Goal: Task Accomplishment & Management: Manage account settings

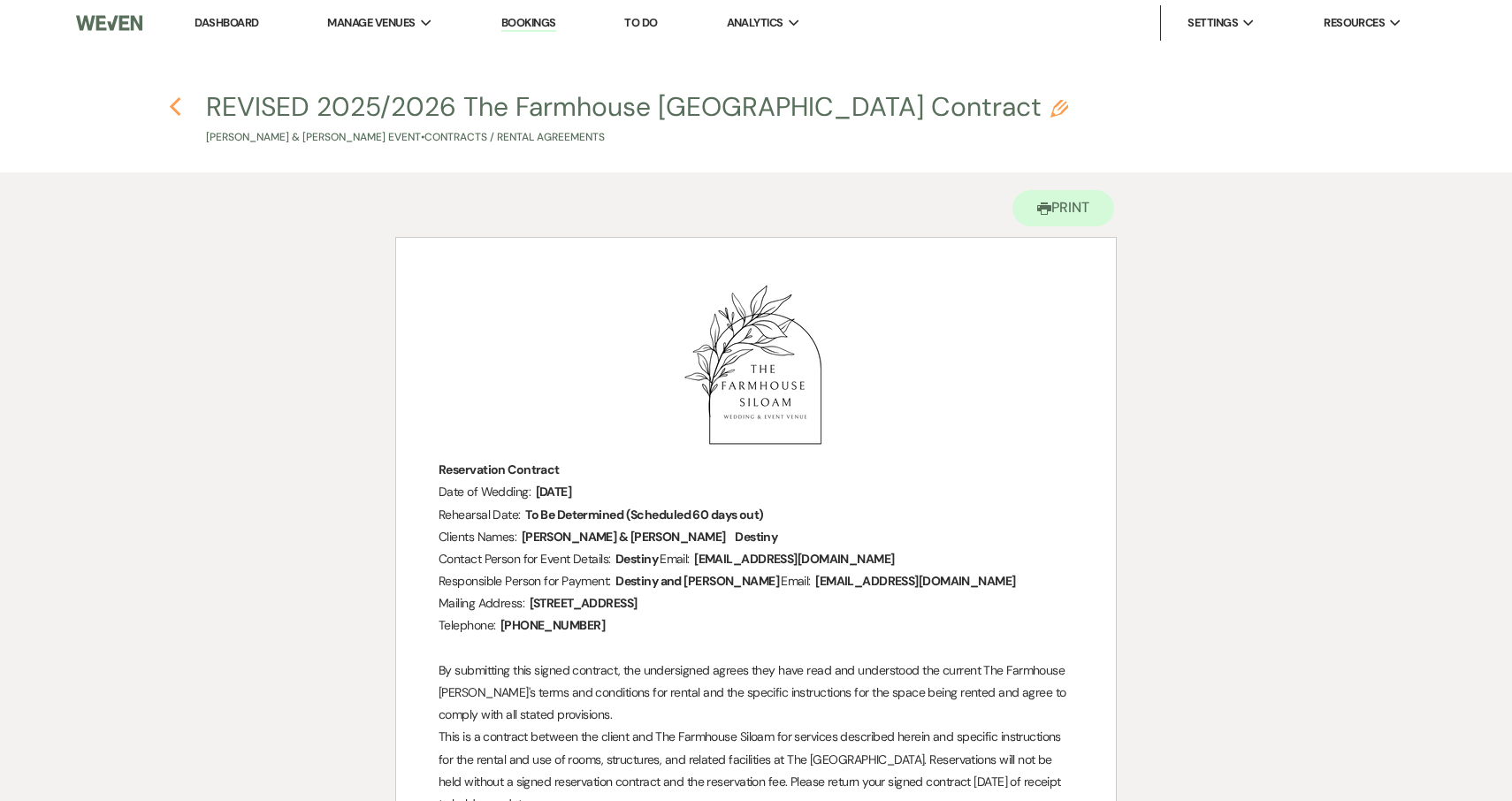
click at [179, 103] on icon "Previous" at bounding box center [175, 107] width 13 height 21
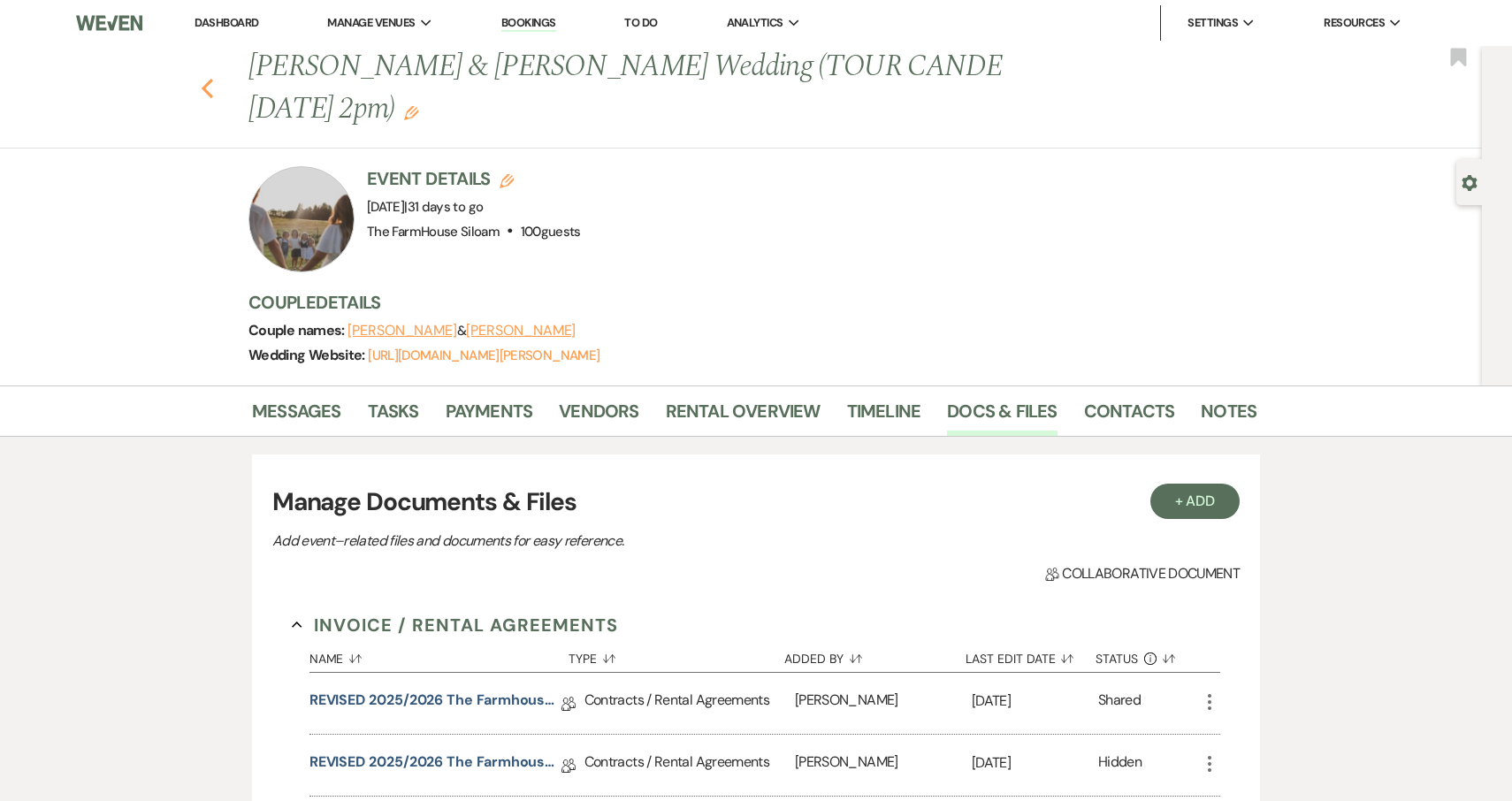
click at [204, 88] on use "button" at bounding box center [207, 88] width 12 height 19
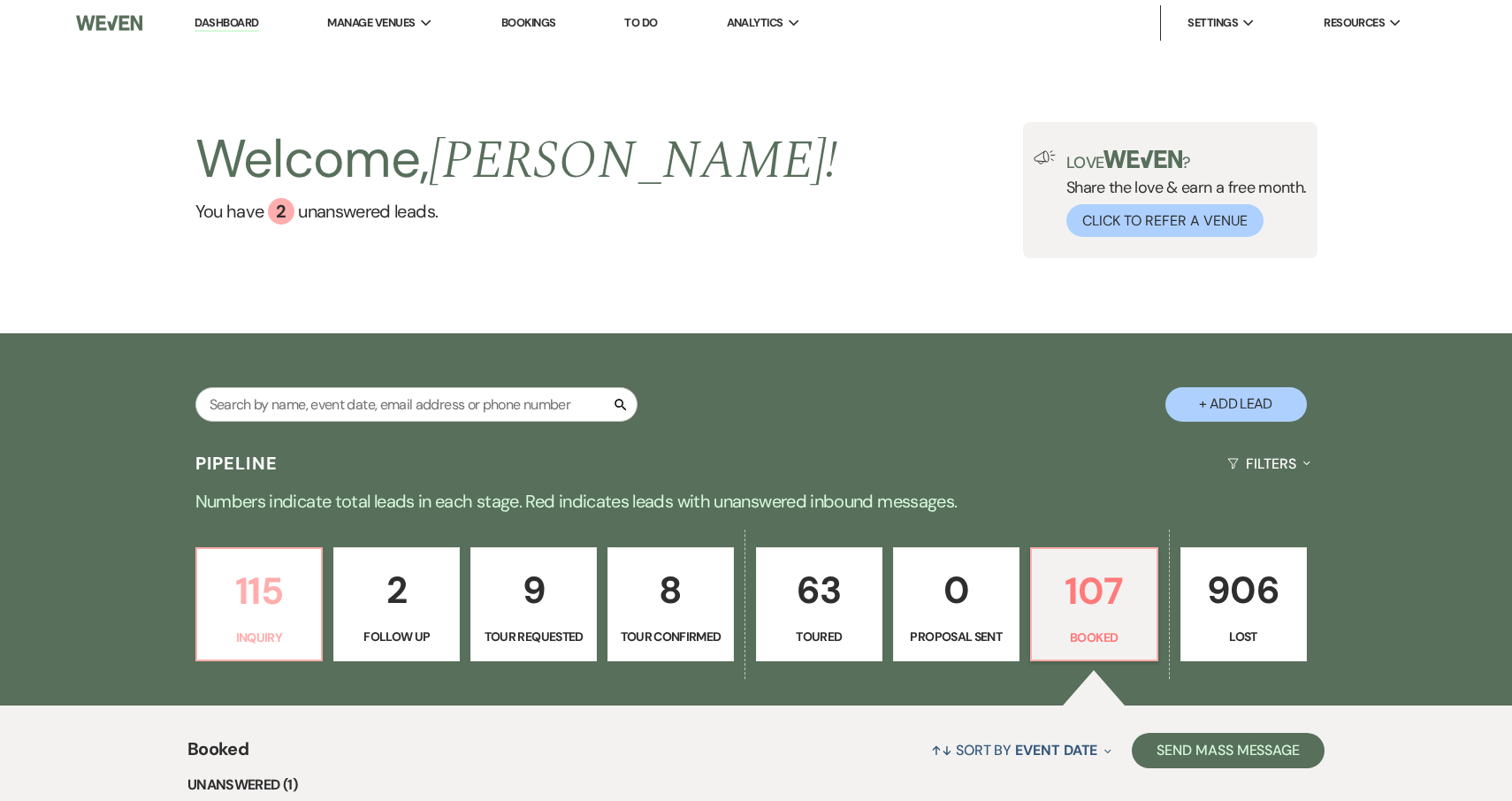
click at [257, 608] on p "115" at bounding box center [259, 591] width 104 height 60
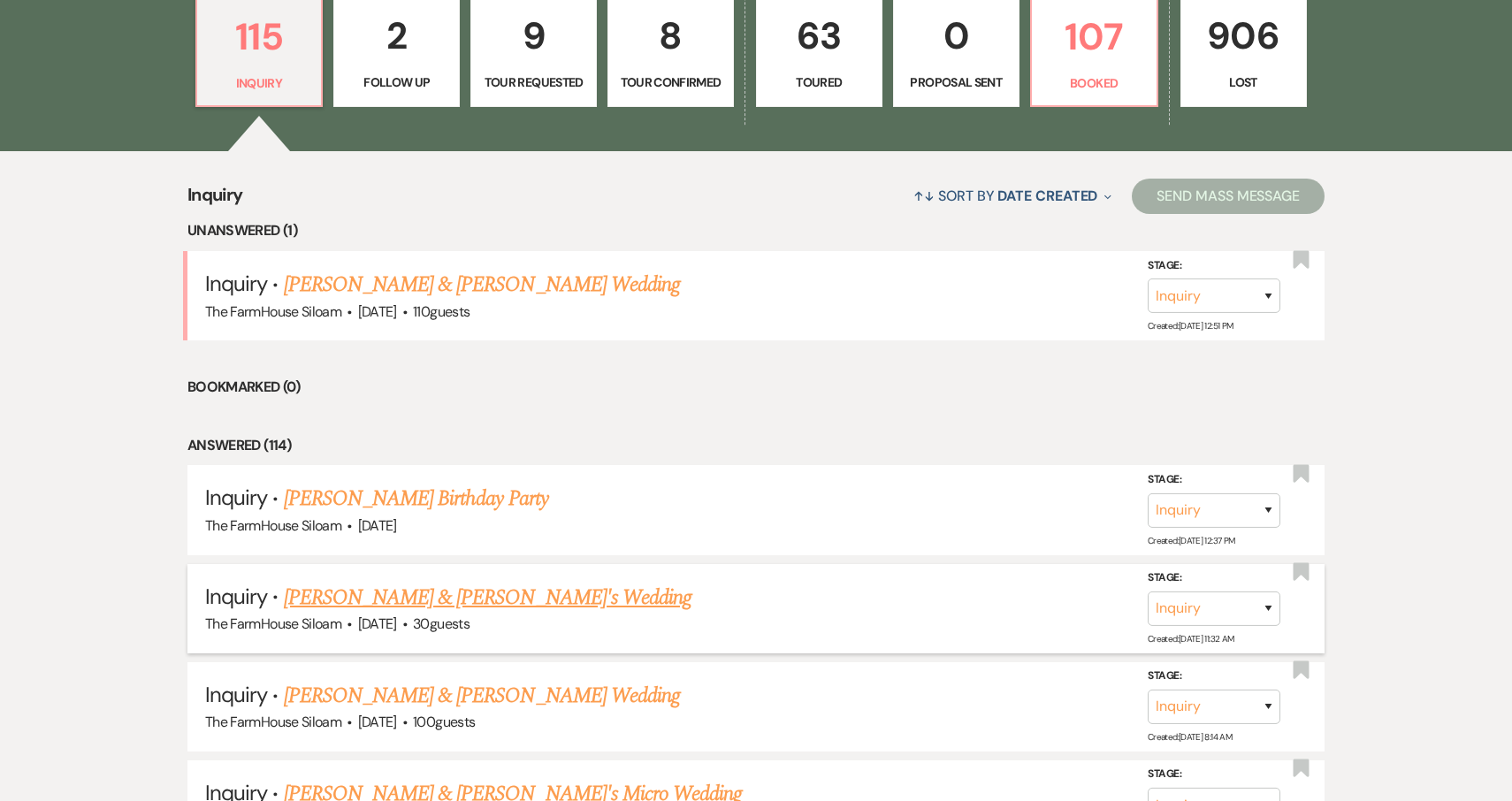
scroll to position [553, 0]
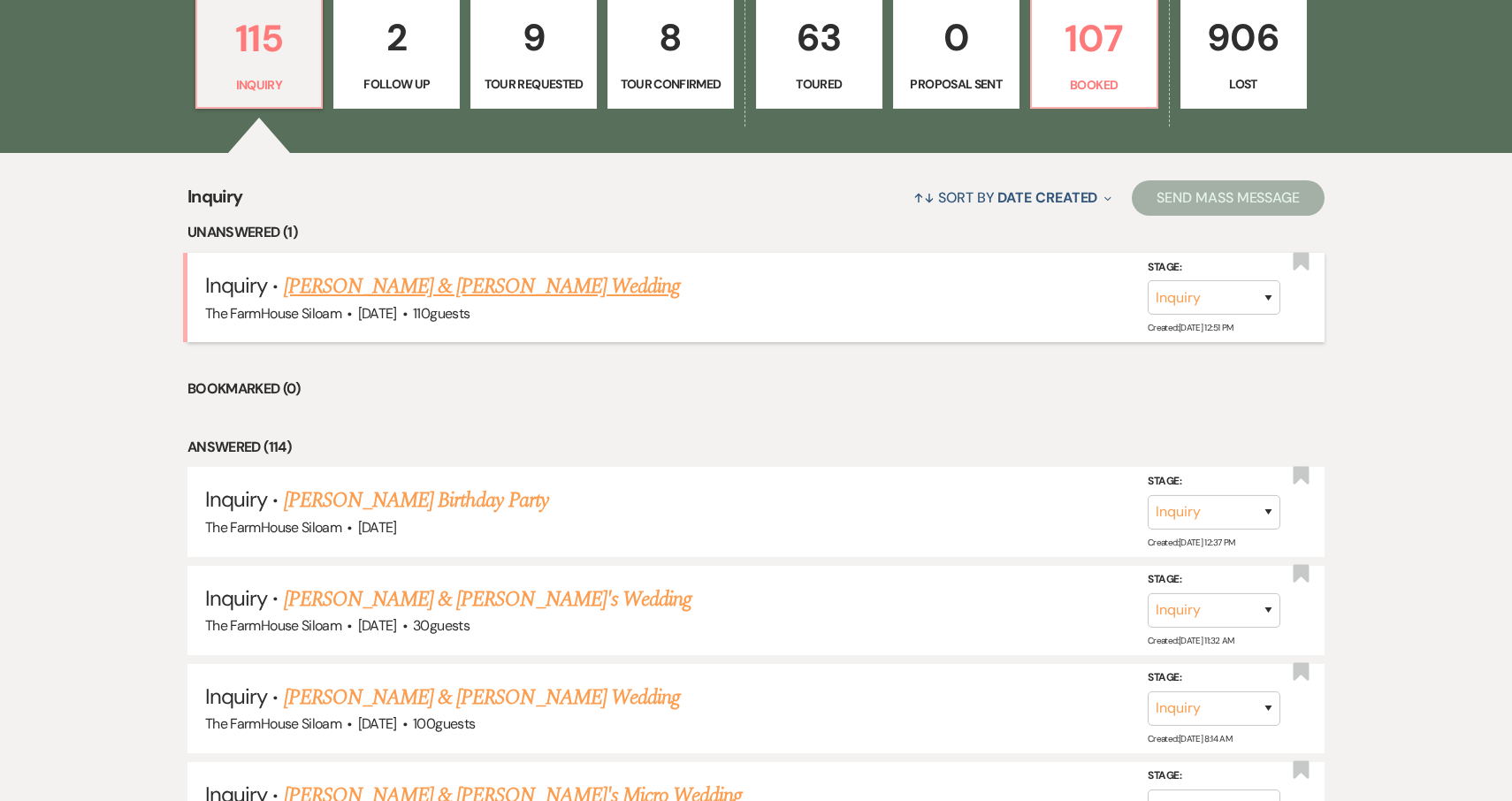
click at [386, 290] on link "Christopher Sahonero & Vianca Chicas's Wedding" at bounding box center [481, 287] width 396 height 32
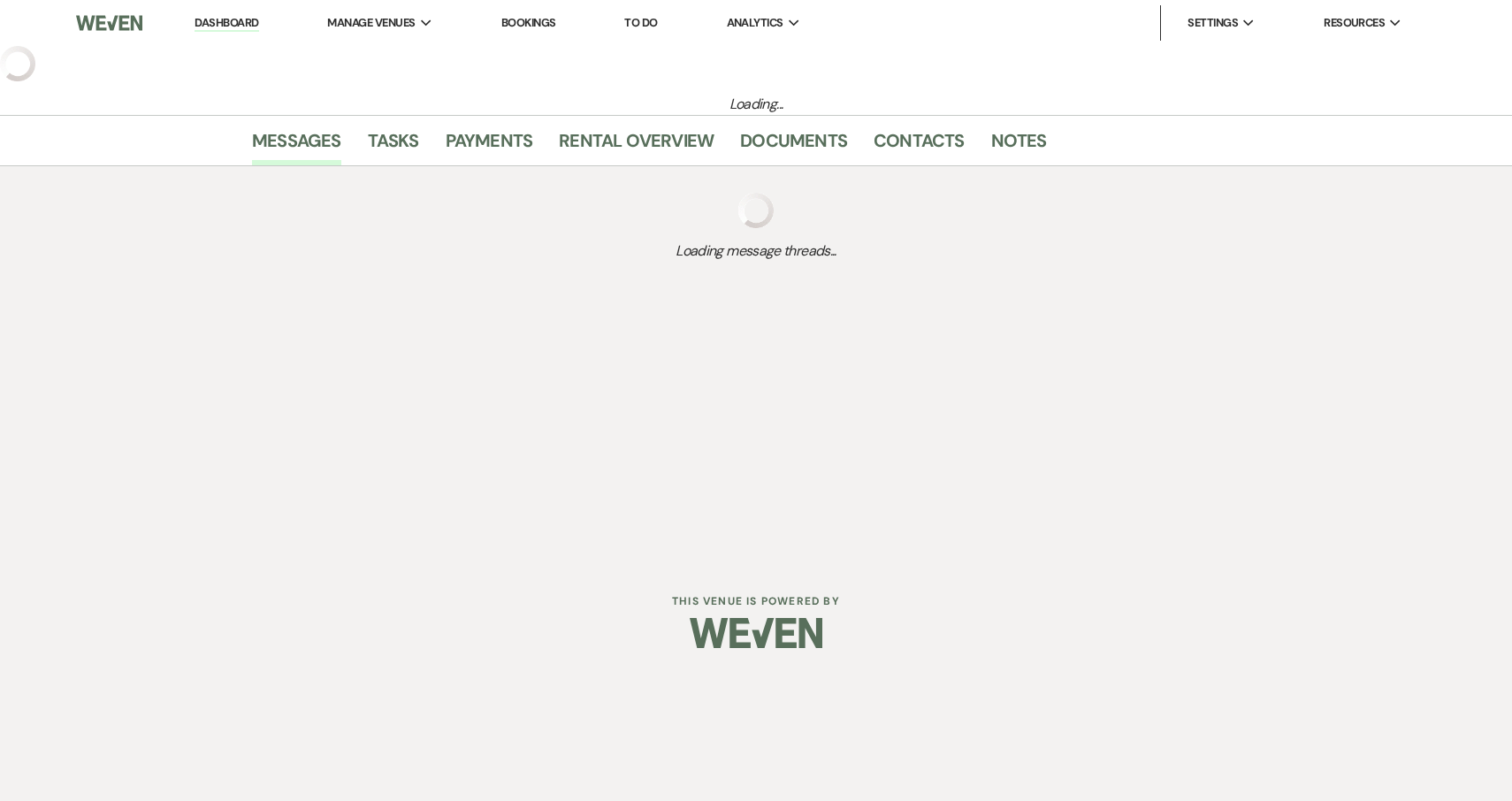
select select "5"
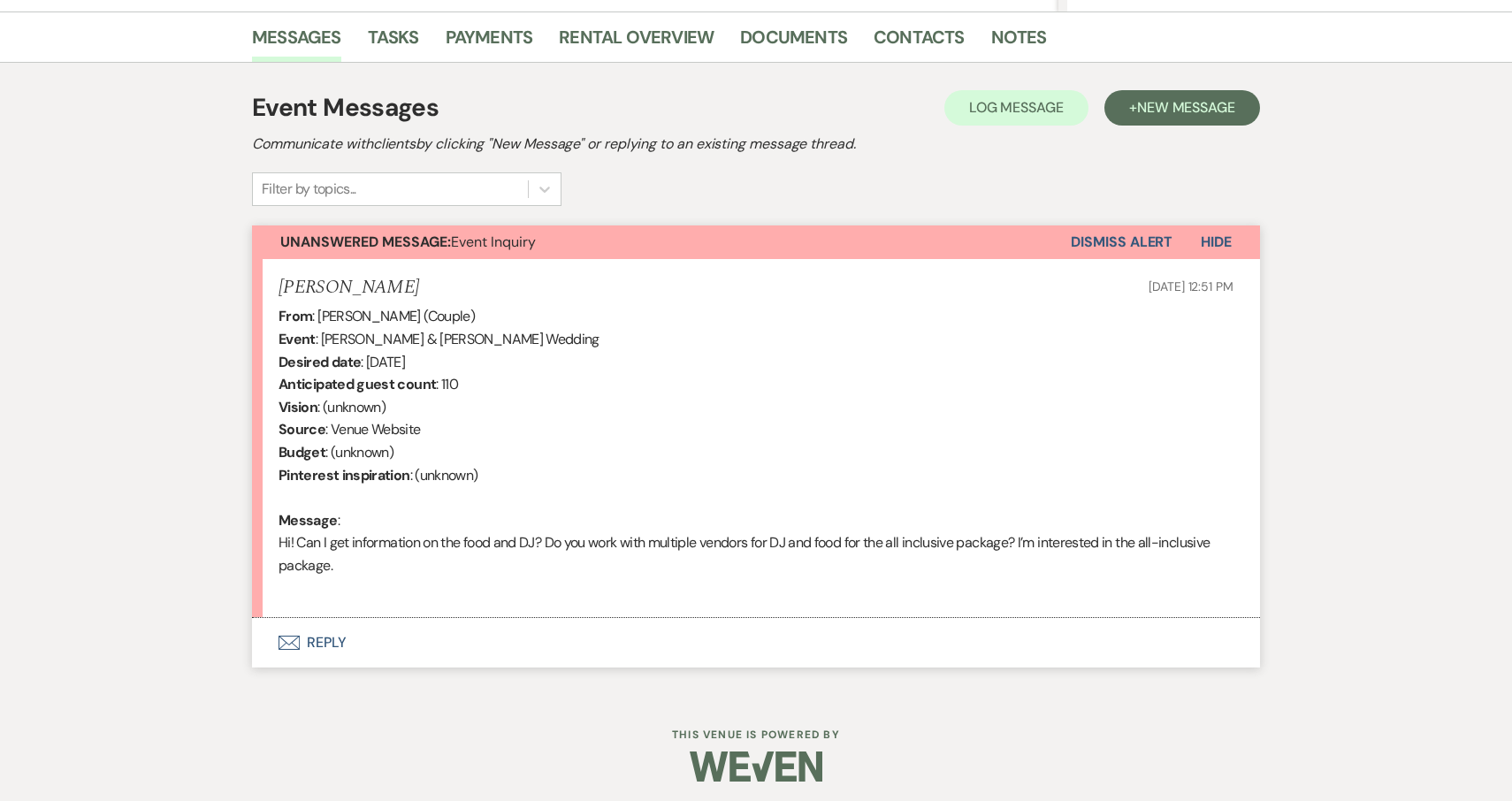
scroll to position [432, 0]
click at [312, 638] on button "Envelope Reply" at bounding box center [756, 644] width 1008 height 50
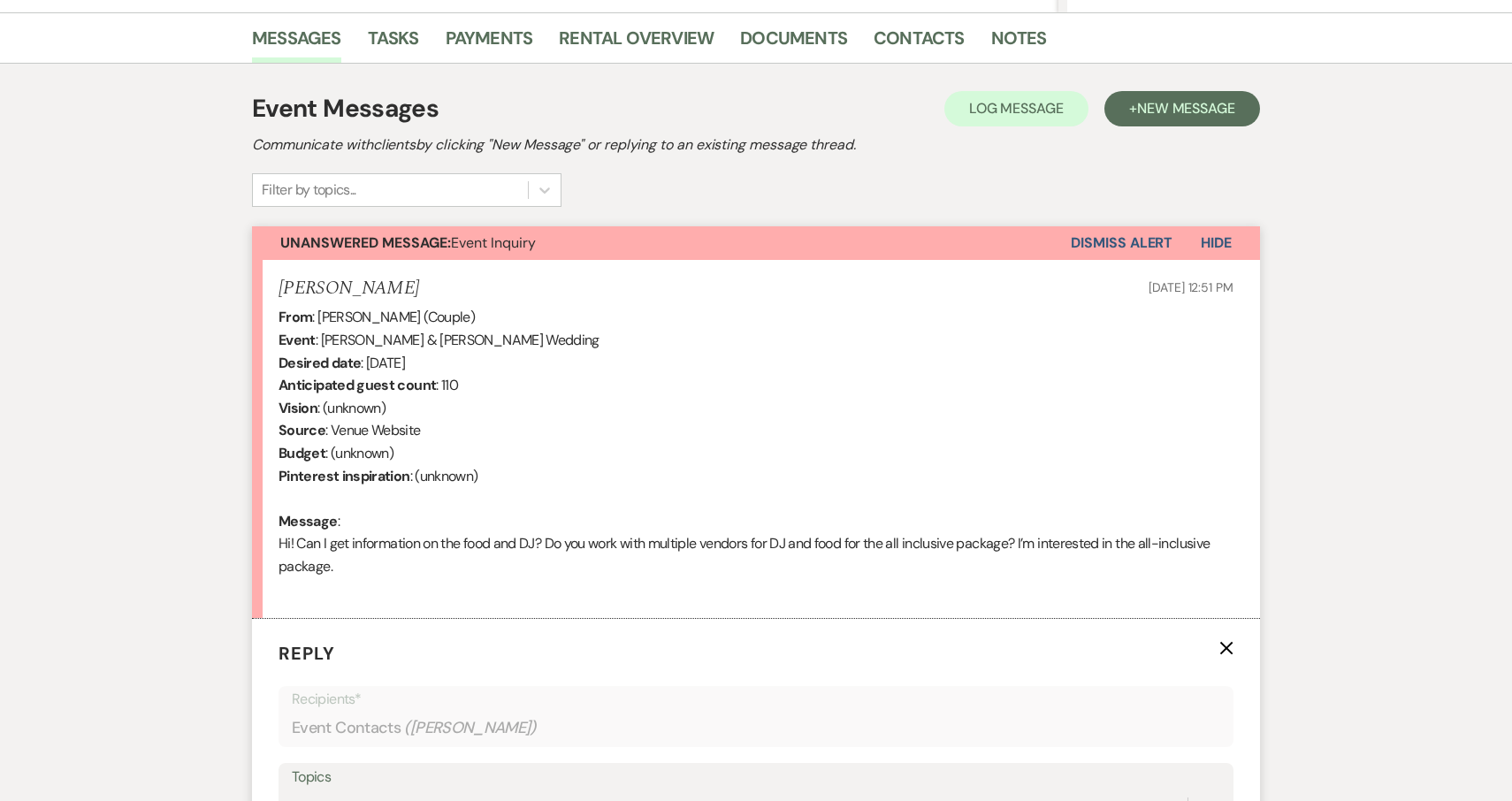
scroll to position [831, 0]
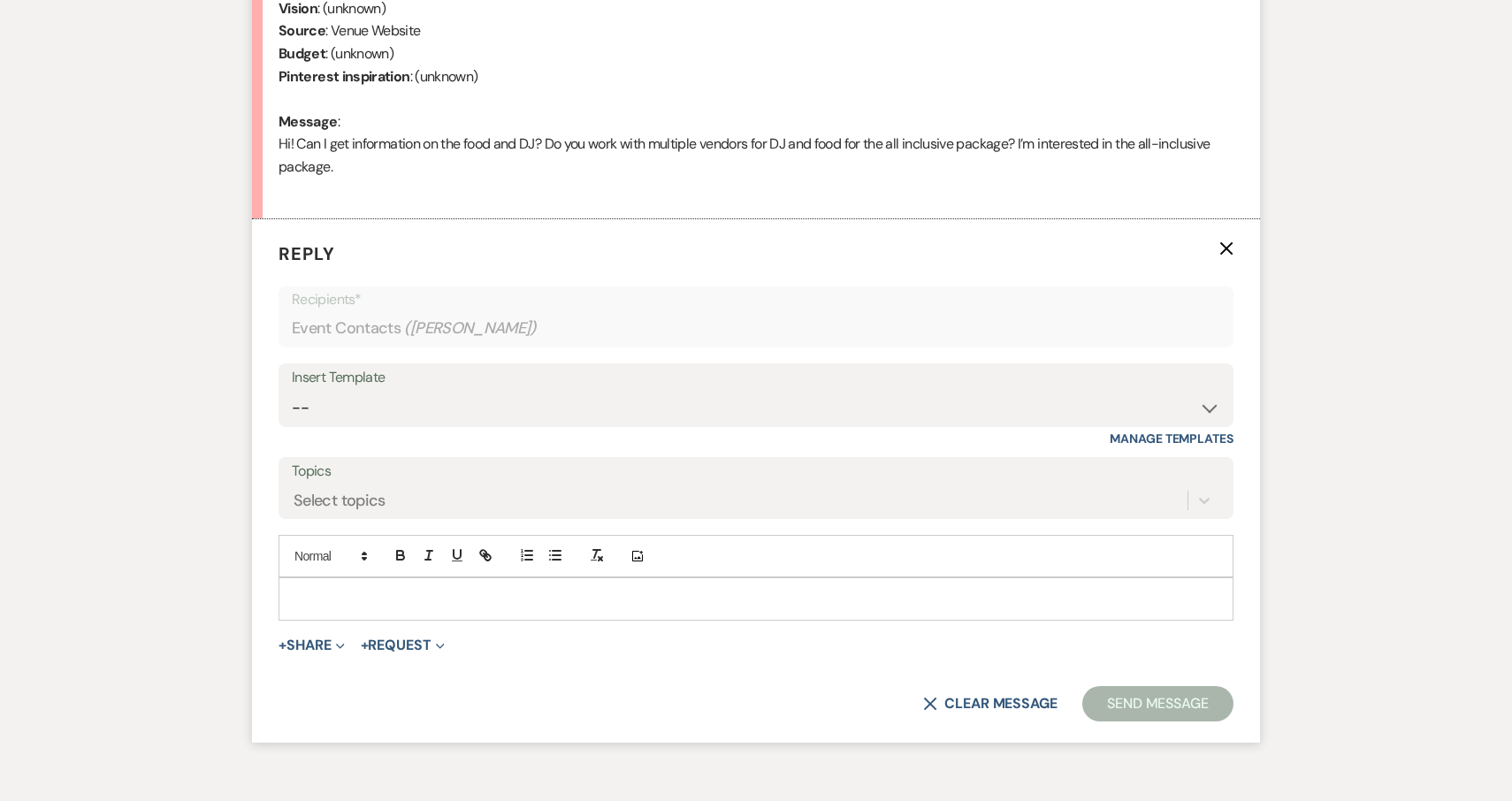
click at [347, 579] on div at bounding box center [756, 599] width 953 height 40
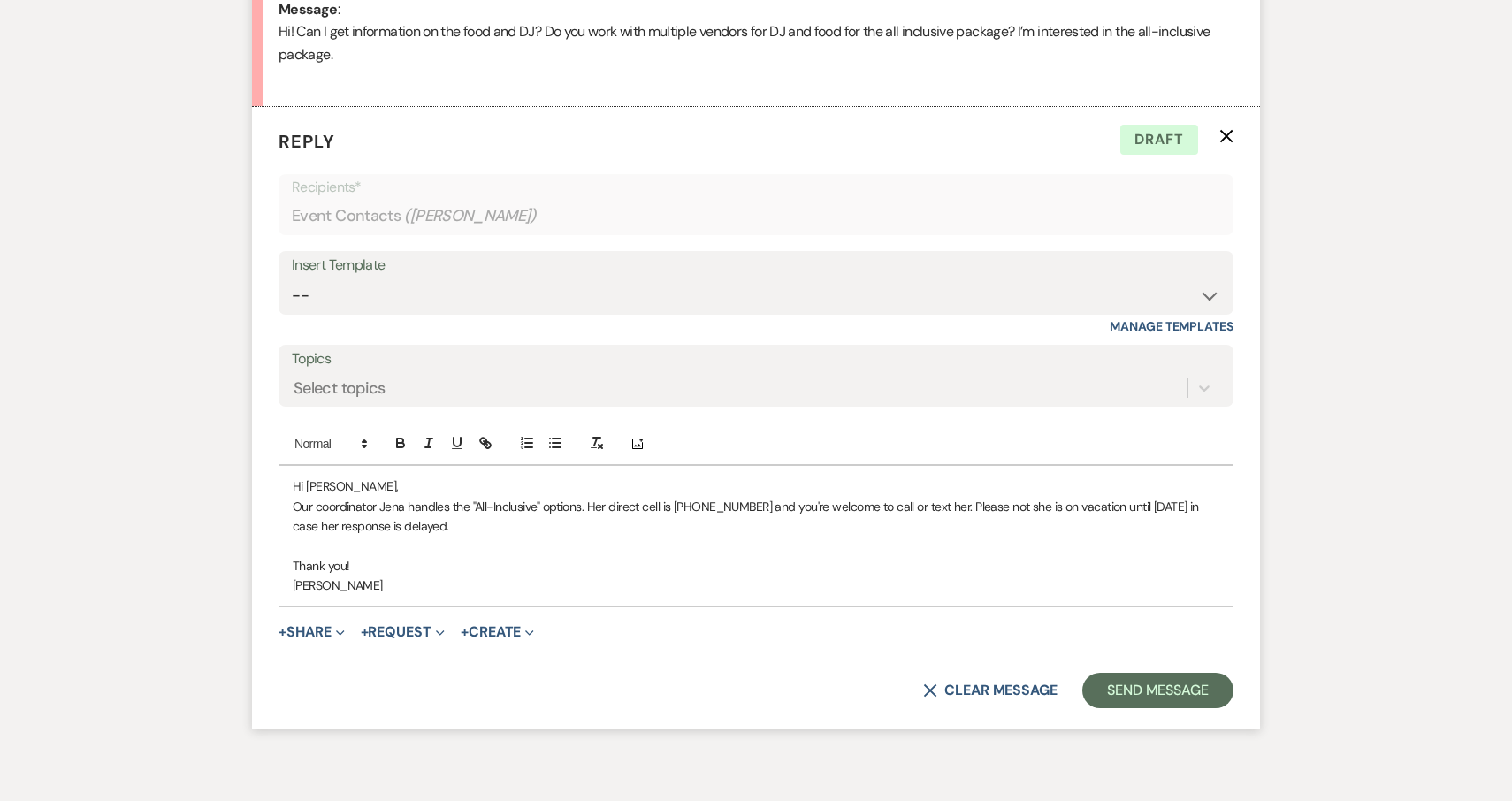
scroll to position [968, 0]
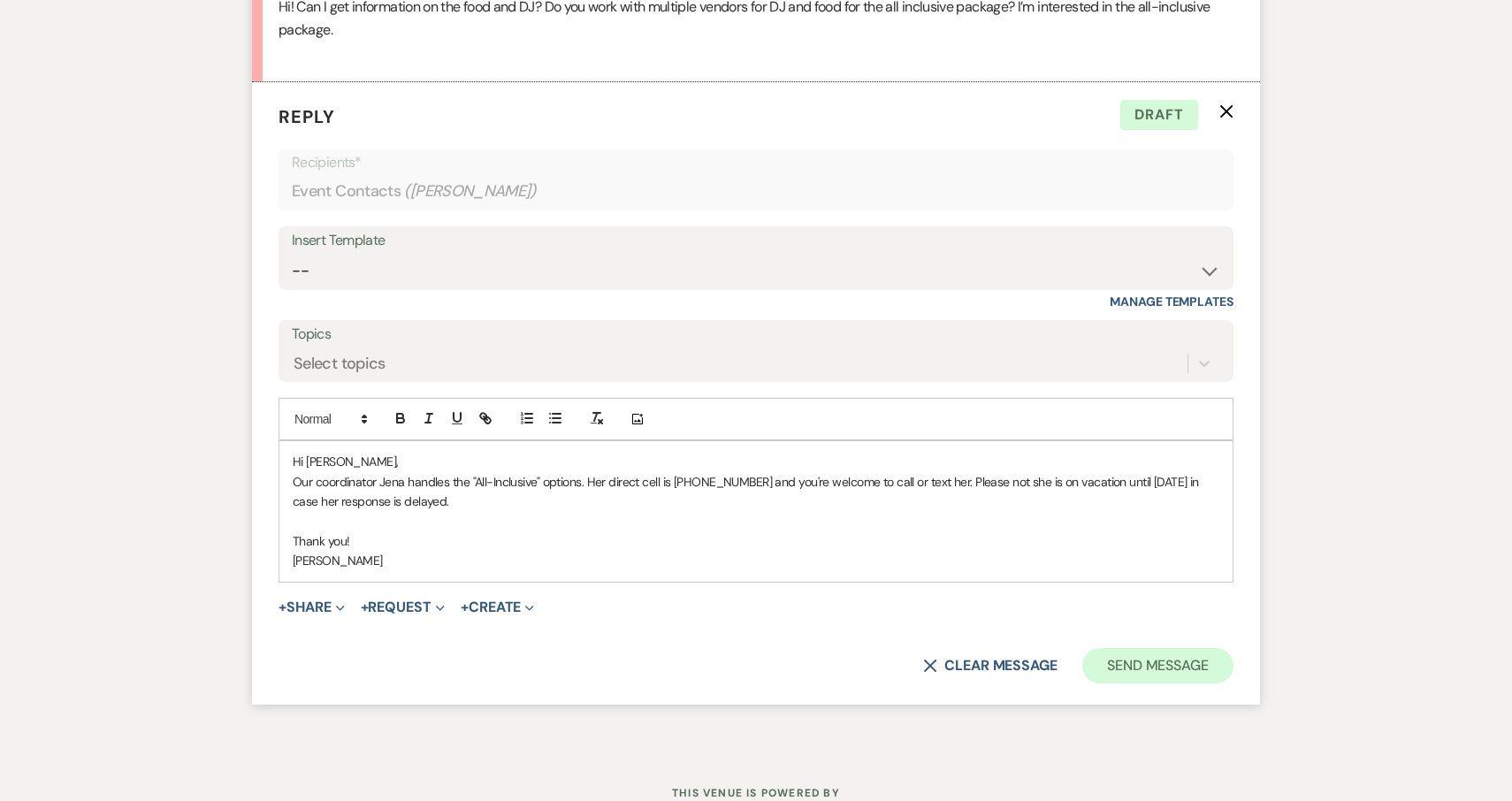
click at [1152, 650] on button "Send Message" at bounding box center [1158, 666] width 151 height 36
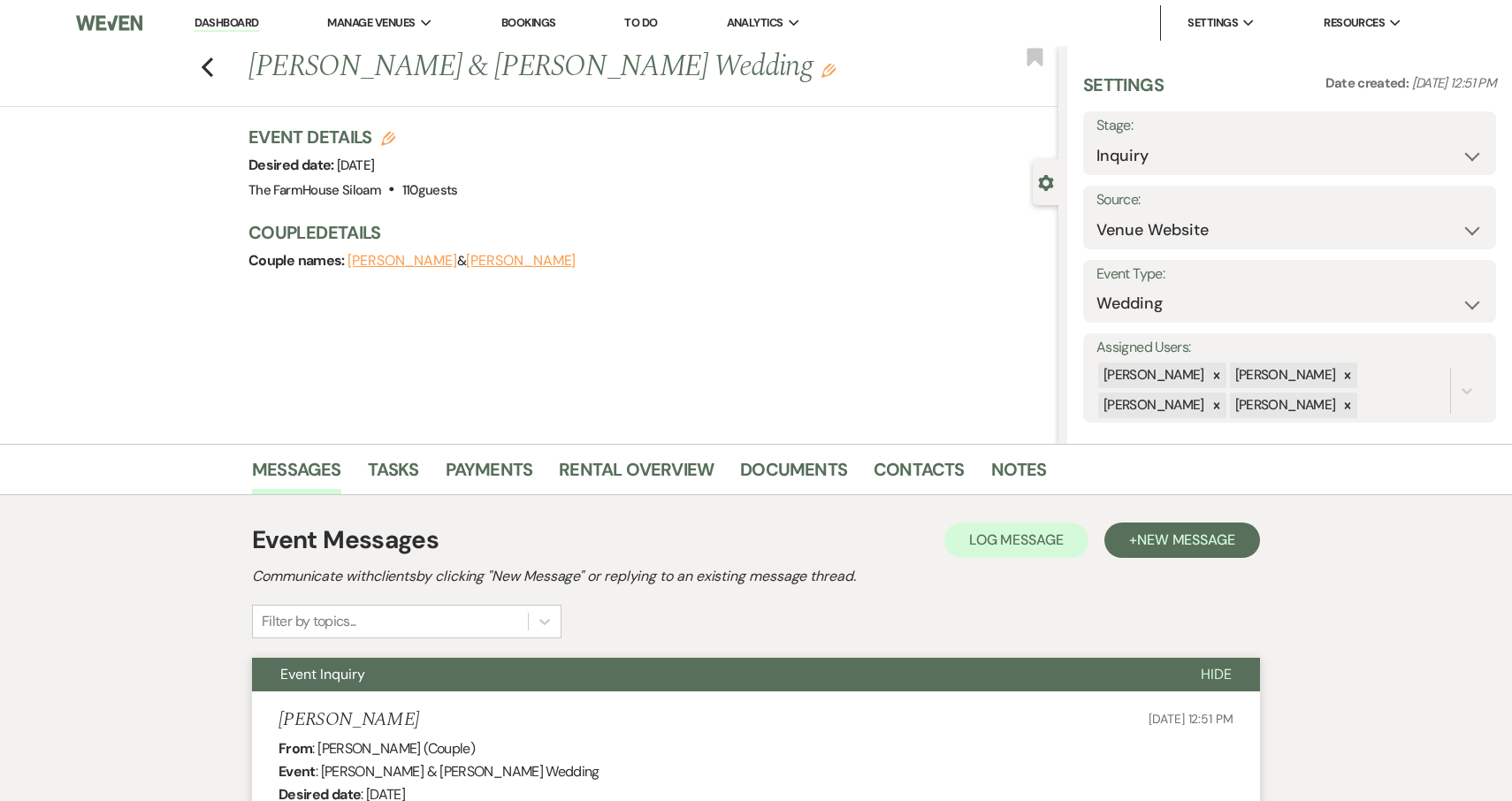
scroll to position [0, 0]
click at [822, 70] on icon "Edit" at bounding box center [828, 70] width 14 height 14
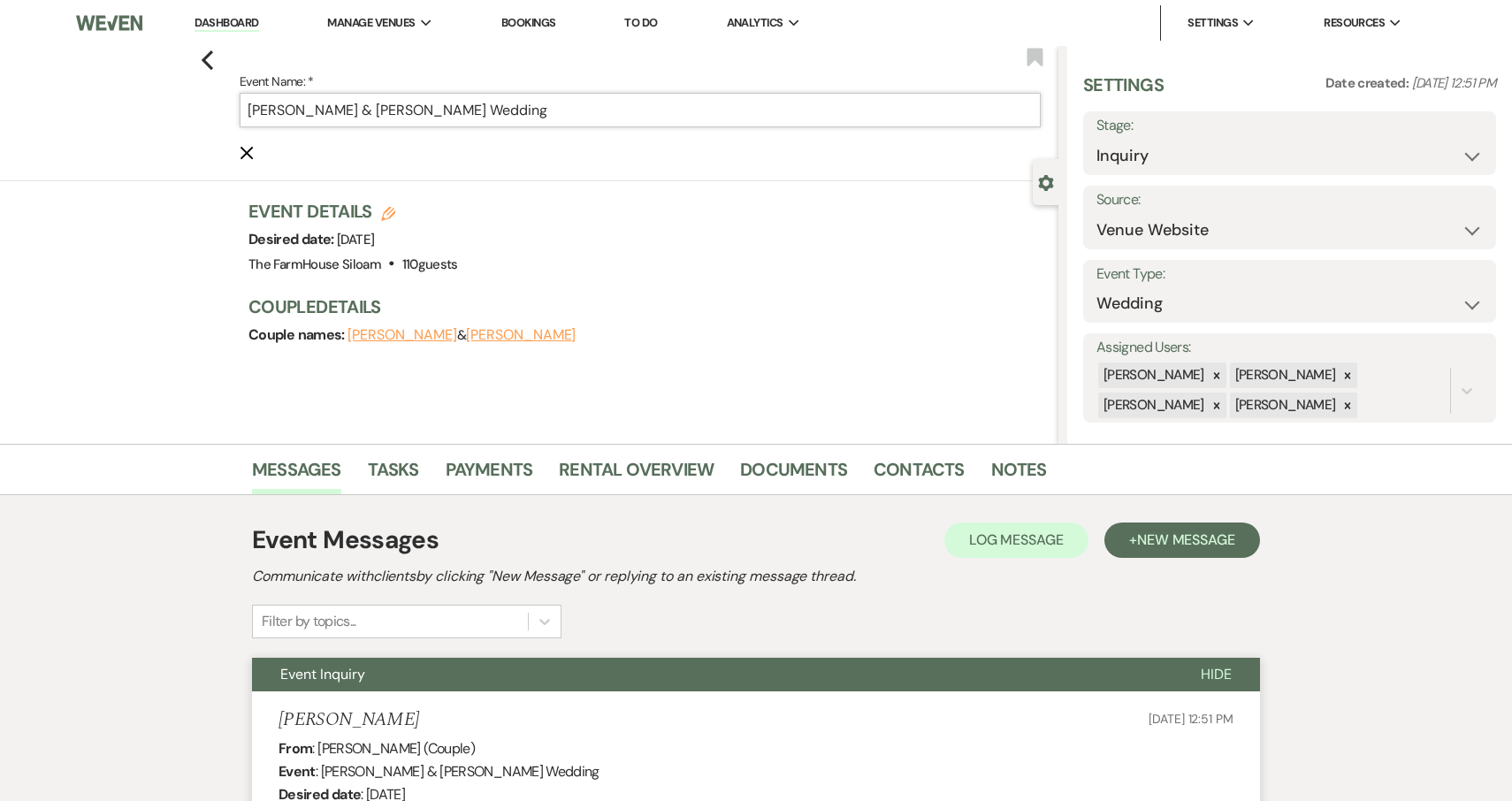
click at [629, 126] on input "Christopher Sahonero & Vianca Chicas's Wedding" at bounding box center [640, 110] width 801 height 35
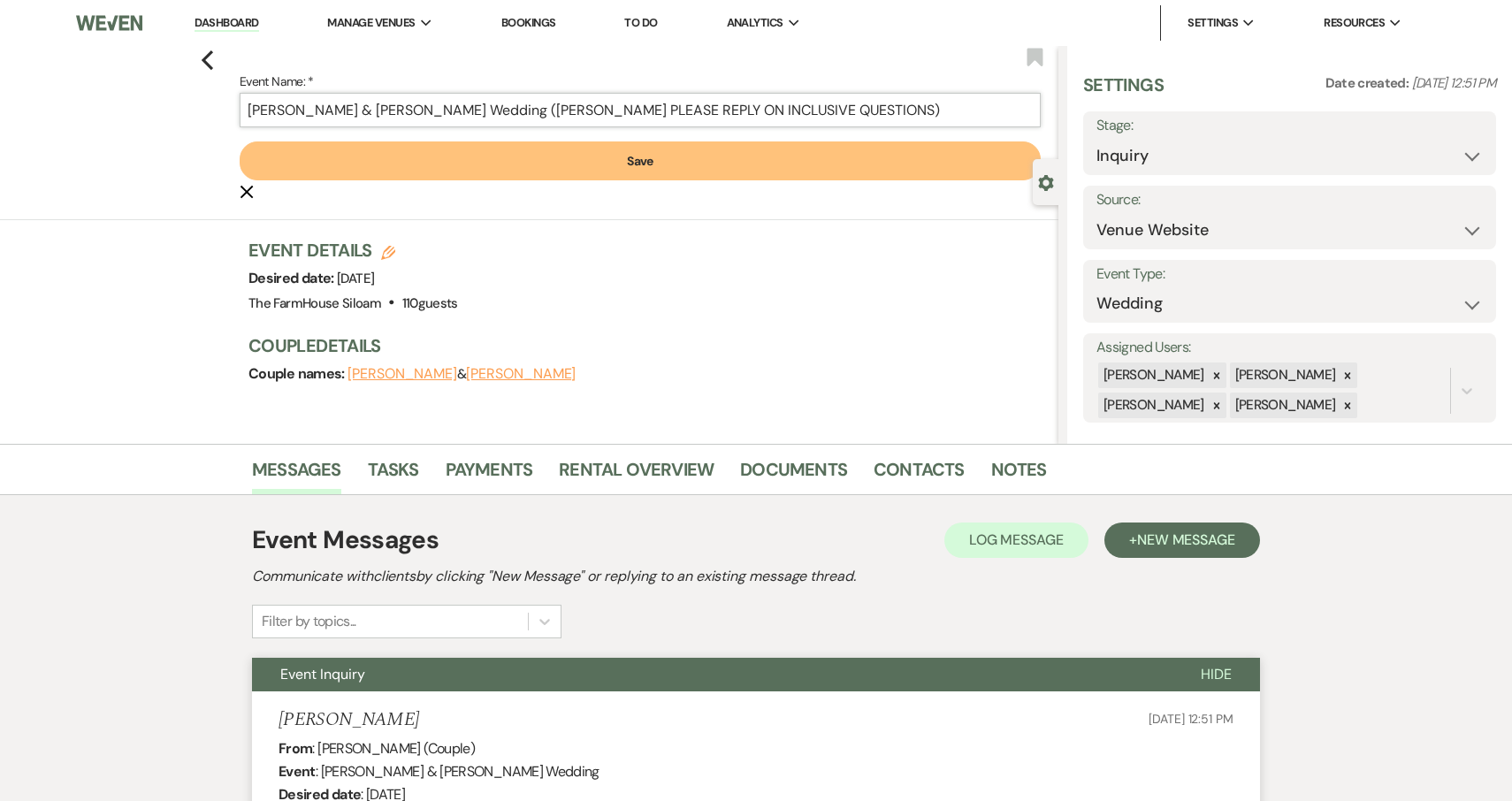
type input "Christopher Sahonero & Vianca Chicas's Wedding (JENA PLEASE REPLY ON INCLUSIVE …"
click at [629, 164] on button "Save" at bounding box center [640, 161] width 801 height 39
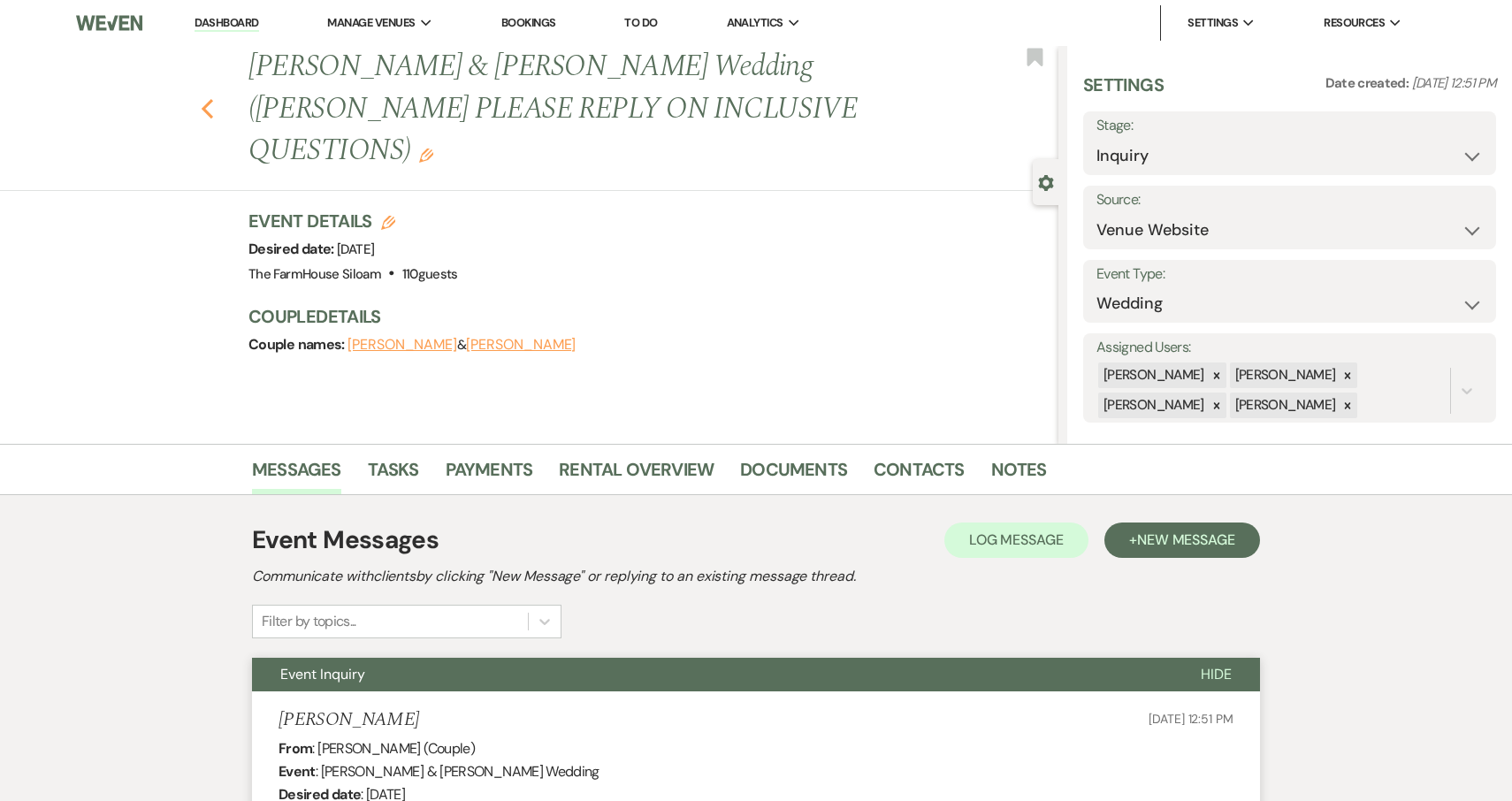
click at [211, 98] on icon "Previous" at bounding box center [207, 108] width 13 height 21
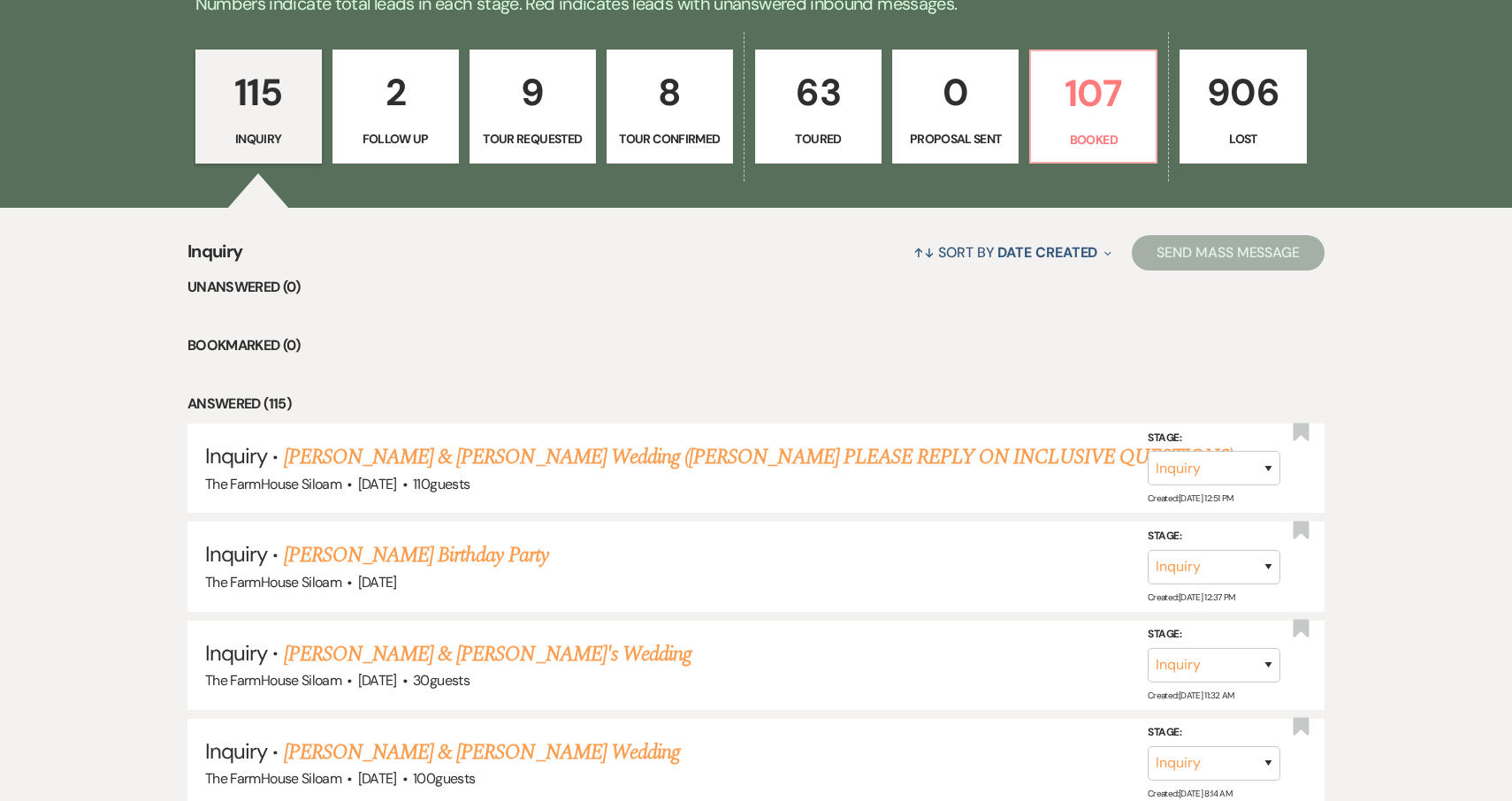
scroll to position [491, 0]
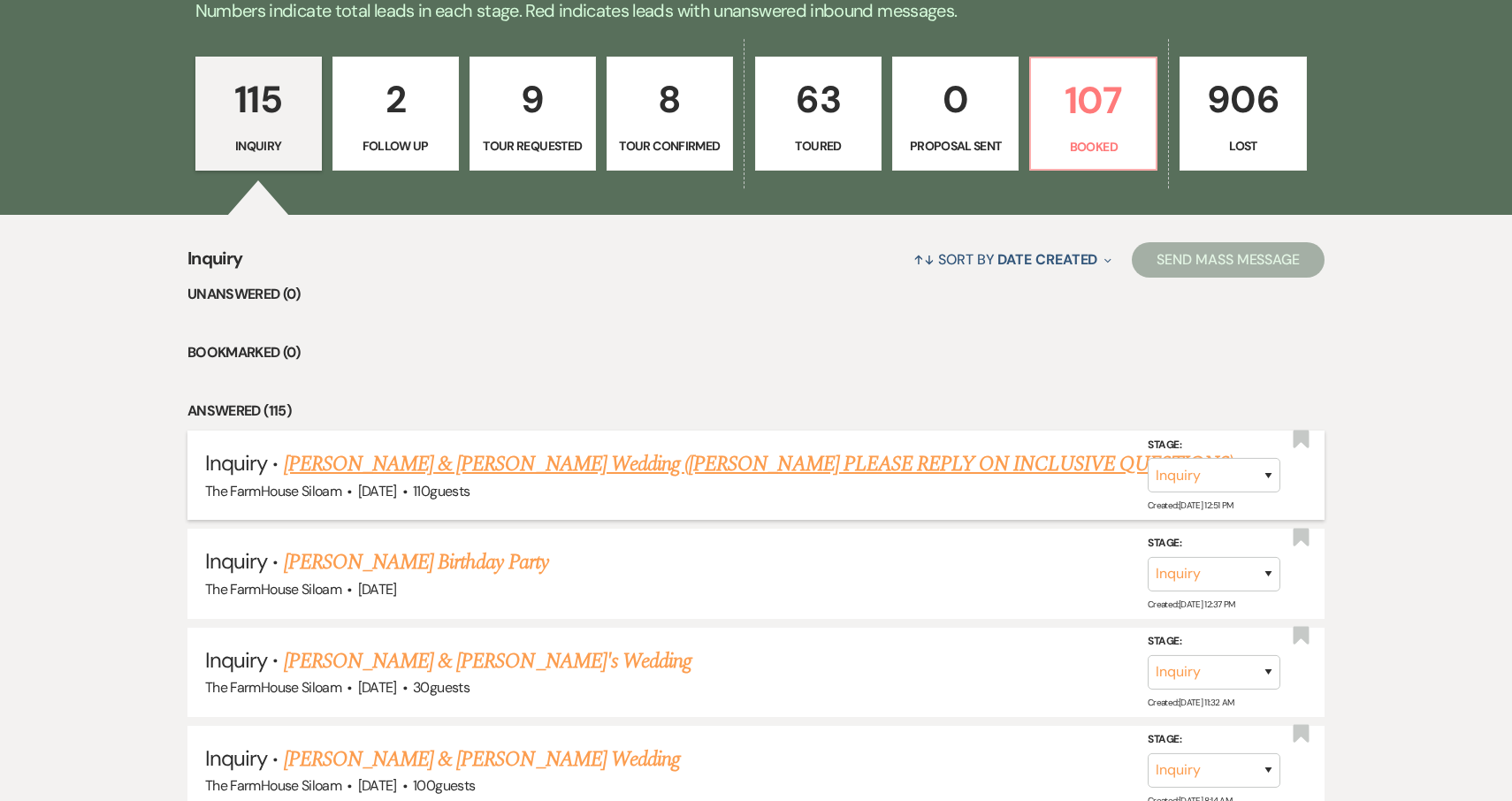
click at [322, 466] on link "Christopher Sahonero & Vianca Chicas's Wedding (JENA PLEASE REPLY ON INCLUSIVE …" at bounding box center [758, 464] width 950 height 32
select select "5"
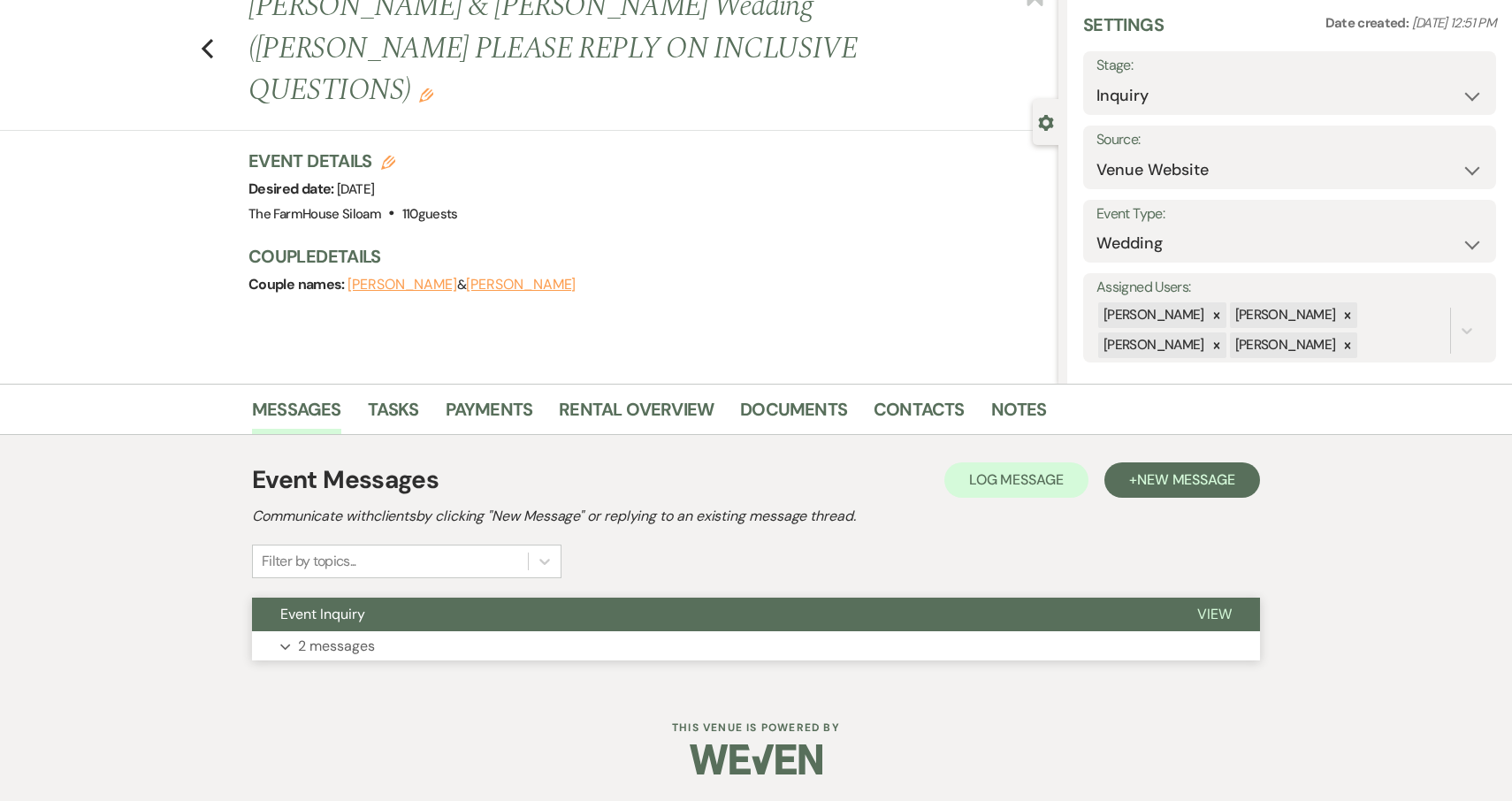
scroll to position [60, 0]
click at [1221, 612] on span "View" at bounding box center [1215, 615] width 35 height 18
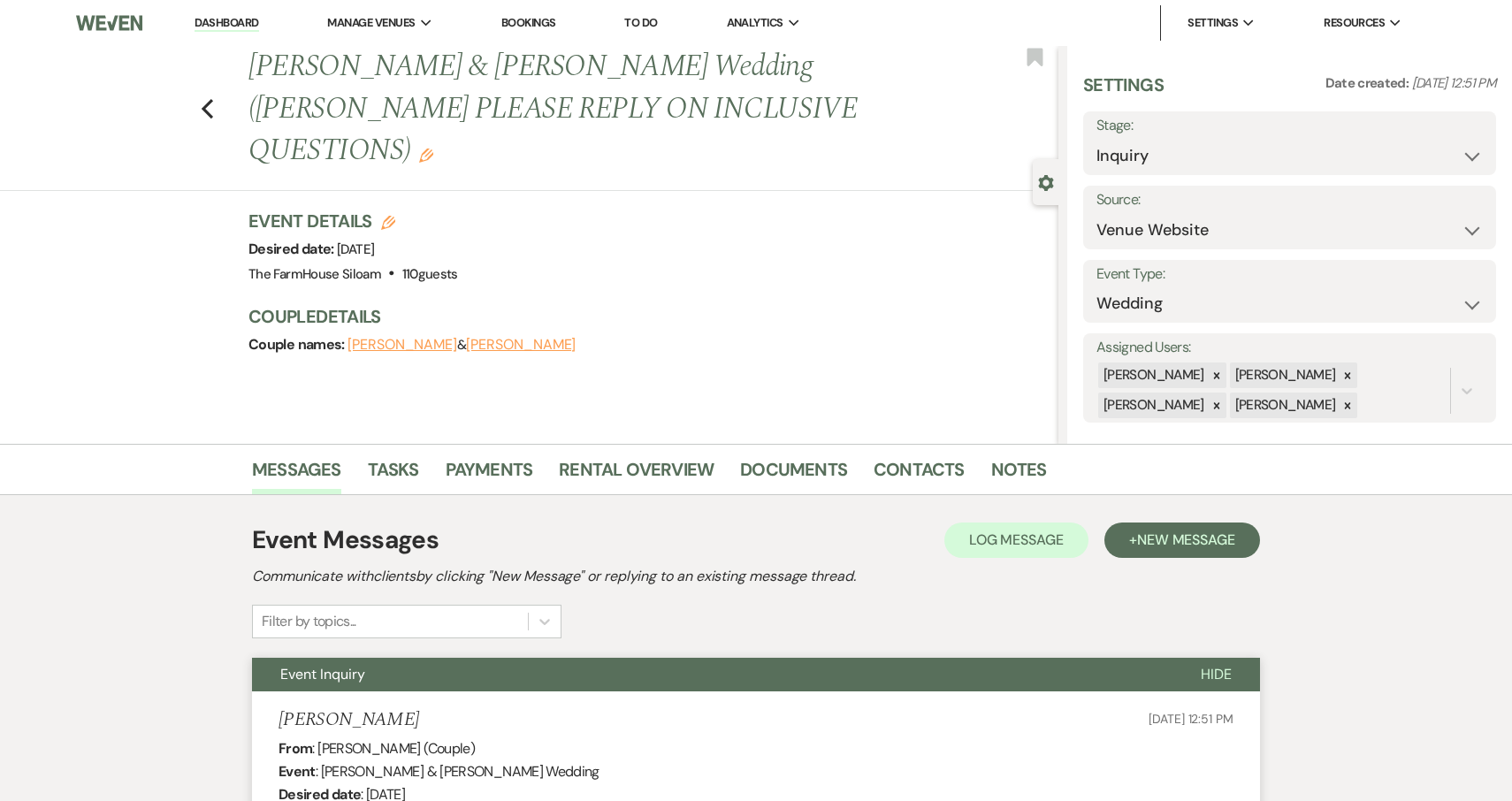
scroll to position [0, 0]
click at [201, 98] on icon "Previous" at bounding box center [207, 108] width 13 height 21
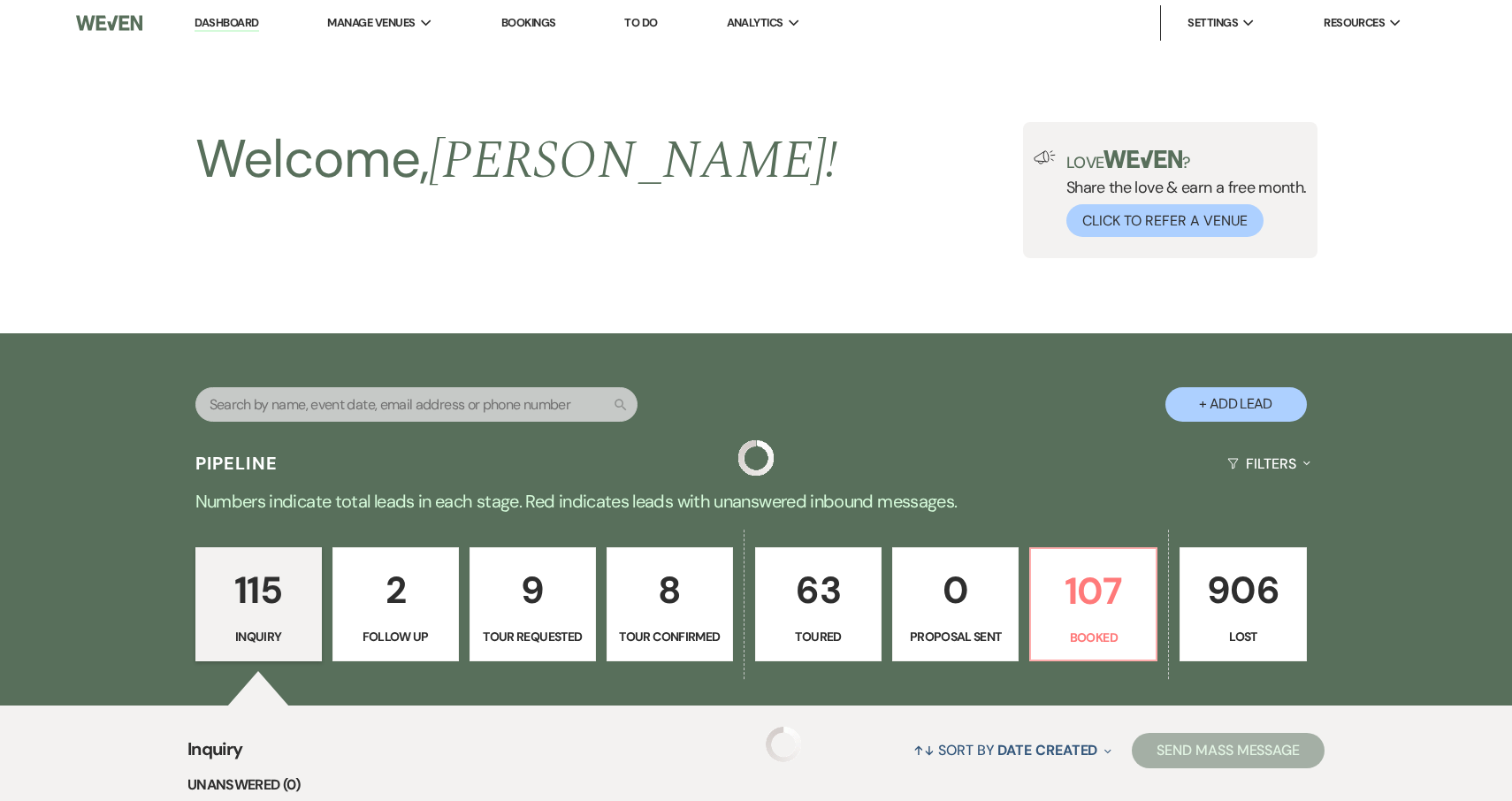
scroll to position [491, 0]
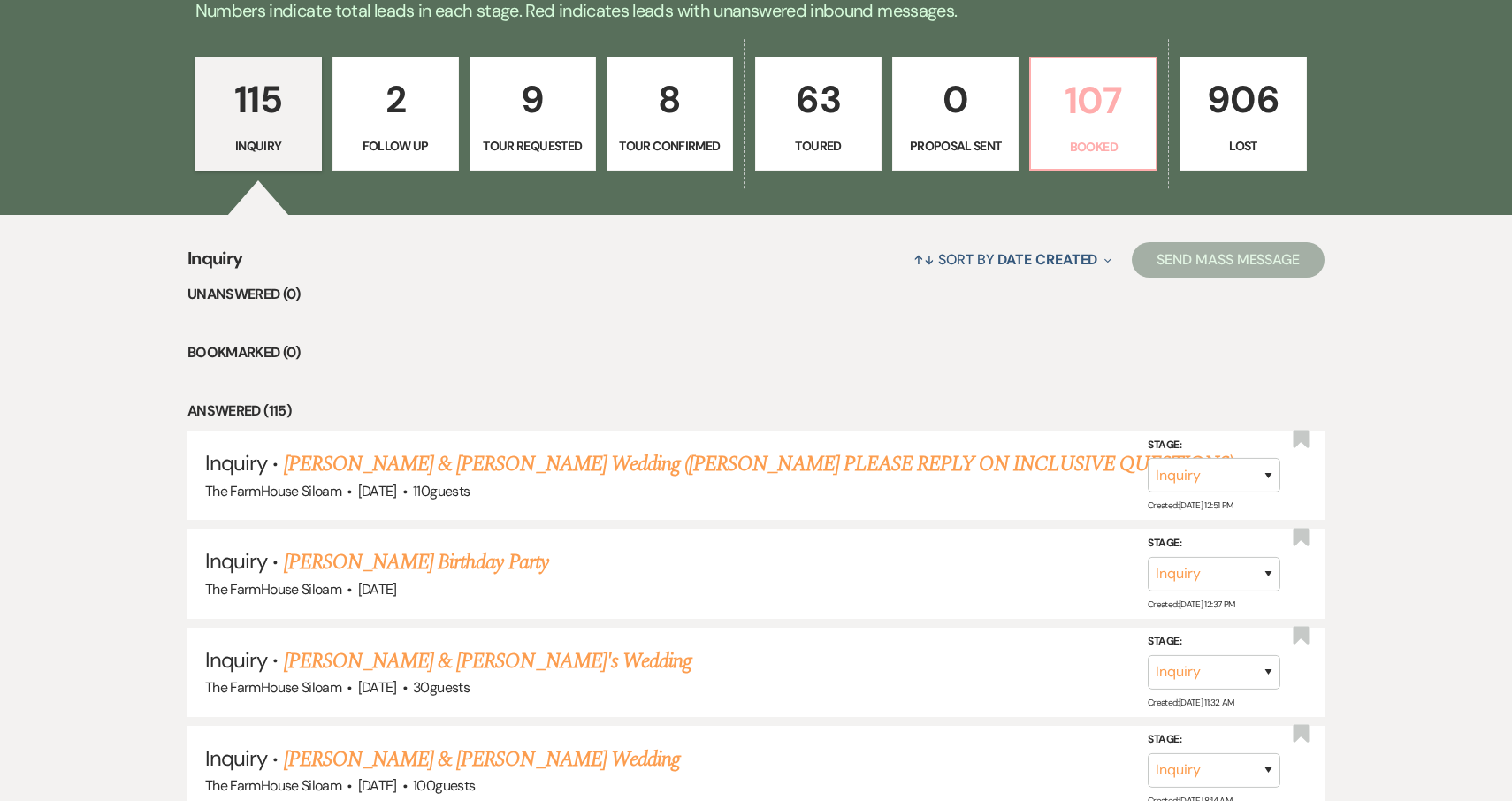
click at [1103, 127] on p "107" at bounding box center [1092, 100] width 104 height 60
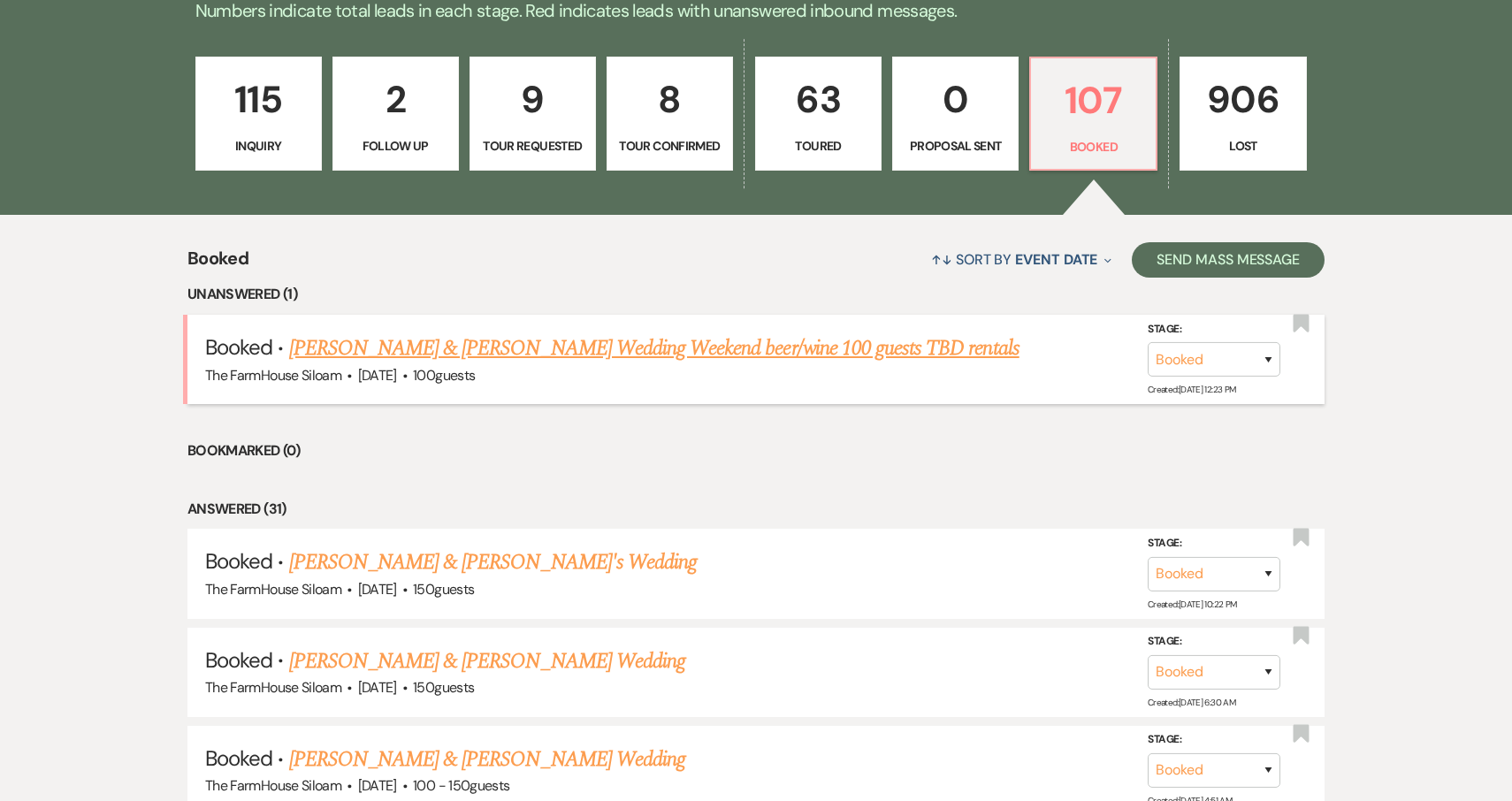
click at [653, 342] on link "Taylor & Quade’s Wedding Weekend beer/wine 100 guests TBD rentals" at bounding box center [654, 348] width 730 height 32
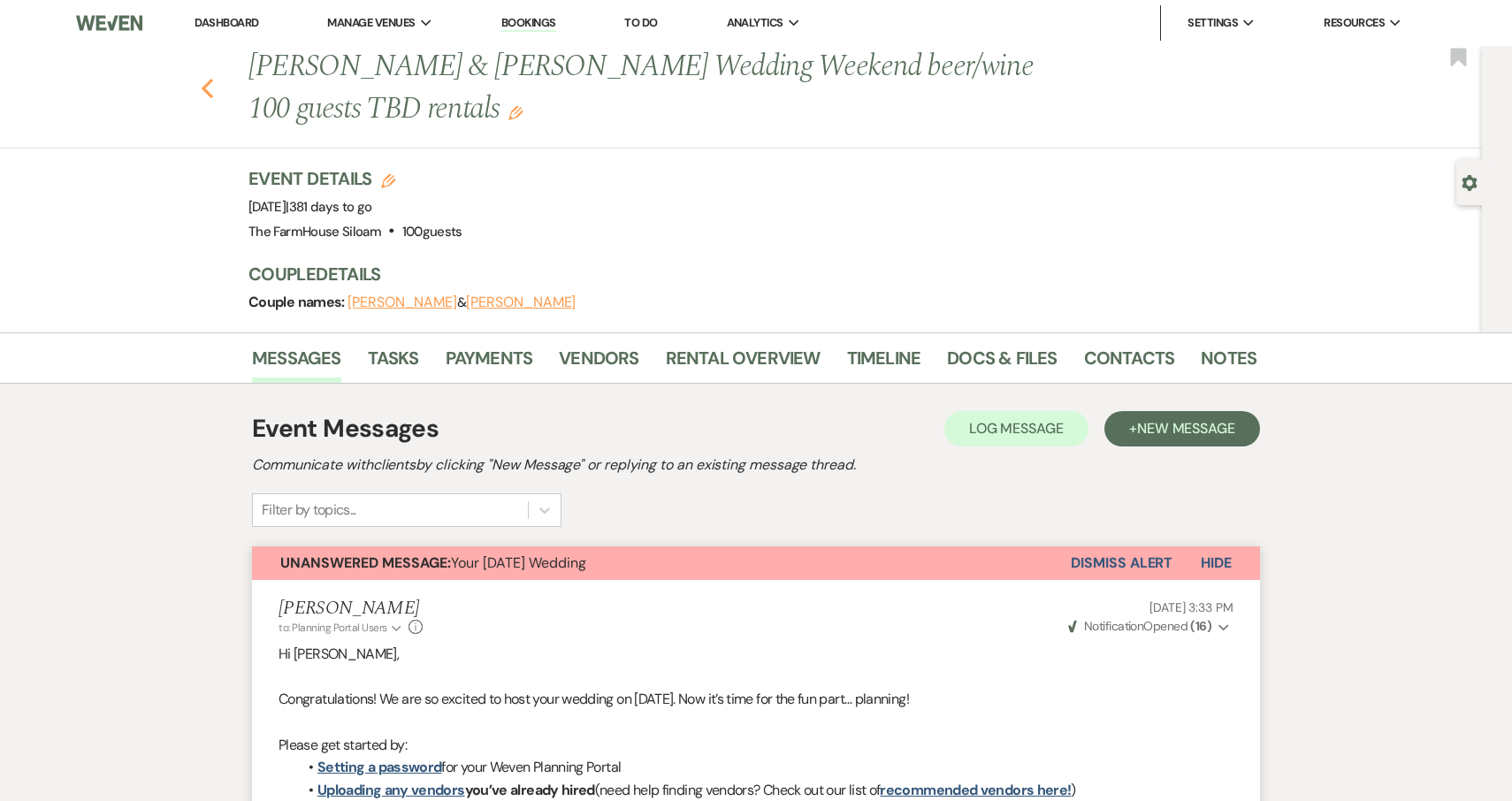
click at [206, 85] on use "button" at bounding box center [207, 88] width 12 height 19
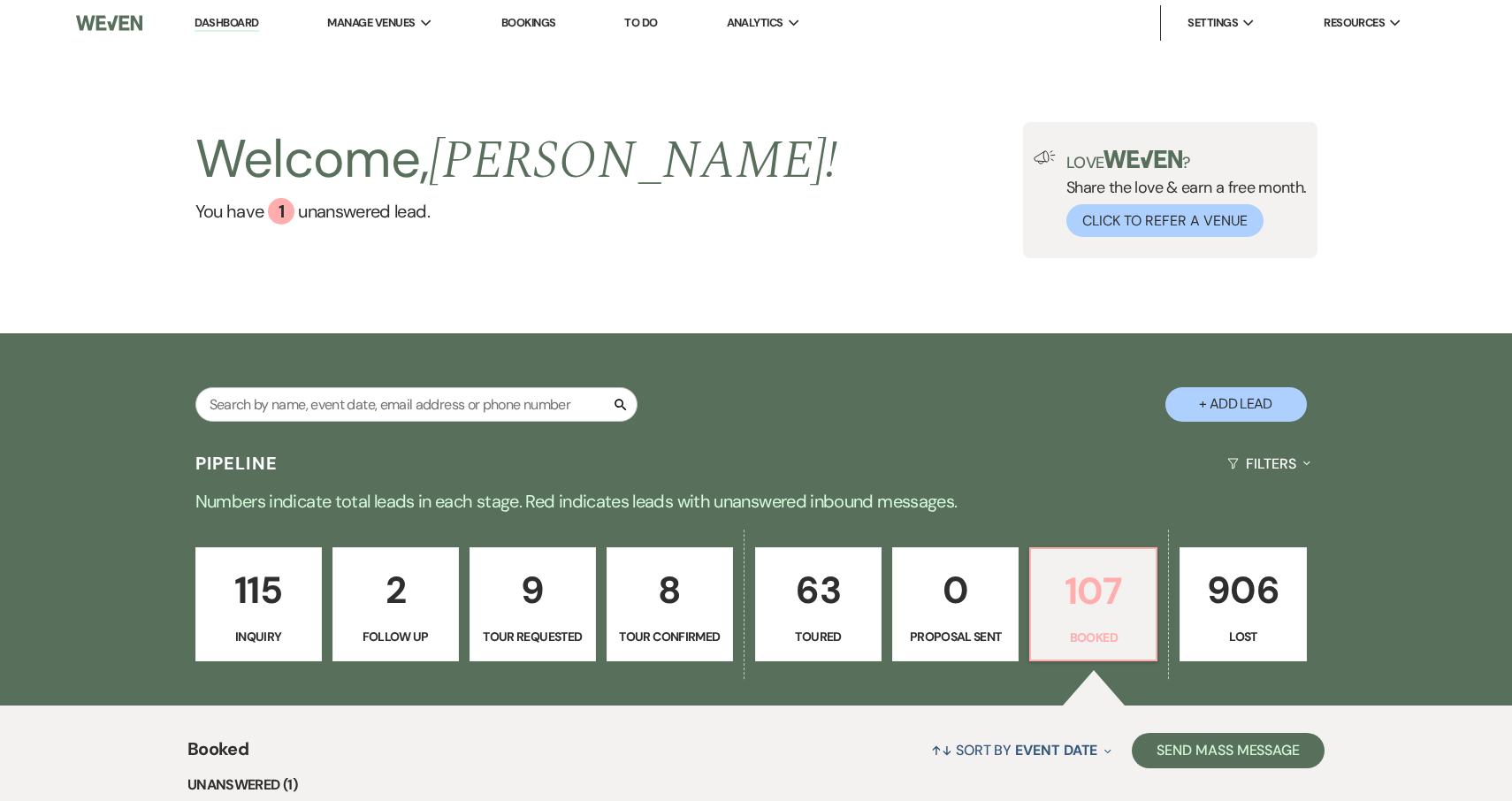
click at [1085, 619] on p "107" at bounding box center [1092, 591] width 104 height 60
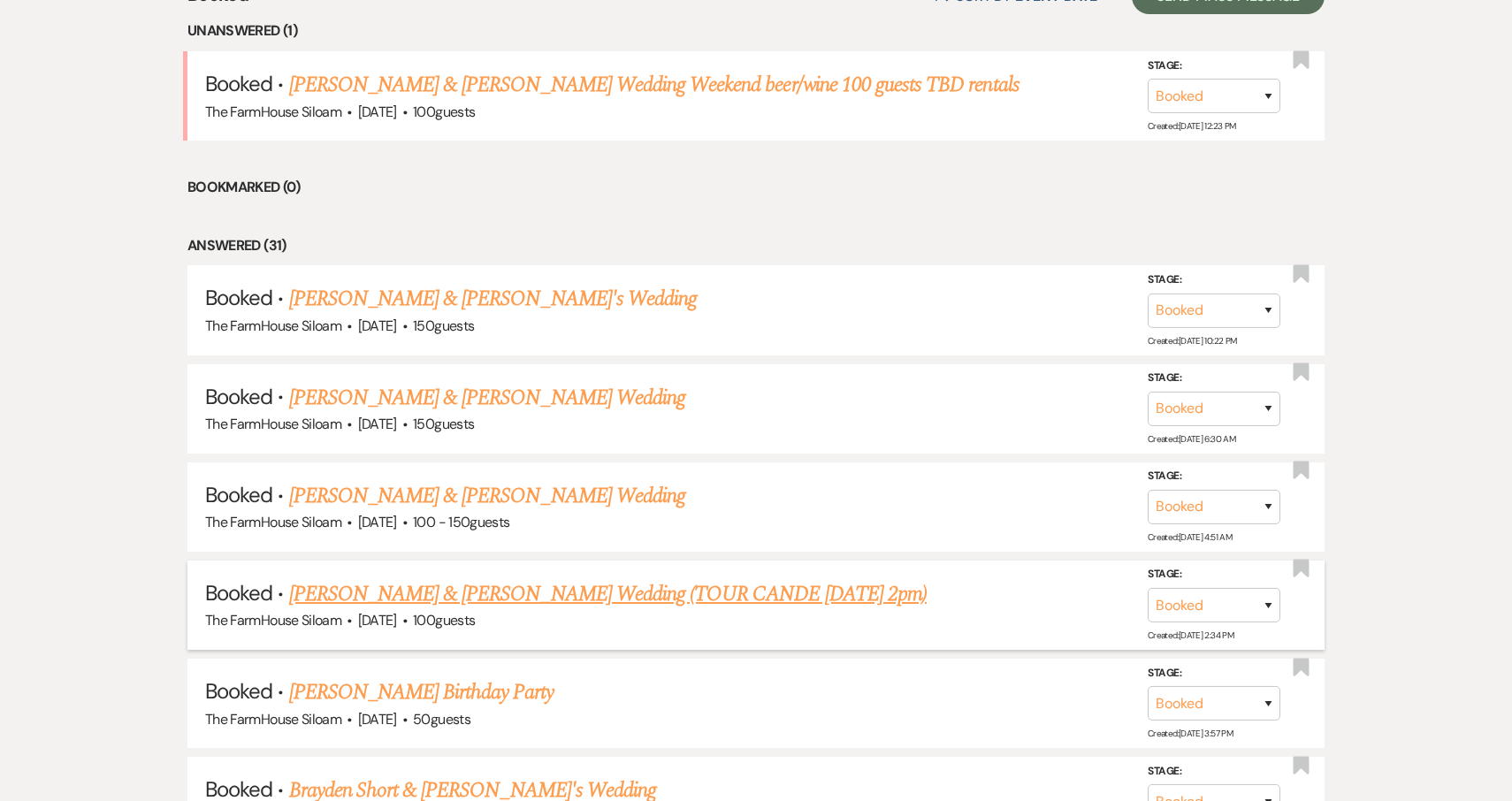
scroll to position [757, 0]
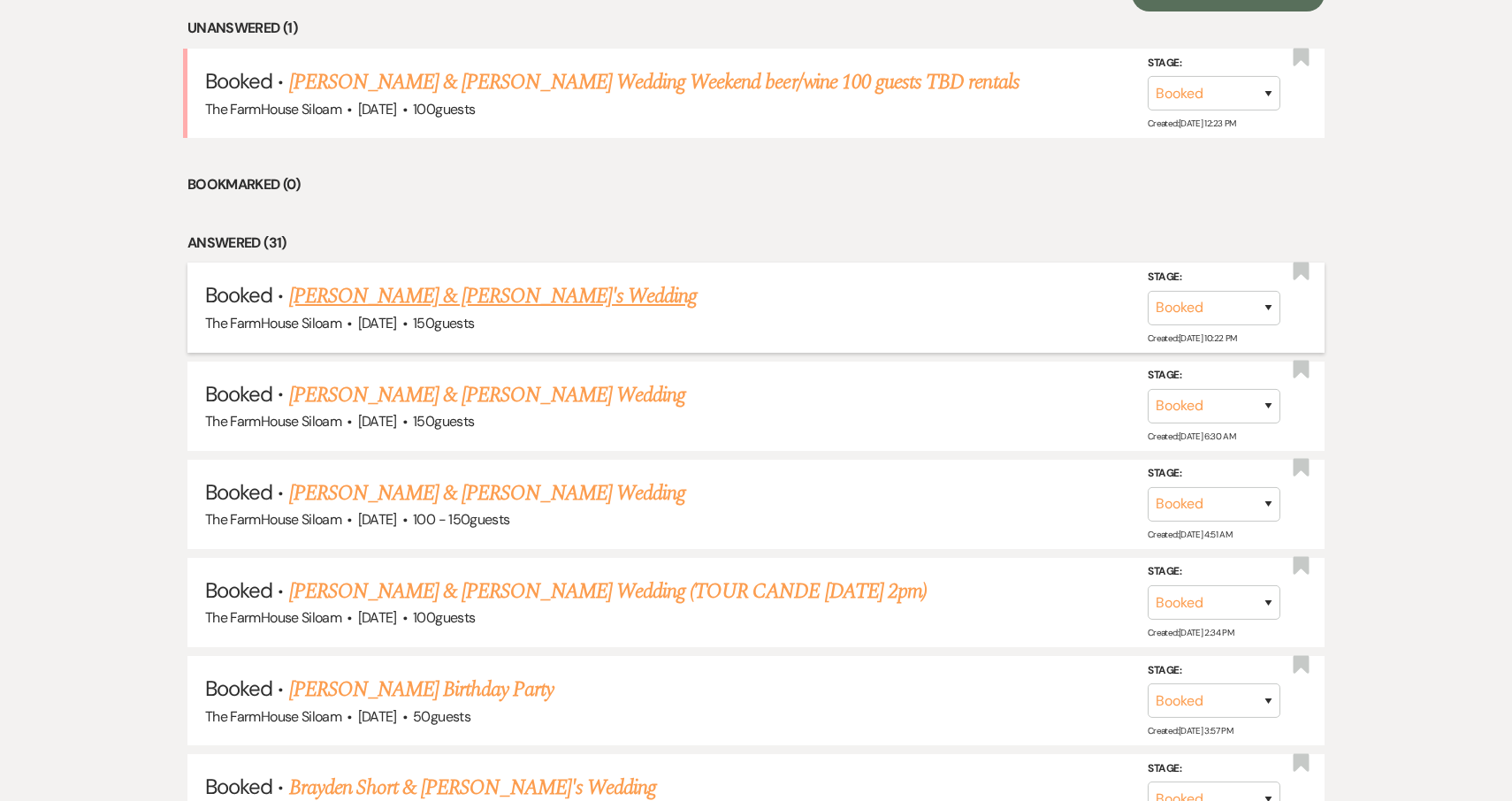
click at [438, 296] on link "Courtney Rafael & Shane's Wedding" at bounding box center [493, 296] width 409 height 32
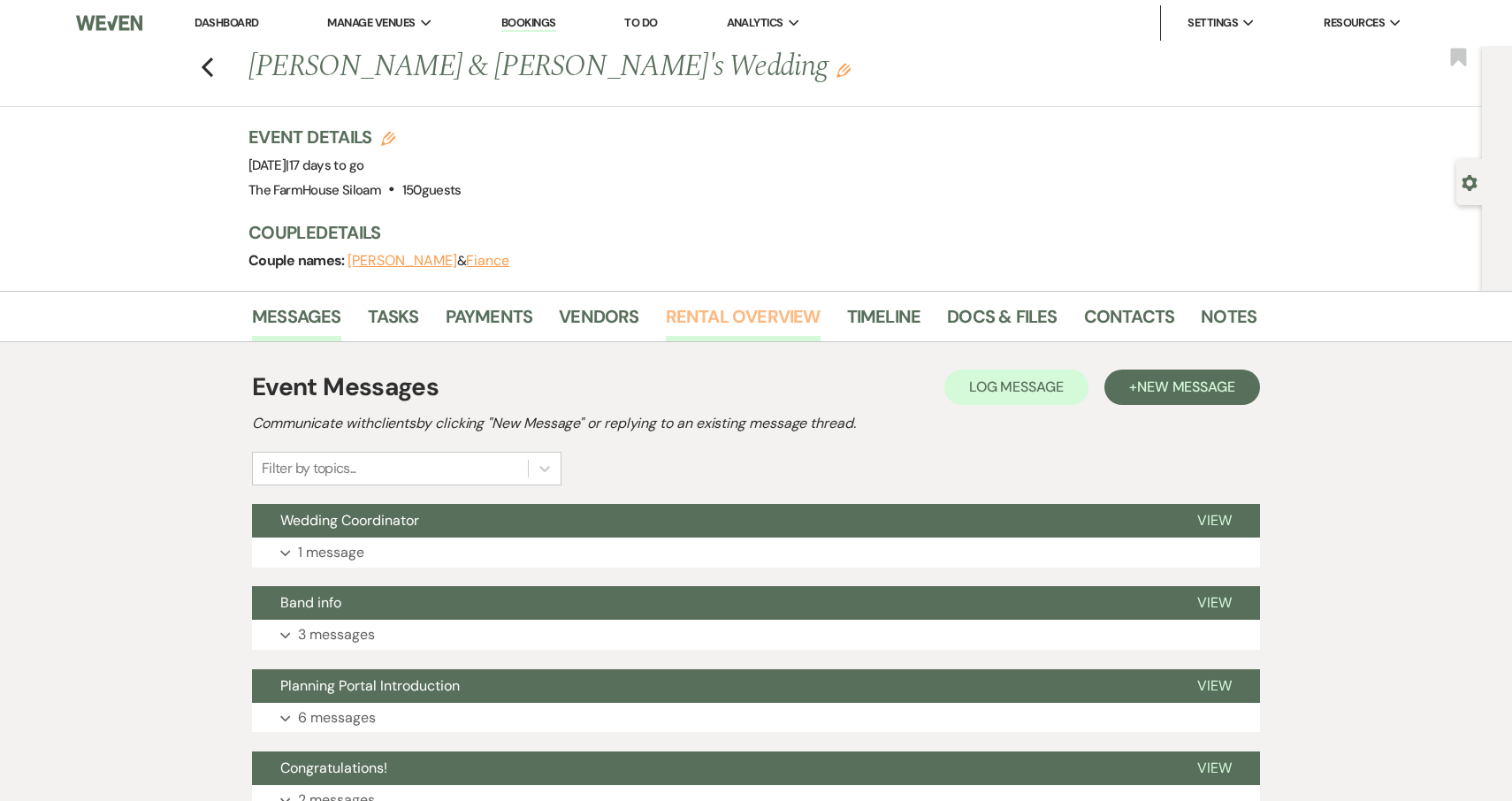
click at [706, 319] on link "Rental Overview" at bounding box center [743, 322] width 155 height 39
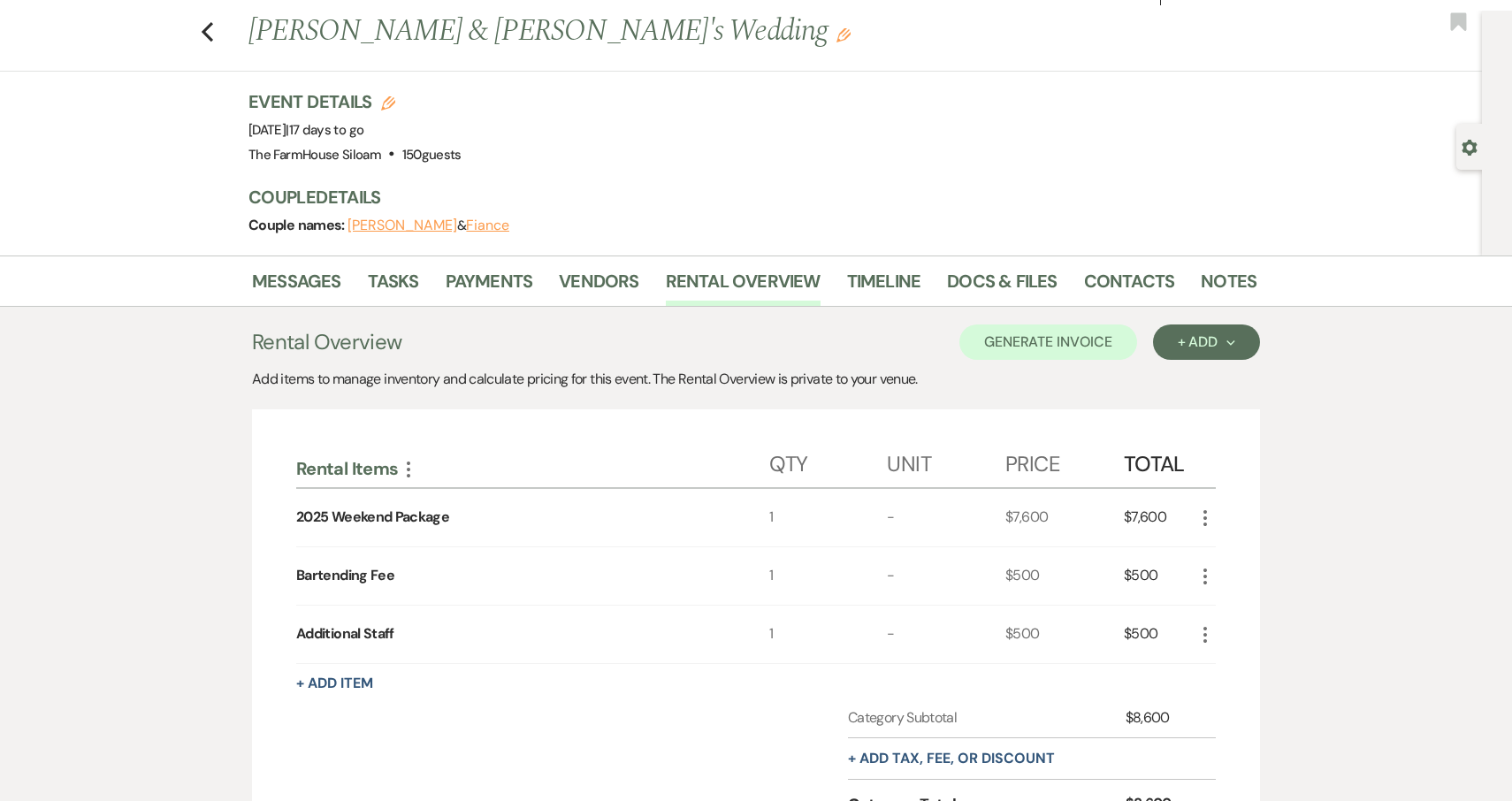
scroll to position [12, 0]
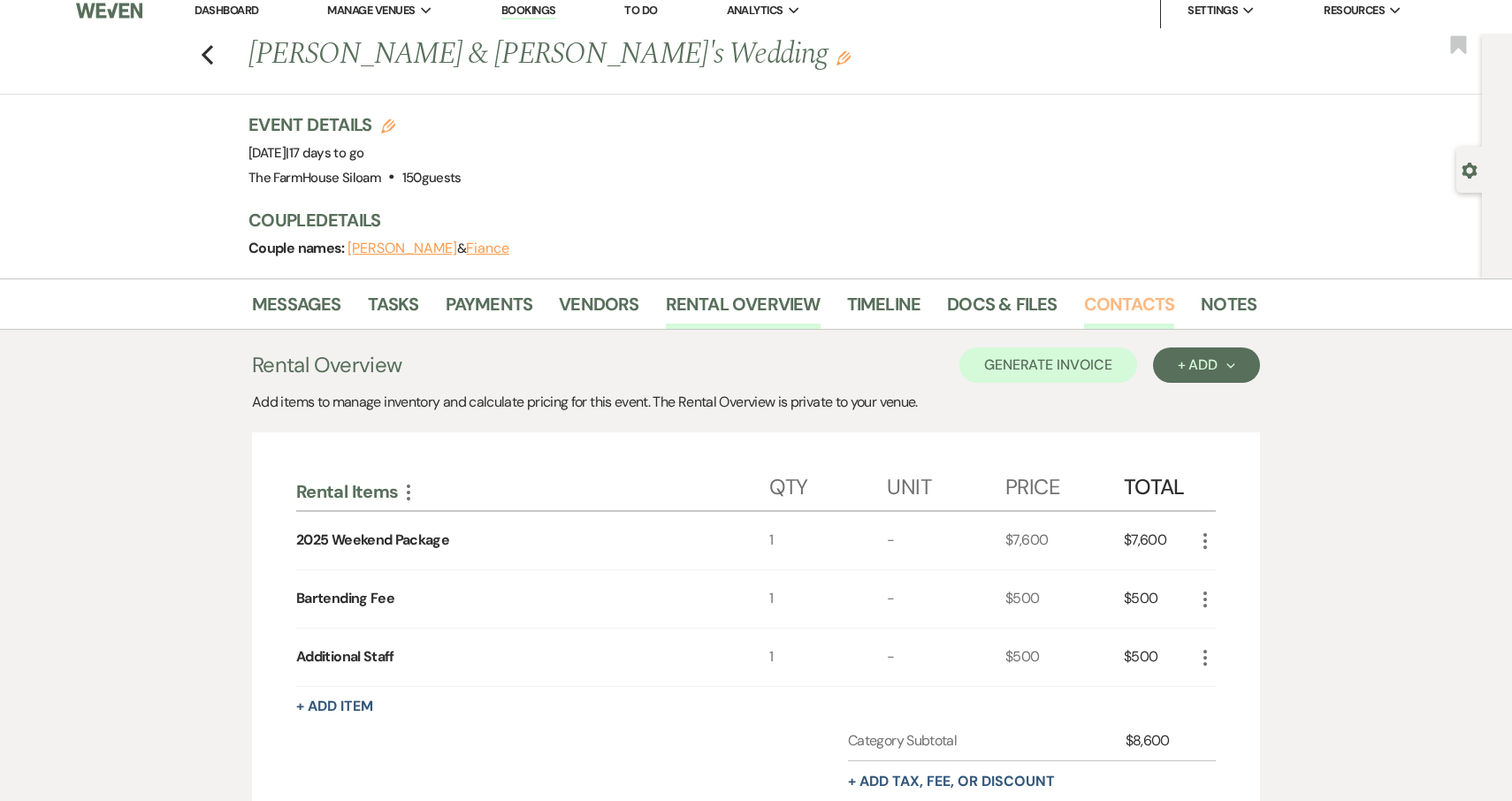
click at [1106, 308] on link "Contacts" at bounding box center [1129, 310] width 91 height 39
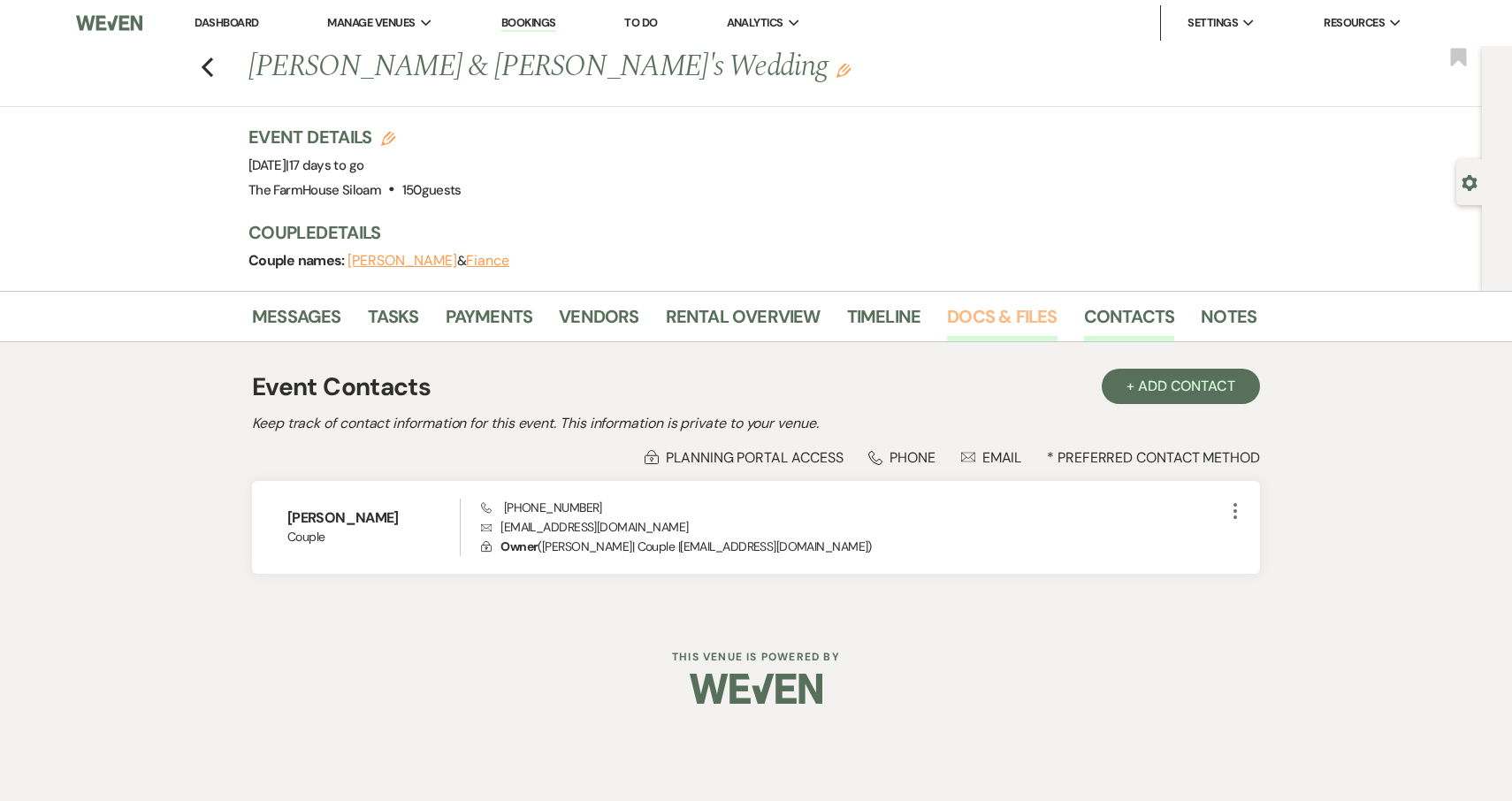
click at [1031, 315] on link "Docs & Files" at bounding box center [1001, 322] width 109 height 39
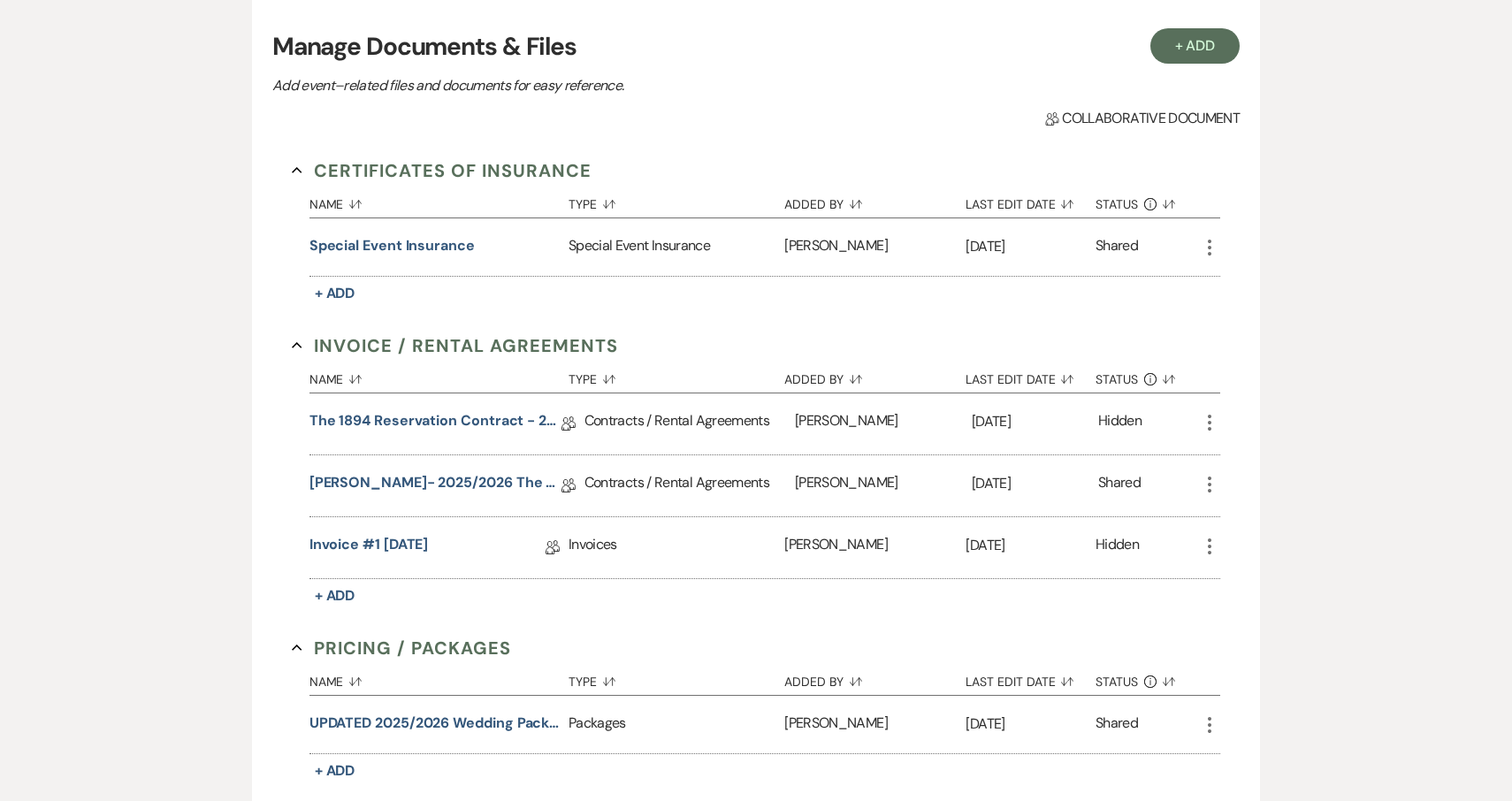
scroll to position [361, 0]
click at [420, 483] on link "Courtney Rafael- 2025/2026 The Farmhouse Siloam Reservation Contract" at bounding box center [435, 485] width 252 height 28
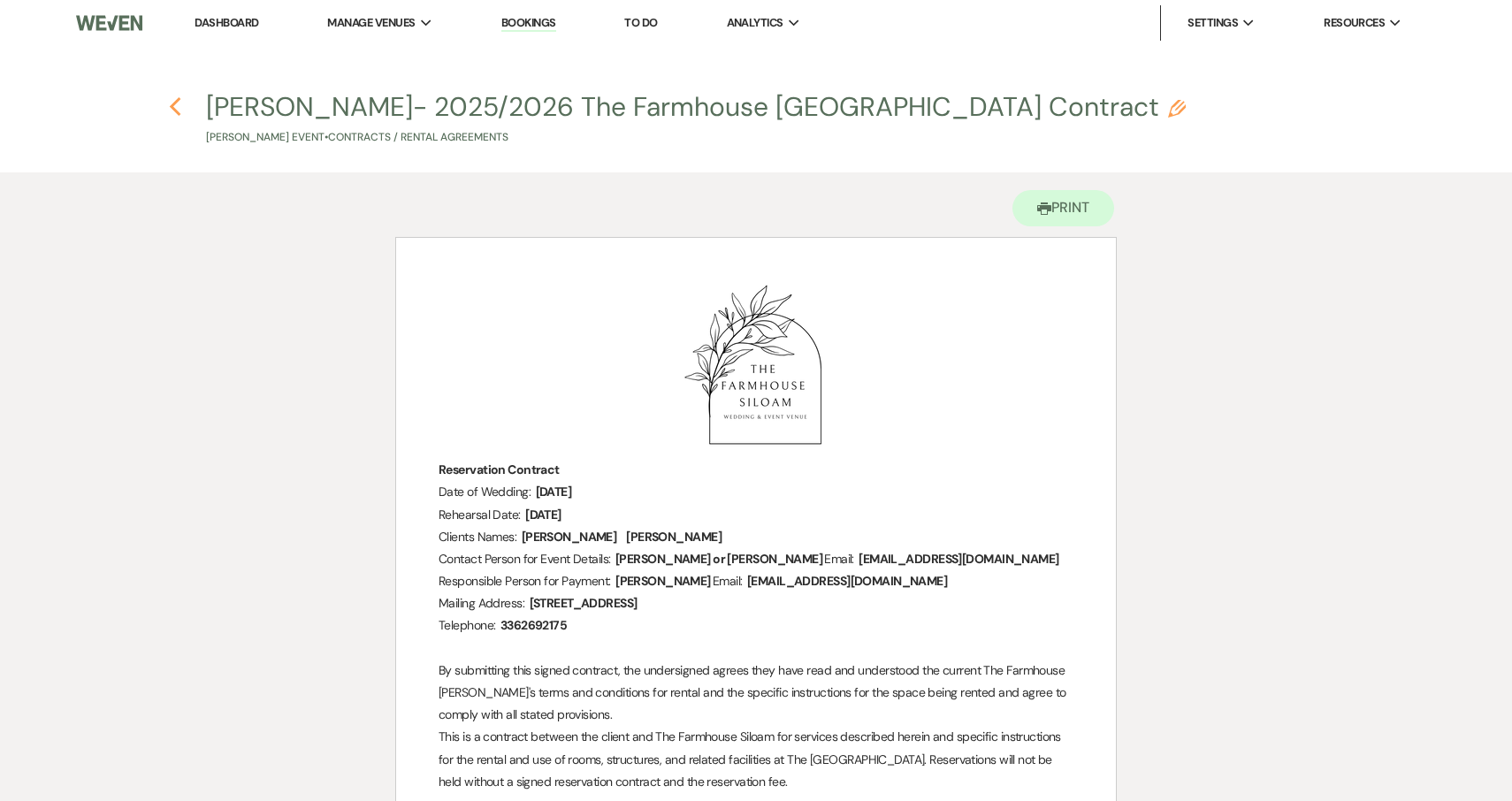
click at [175, 103] on use "button" at bounding box center [174, 107] width 12 height 19
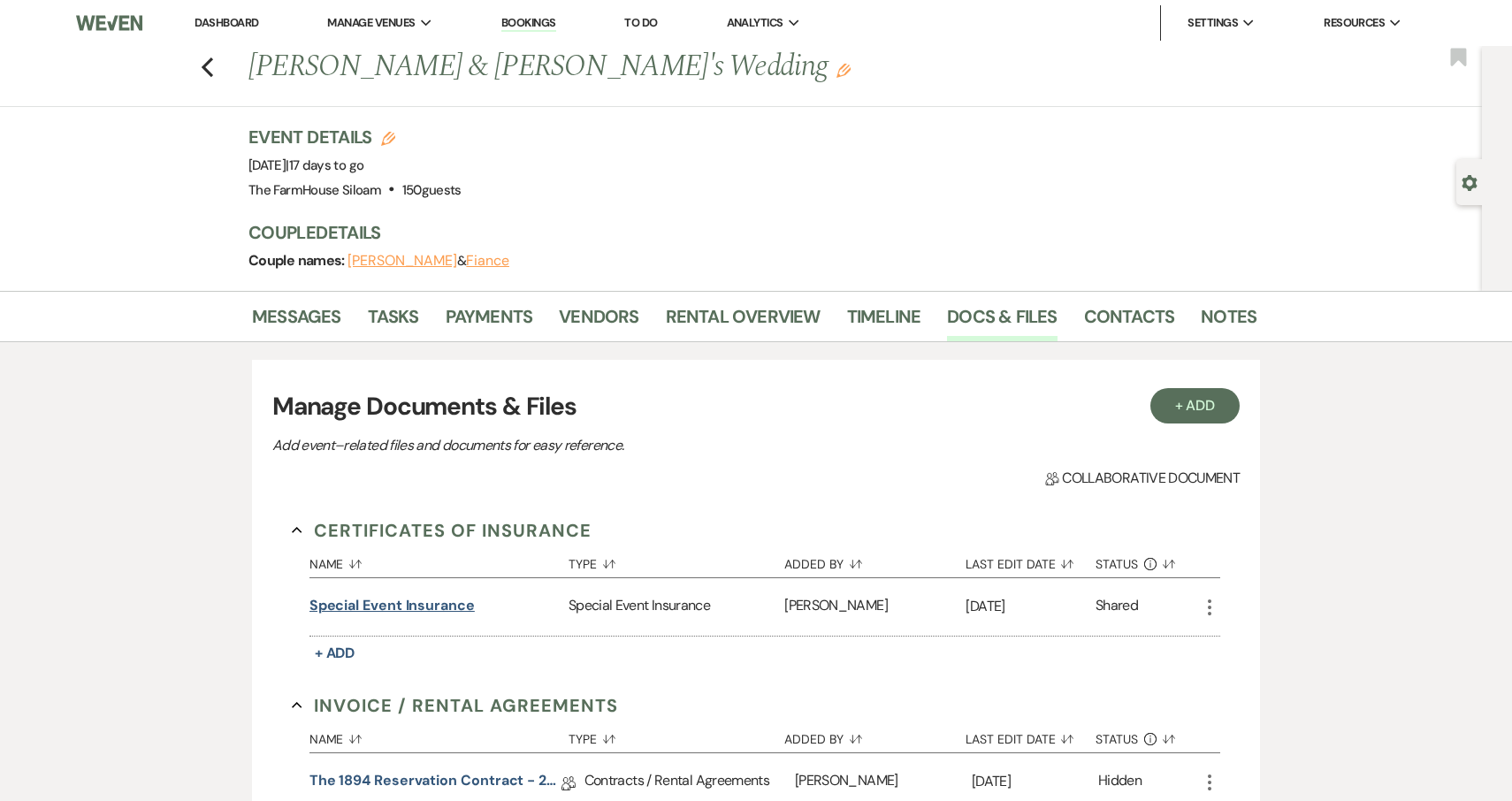
click at [405, 606] on button "Special Event Insurance" at bounding box center [392, 605] width 165 height 21
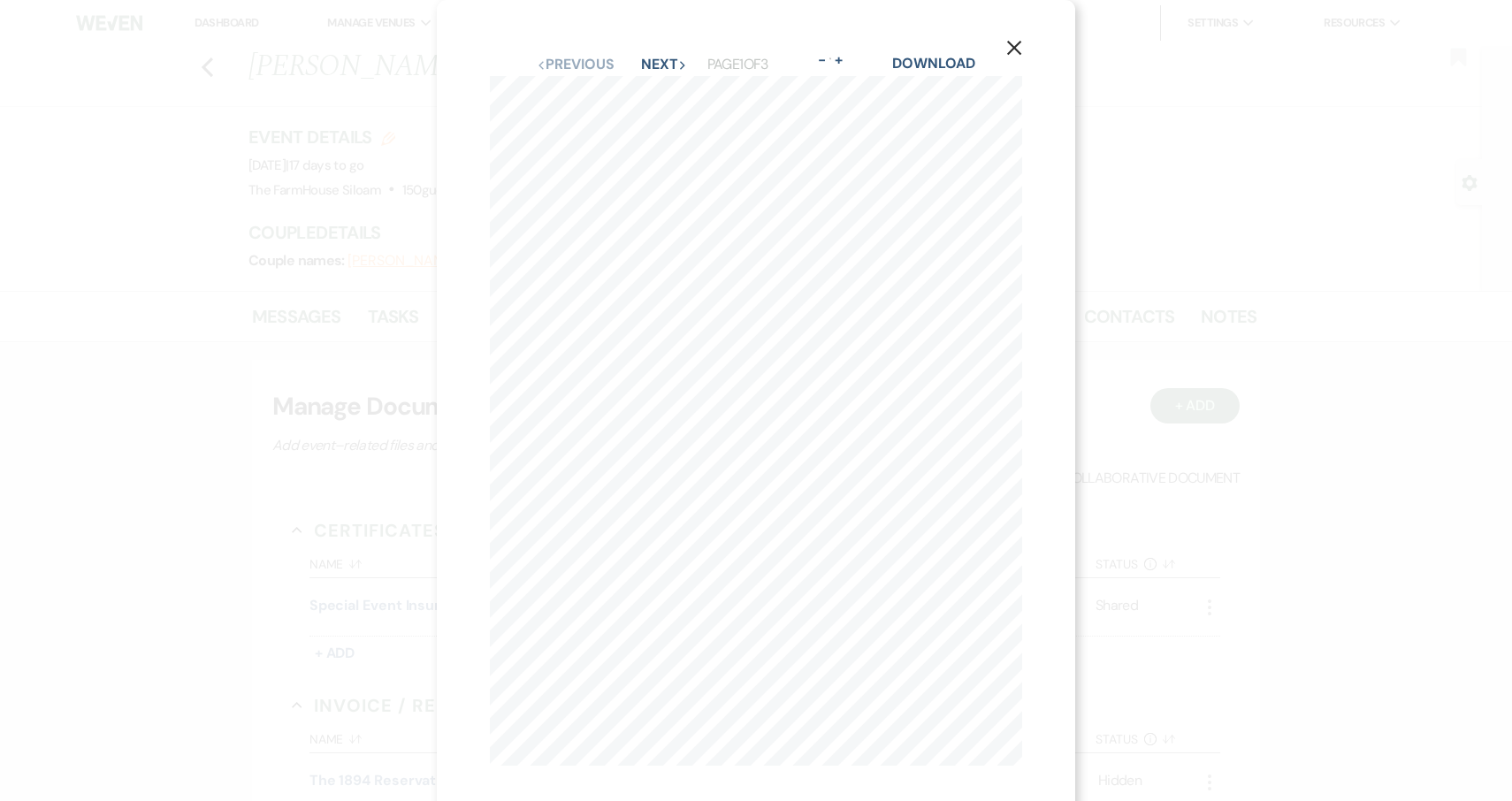
click at [1017, 43] on use "button" at bounding box center [1014, 47] width 14 height 14
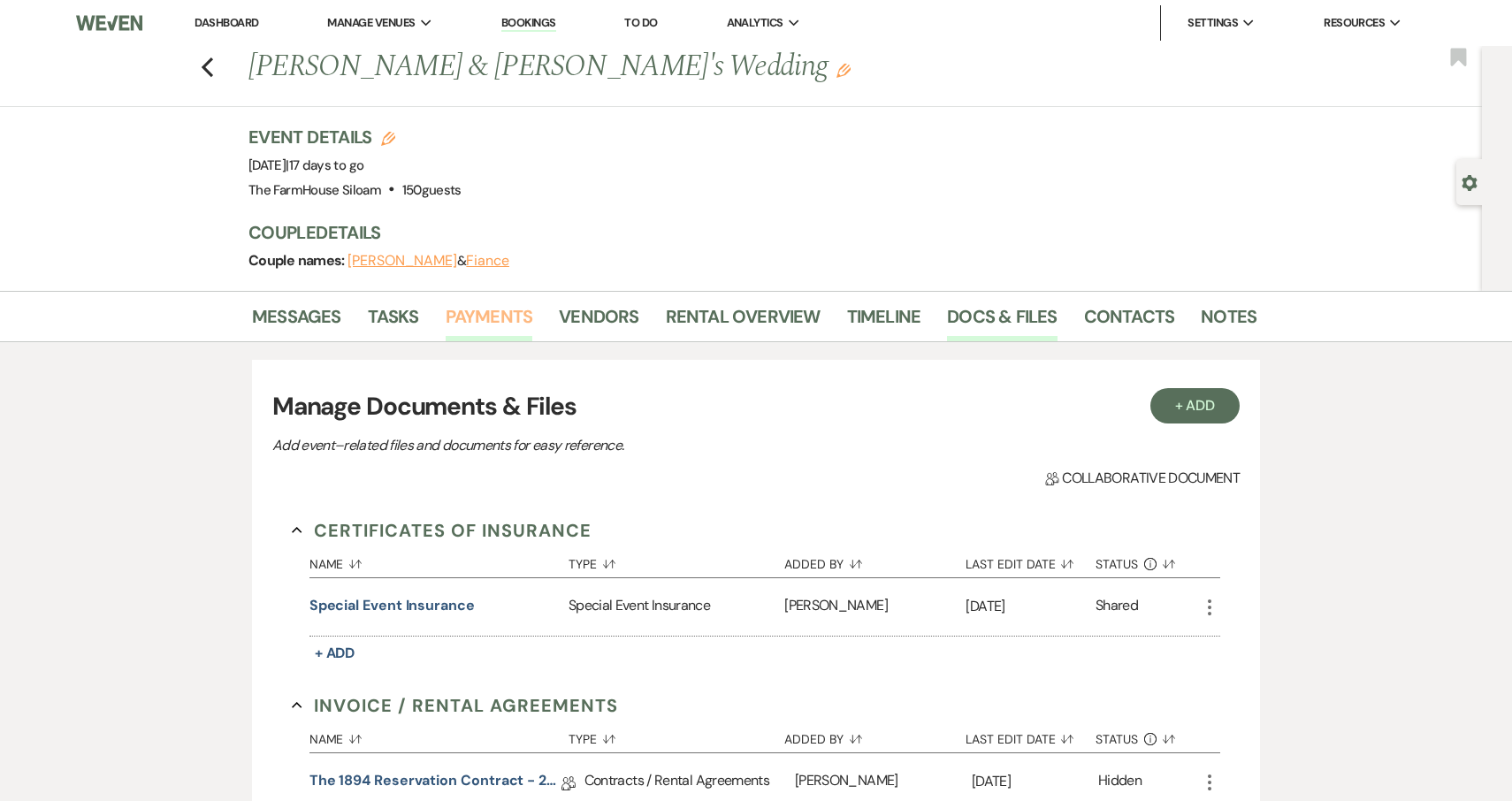
click at [517, 316] on link "Payments" at bounding box center [488, 322] width 87 height 39
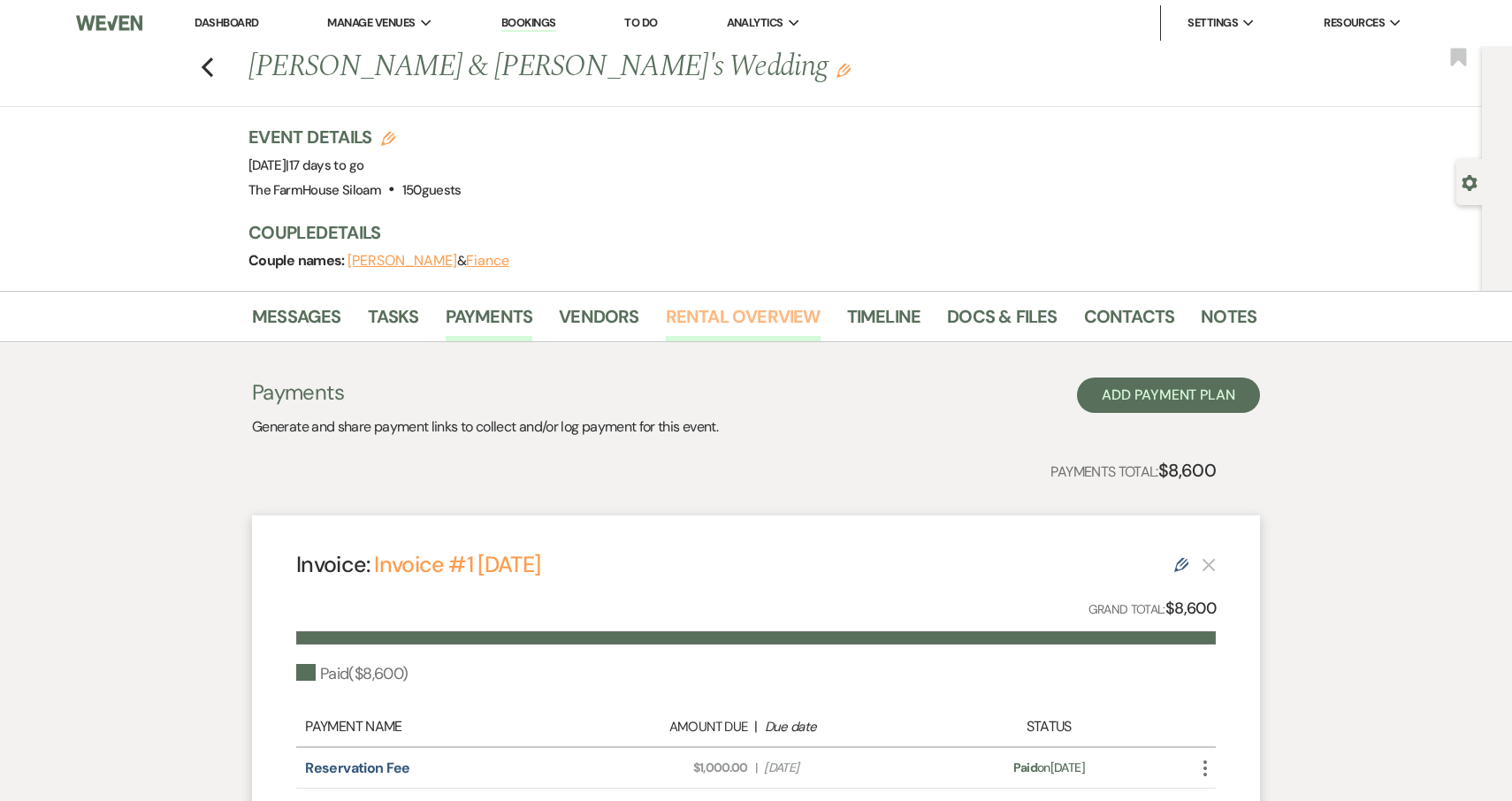
click at [752, 325] on link "Rental Overview" at bounding box center [743, 322] width 155 height 39
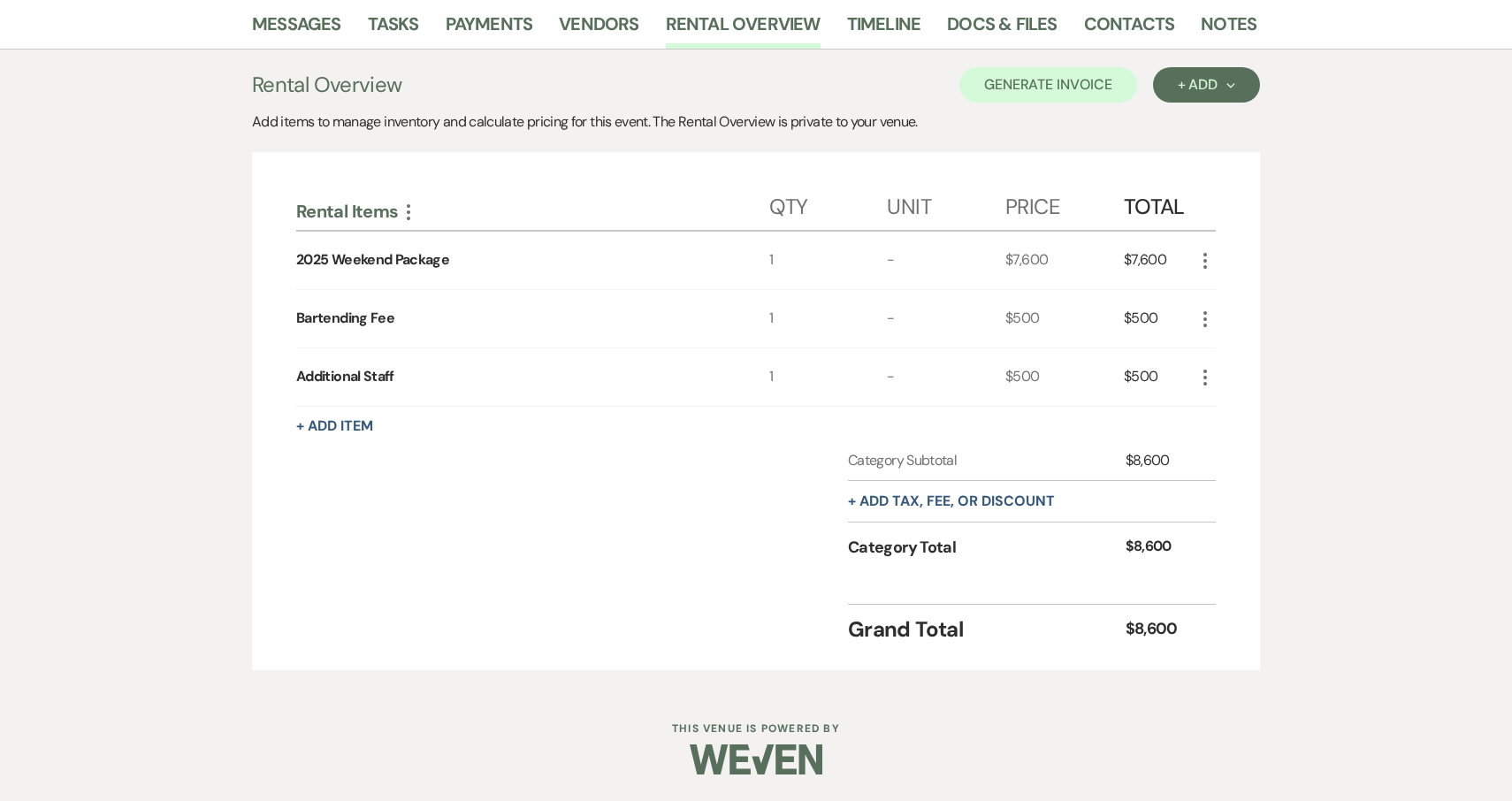
scroll to position [292, 0]
click at [408, 215] on icon "More" at bounding box center [408, 213] width 21 height 21
click at [434, 244] on button "Pencil Edit Category Name" at bounding box center [487, 246] width 179 height 28
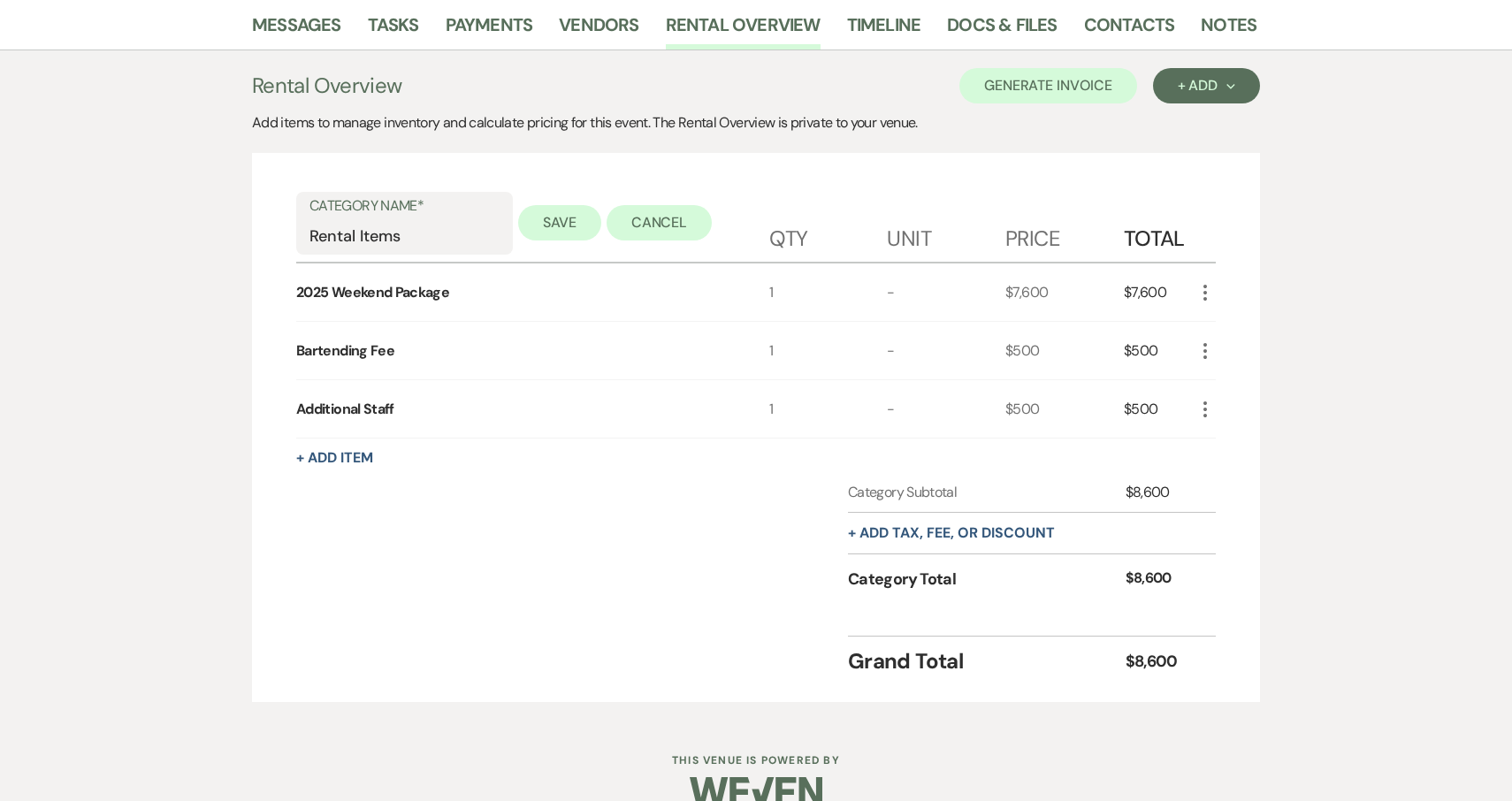
click at [554, 212] on button "Save" at bounding box center [559, 222] width 84 height 36
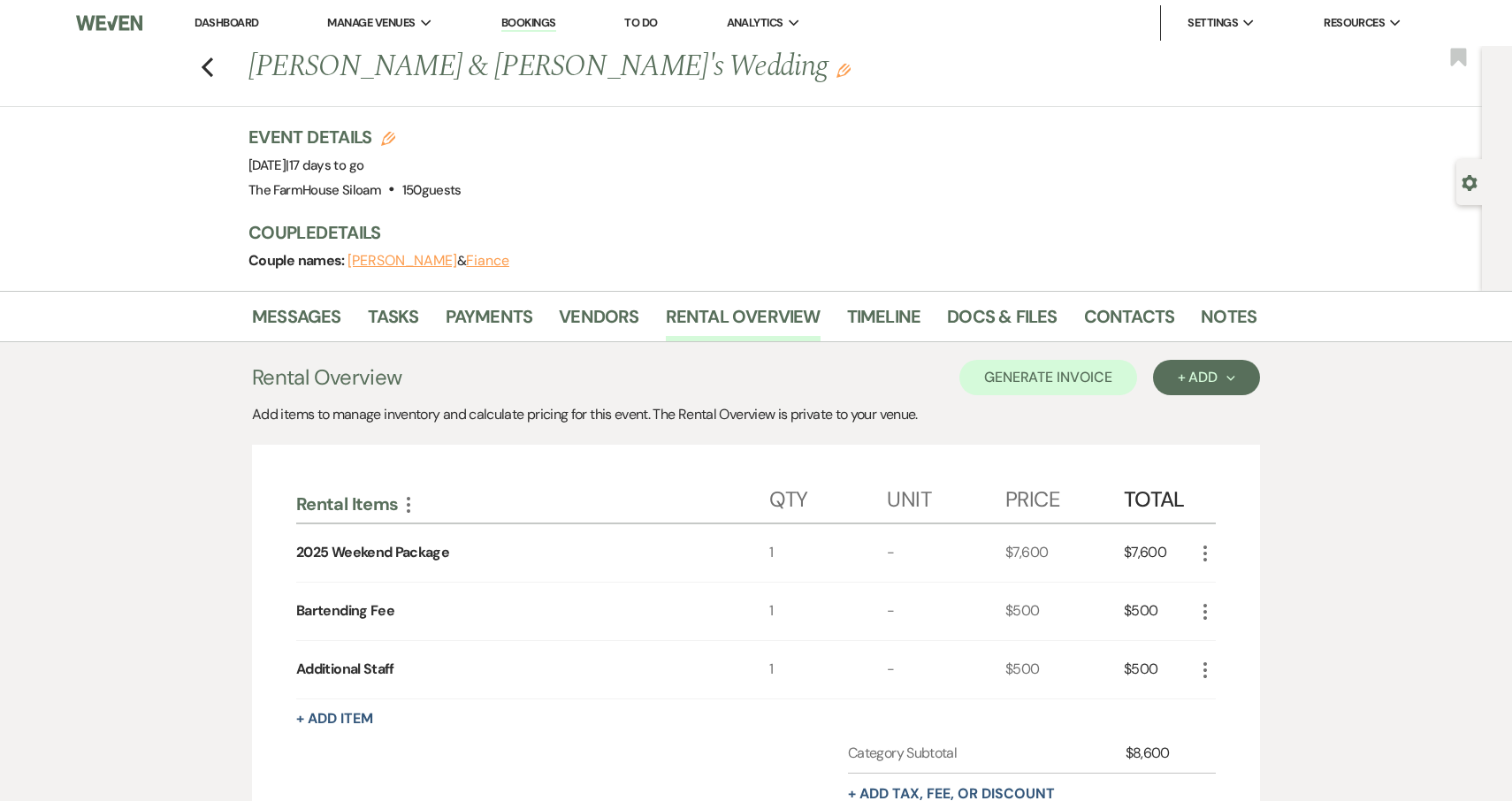
scroll to position [0, 0]
click at [498, 316] on link "Payments" at bounding box center [488, 322] width 87 height 39
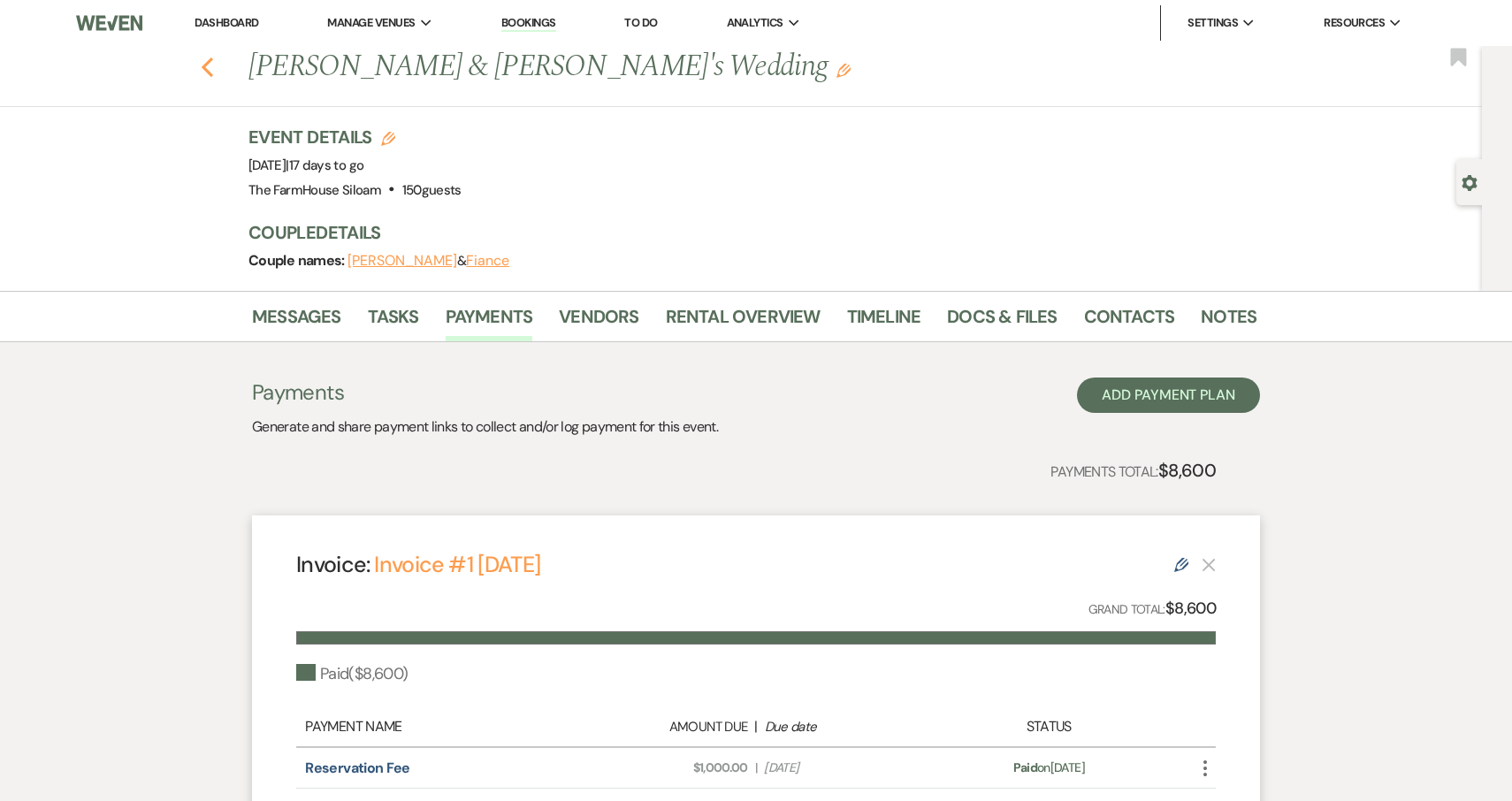
click at [209, 62] on icon "Previous" at bounding box center [207, 67] width 13 height 21
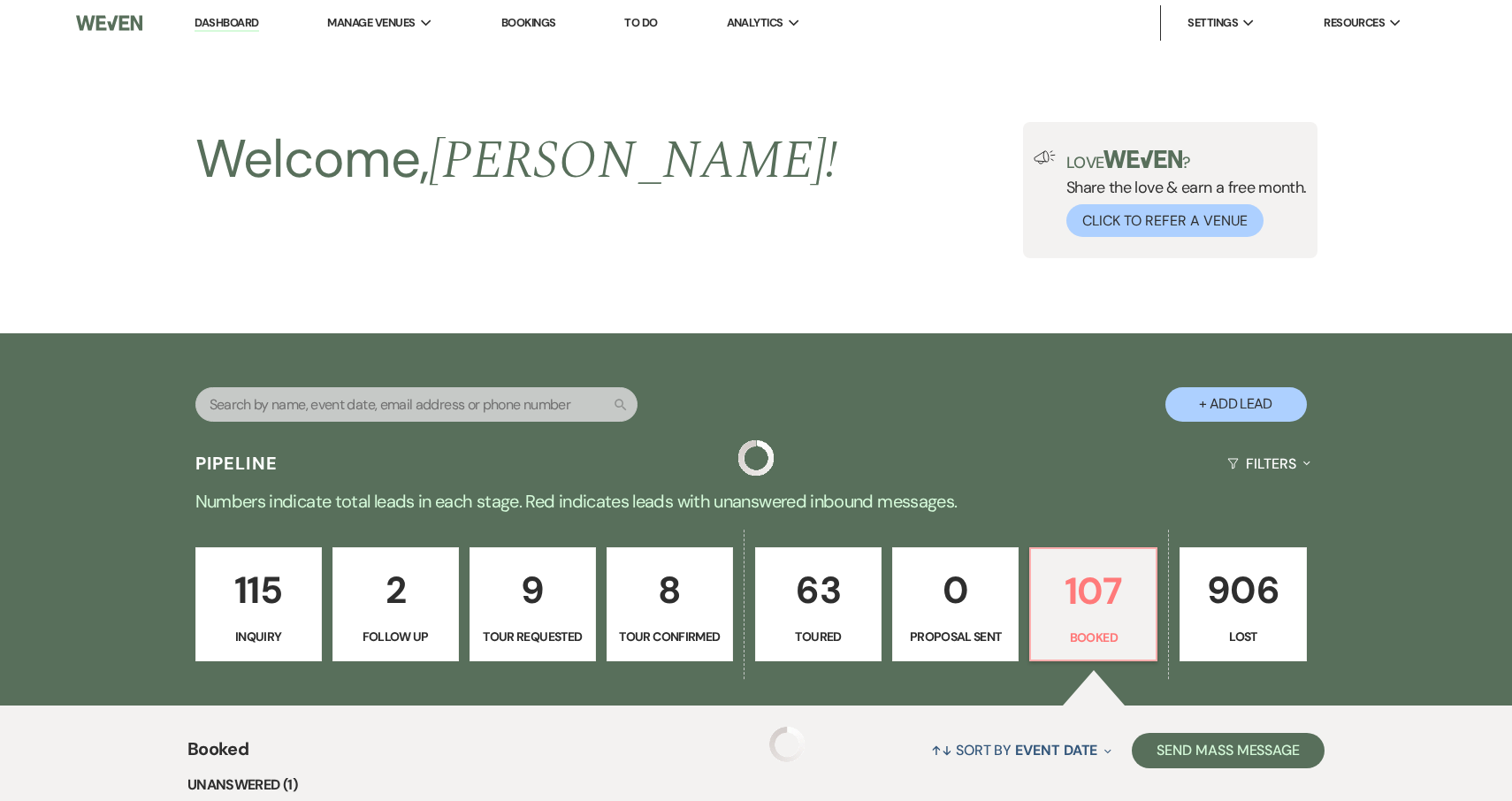
scroll to position [757, 0]
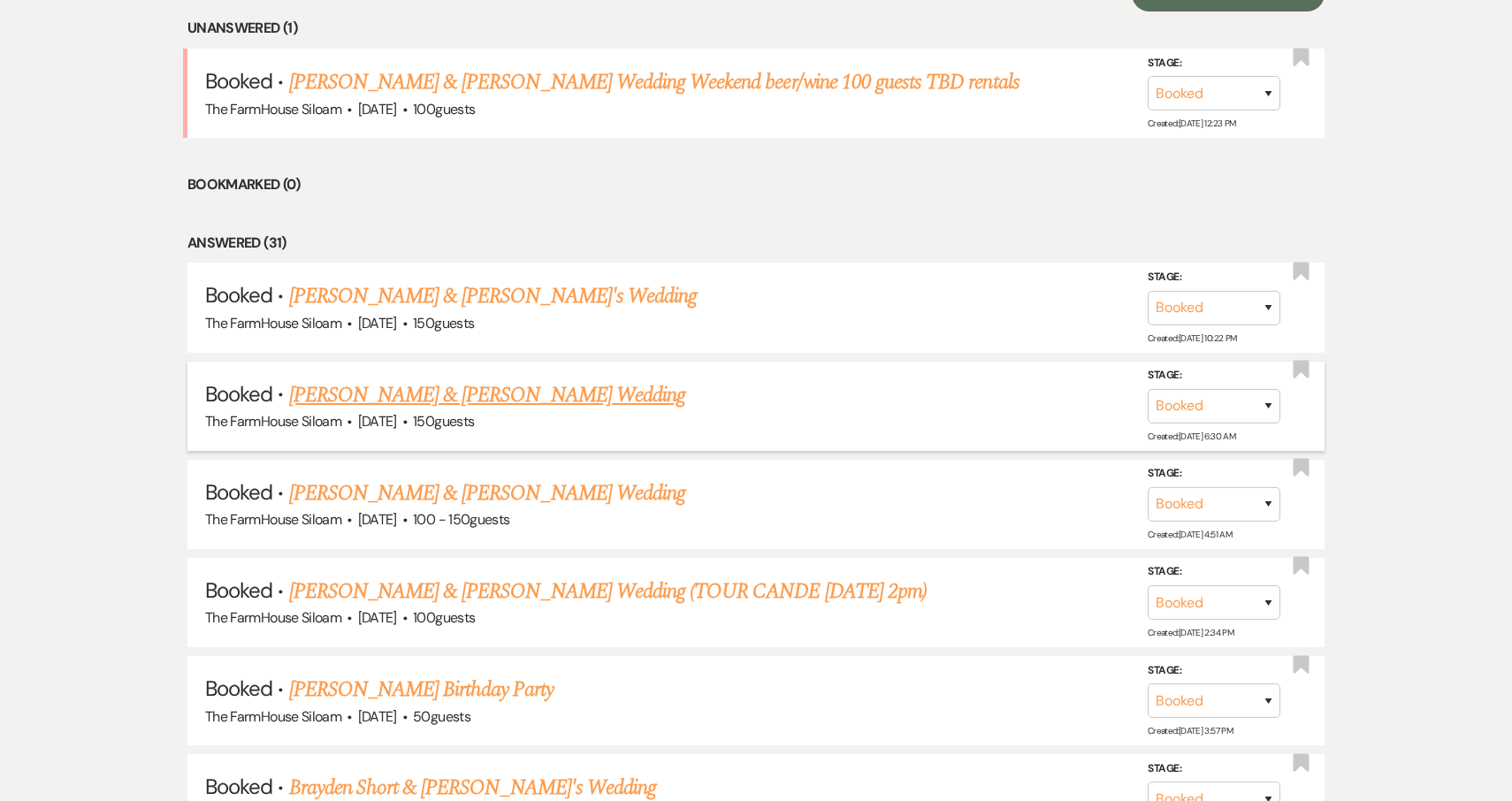
click at [398, 394] on link "Rylee Stokes & Ashton Clendenen's Wedding" at bounding box center [487, 395] width 396 height 32
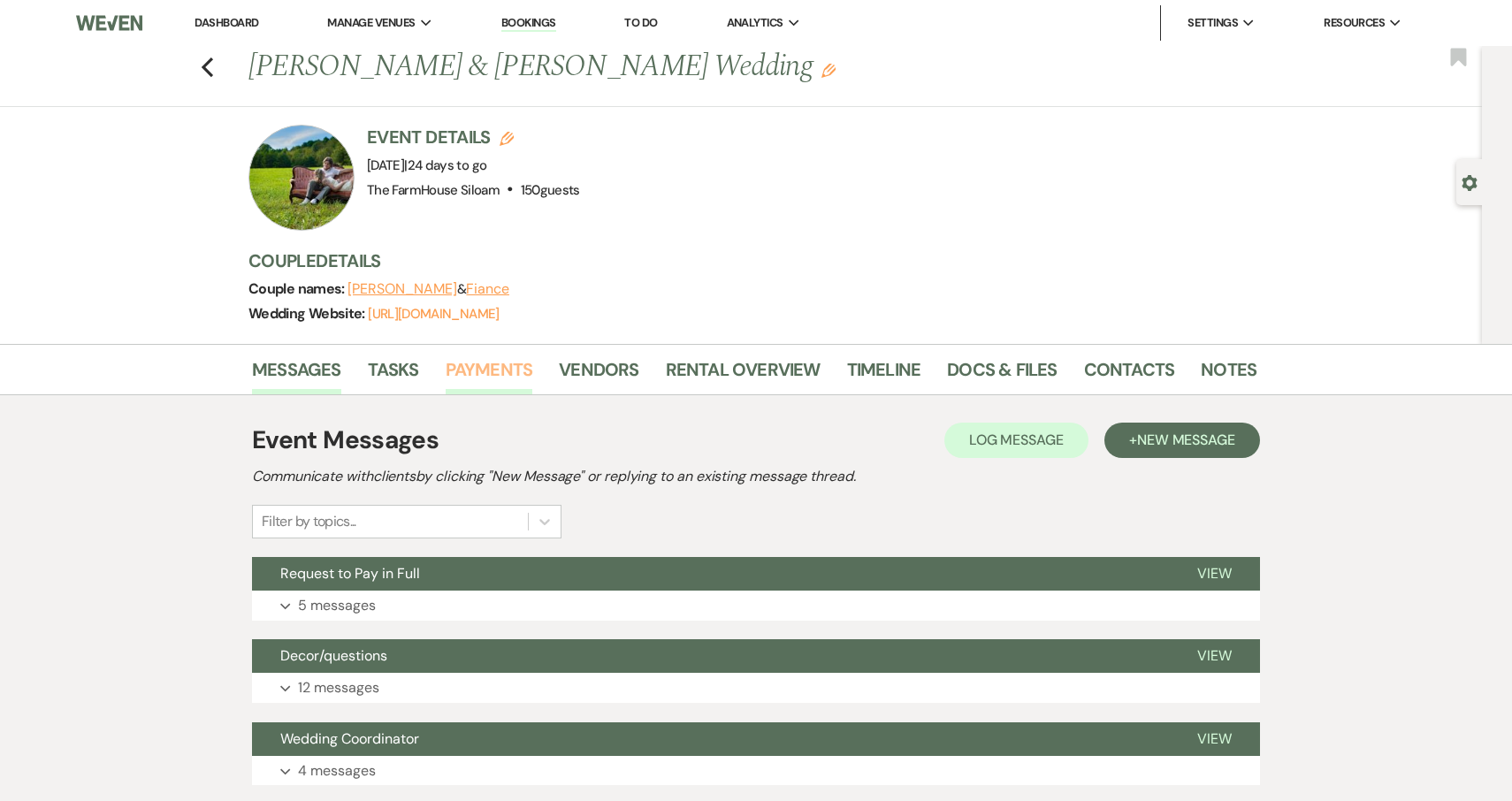
click at [485, 369] on link "Payments" at bounding box center [488, 375] width 87 height 39
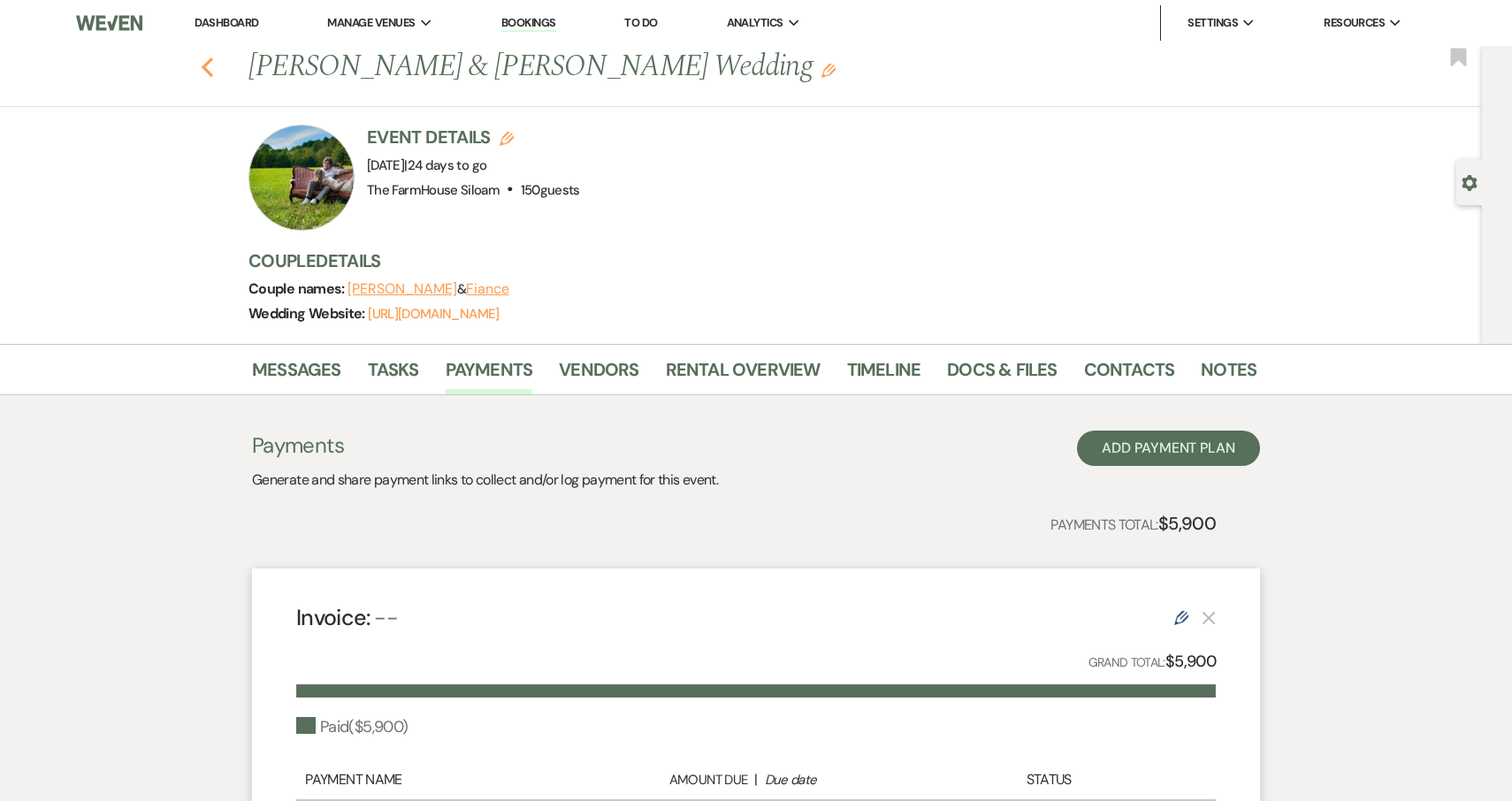
click at [207, 64] on use "button" at bounding box center [207, 67] width 12 height 19
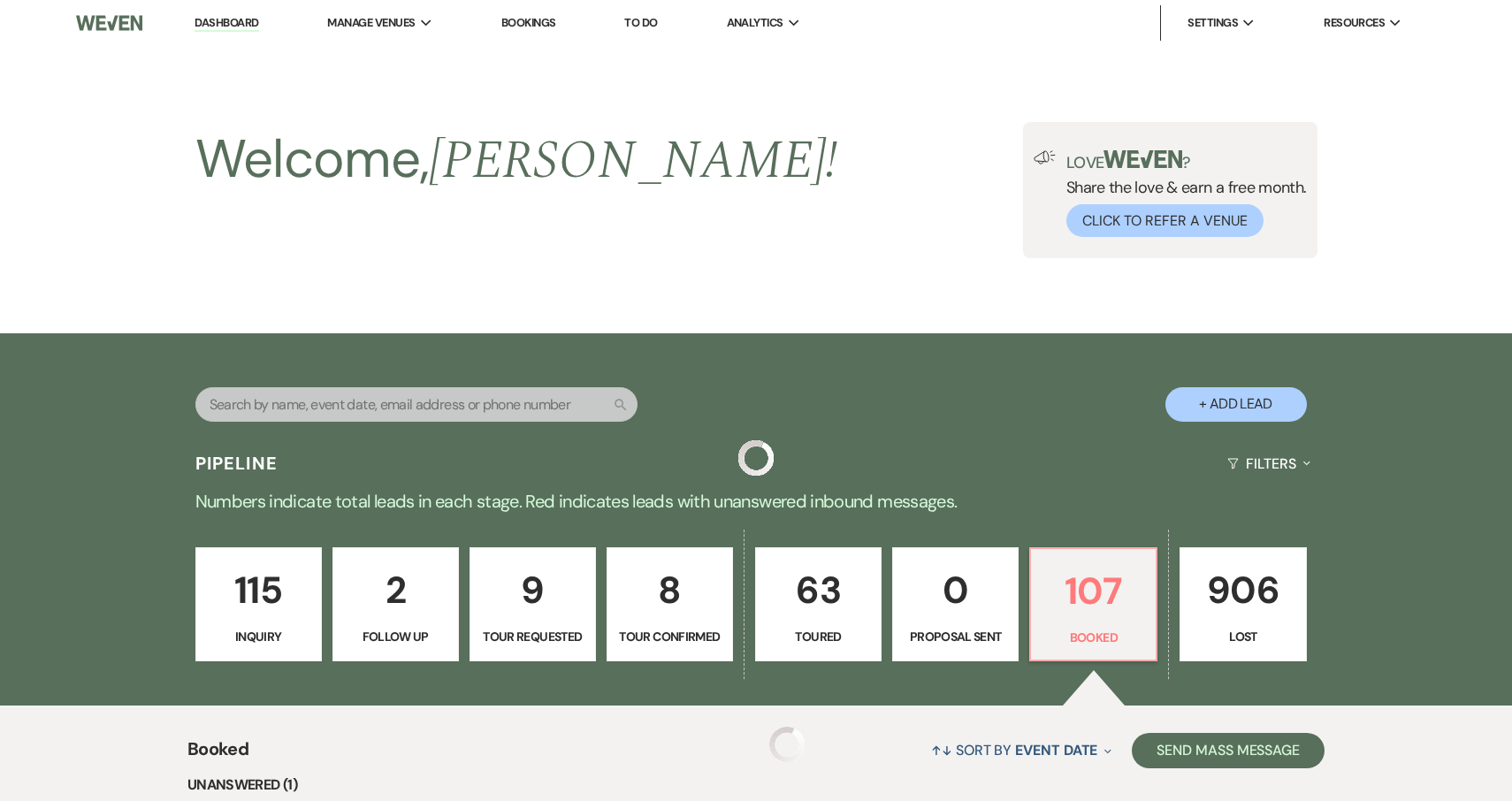
scroll to position [757, 0]
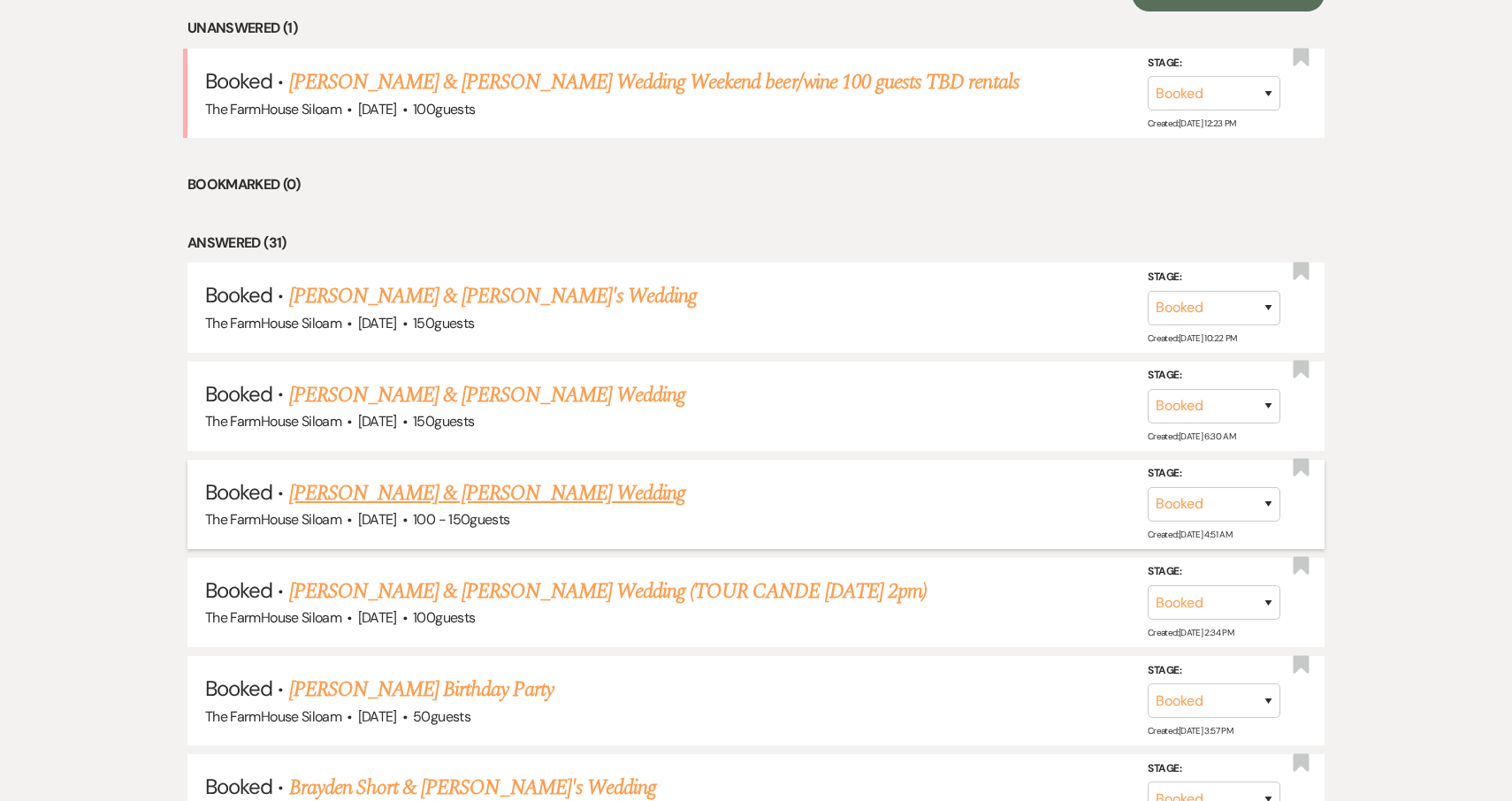
click at [399, 495] on link "Kaitlyn Coleman & Devin Clark's Wedding" at bounding box center [487, 493] width 396 height 32
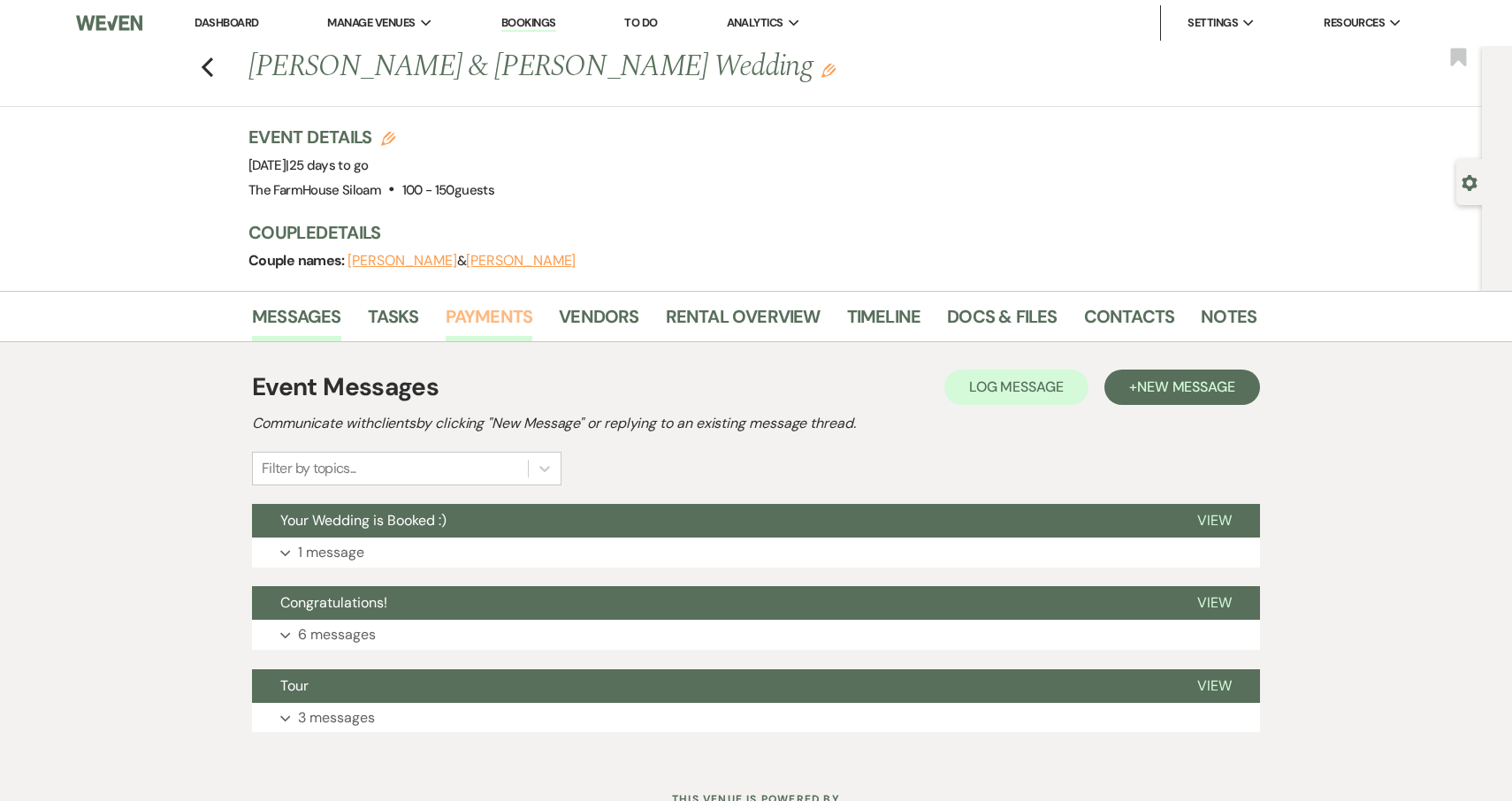
click at [484, 315] on link "Payments" at bounding box center [488, 322] width 87 height 39
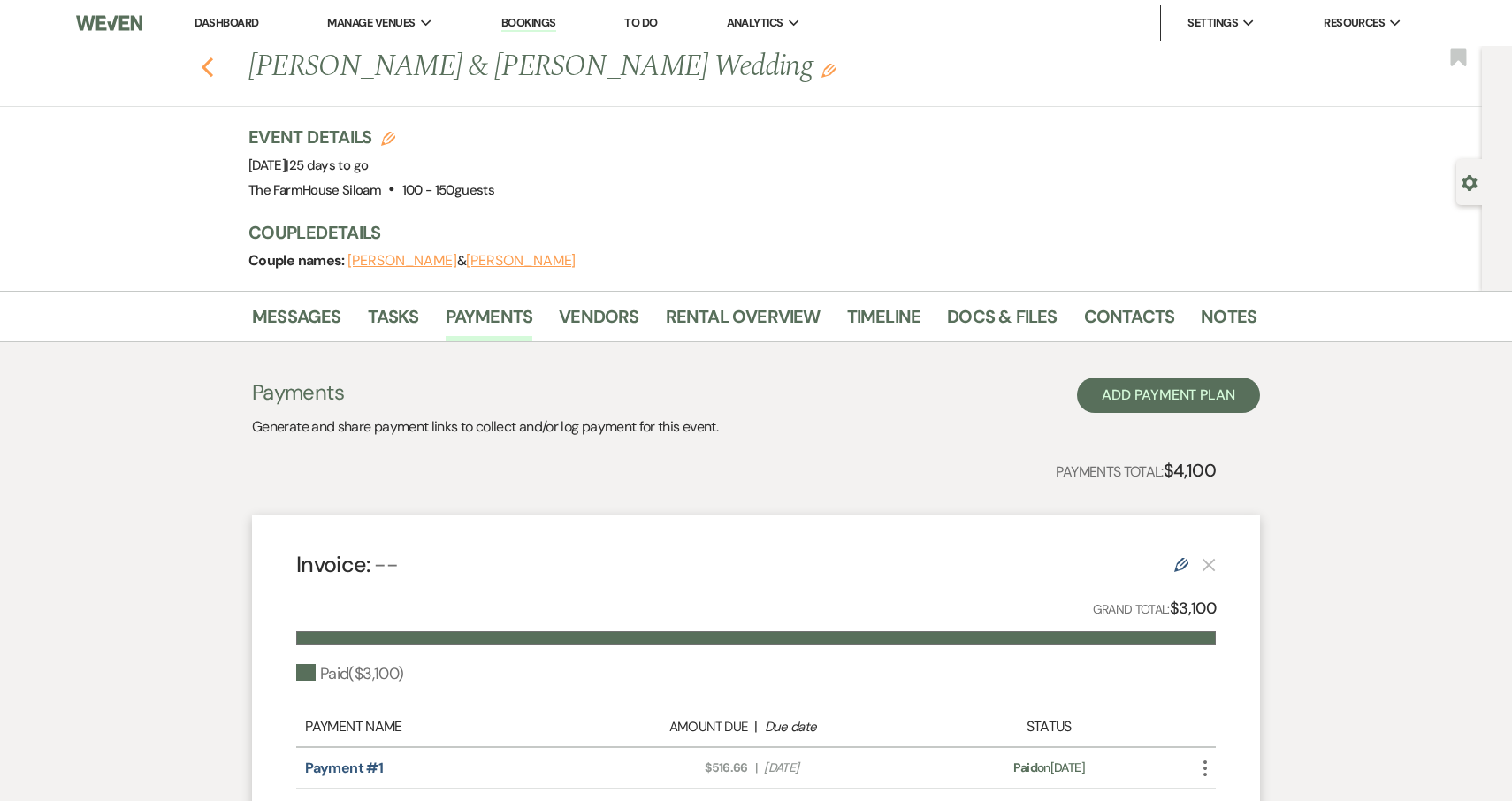
click at [205, 65] on use "button" at bounding box center [207, 67] width 12 height 19
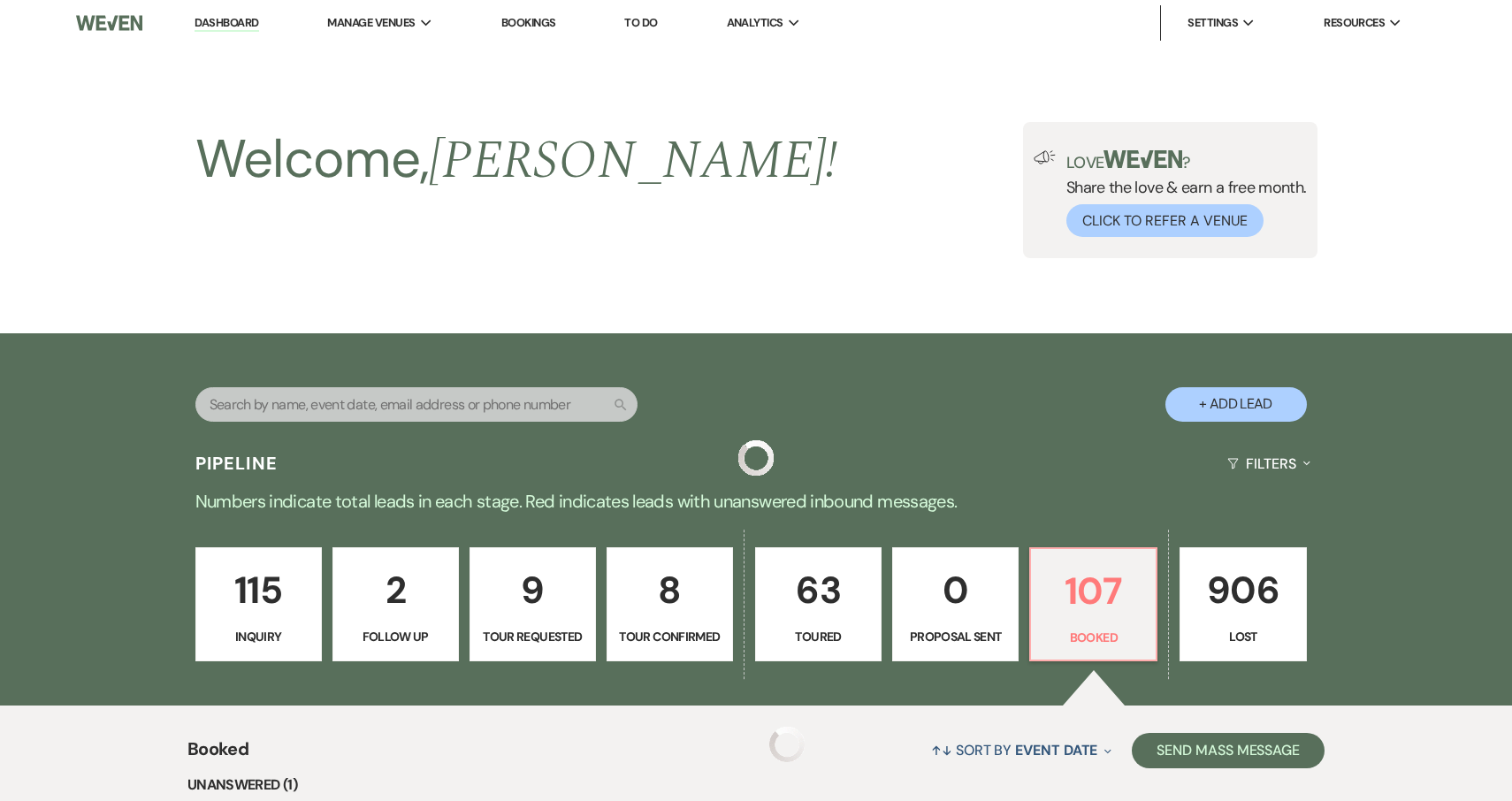
scroll to position [757, 0]
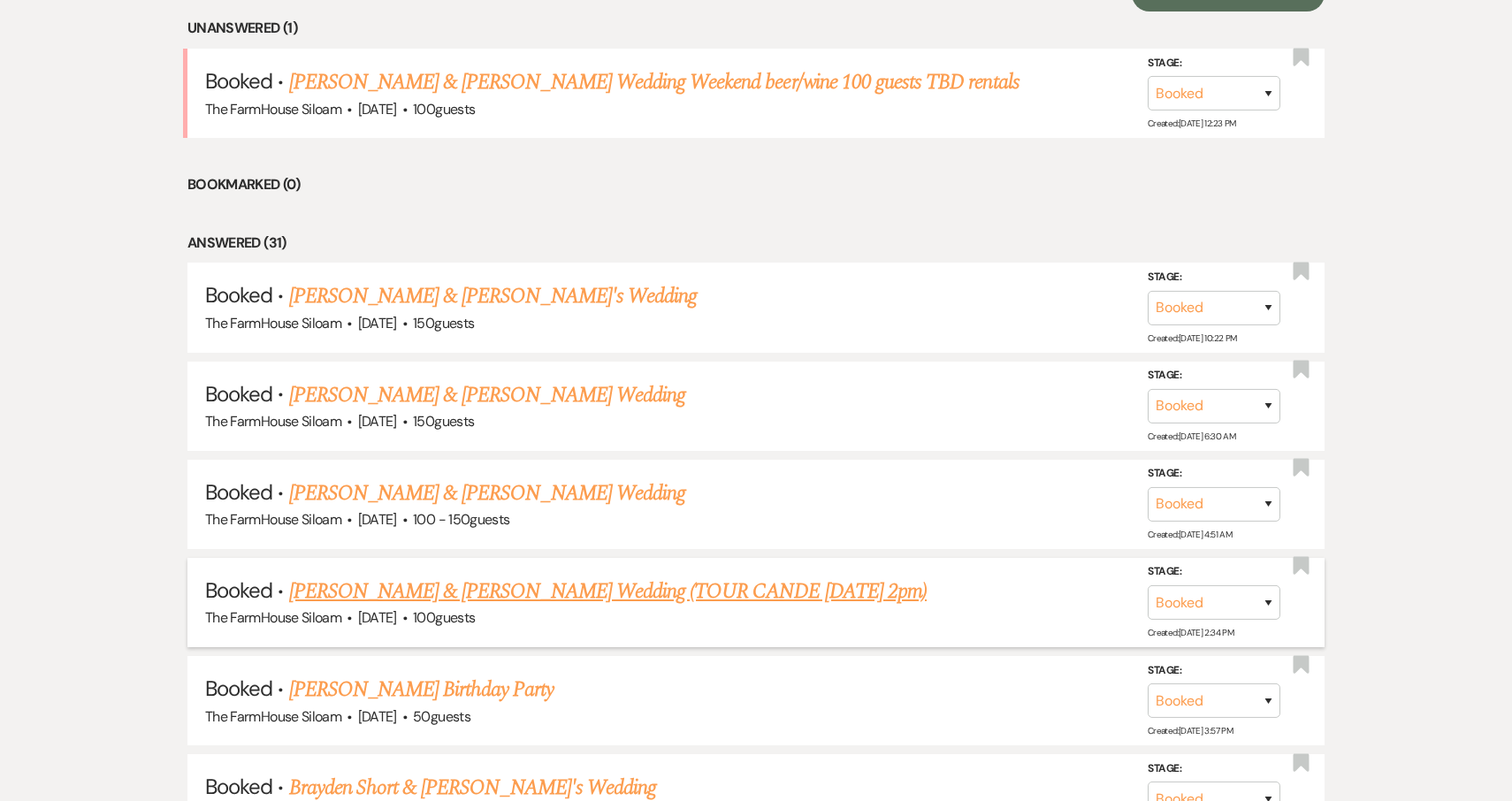
click at [400, 580] on link "Destiny Byerly & Christopher Crews Wedding (TOUR CANDE 4/6 2pm)" at bounding box center [608, 592] width 637 height 32
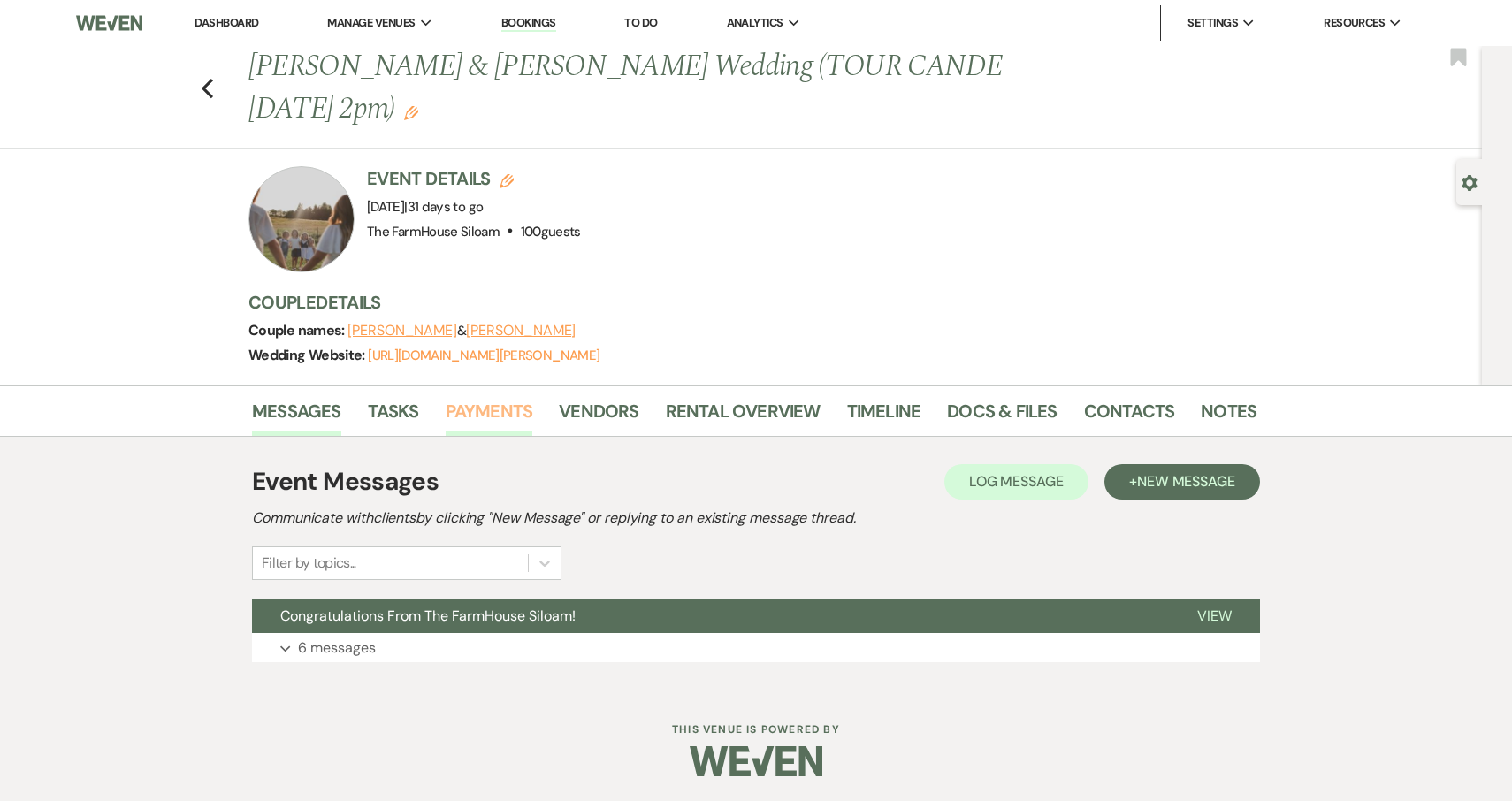
click at [478, 400] on link "Payments" at bounding box center [488, 416] width 87 height 39
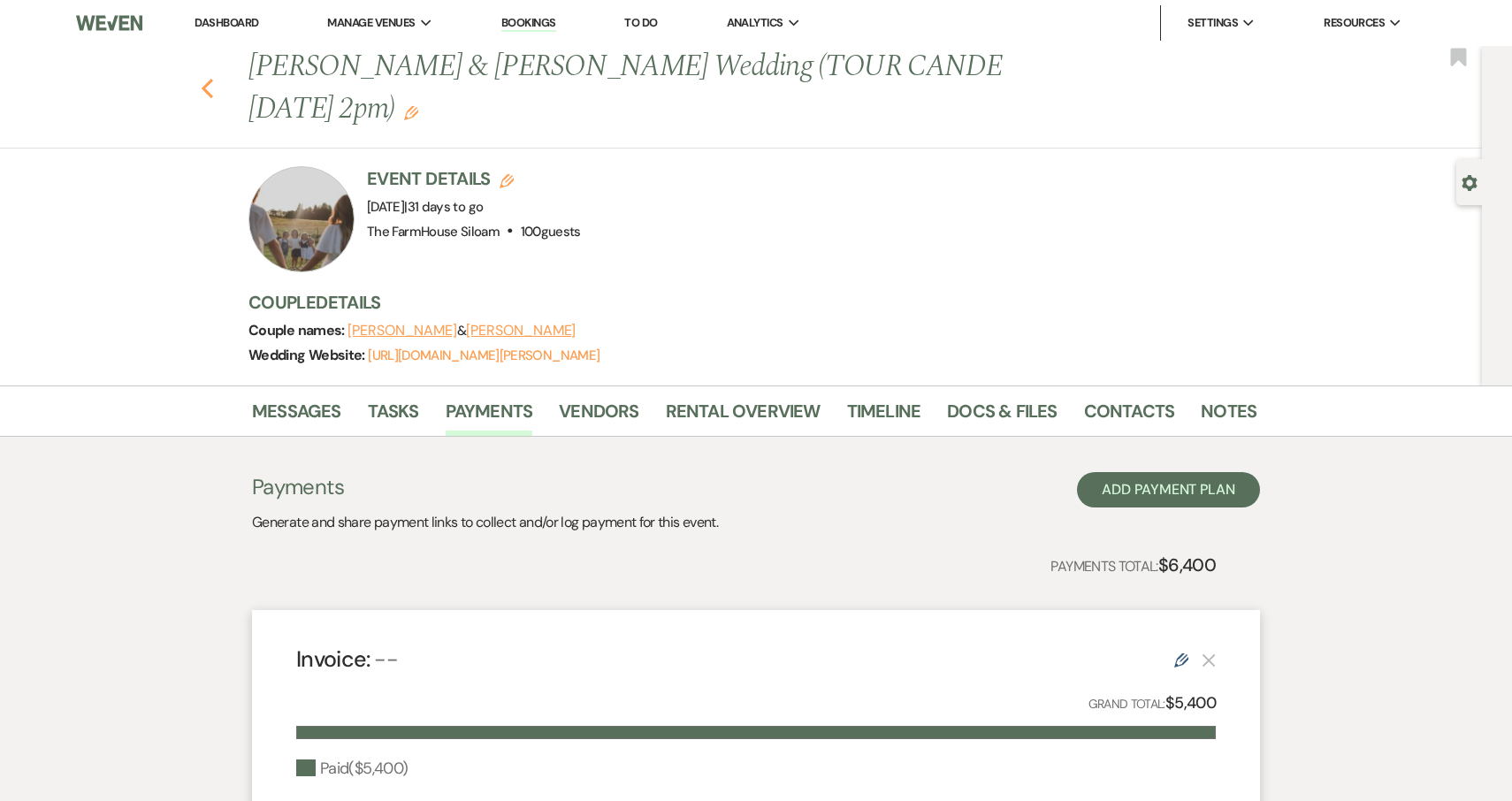
click at [207, 85] on use "button" at bounding box center [207, 88] width 12 height 19
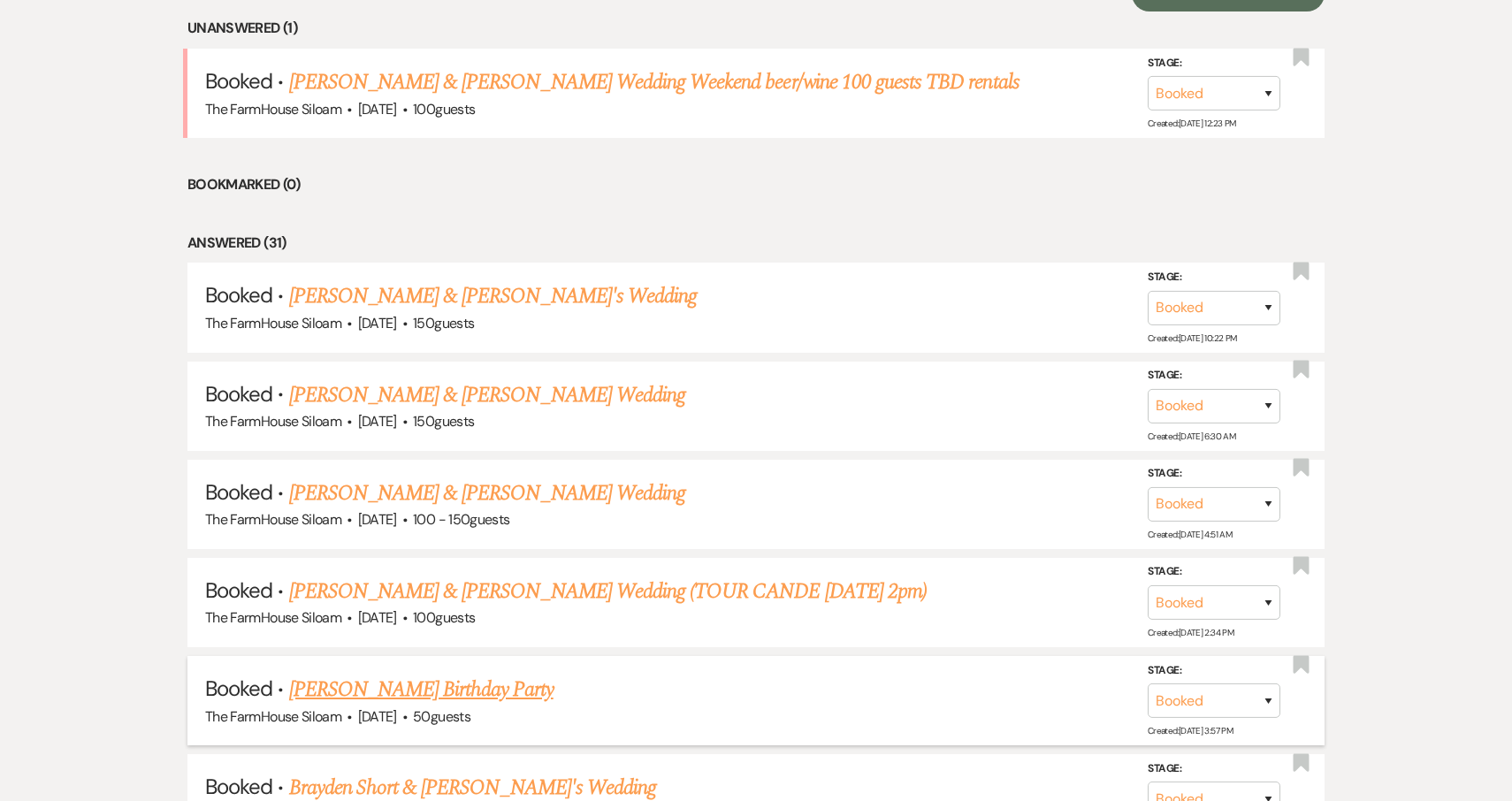
click at [433, 675] on link "Julie Brinker Byers's Birthday Party" at bounding box center [421, 690] width 264 height 32
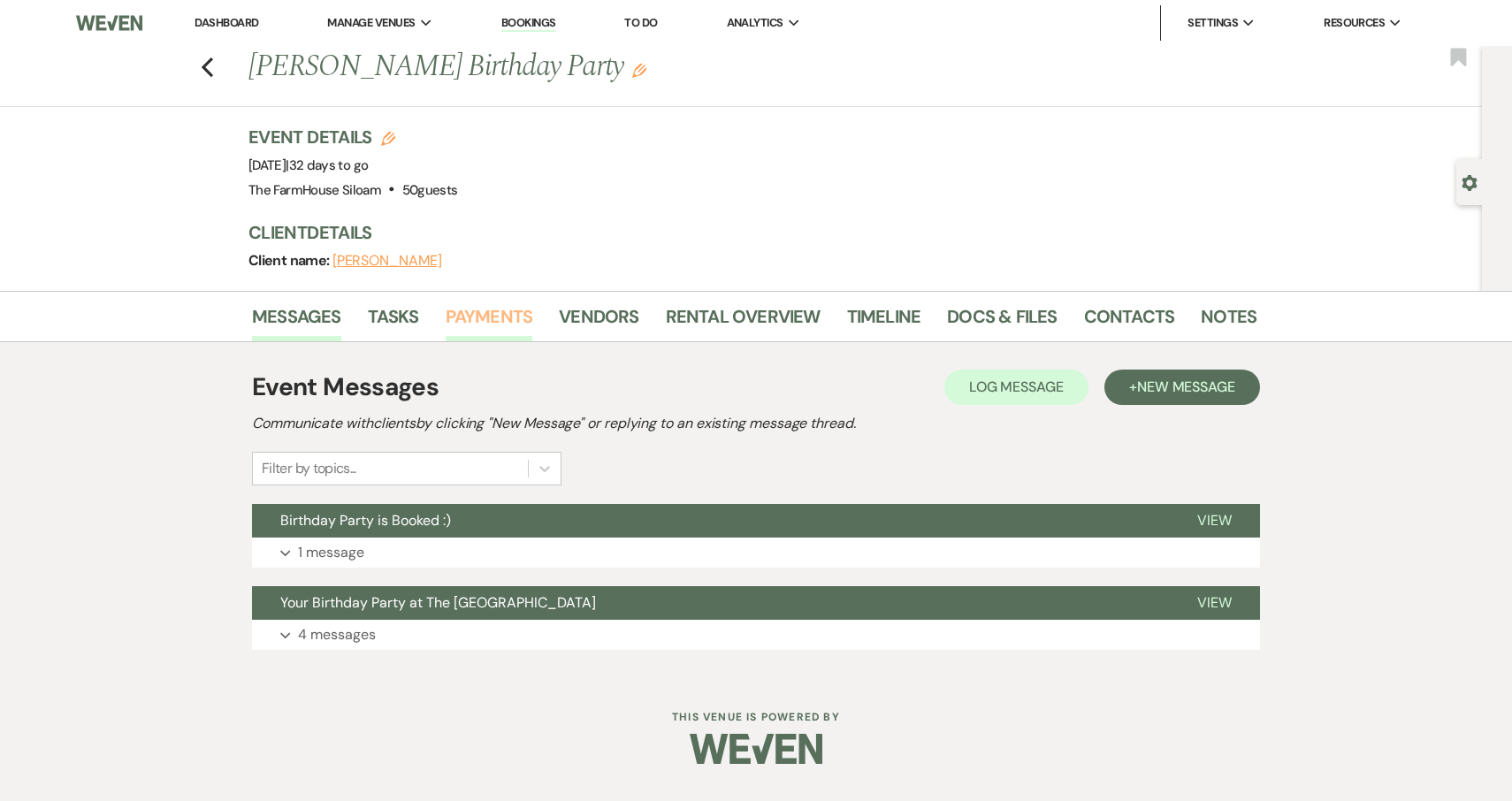
click at [483, 318] on link "Payments" at bounding box center [488, 322] width 87 height 39
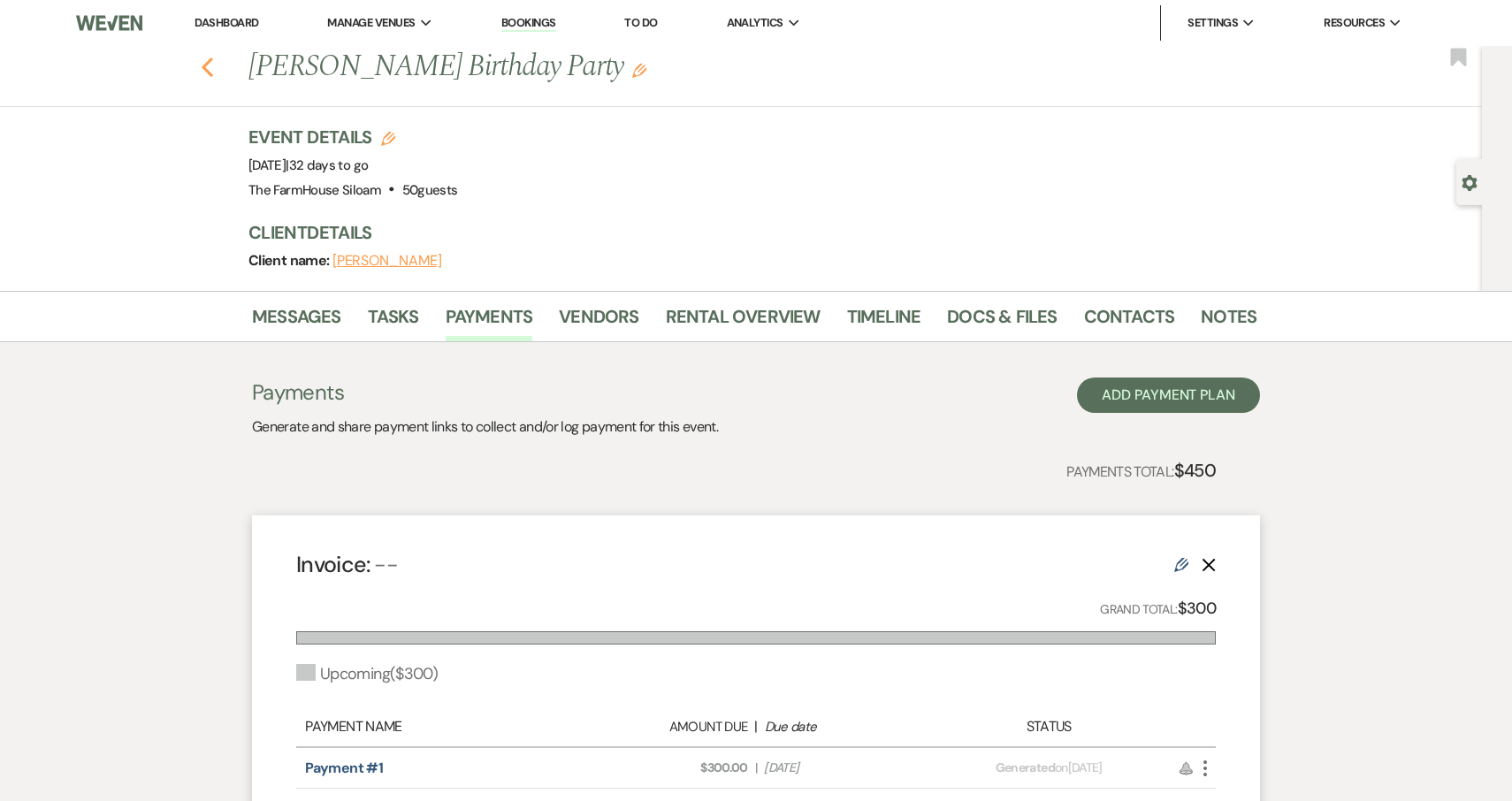
click at [209, 64] on icon "Previous" at bounding box center [207, 67] width 13 height 21
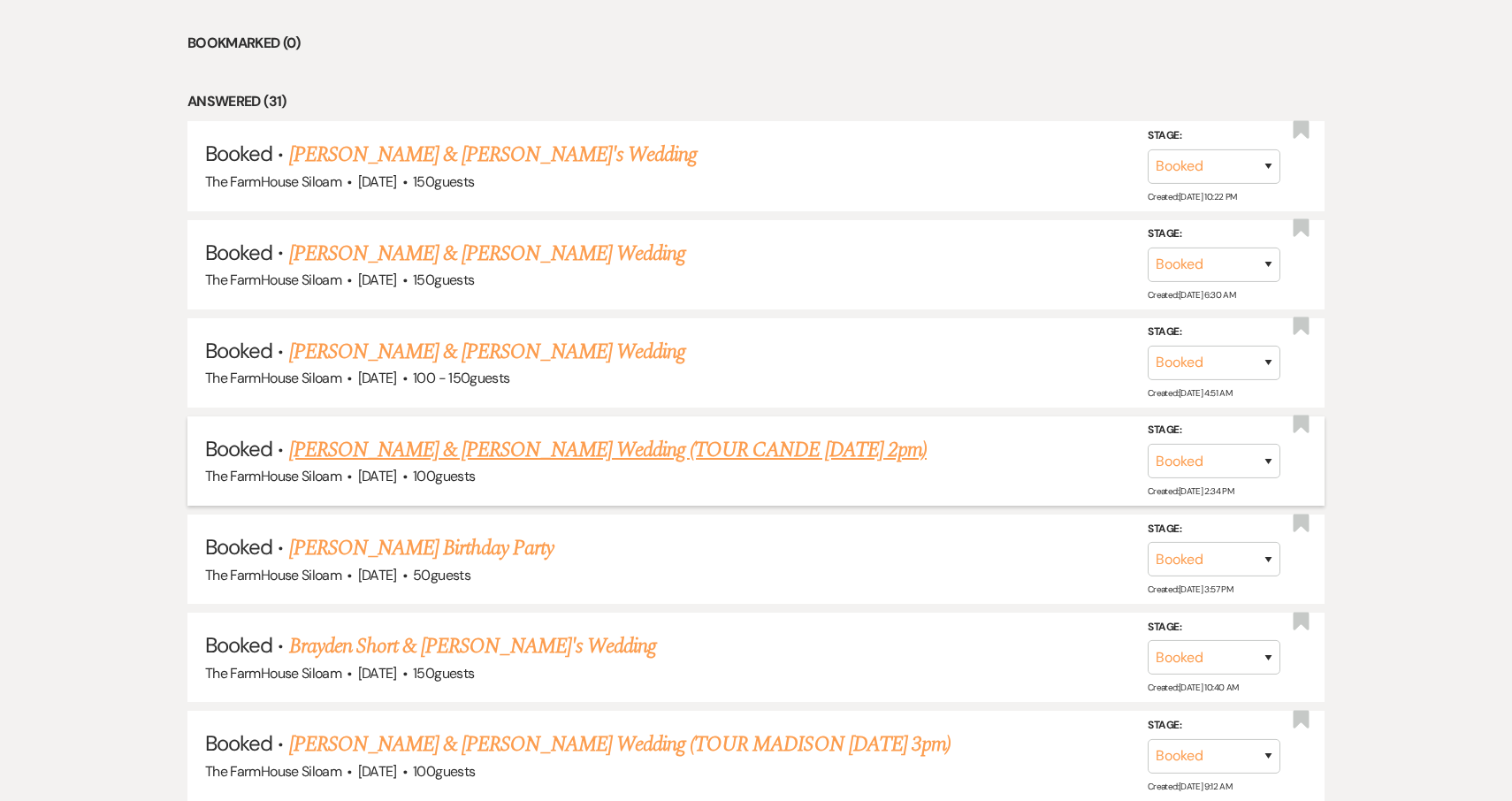
scroll to position [933, 0]
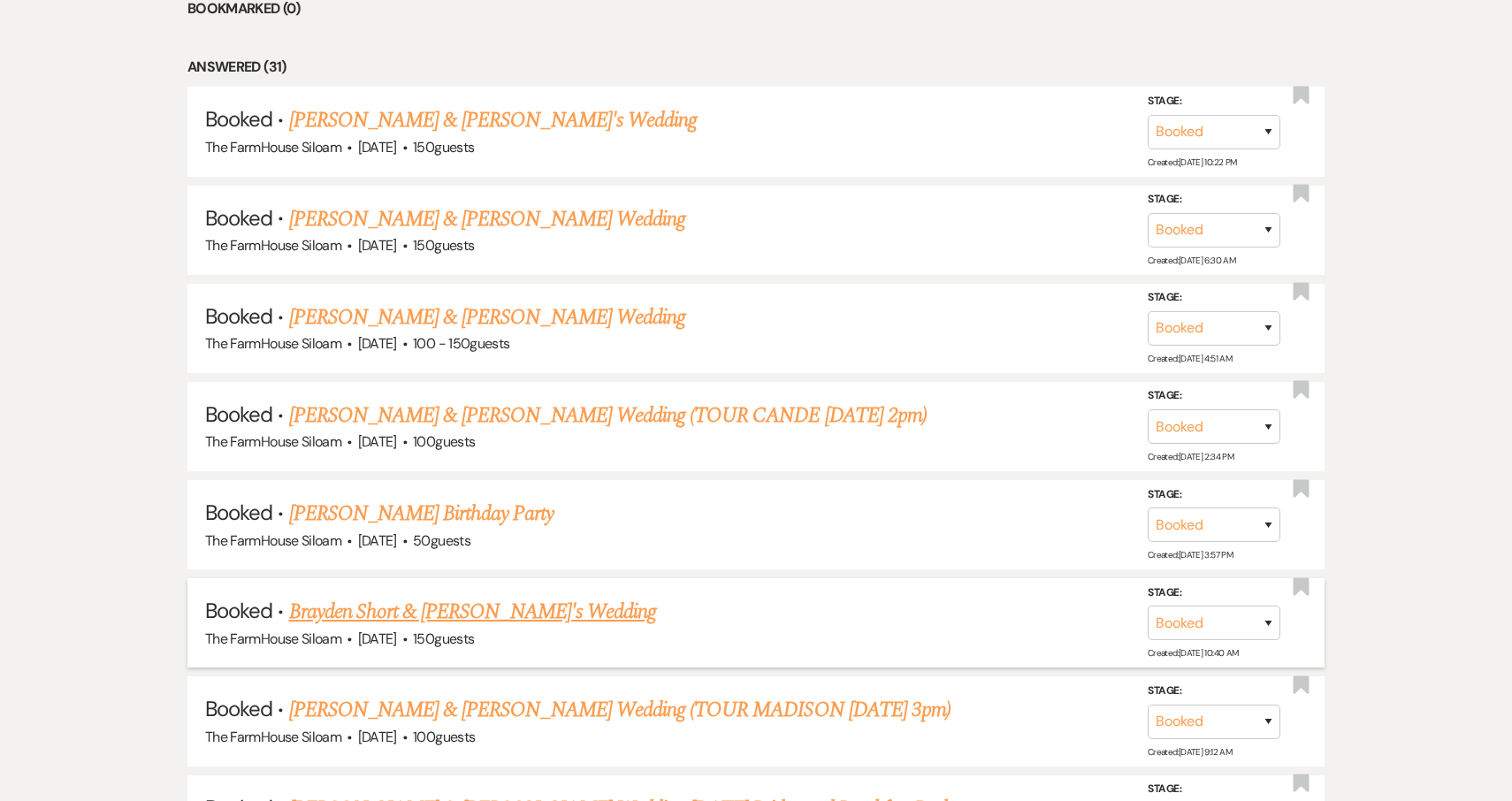
click at [415, 596] on link "Brayden Short & Fiance's Wedding" at bounding box center [473, 612] width 368 height 32
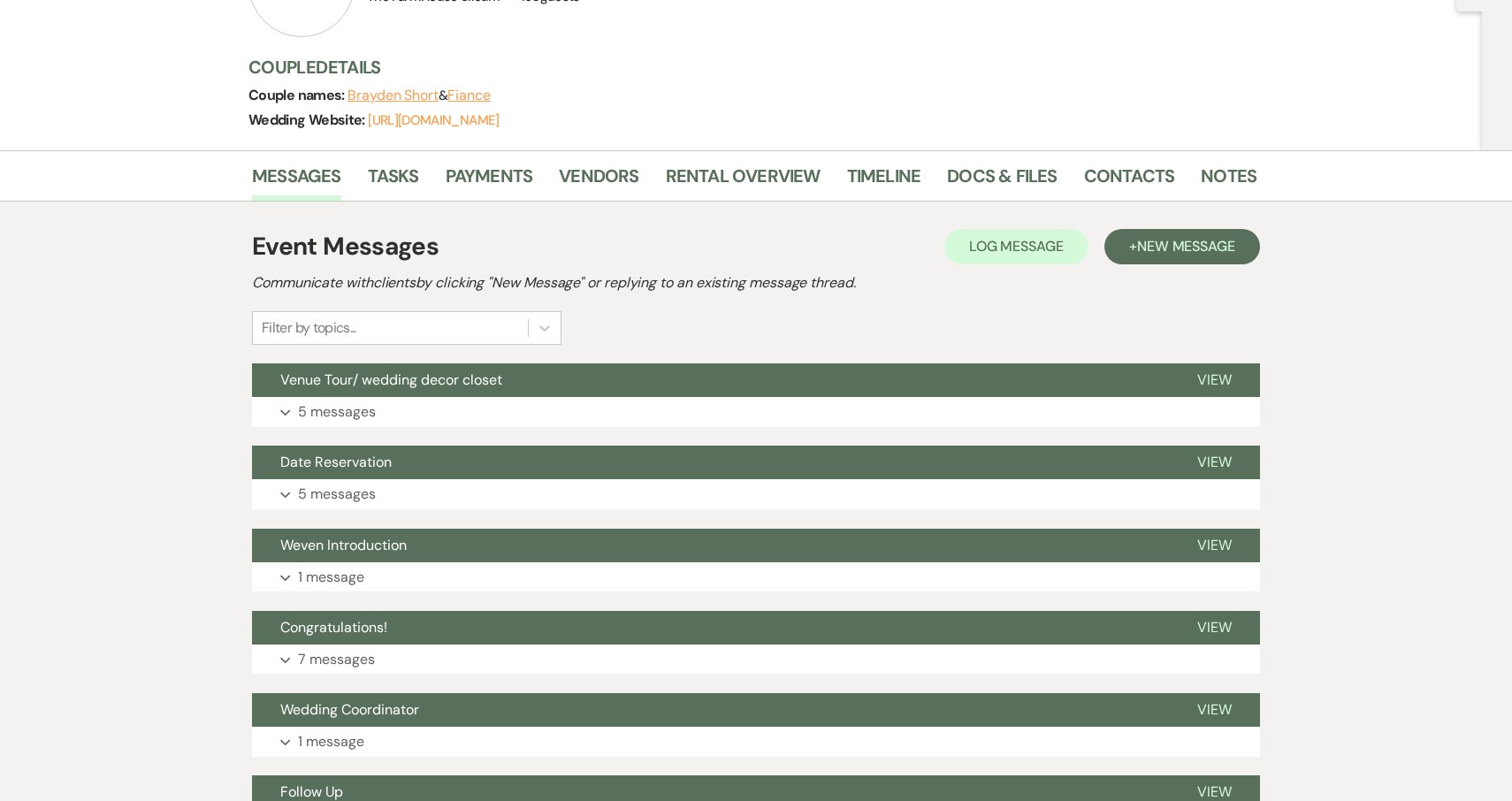
scroll to position [211, 0]
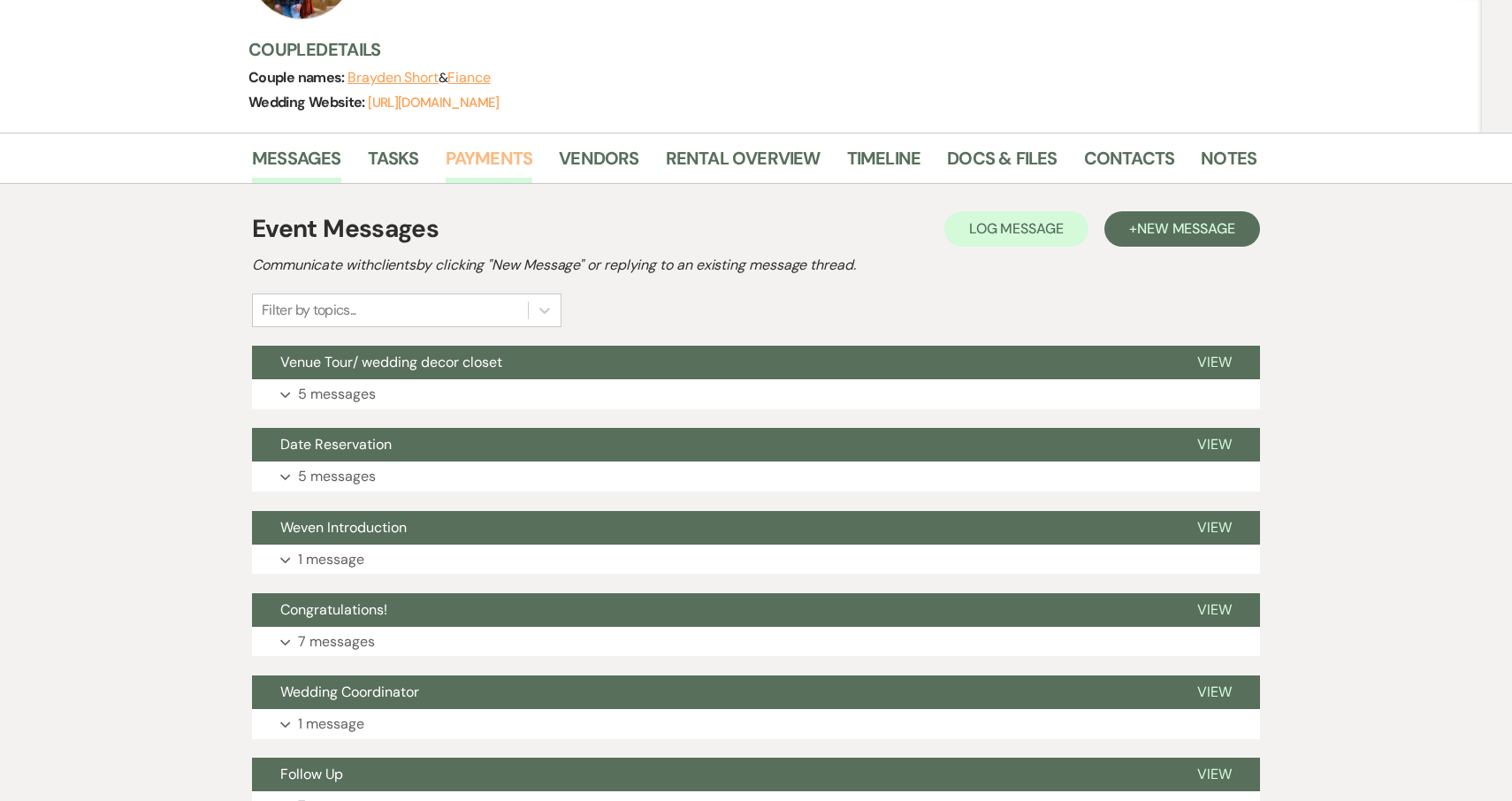
click at [489, 155] on link "Payments" at bounding box center [488, 164] width 87 height 39
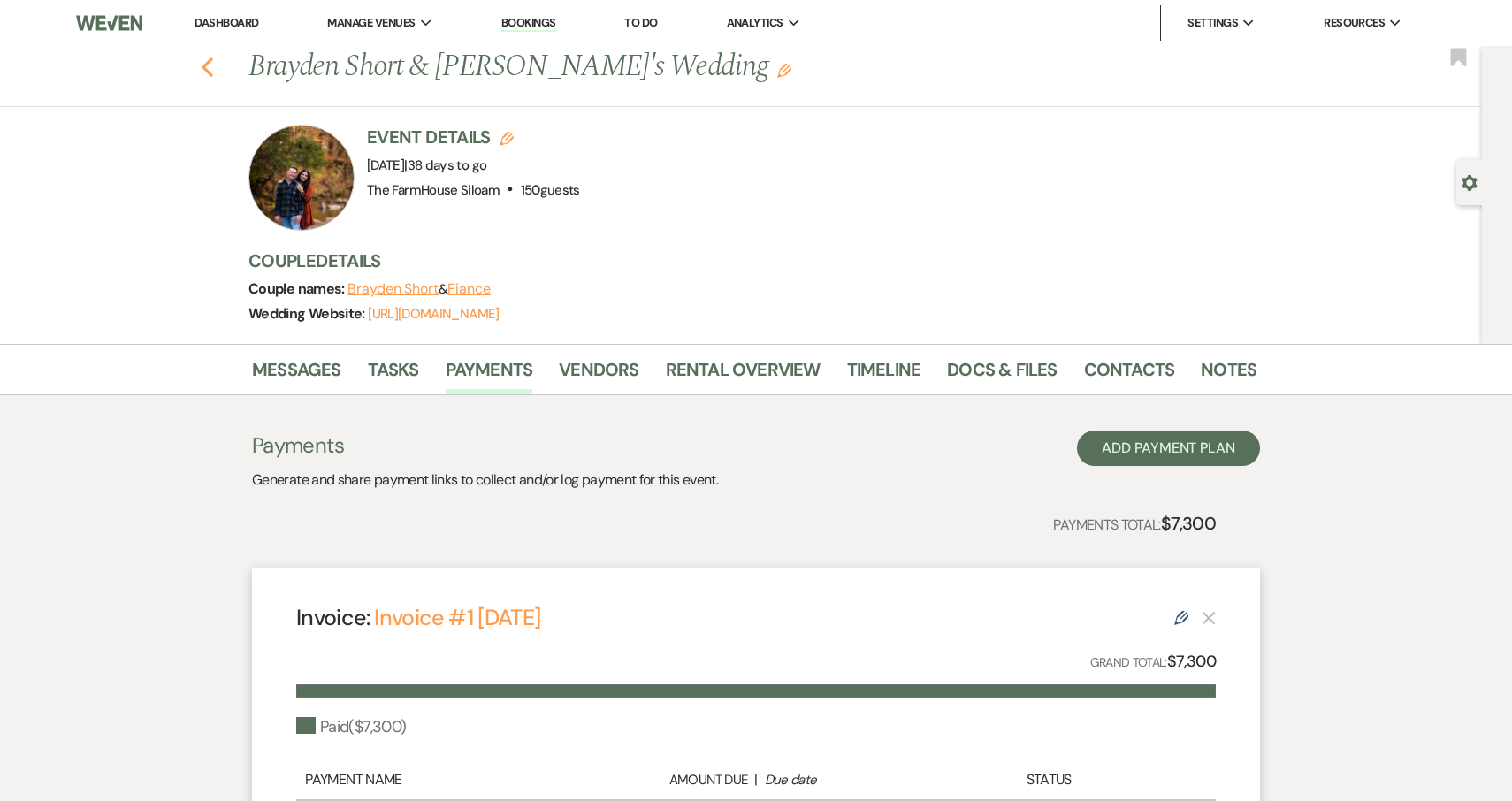
click at [209, 66] on icon "Previous" at bounding box center [207, 67] width 13 height 21
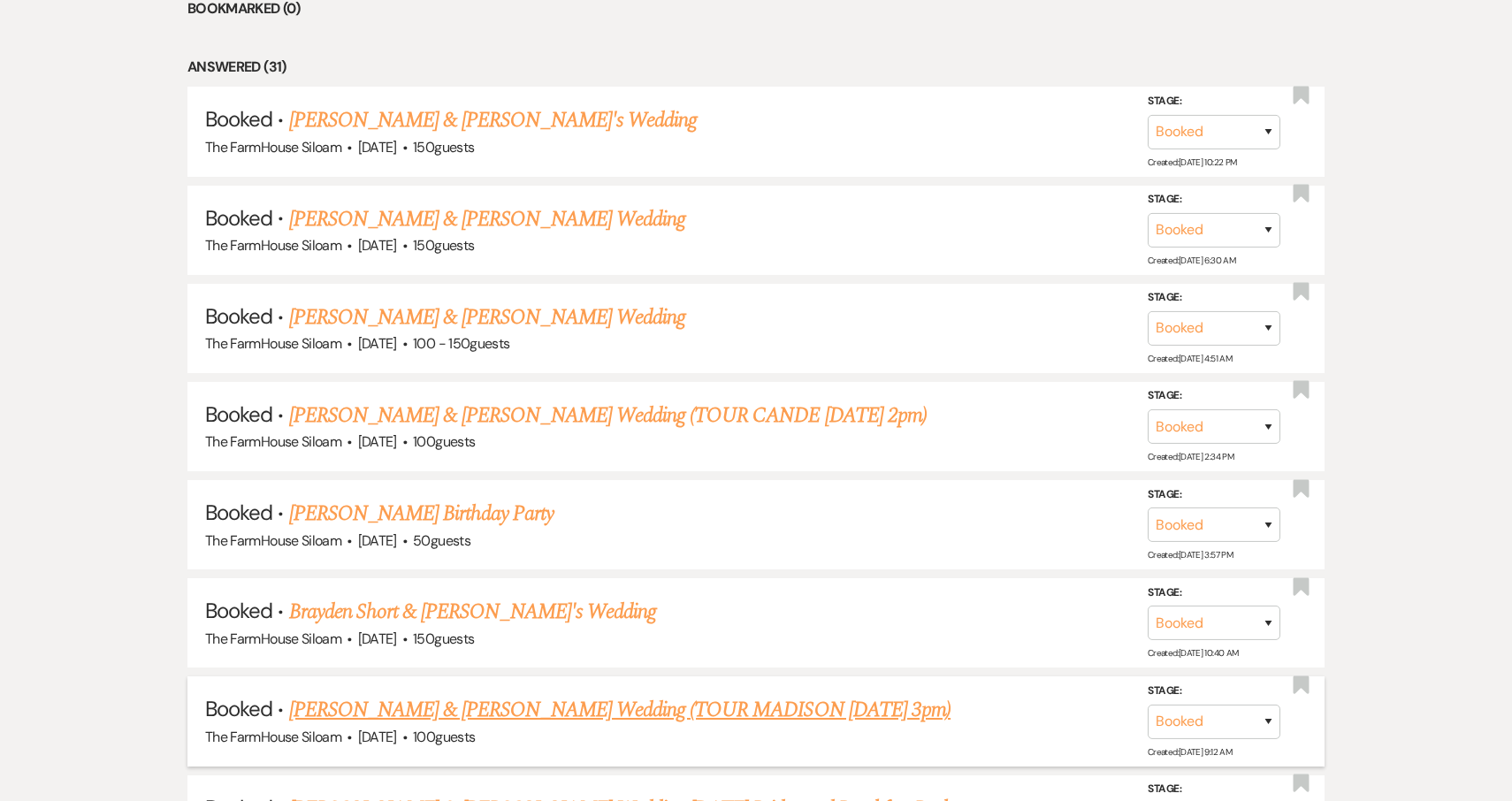
click at [402, 698] on link "Trevor & Sara Lopez's Wedding (TOUR MADISON 7/6 3pm)" at bounding box center [620, 710] width 662 height 32
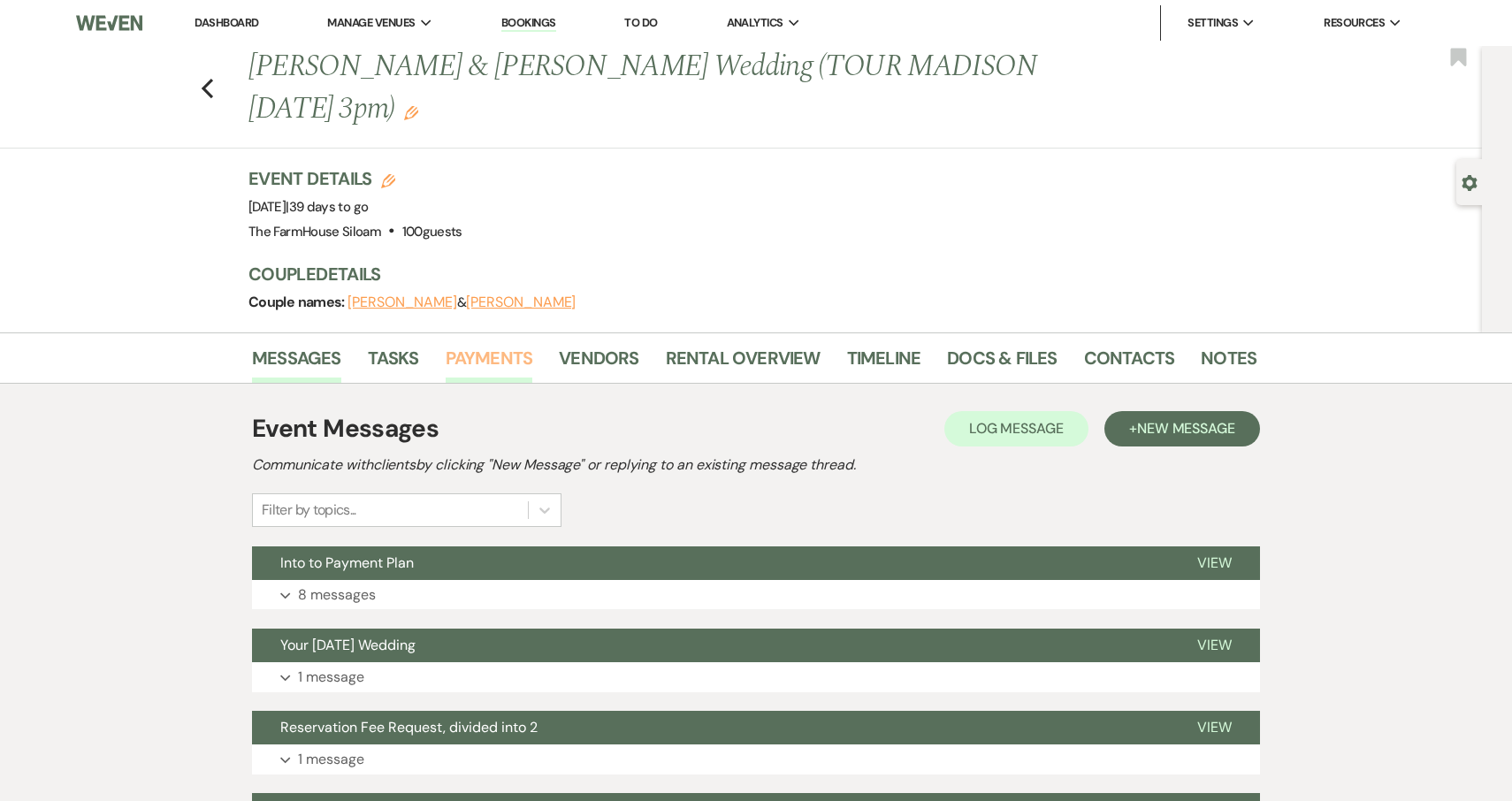
click at [497, 344] on link "Payments" at bounding box center [488, 364] width 87 height 39
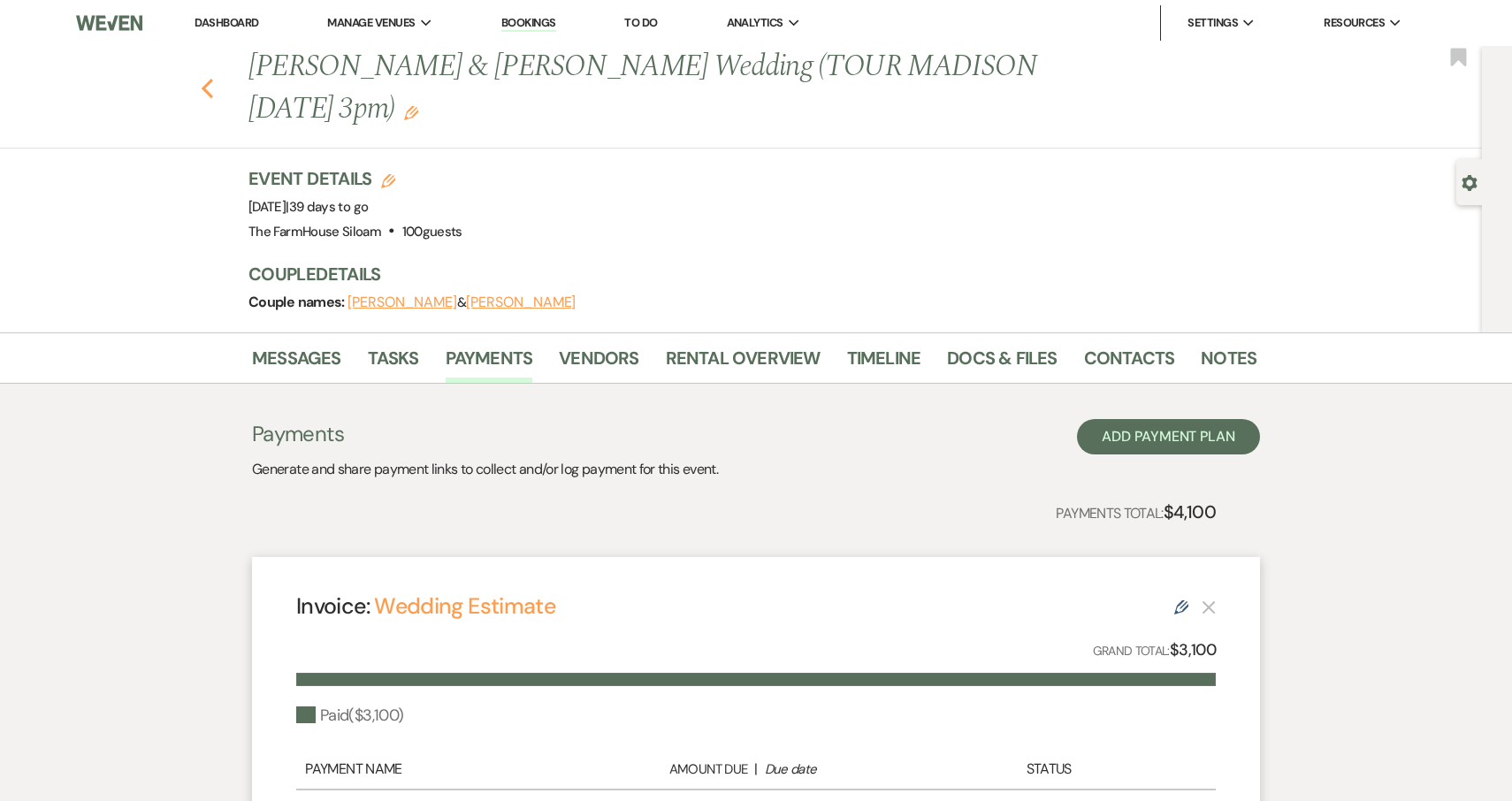
click at [212, 78] on icon "Previous" at bounding box center [207, 88] width 13 height 21
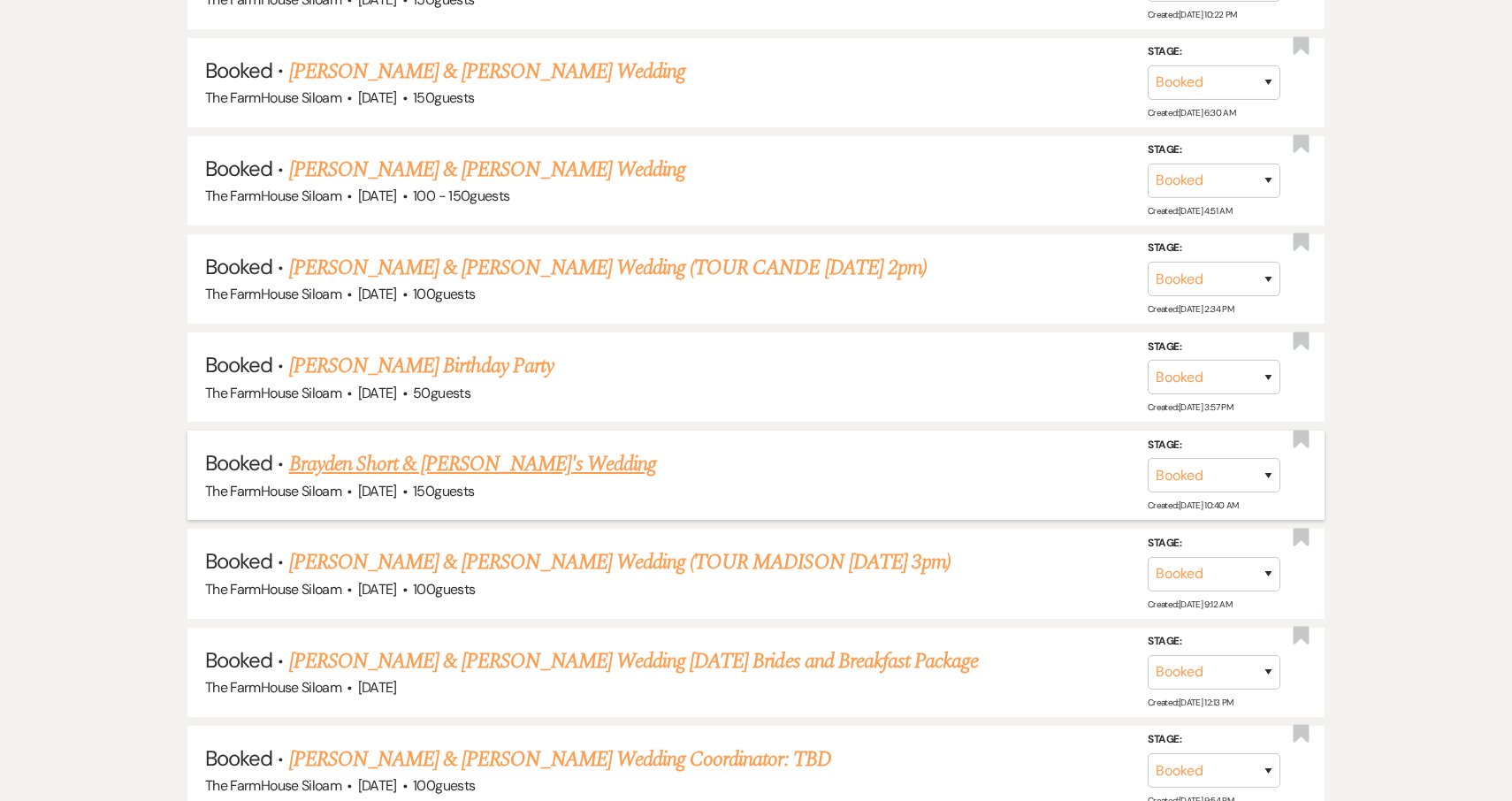
scroll to position [1112, 0]
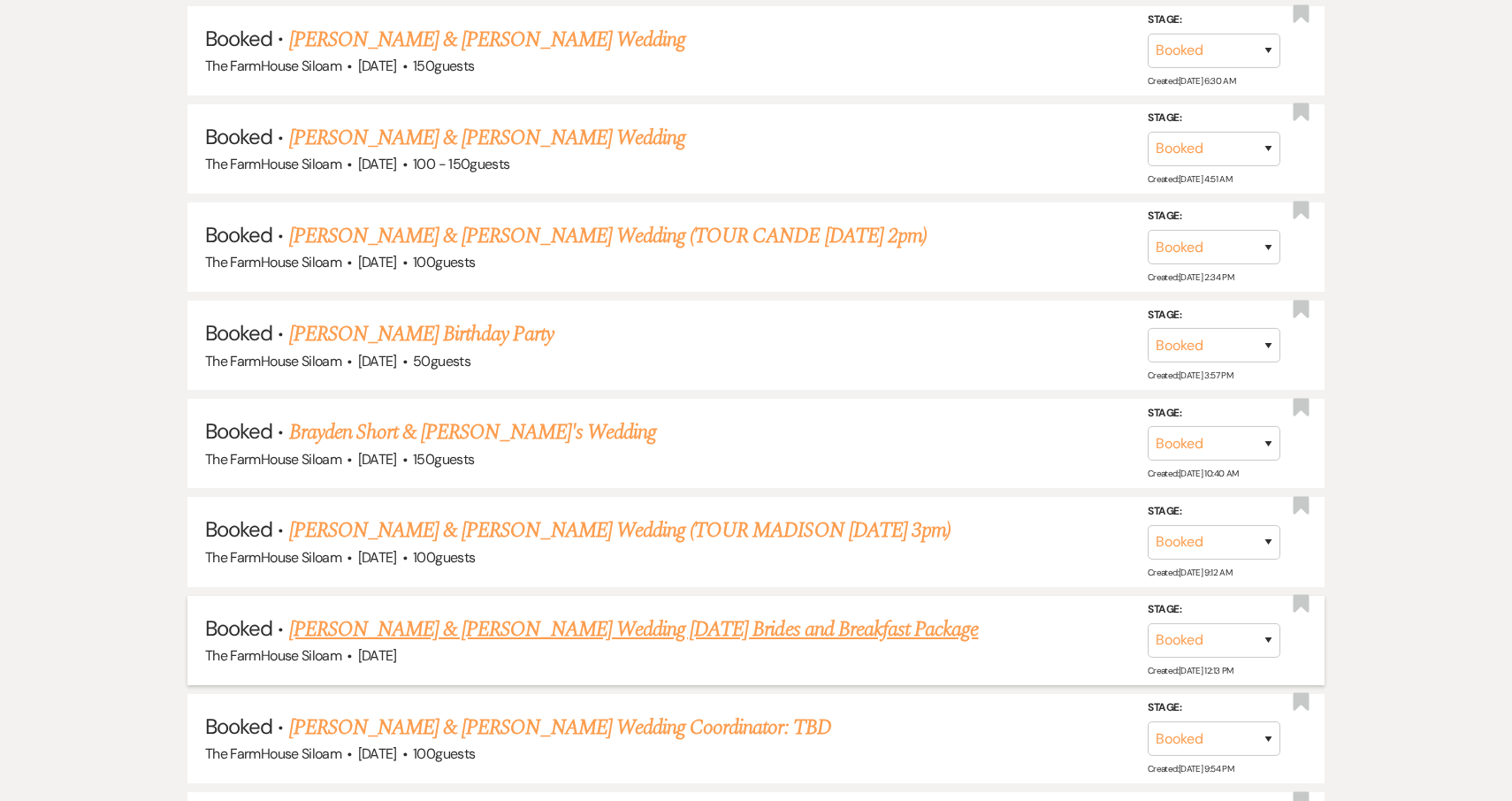
click at [446, 614] on link "Faith Flippen & Isaiah Spell Wedding 11.1.2025 Brides and Breakfast Package" at bounding box center [633, 629] width 689 height 32
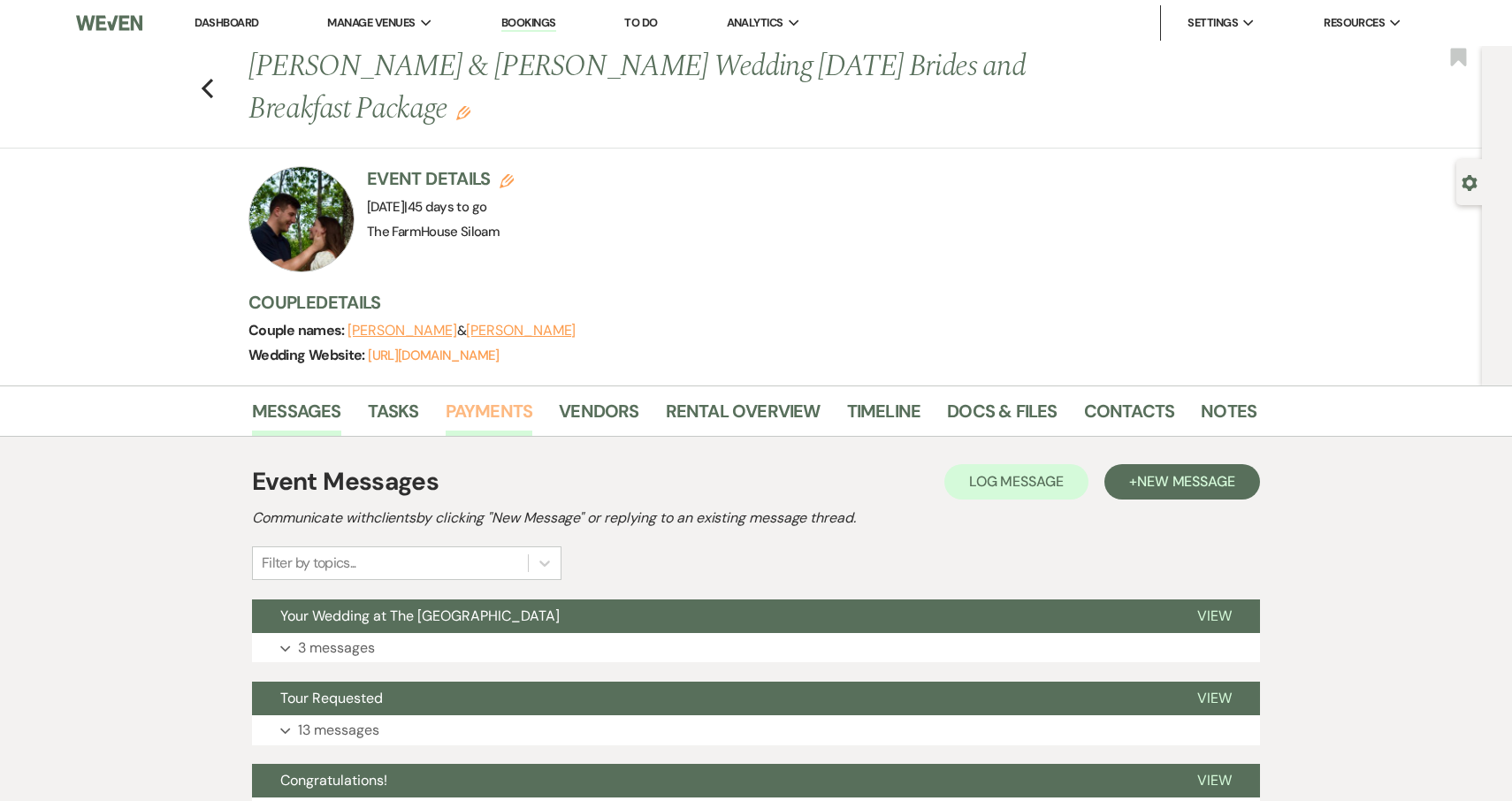
click at [479, 416] on link "Payments" at bounding box center [488, 416] width 87 height 39
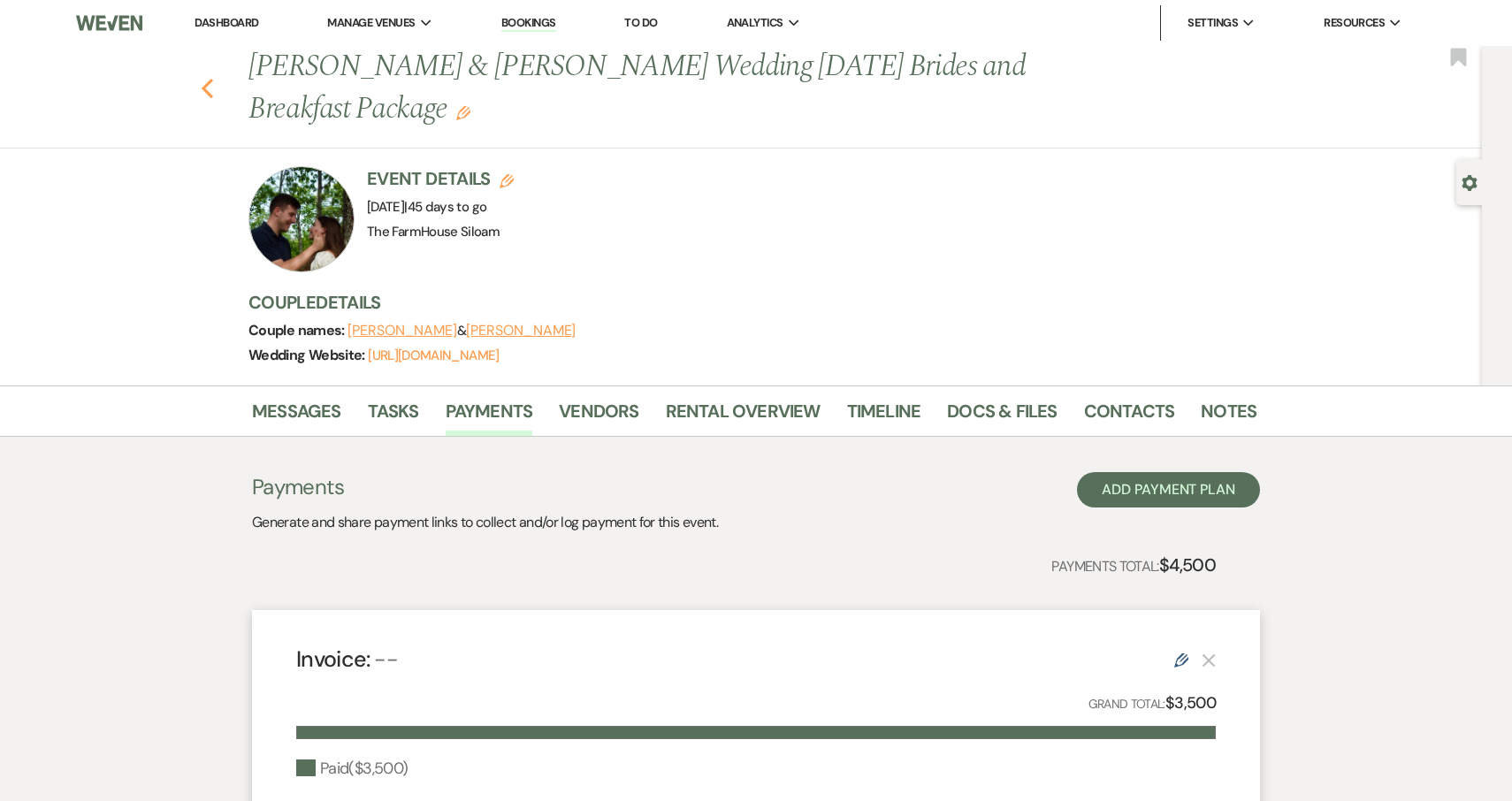
click at [204, 90] on use "button" at bounding box center [207, 88] width 12 height 19
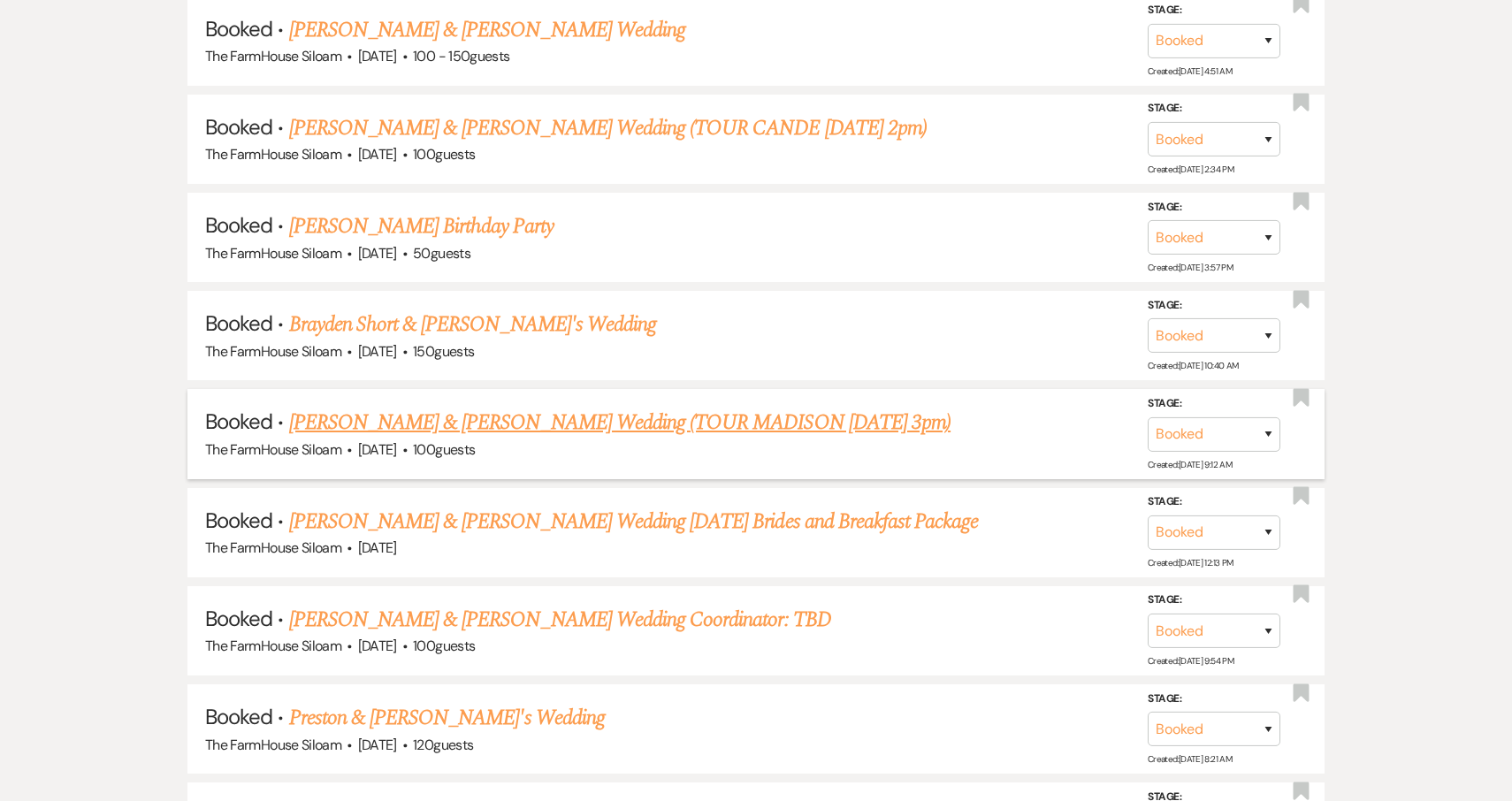
scroll to position [1328, 0]
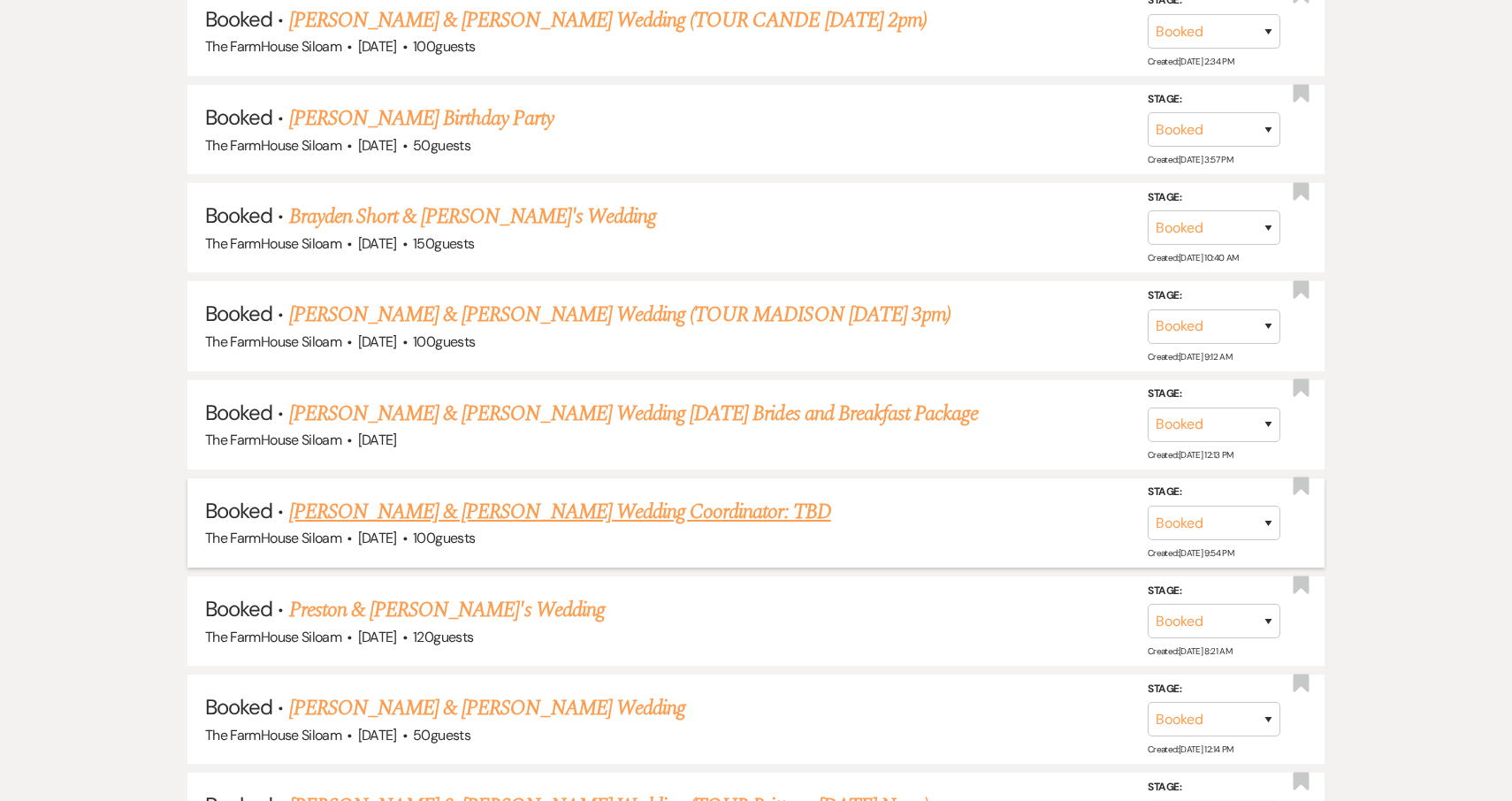
click at [355, 496] on link "Alexander Hutchens & Allison Rogers's Wedding Coordinator: TBD" at bounding box center [560, 512] width 542 height 32
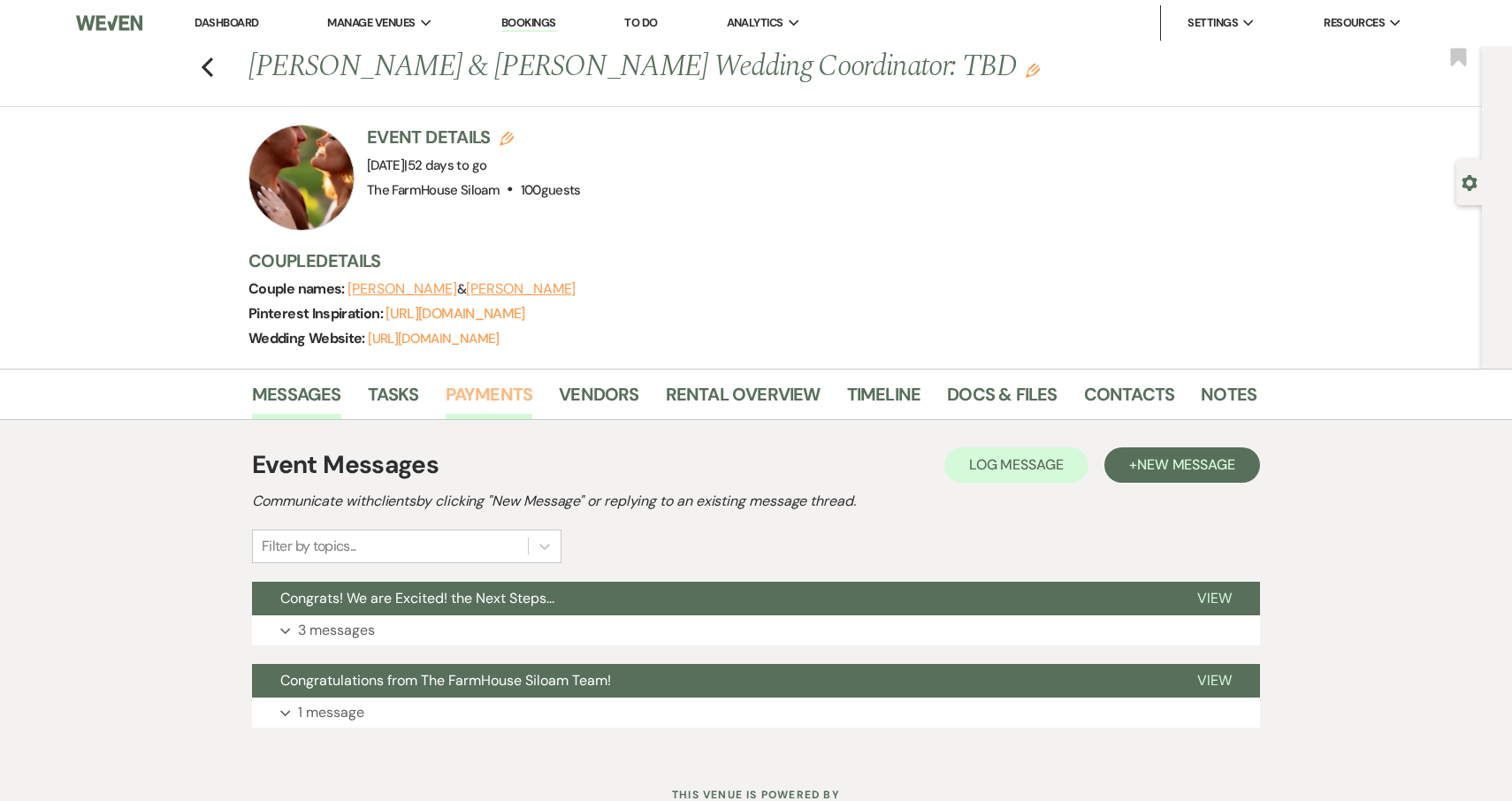
click at [487, 392] on link "Payments" at bounding box center [488, 400] width 87 height 39
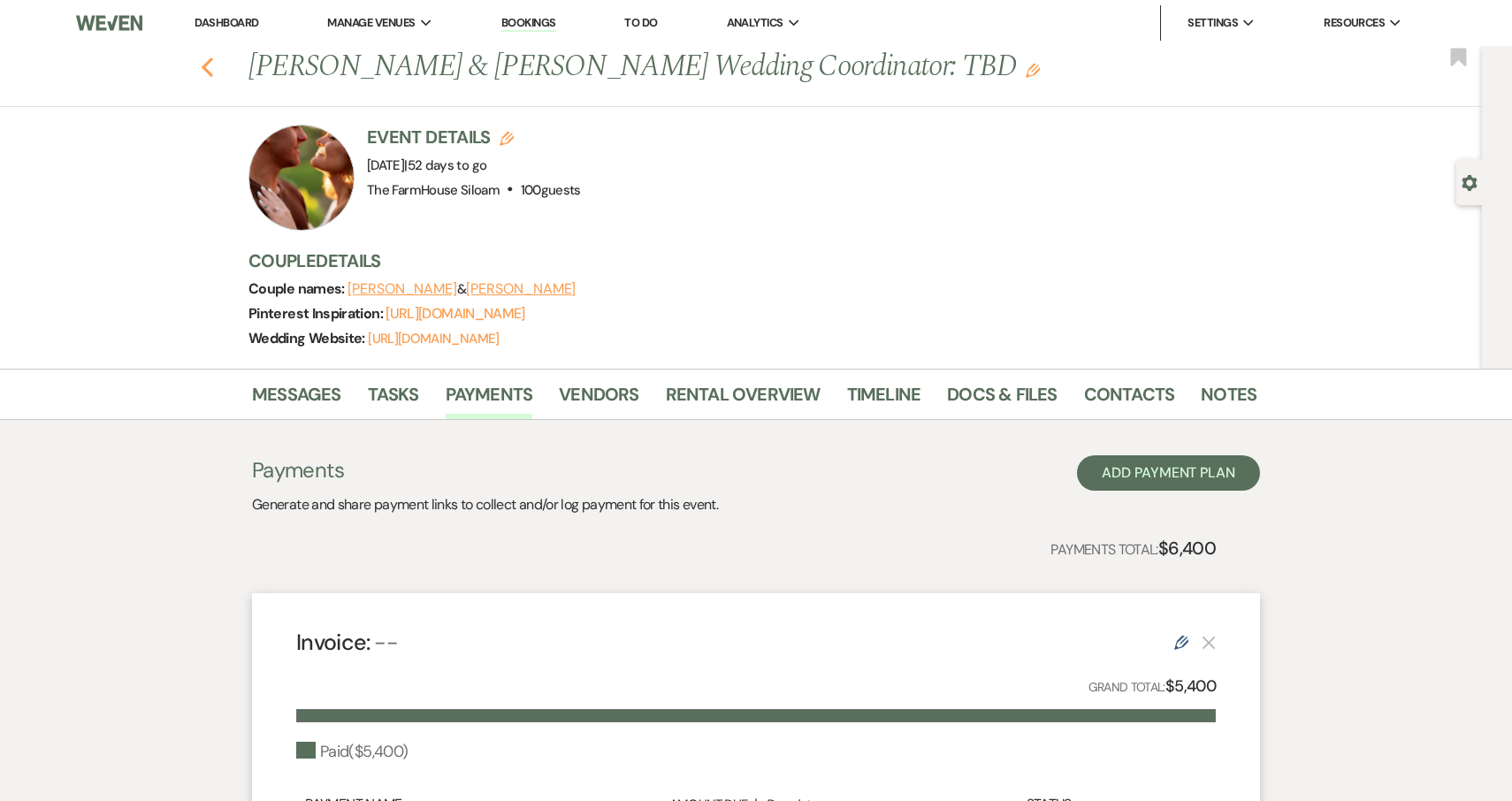
click at [208, 65] on icon "Previous" at bounding box center [207, 67] width 13 height 21
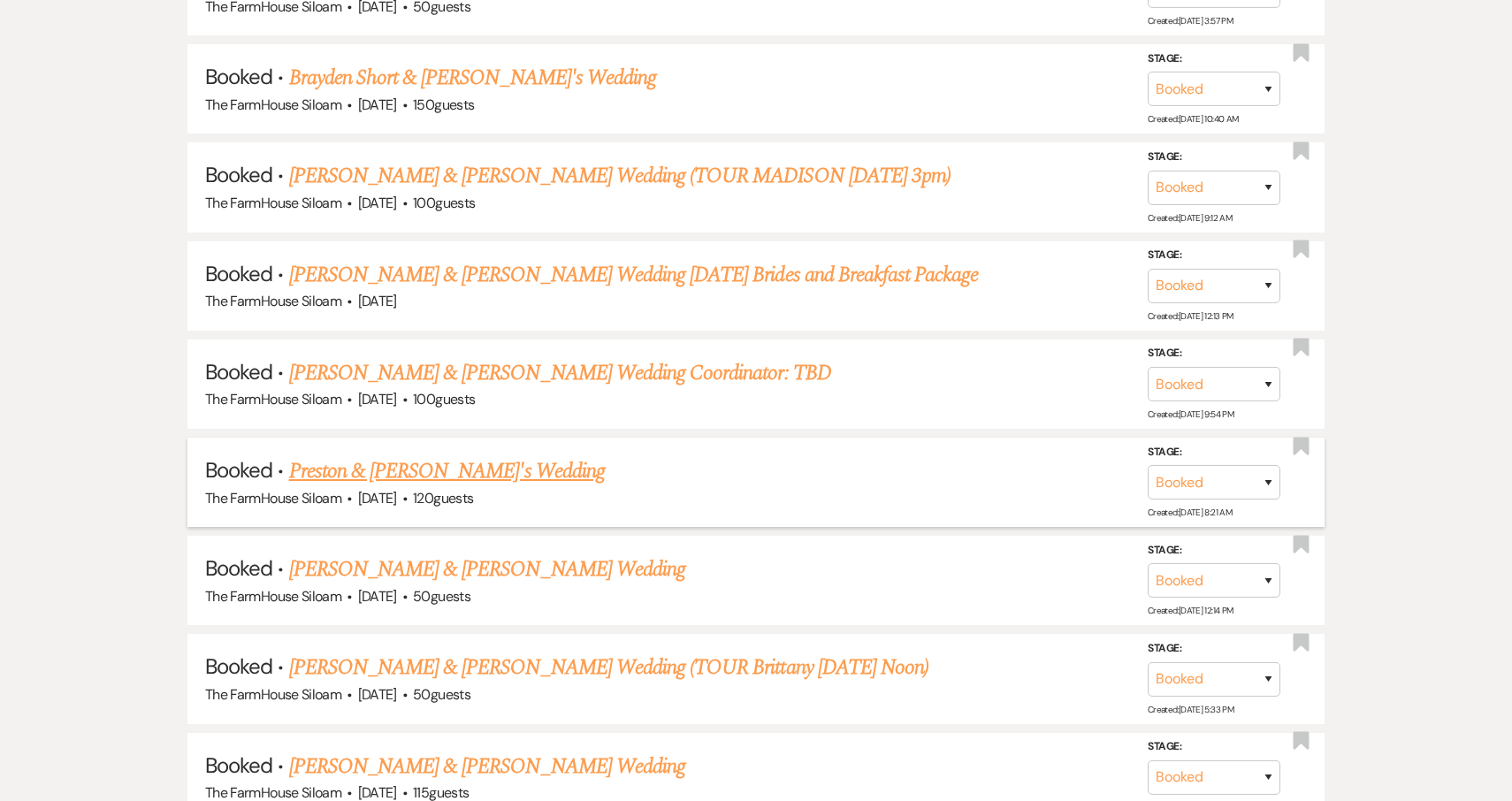
scroll to position [1485, 0]
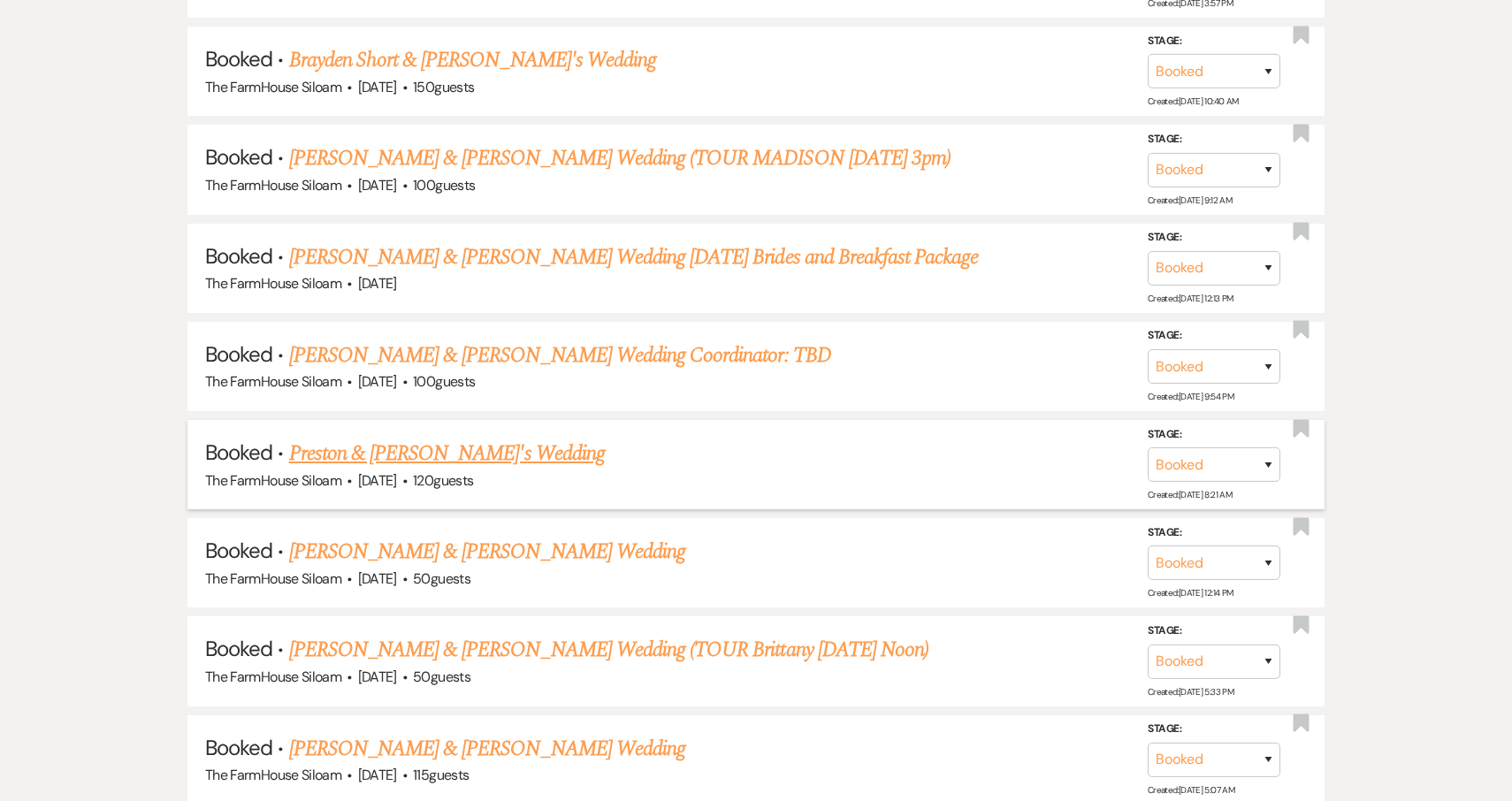
click at [428, 438] on link "Preston & Alex's Wedding" at bounding box center [447, 454] width 316 height 32
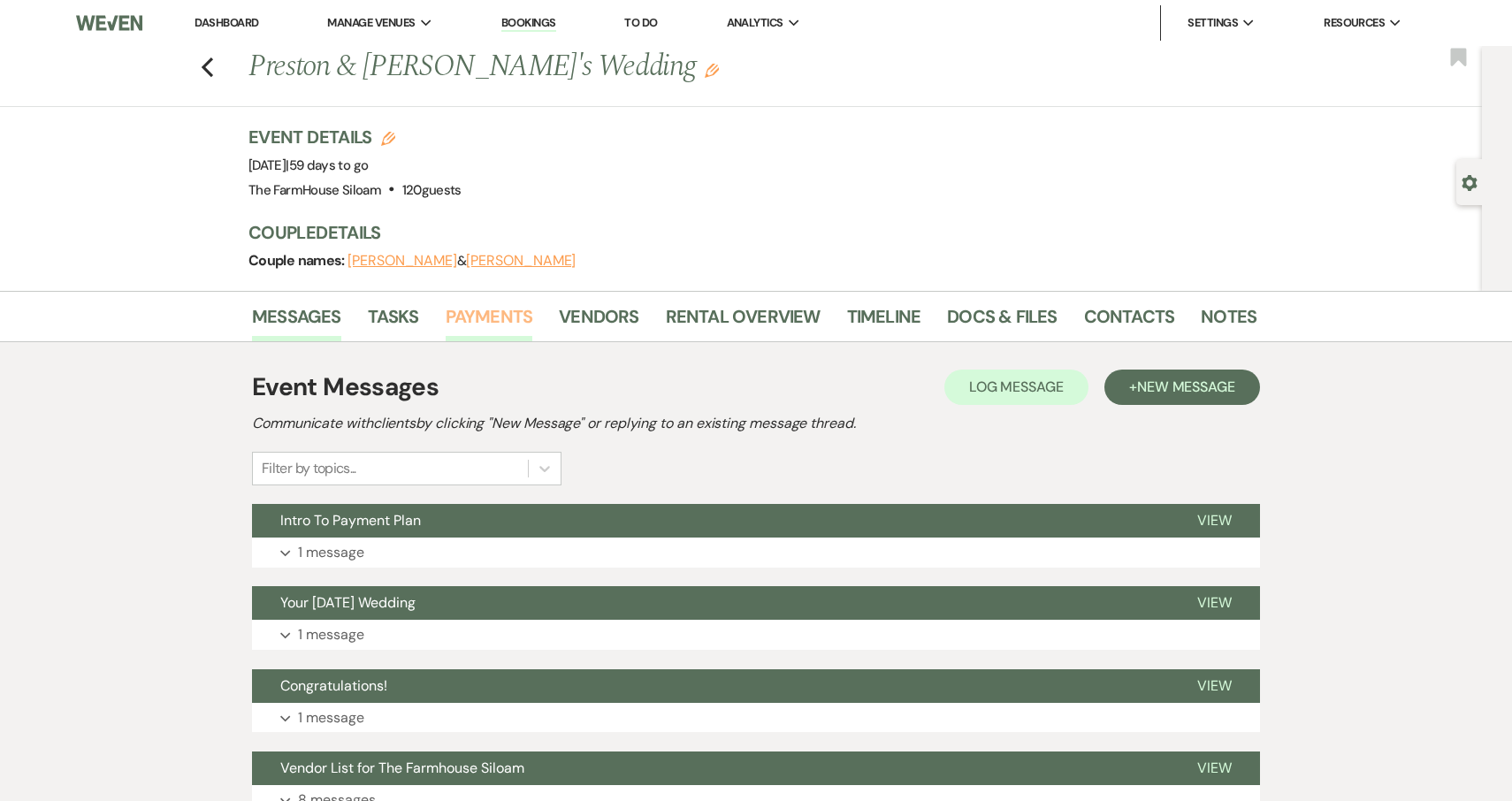
click at [486, 320] on link "Payments" at bounding box center [488, 322] width 87 height 39
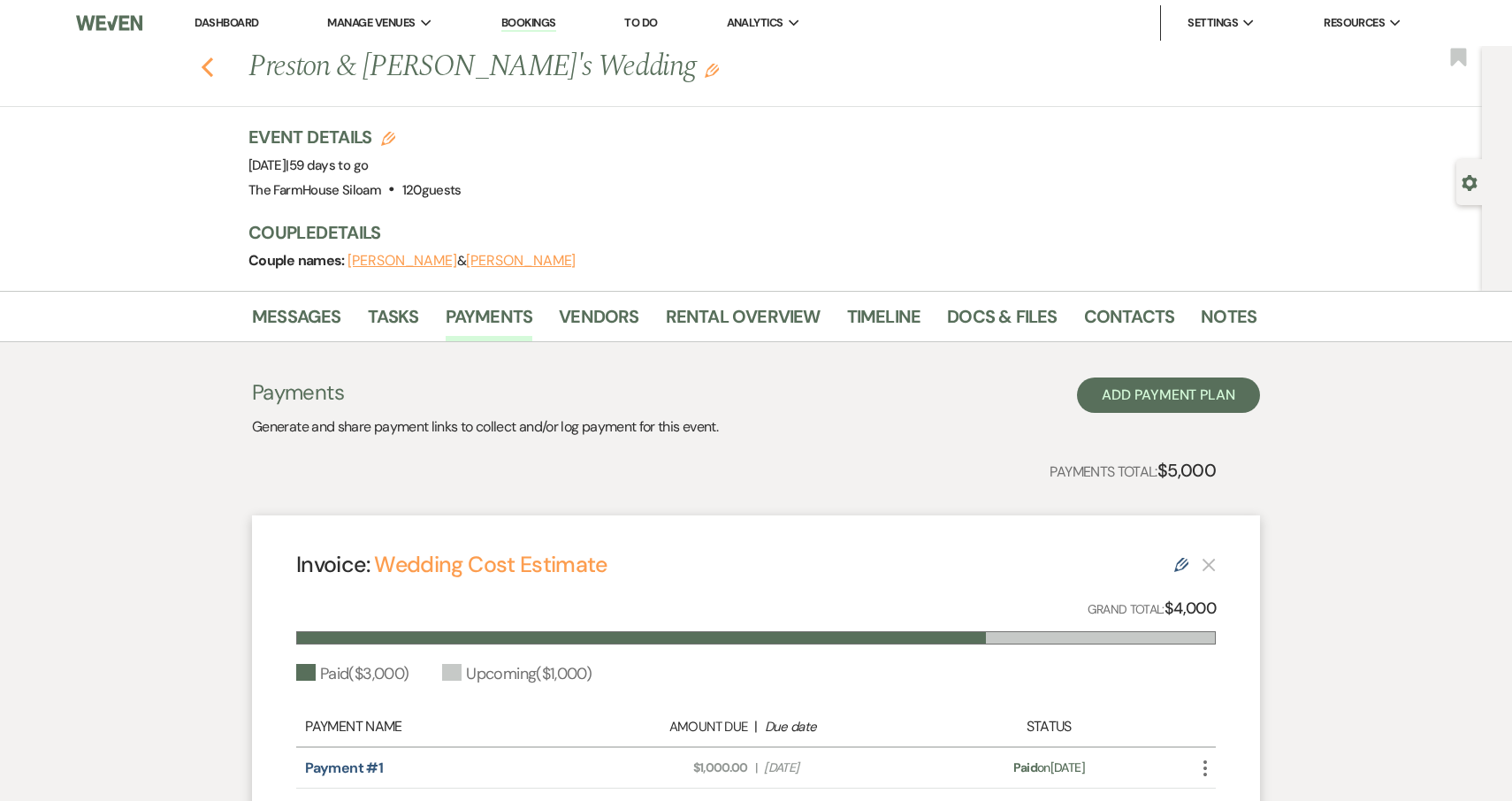
click at [207, 68] on icon "Previous" at bounding box center [207, 67] width 13 height 21
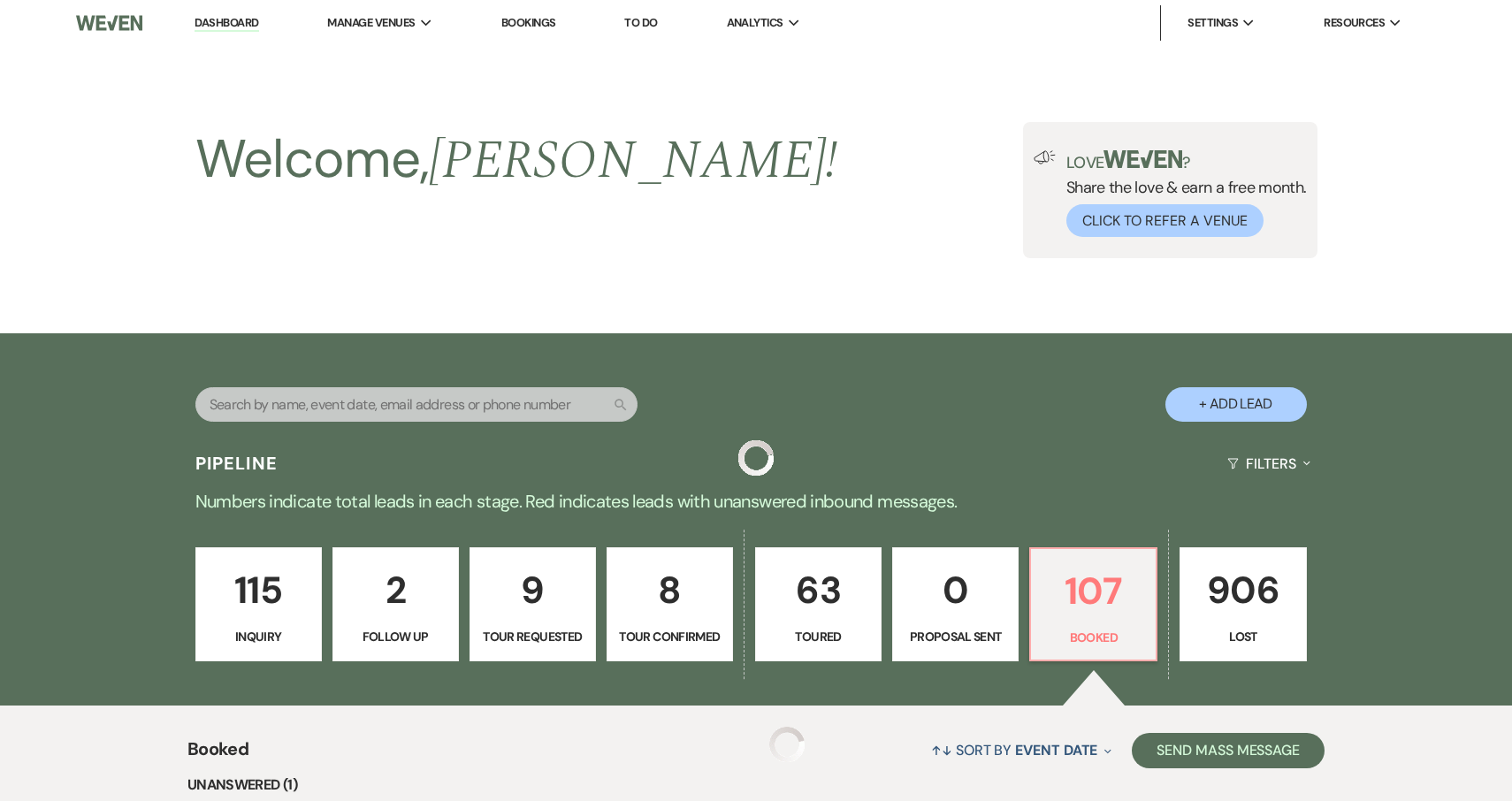
scroll to position [1485, 0]
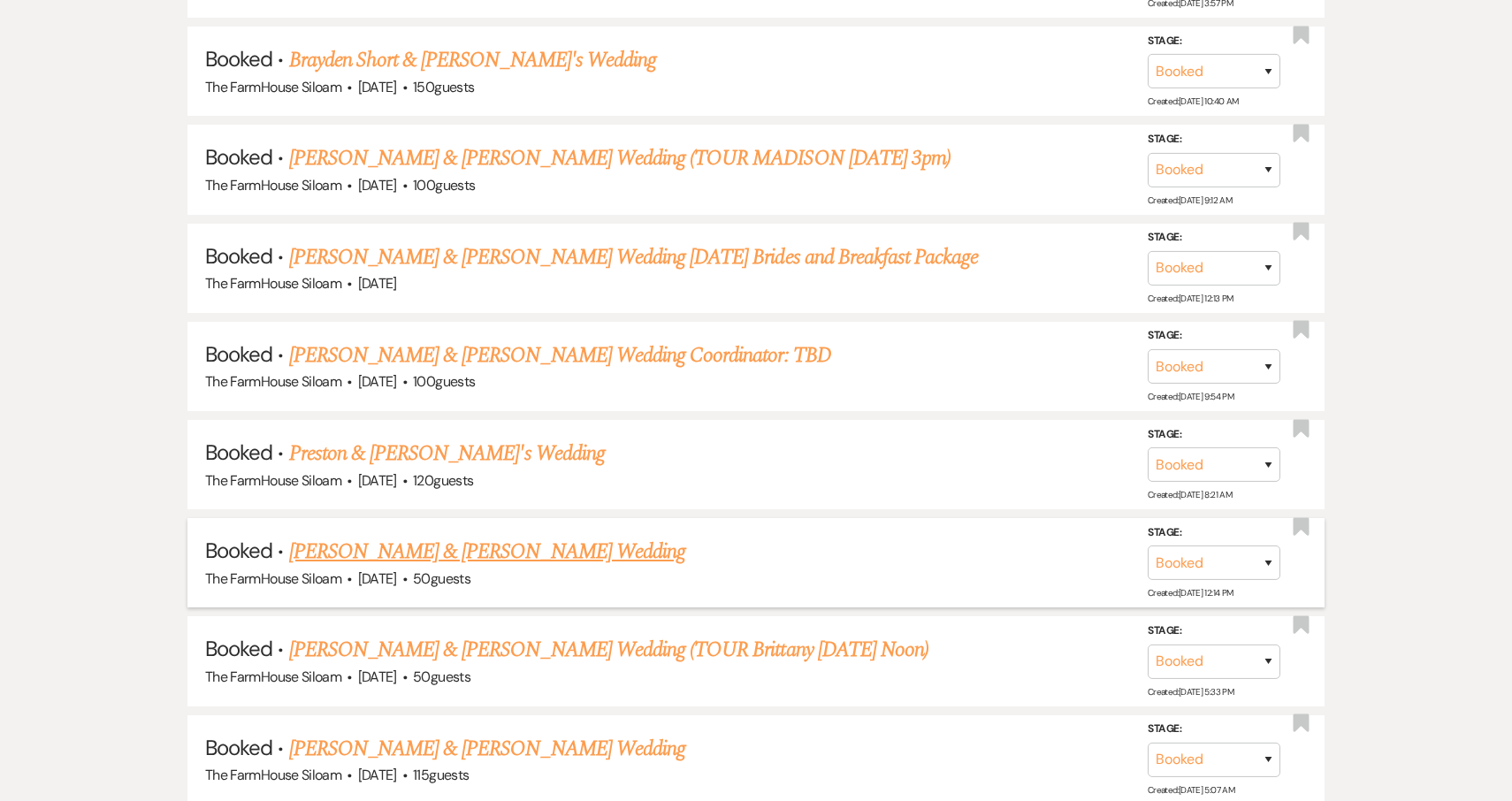
click at [435, 536] on link "Annaleise Gartin & Samuel Johnson's Wedding" at bounding box center [487, 552] width 396 height 32
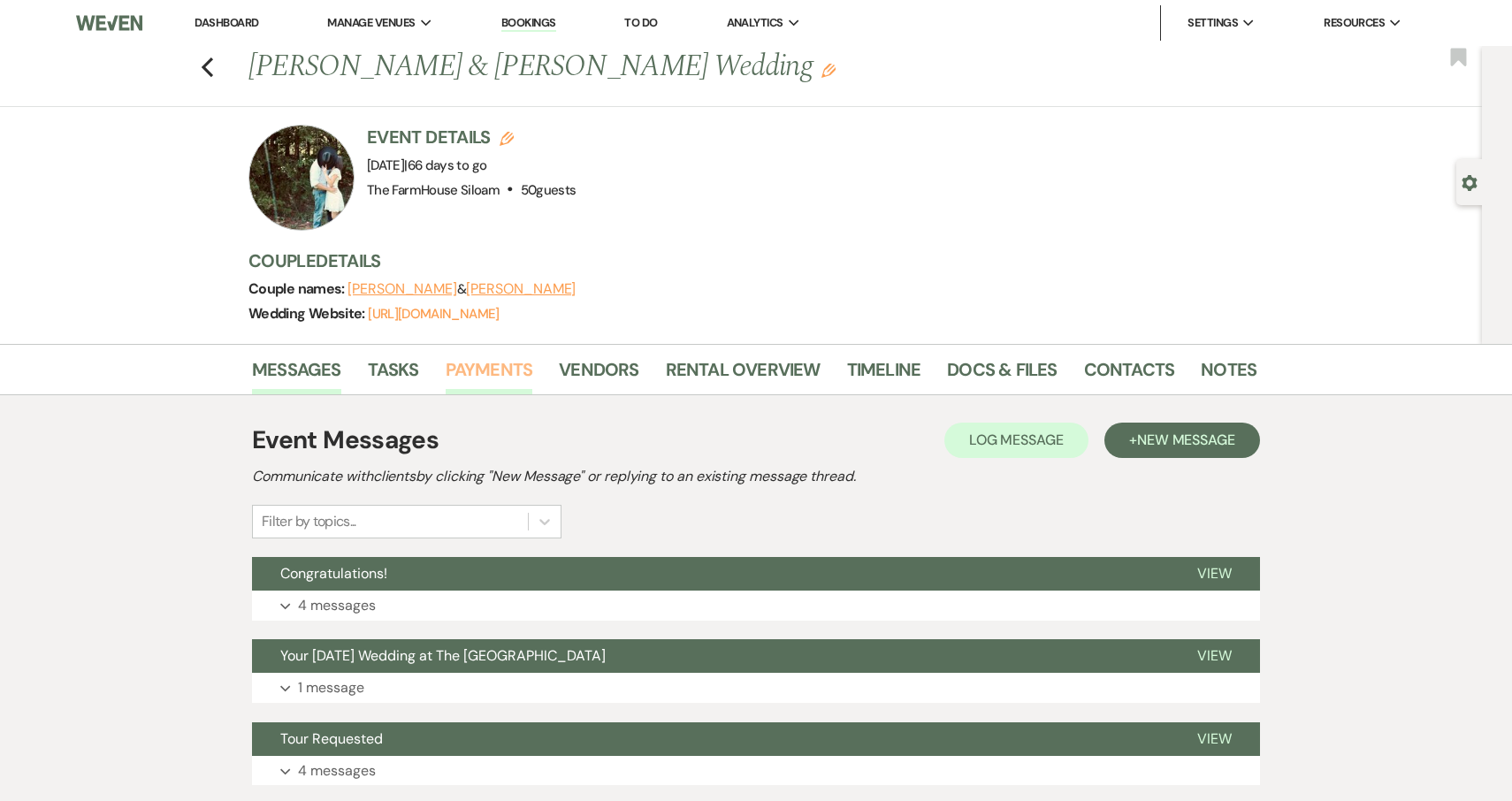
click at [503, 364] on link "Payments" at bounding box center [488, 375] width 87 height 39
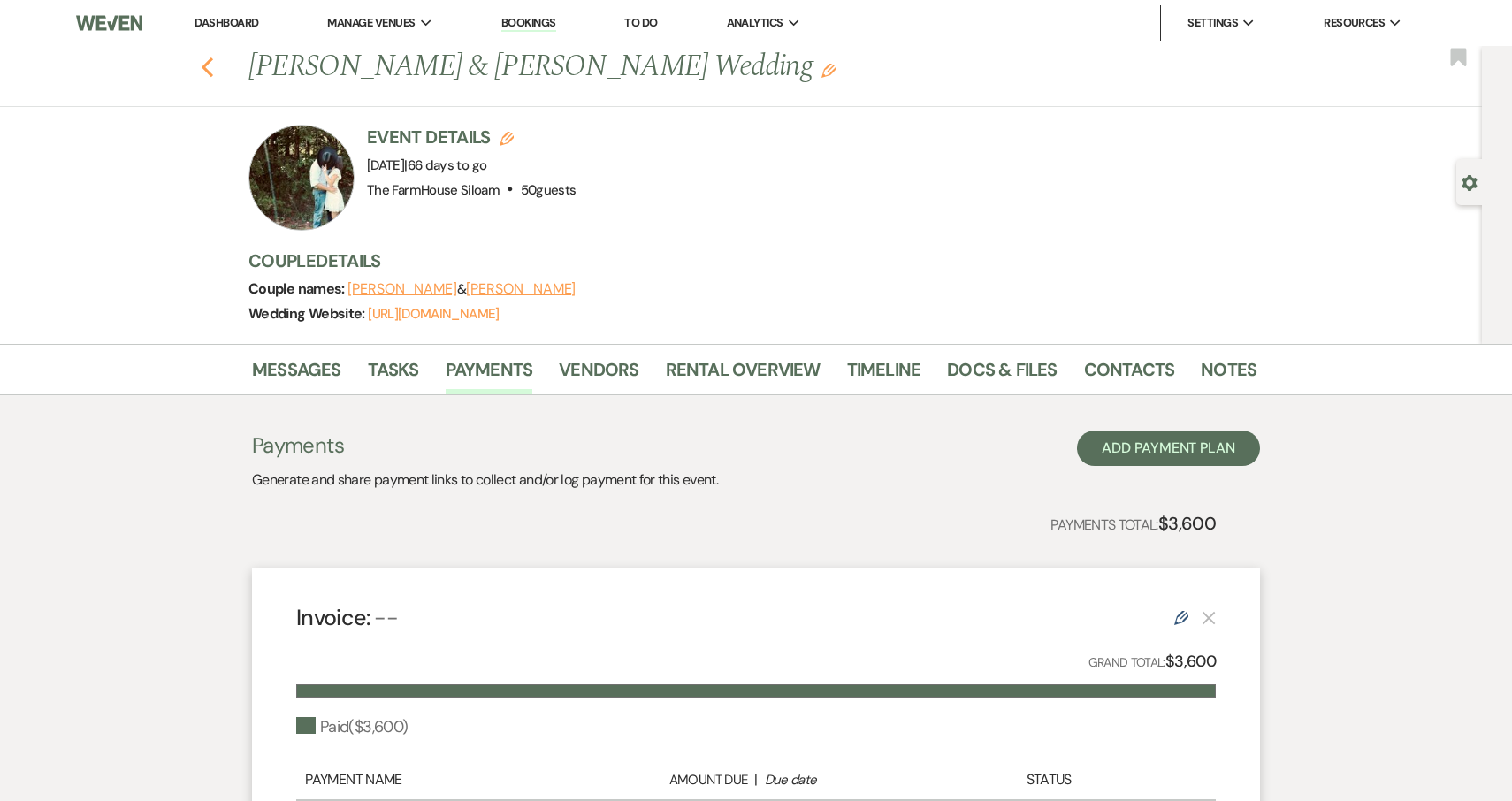
click at [205, 67] on use "button" at bounding box center [207, 67] width 12 height 19
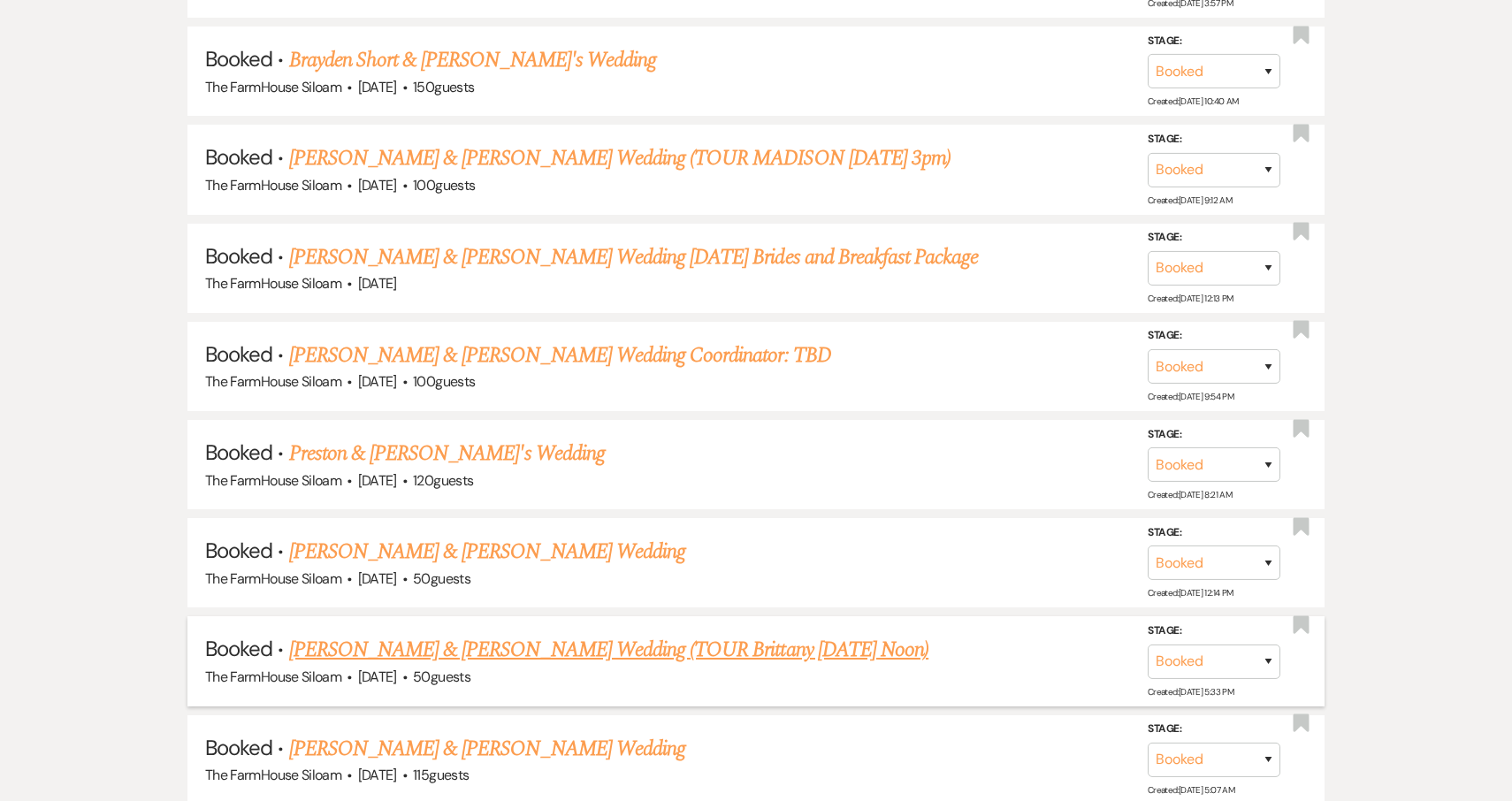
click at [415, 634] on link "Drake Davis & Kierra Robertson's Wedding (TOUR Brittany 6/1 Noon)" at bounding box center [609, 649] width 640 height 32
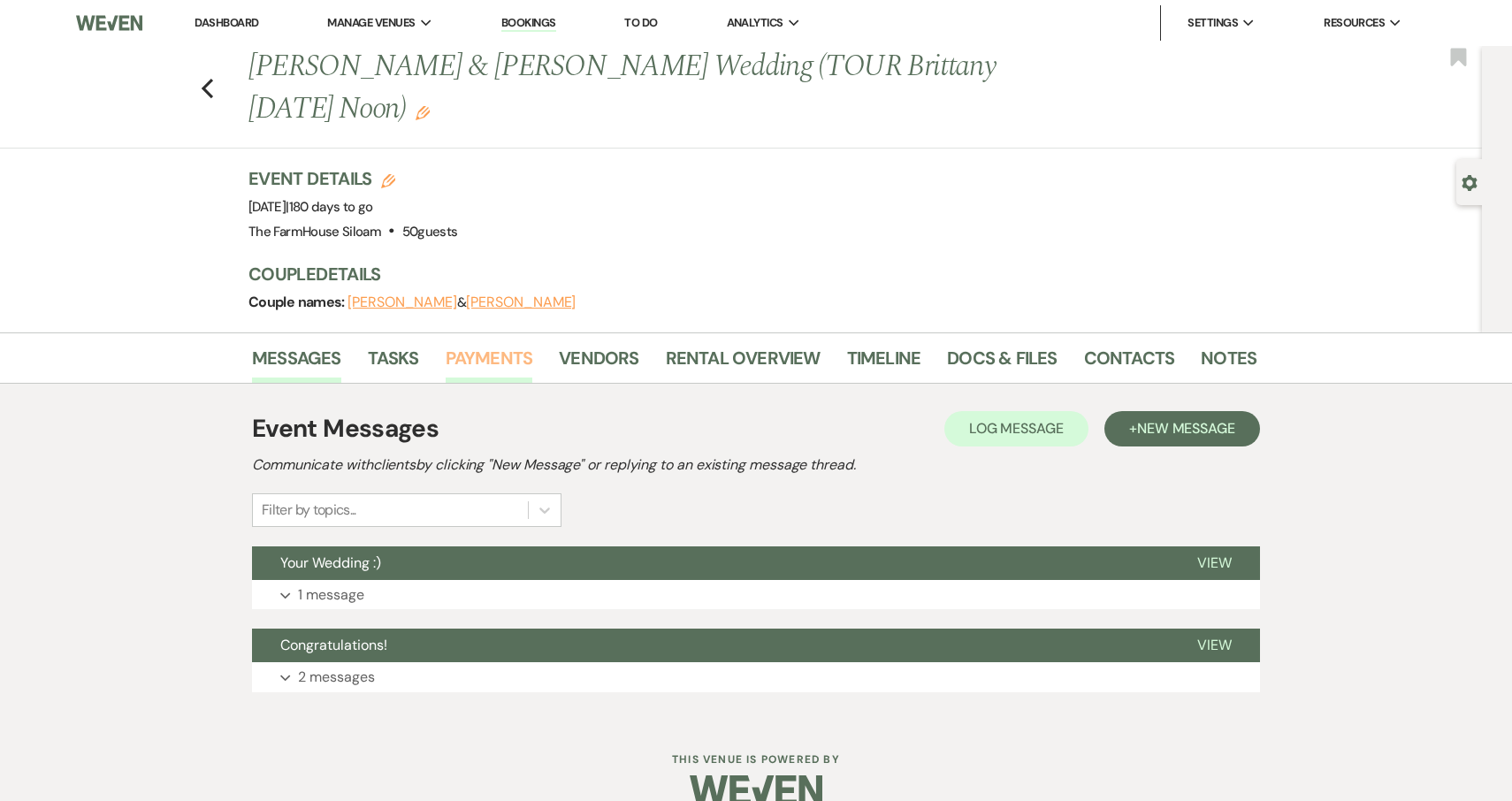
click at [483, 362] on link "Payments" at bounding box center [488, 364] width 87 height 39
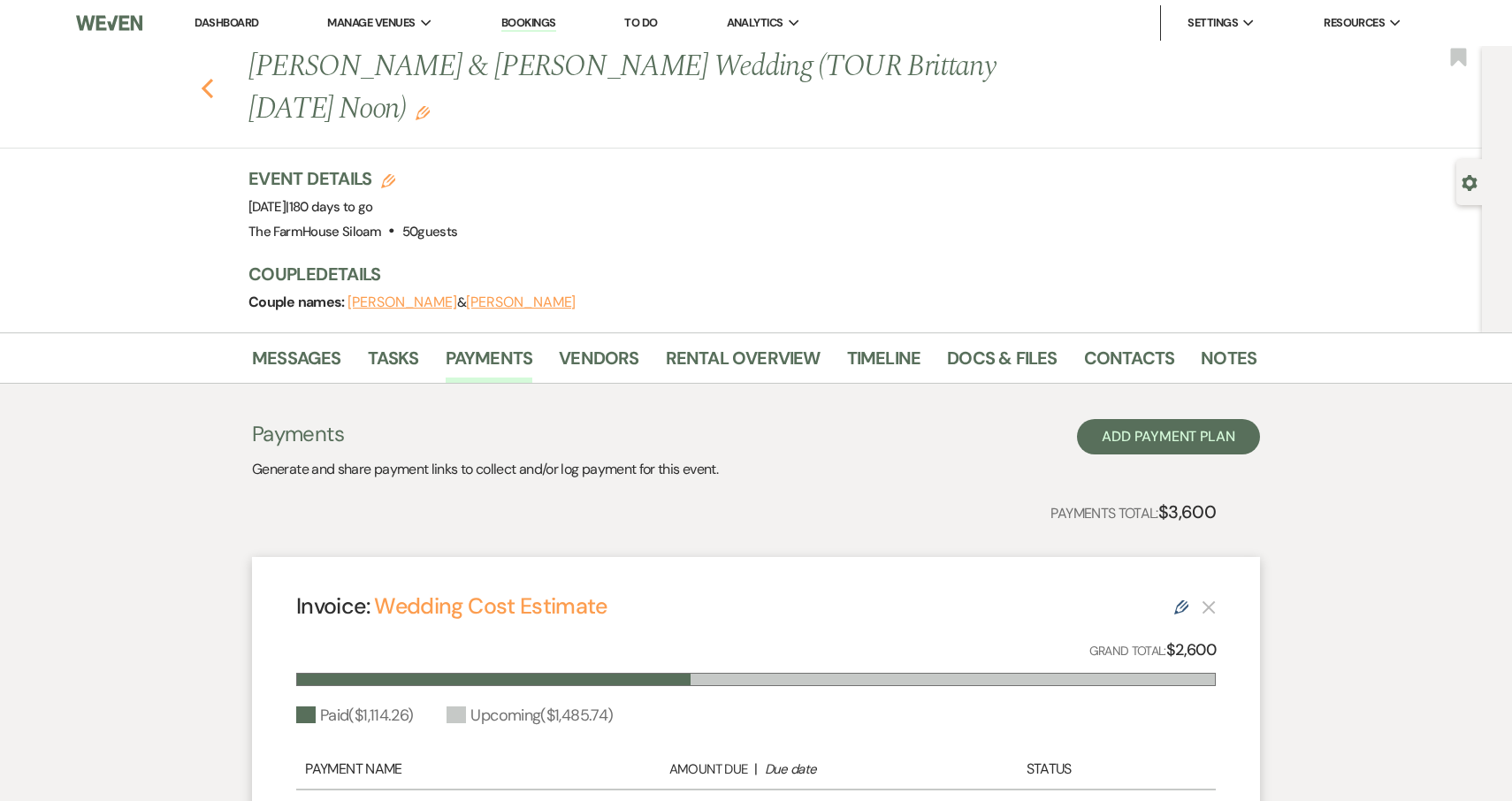
click at [207, 84] on use "button" at bounding box center [207, 88] width 12 height 19
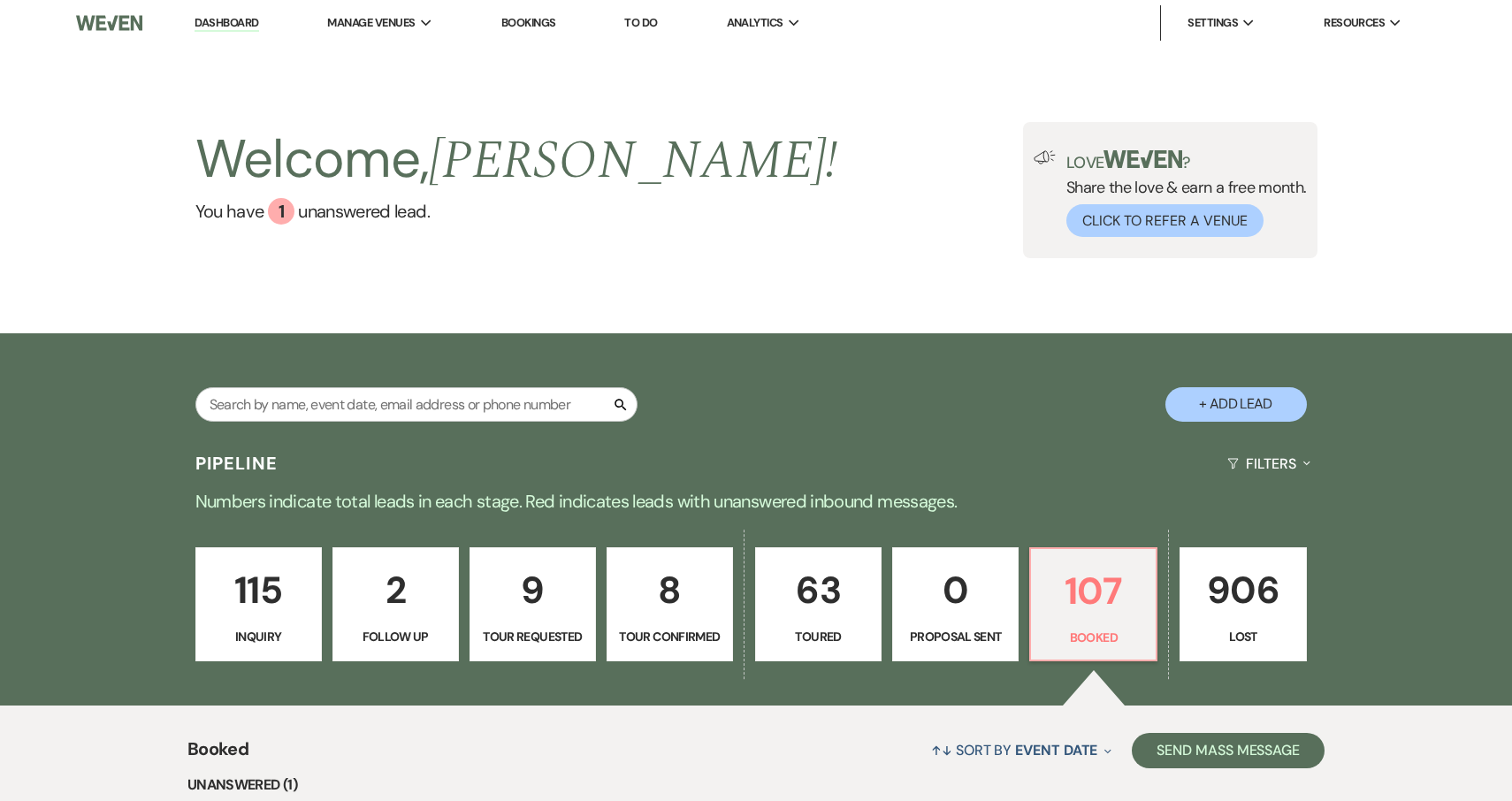
click at [252, 620] on link "115 Inquiry" at bounding box center [259, 604] width 127 height 115
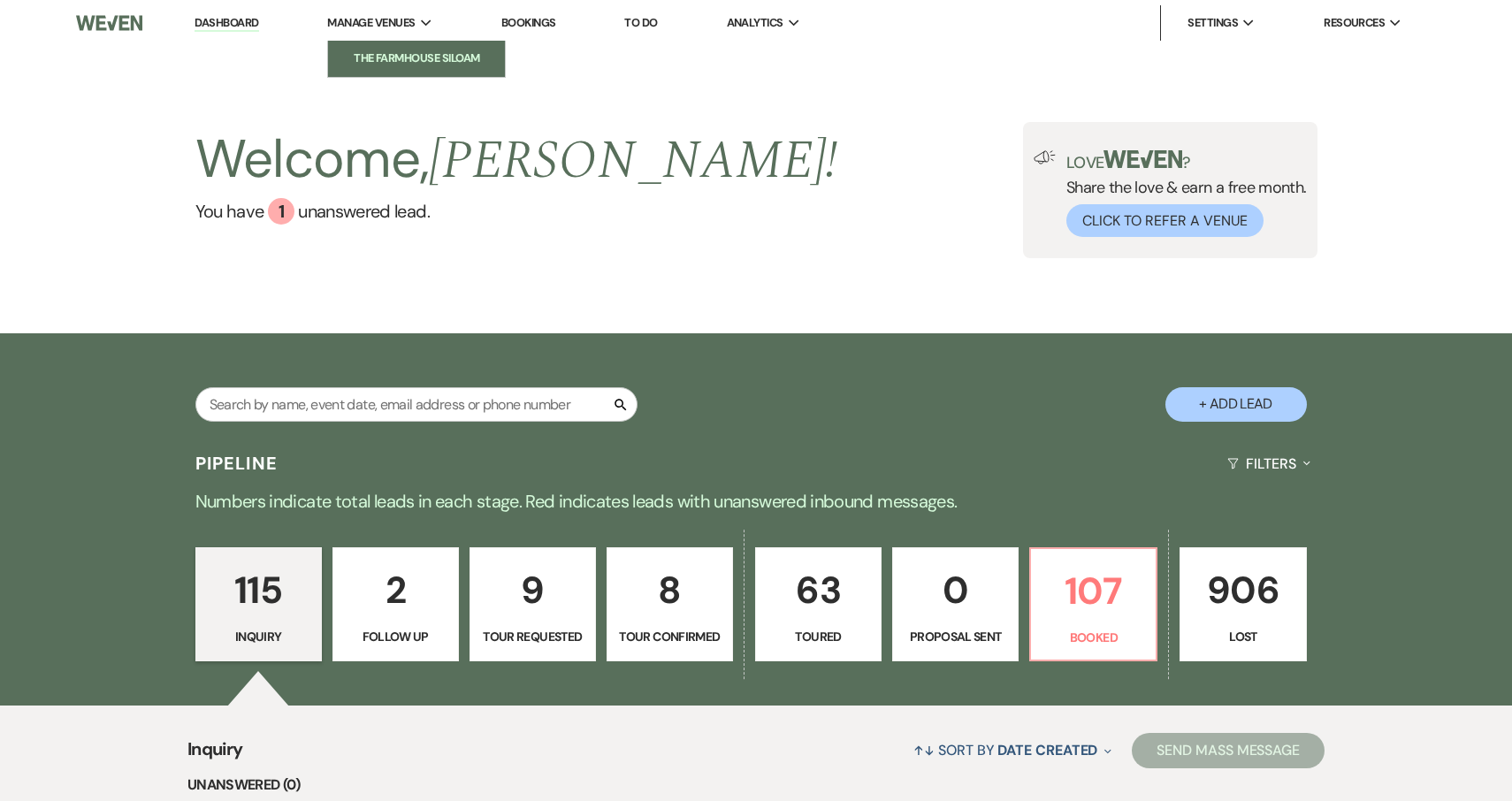
click at [404, 59] on li "The FarmHouse Siloam" at bounding box center [416, 58] width 159 height 17
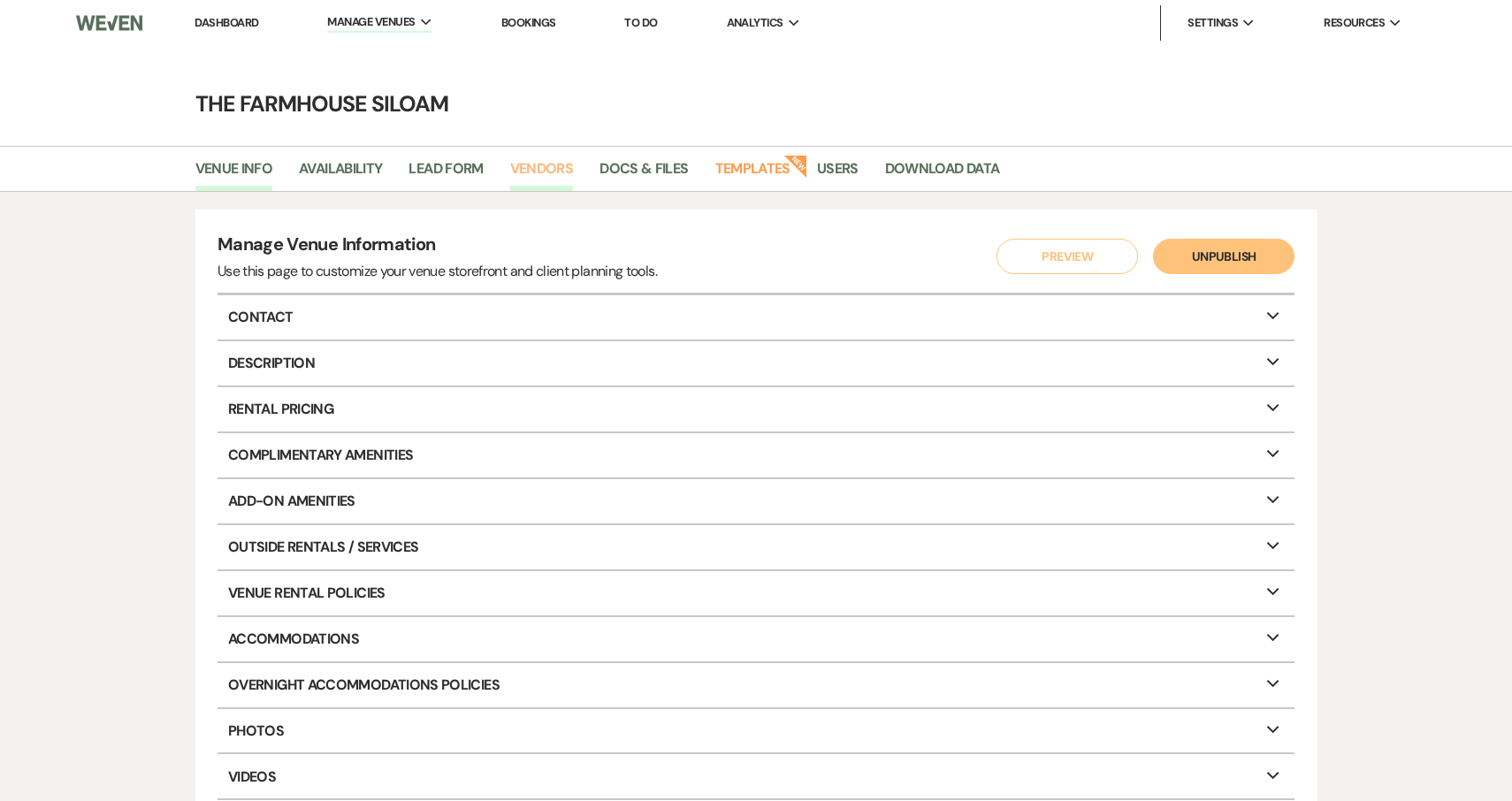
click at [549, 165] on link "Vendors" at bounding box center [542, 174] width 63 height 34
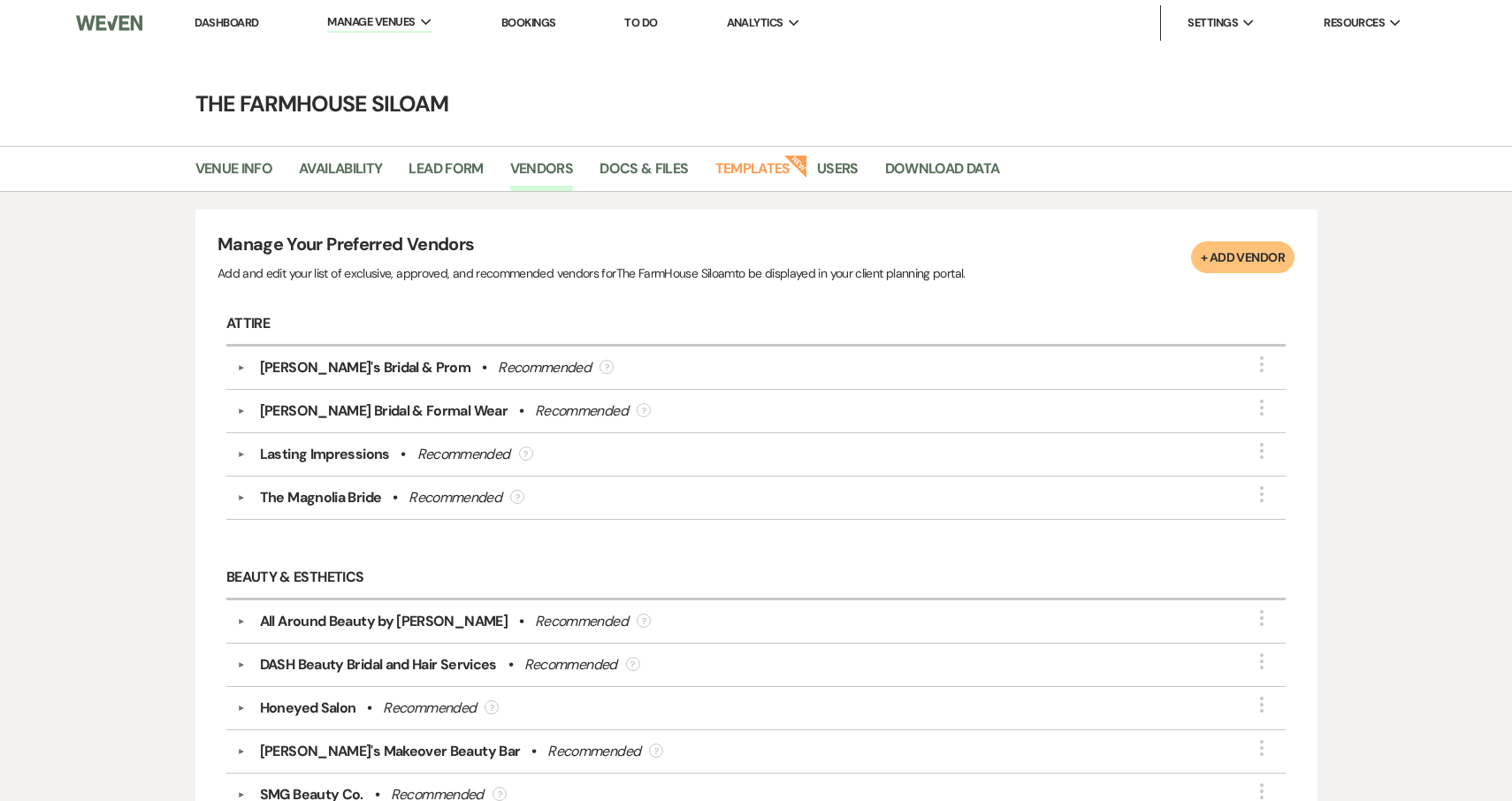
click at [1242, 259] on button "+ Add Vendor" at bounding box center [1242, 257] width 104 height 32
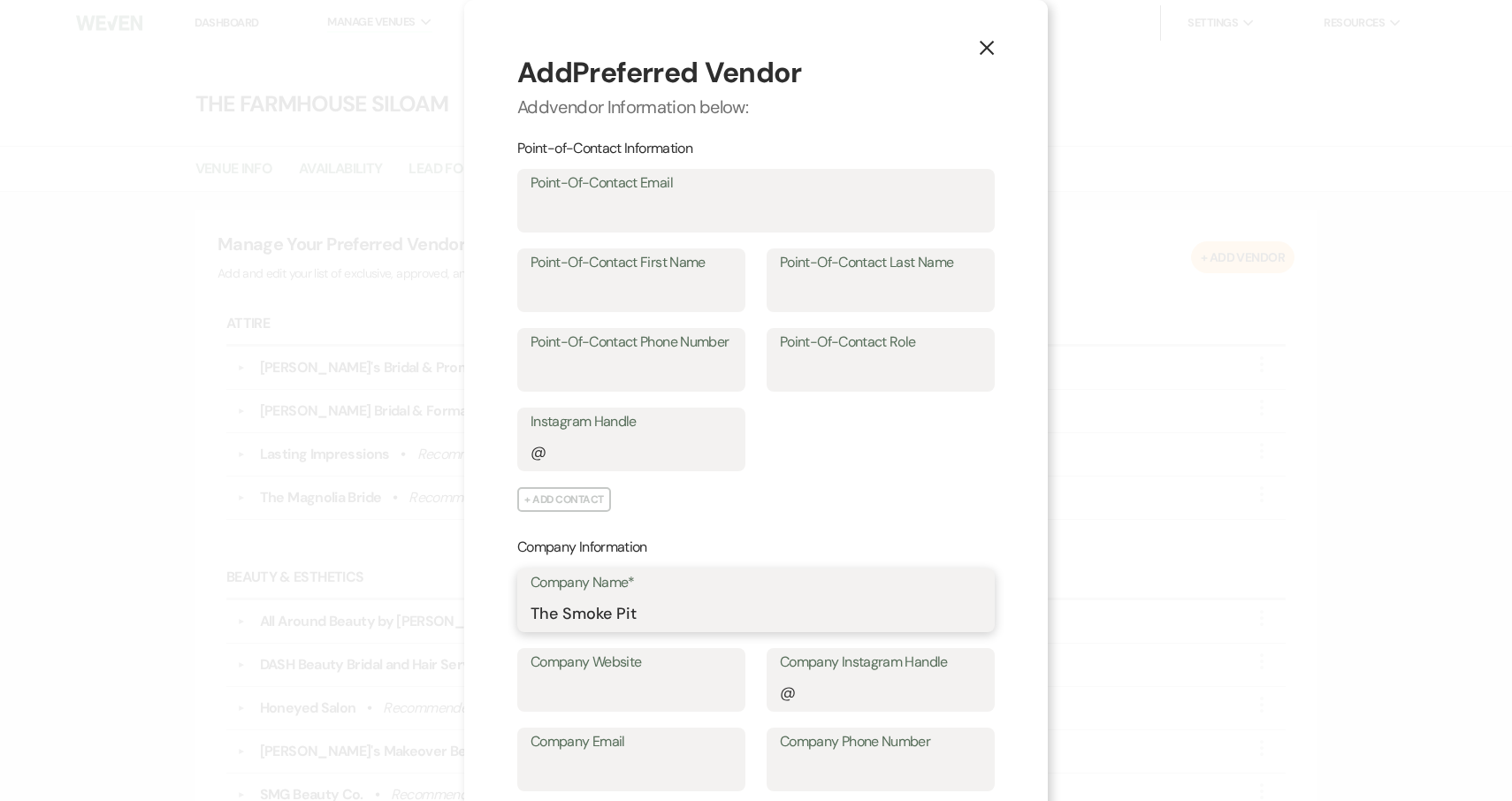
type input "The Smoke Pit"
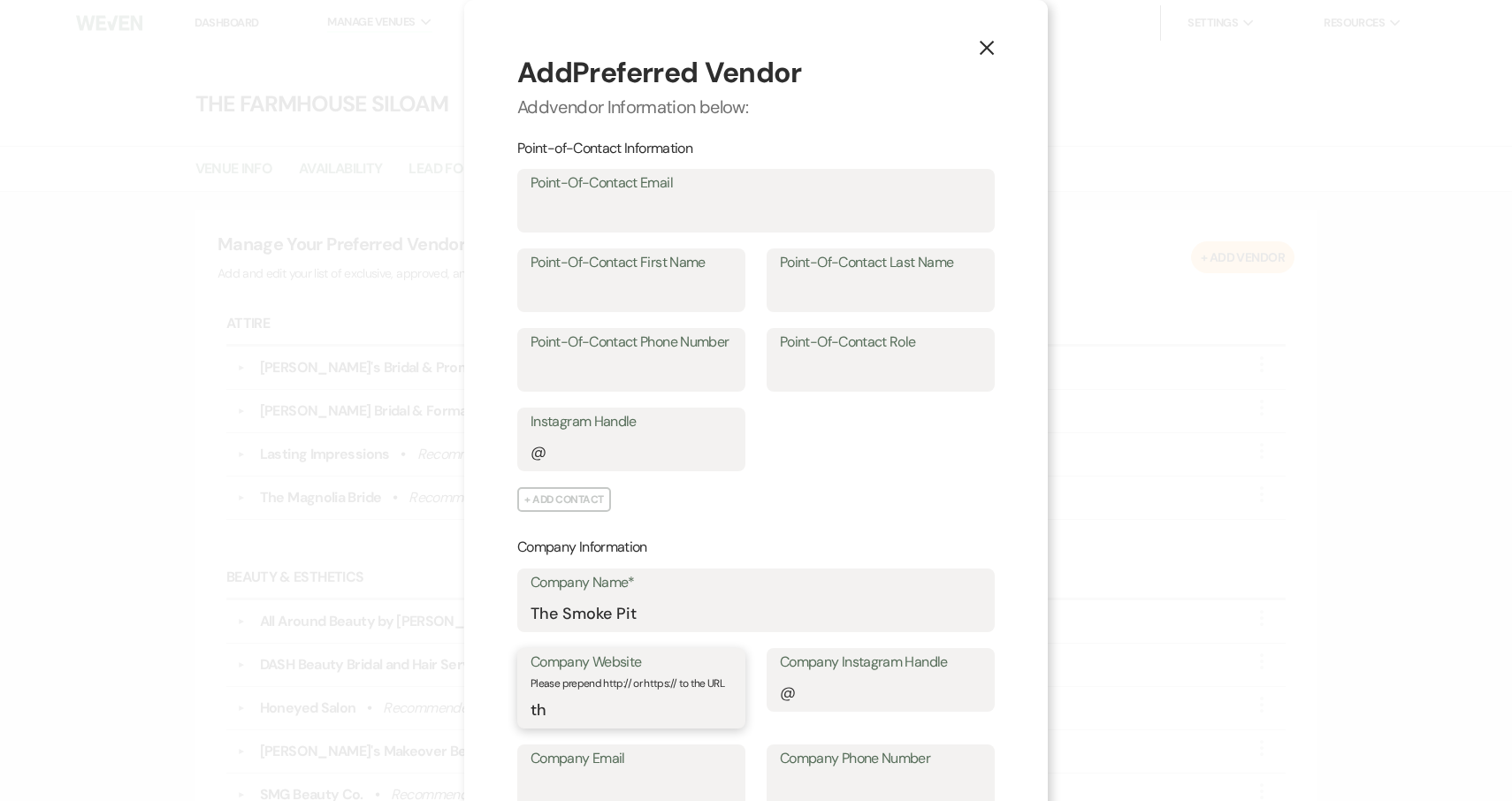
type input "t"
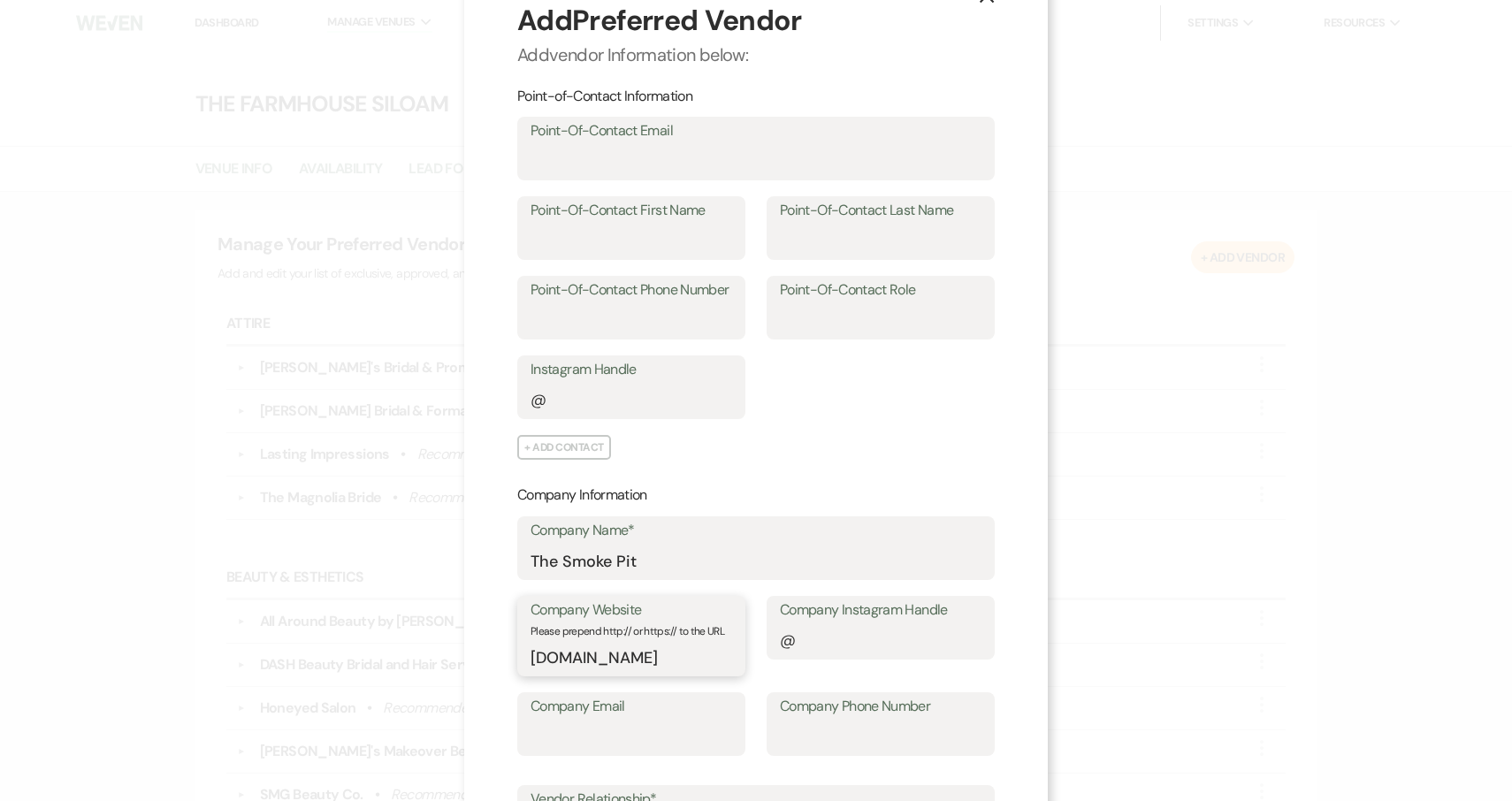
scroll to position [84, 0]
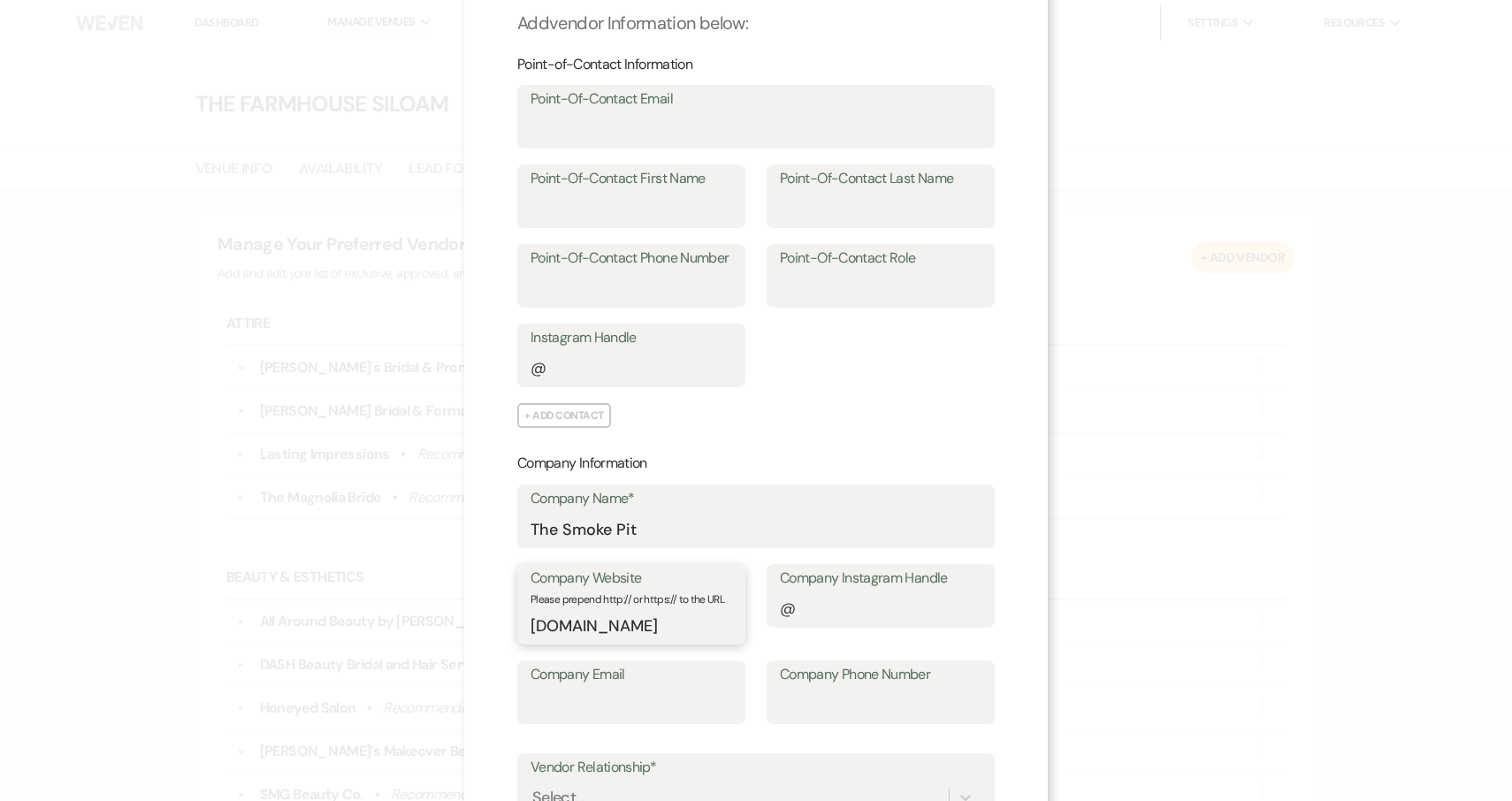
type input "www.thesmokepitnc.com"
type input "980"
click at [532, 622] on input "www.thesmokepitnc.com" at bounding box center [632, 626] width 200 height 35
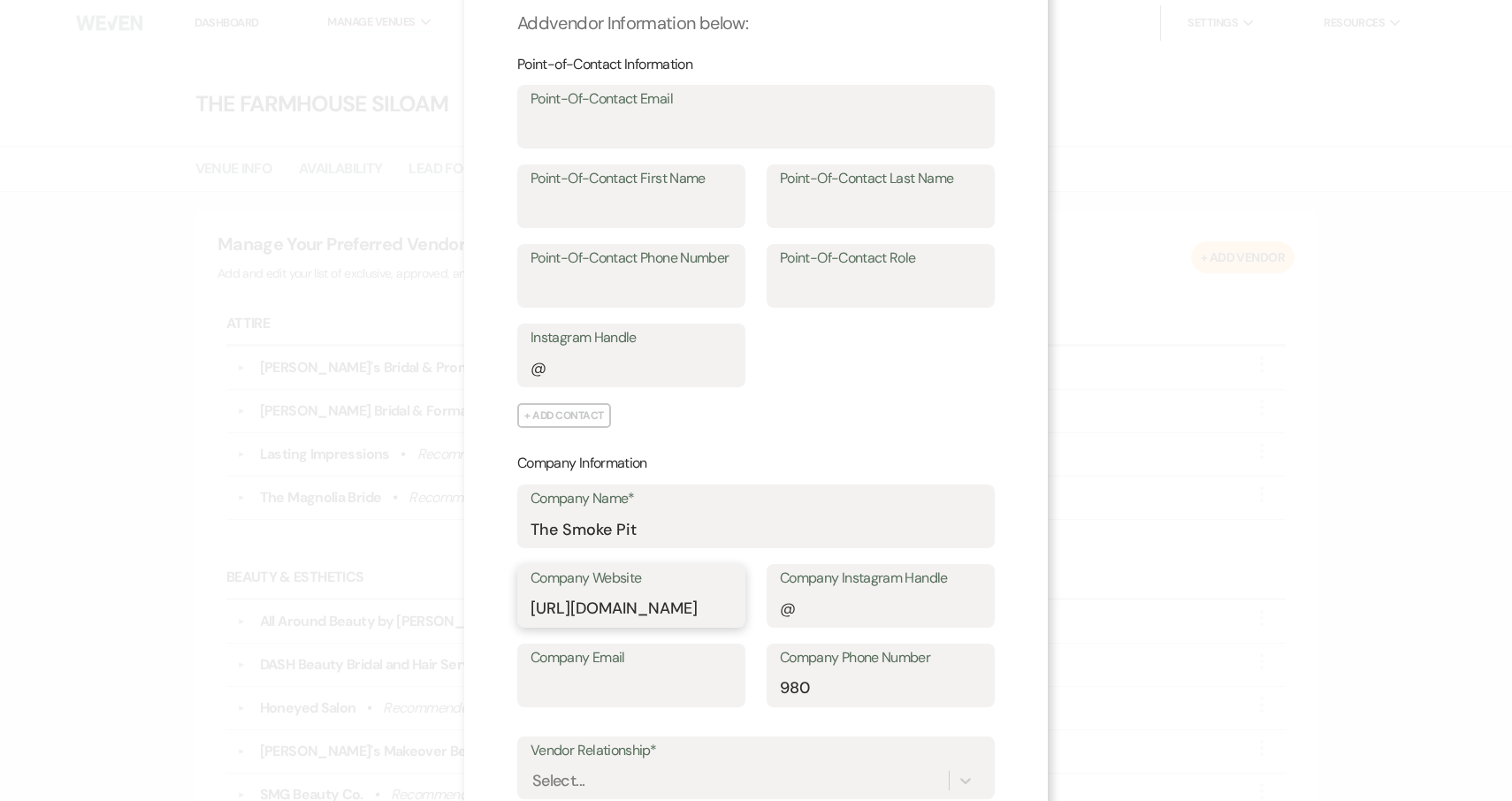
type input "http://www.thesmokepitnc.com"
click at [826, 684] on input "980" at bounding box center [880, 689] width 202 height 35
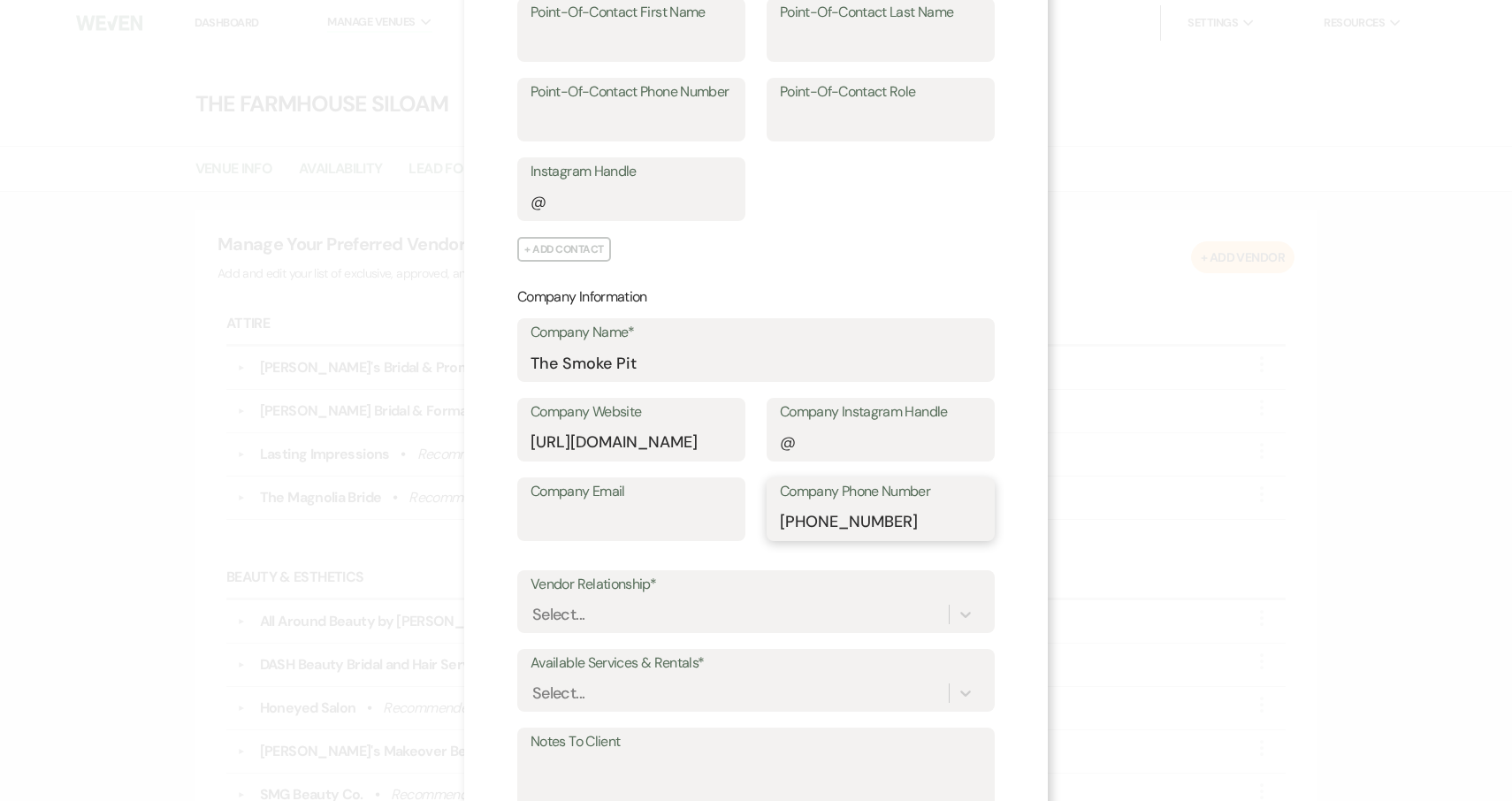
scroll to position [273, 0]
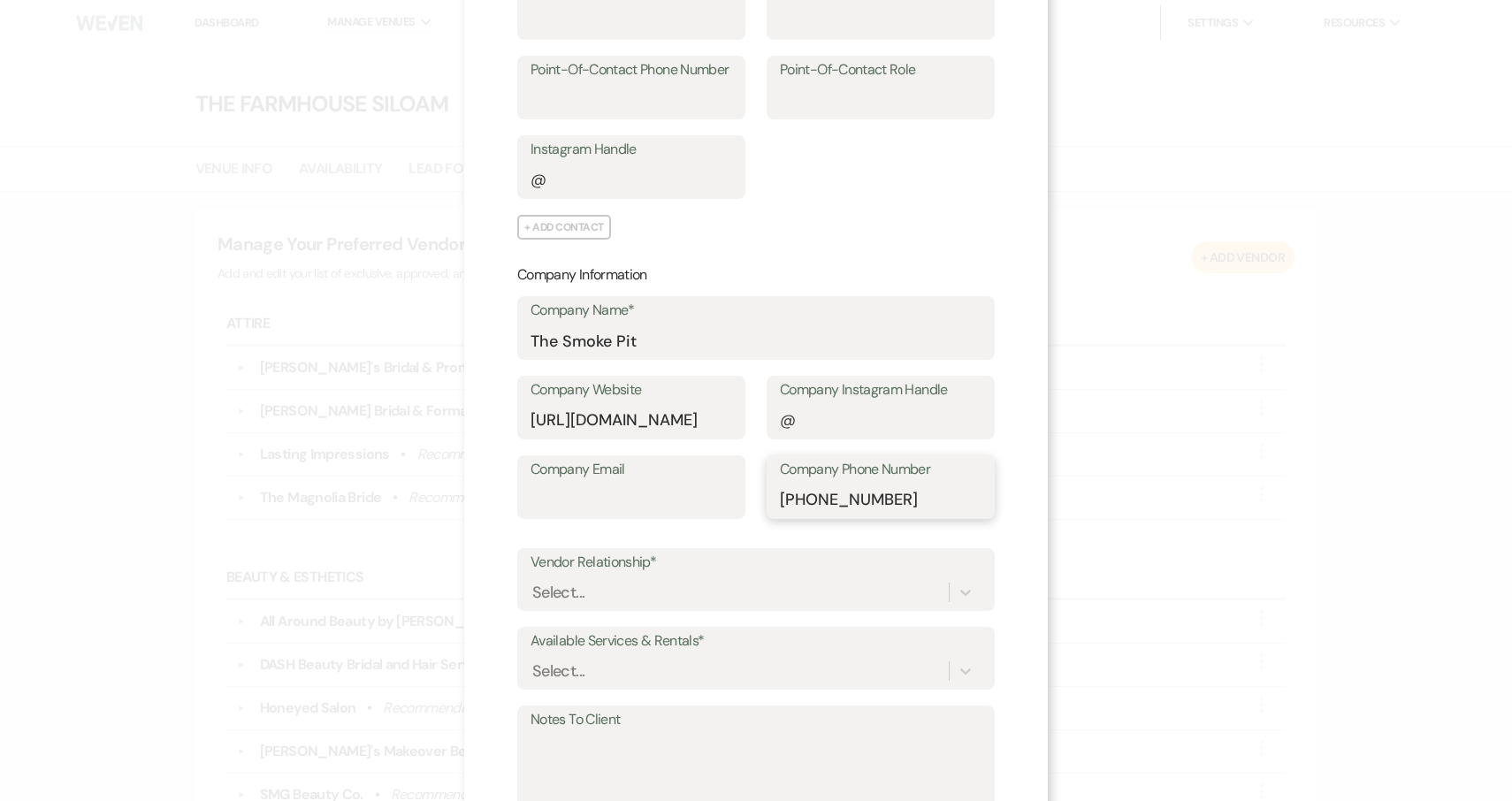
type input "980-334-5770"
click at [758, 584] on div "Select..." at bounding box center [739, 592] width 418 height 31
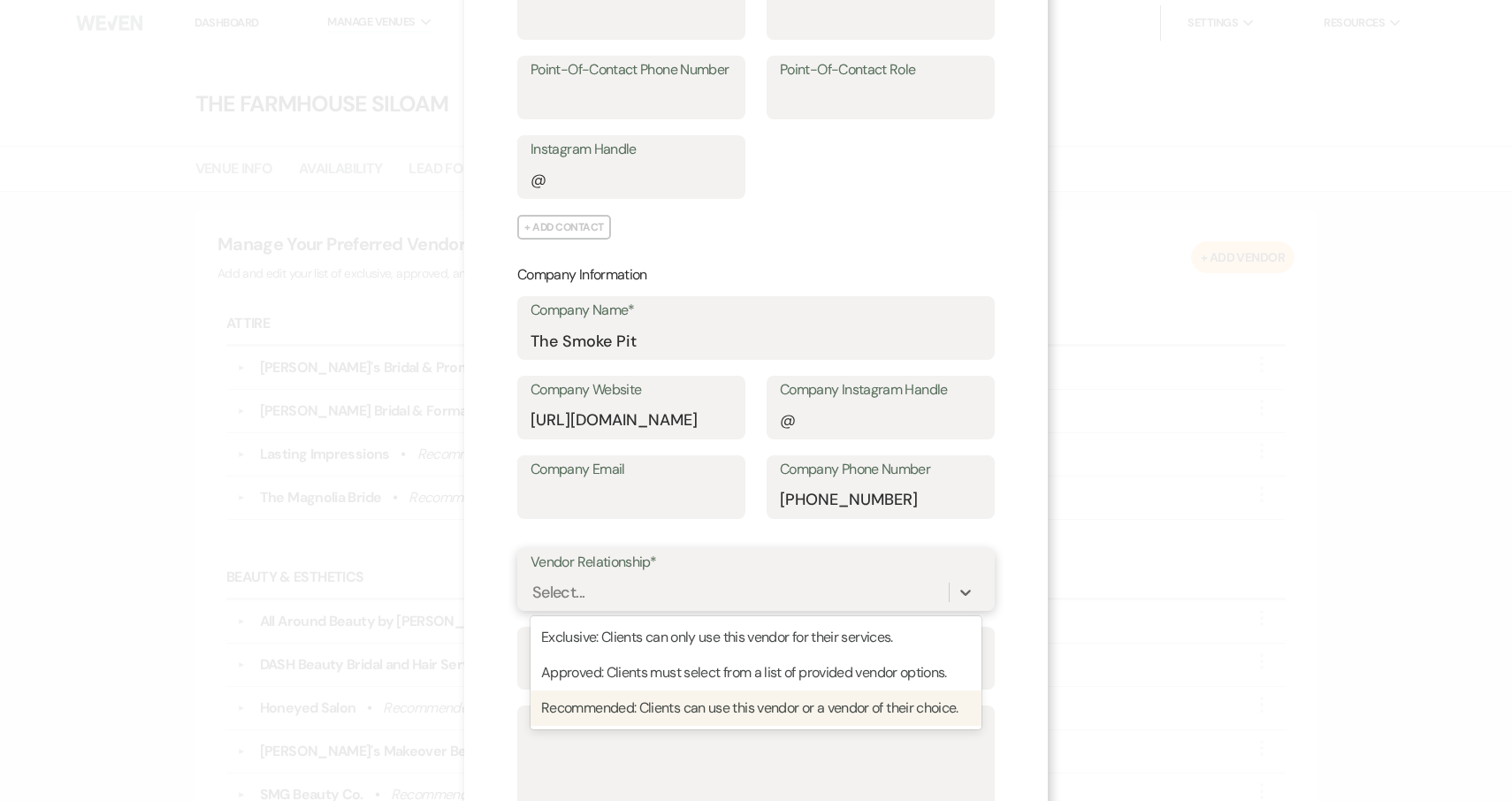
click at [742, 702] on div "Recommended: Clients can use this vendor or a vendor of their choice." at bounding box center [756, 708] width 451 height 36
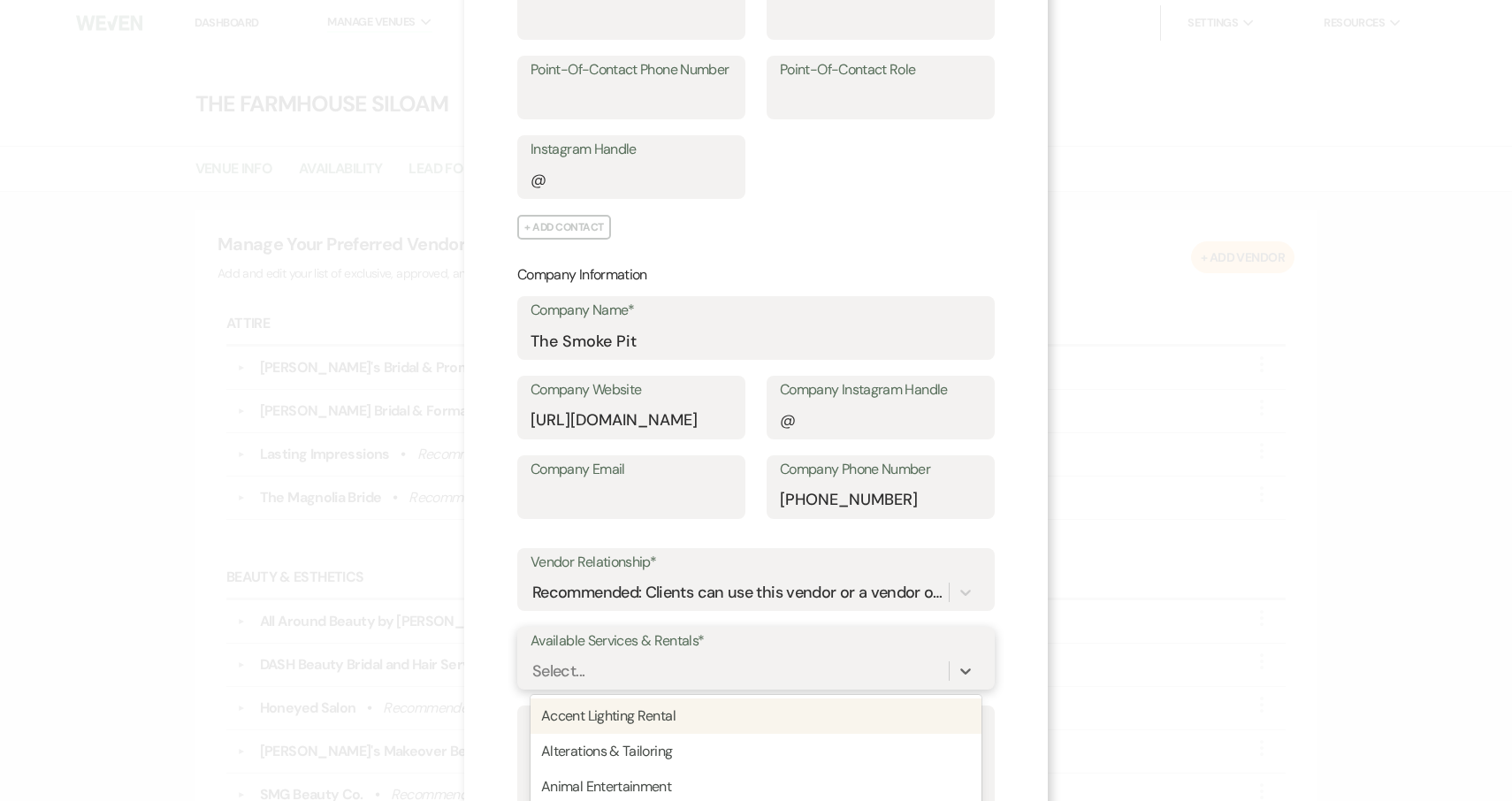
scroll to position [423, 0]
click at [716, 663] on div "option Accent Lighting Rental focused, 1 of 95. 95 results available. Use Up an…" at bounding box center [756, 671] width 451 height 34
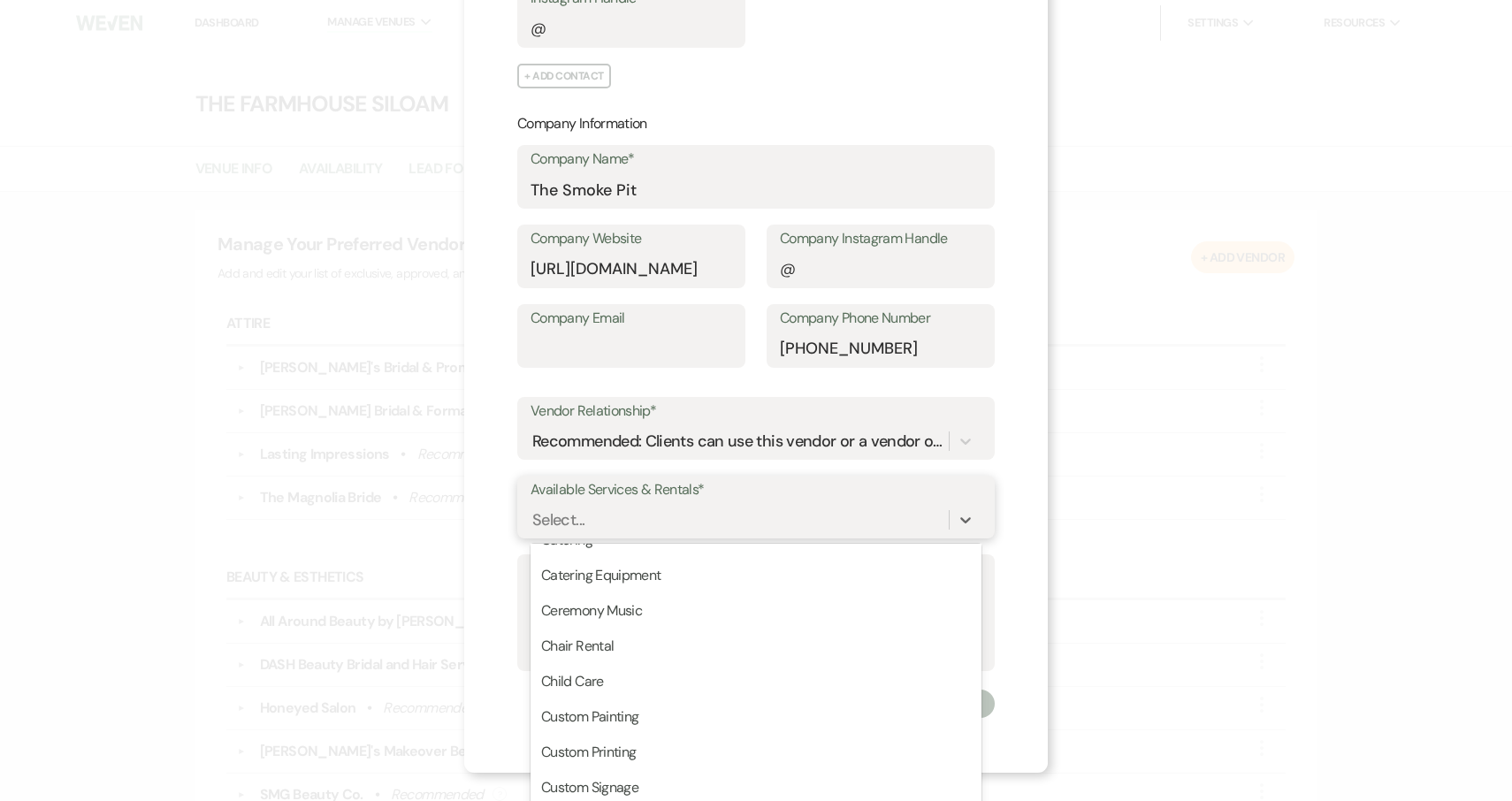
scroll to position [465, 0]
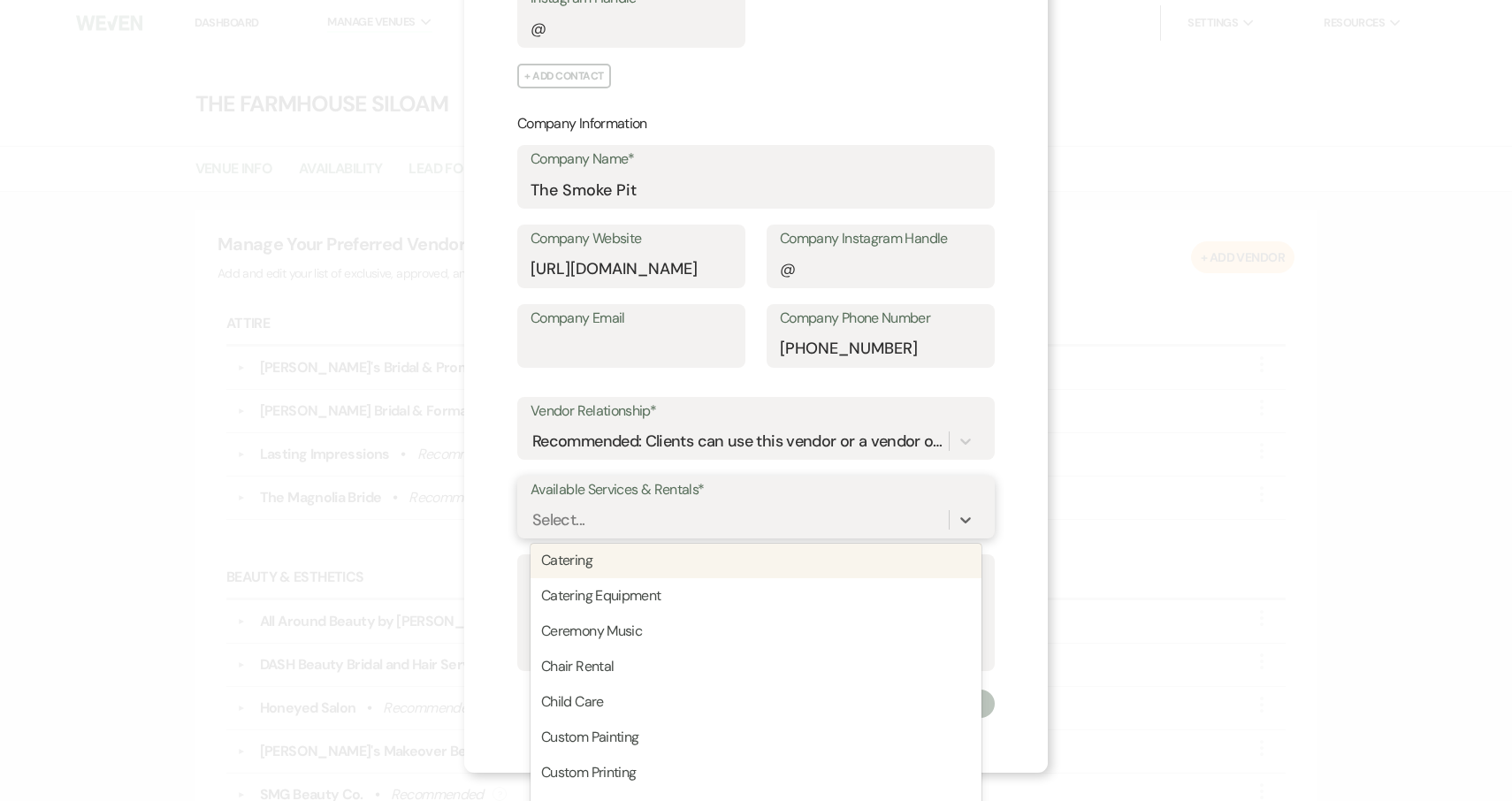
click at [677, 559] on div "Catering" at bounding box center [756, 560] width 451 height 36
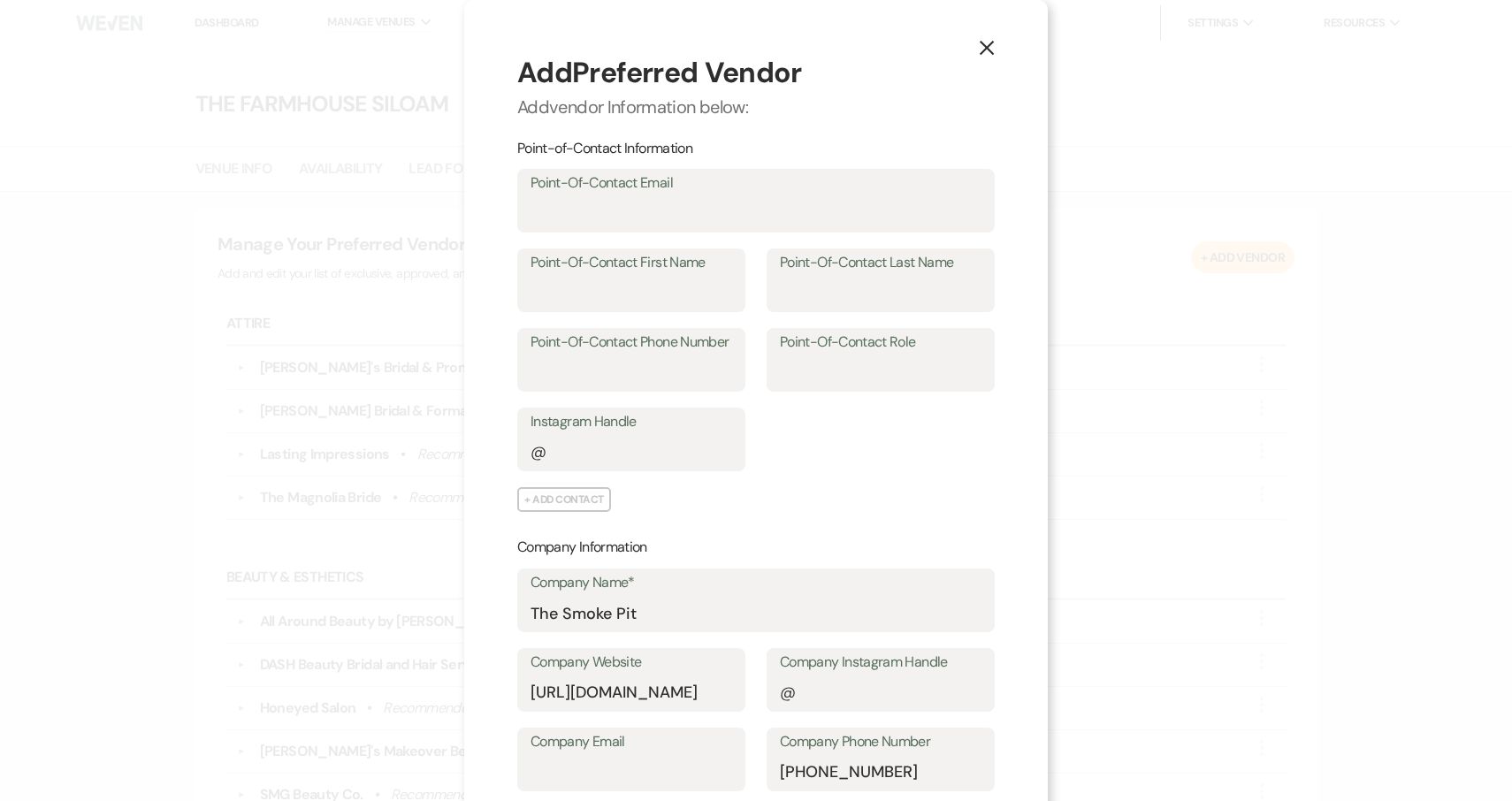
scroll to position [0, 0]
type input "taylor@thesmokepitnc.com"
type input "Taylor"
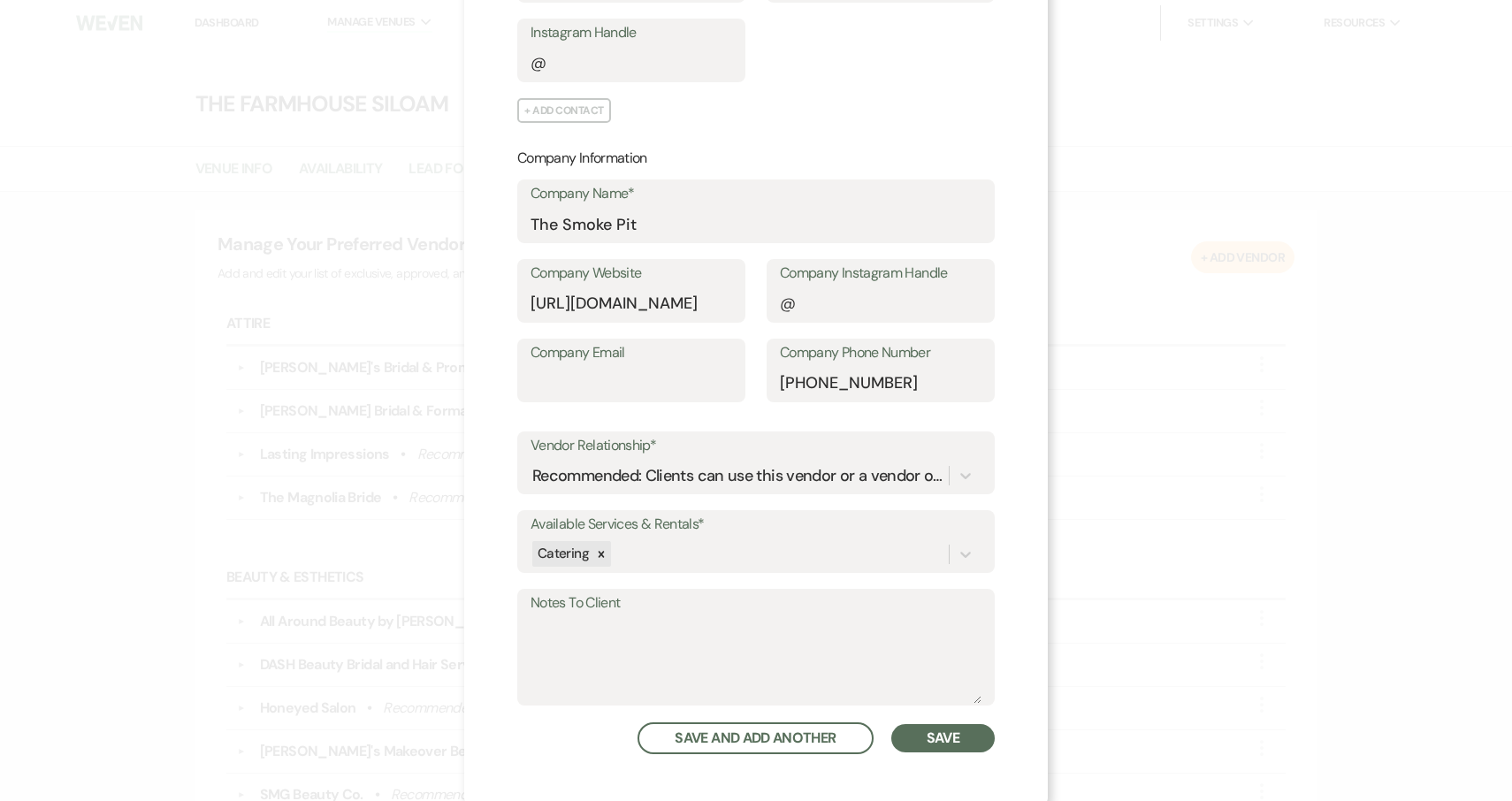
scroll to position [387, 0]
type input "Eudy"
click at [943, 728] on button "Save" at bounding box center [943, 741] width 104 height 28
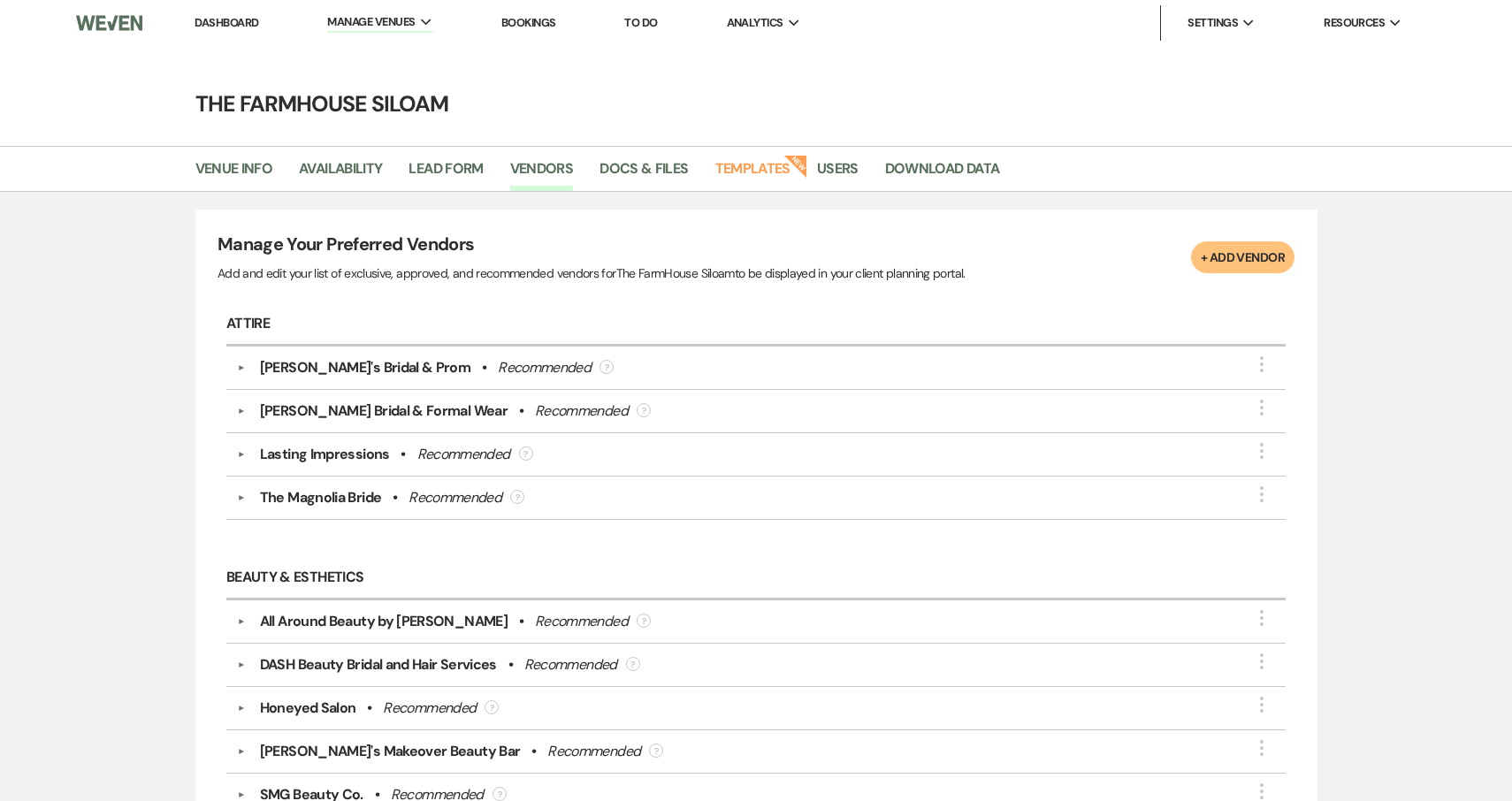
scroll to position [0, 0]
click at [1254, 255] on button "+ Add Vendor" at bounding box center [1242, 257] width 104 height 32
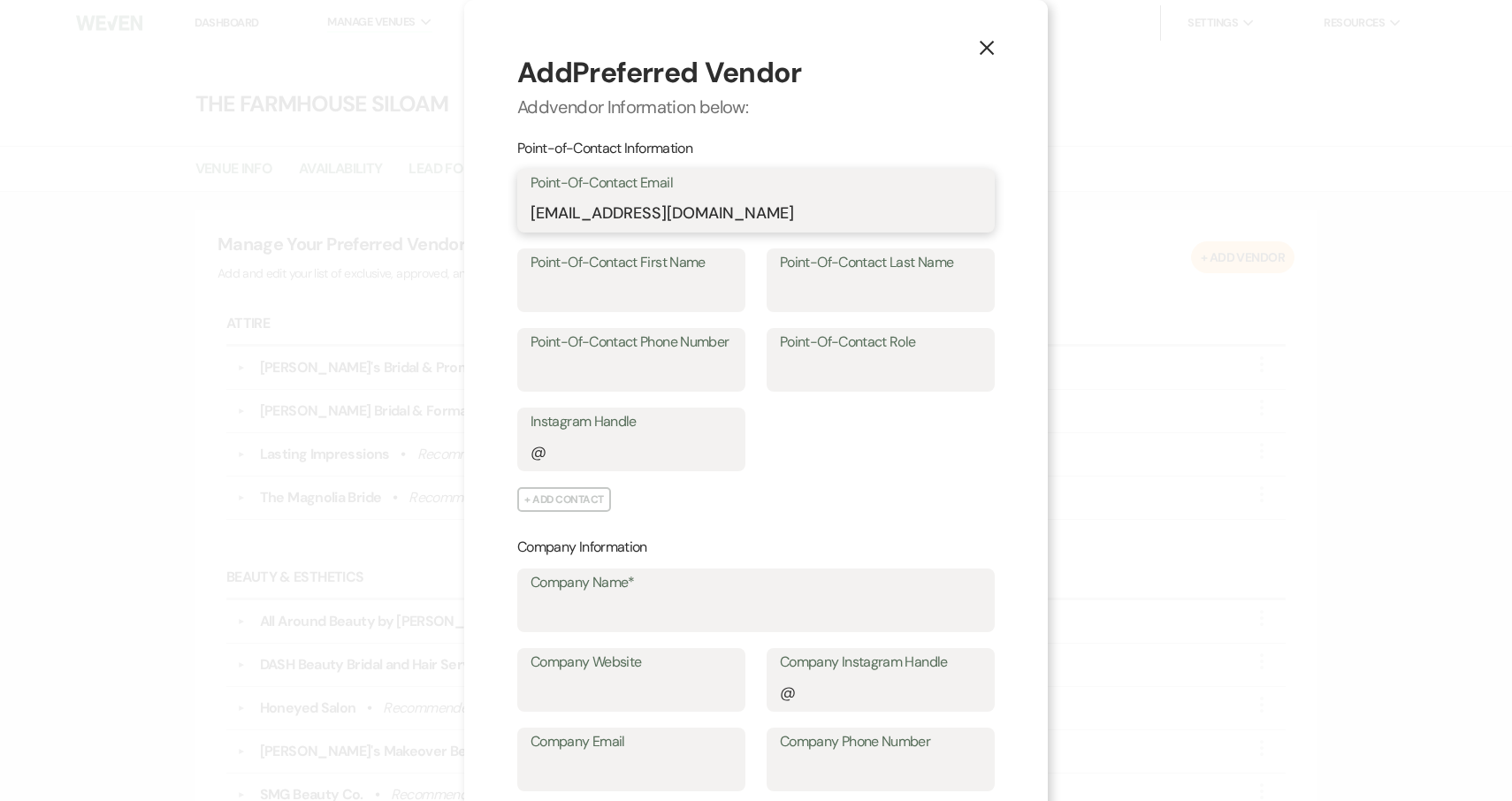
type input "Mkphotographyteam@gmail.com"
type input "Mckenzie"
type input "Stone"
type input "336-8582966"
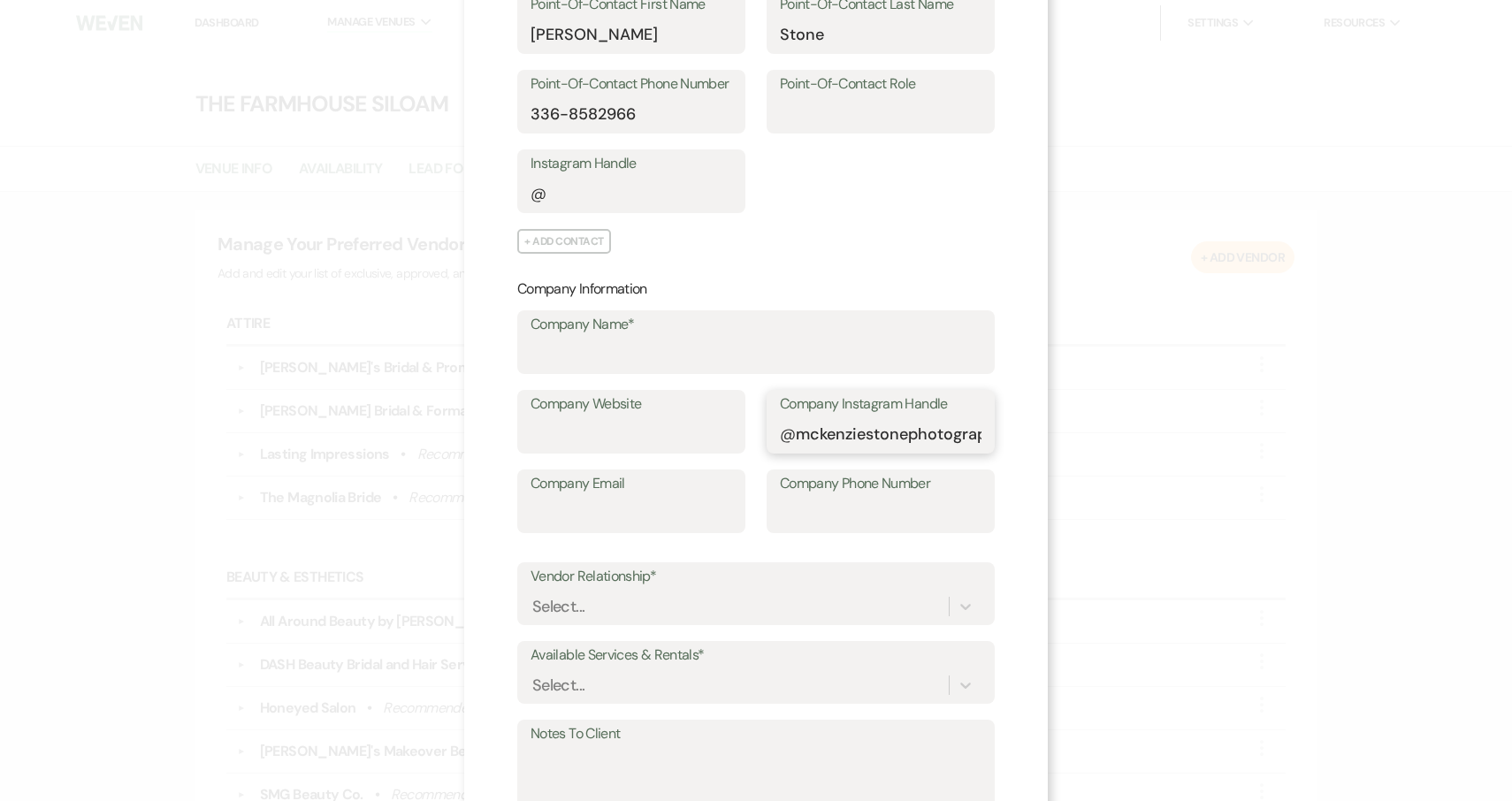
scroll to position [283, 0]
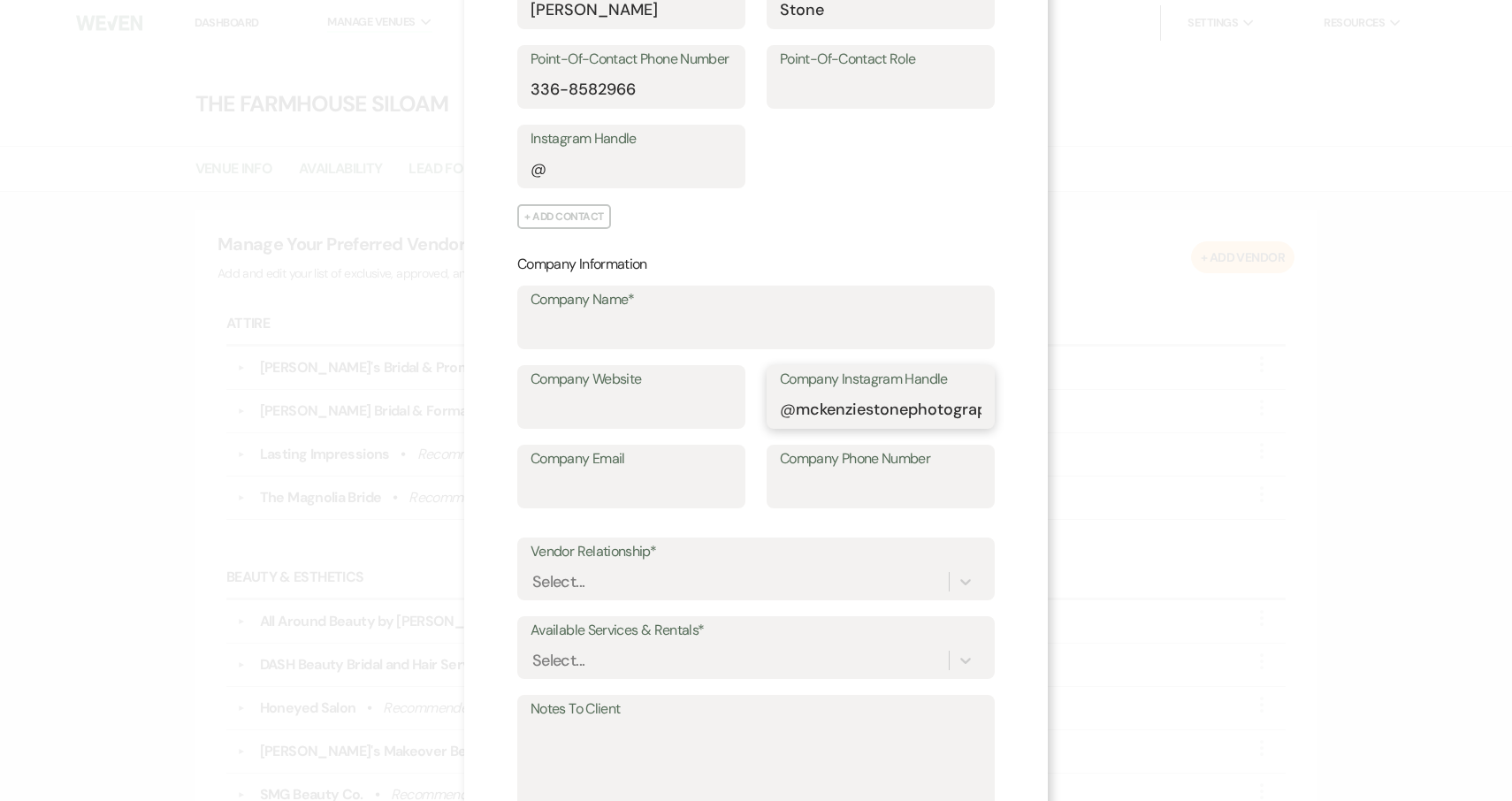
type input "mckenziestonephotography"
click at [781, 566] on div "Select..." at bounding box center [739, 581] width 418 height 31
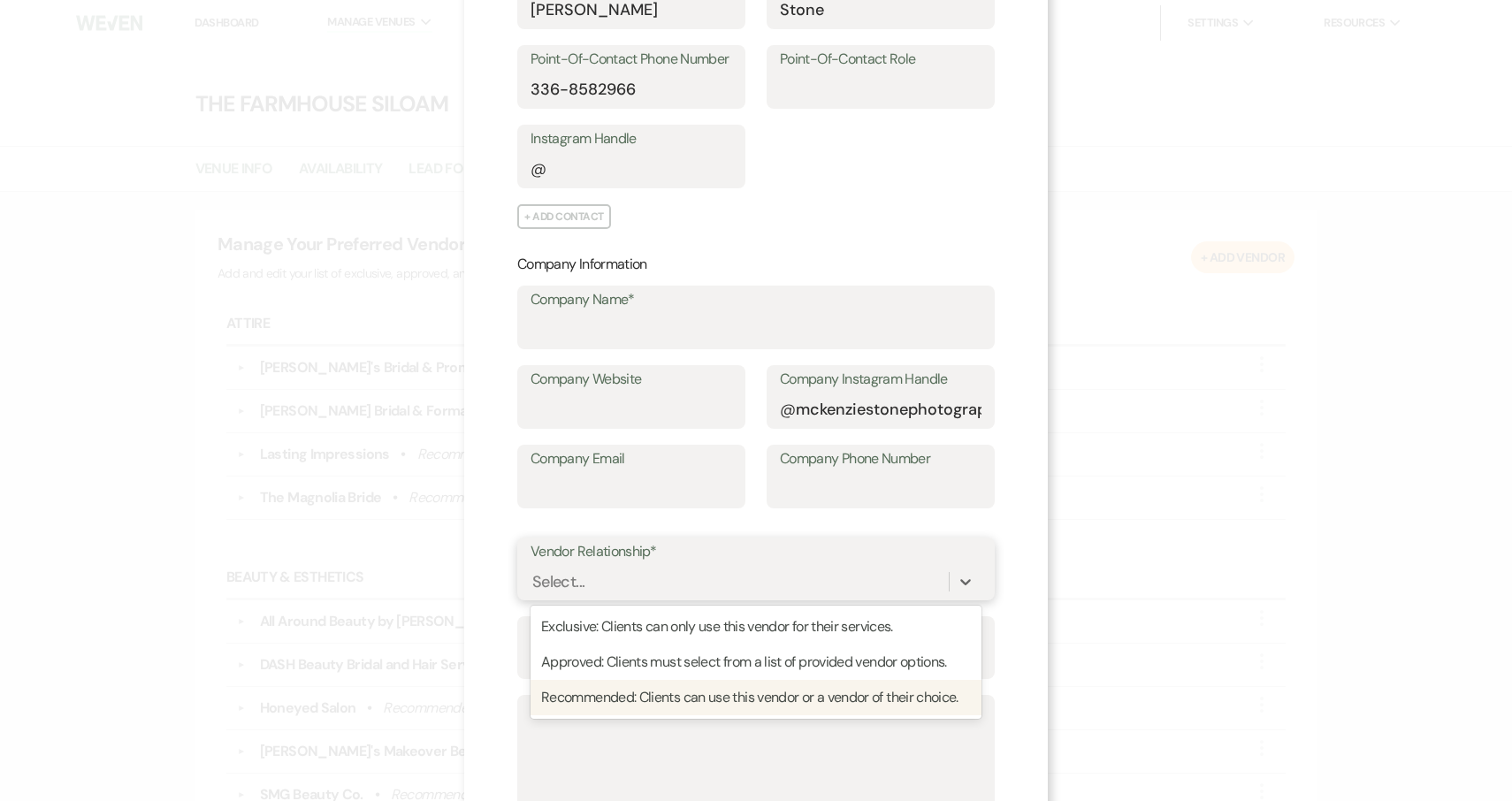
click at [754, 695] on div "Recommended: Clients can use this vendor or a vendor of their choice." at bounding box center [756, 697] width 451 height 36
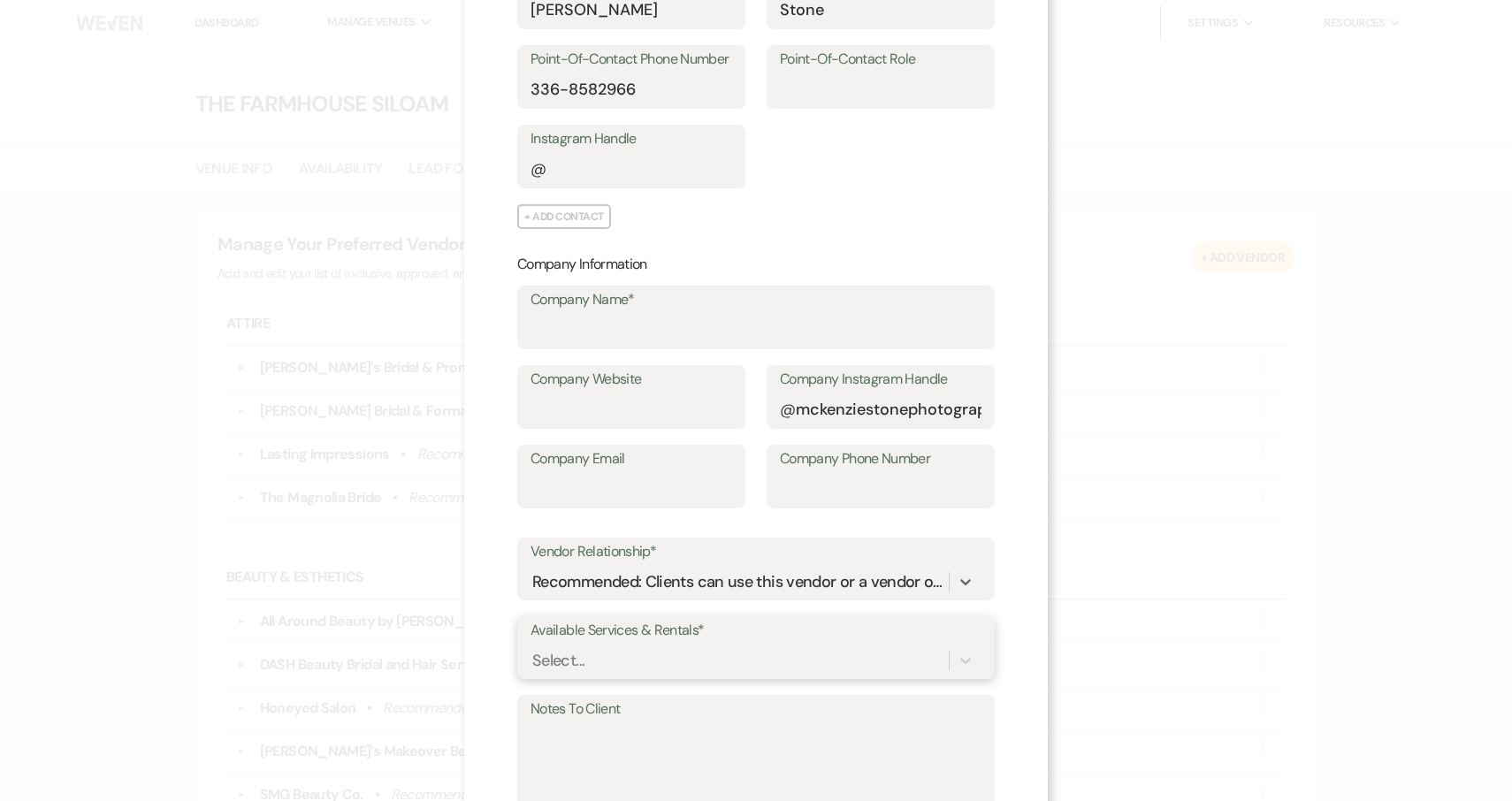
click at [749, 656] on div "Select..." at bounding box center [756, 660] width 451 height 34
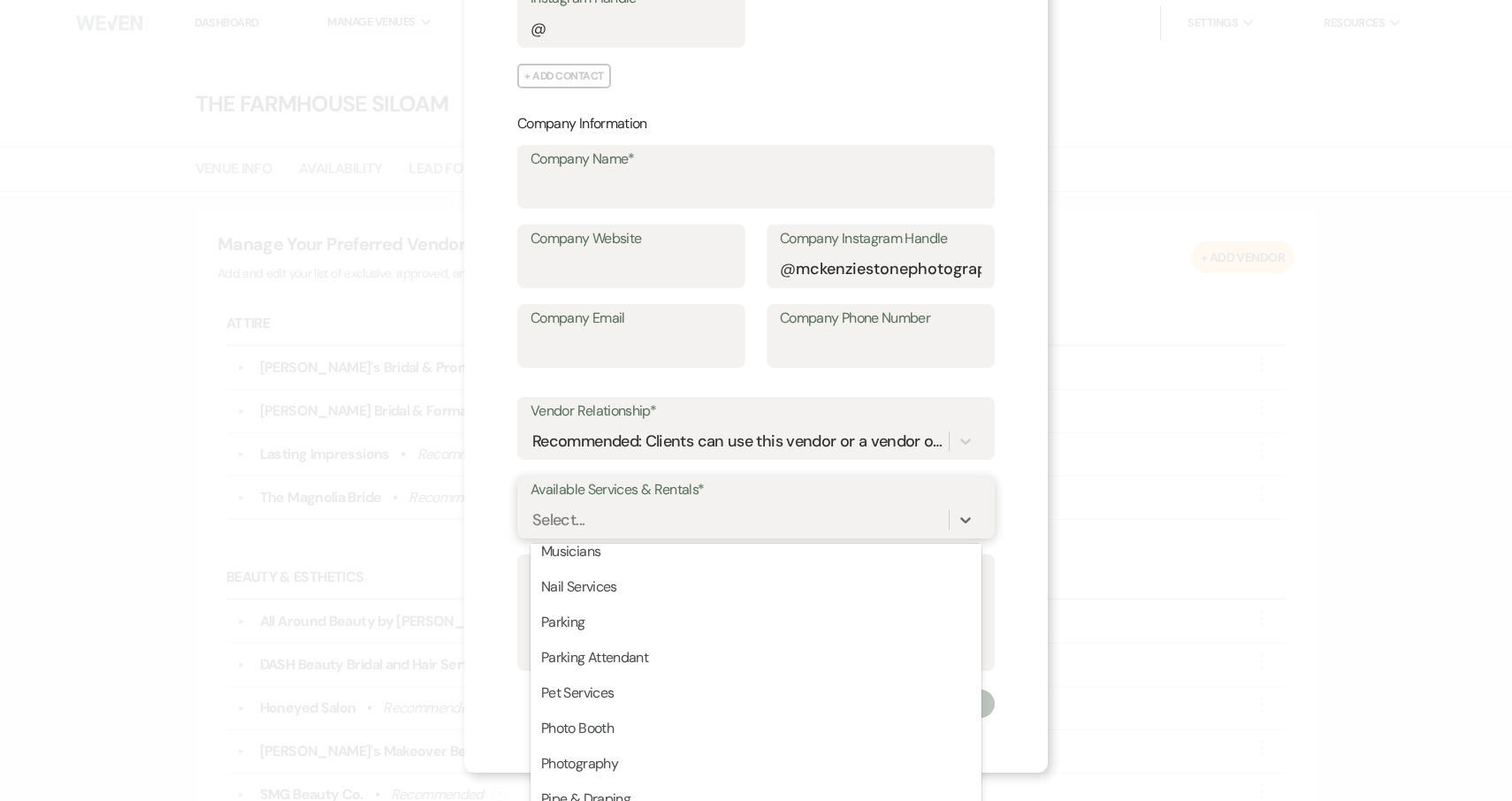
scroll to position [2327, 0]
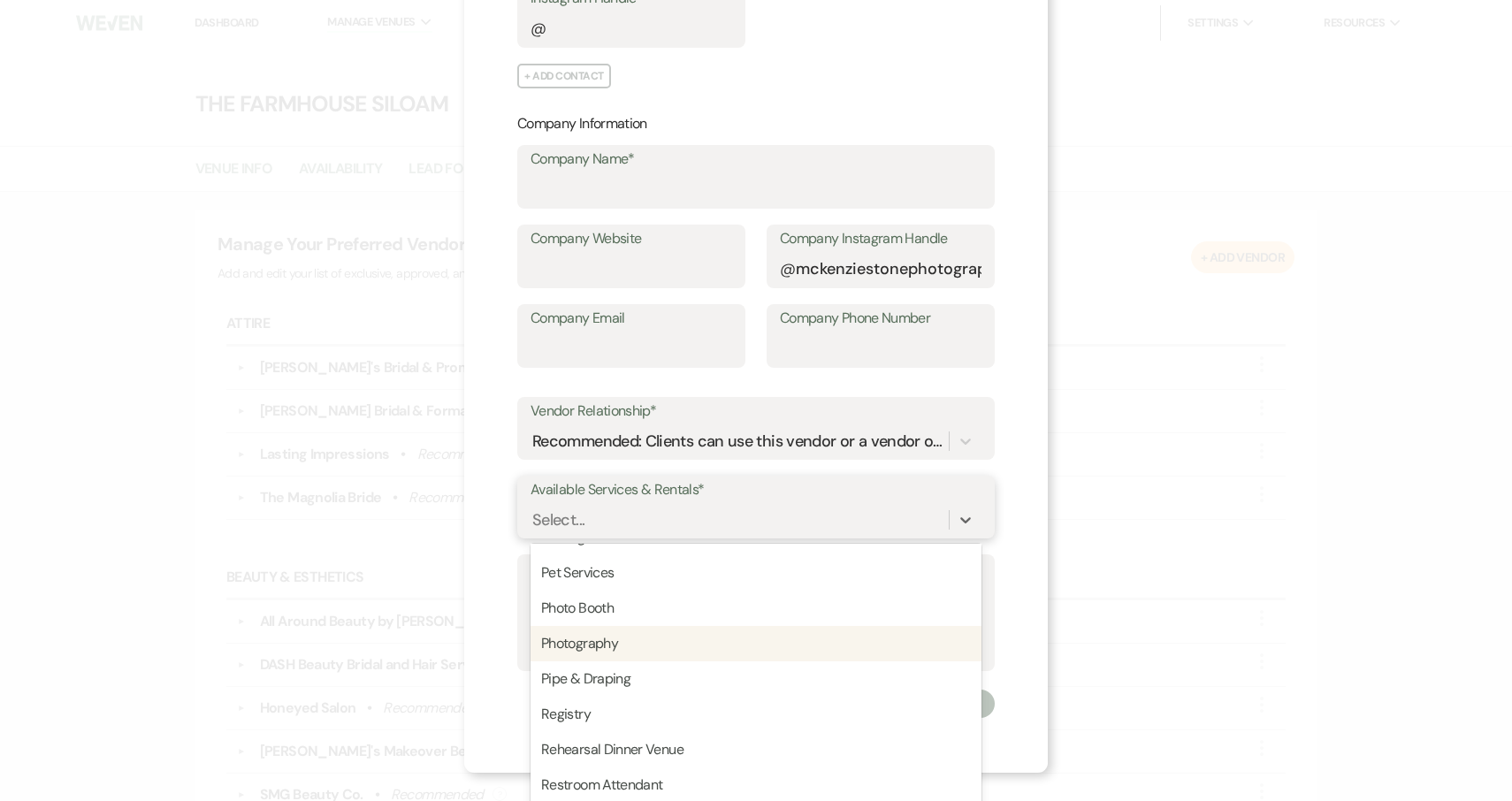
click at [719, 639] on div "Photography" at bounding box center [756, 644] width 451 height 36
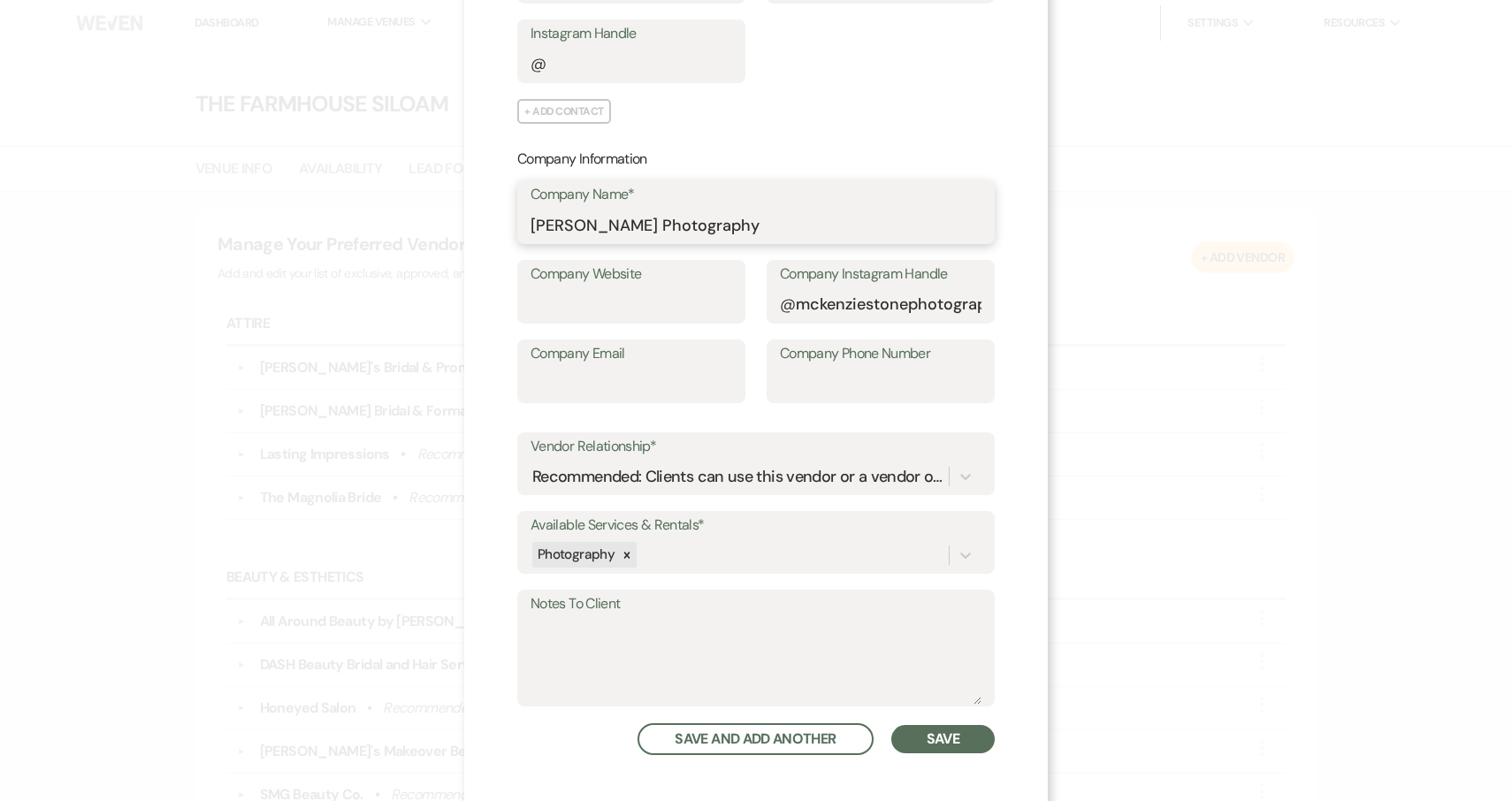
scroll to position [387, 0]
type input "Mckenzie Stone Photography"
click at [935, 739] on button "Save" at bounding box center [943, 741] width 104 height 28
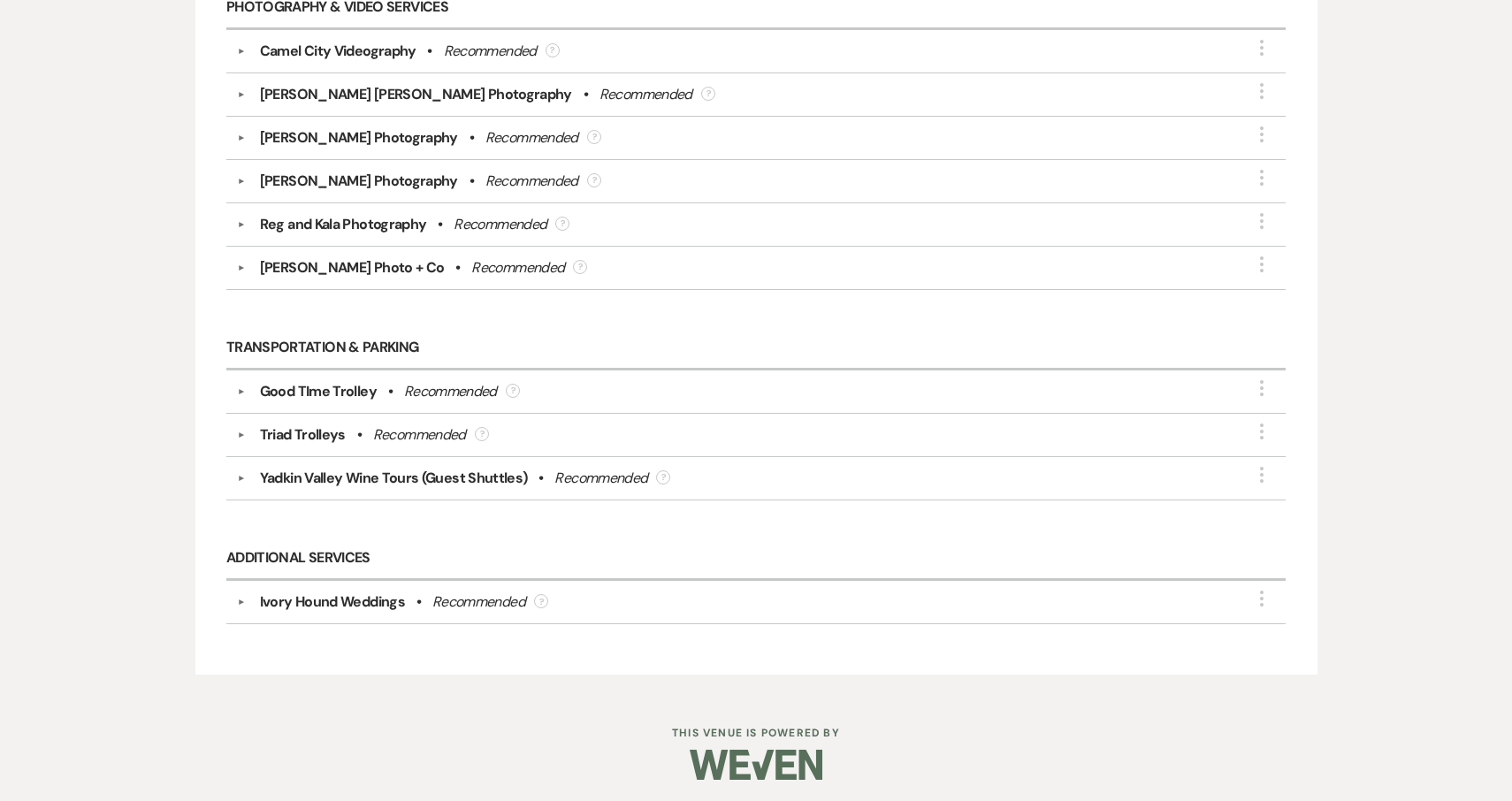
scroll to position [3239, 0]
click at [1260, 594] on icon "More" at bounding box center [1261, 599] width 21 height 21
click at [1207, 613] on button "Edit" at bounding box center [1159, 613] width 199 height 28
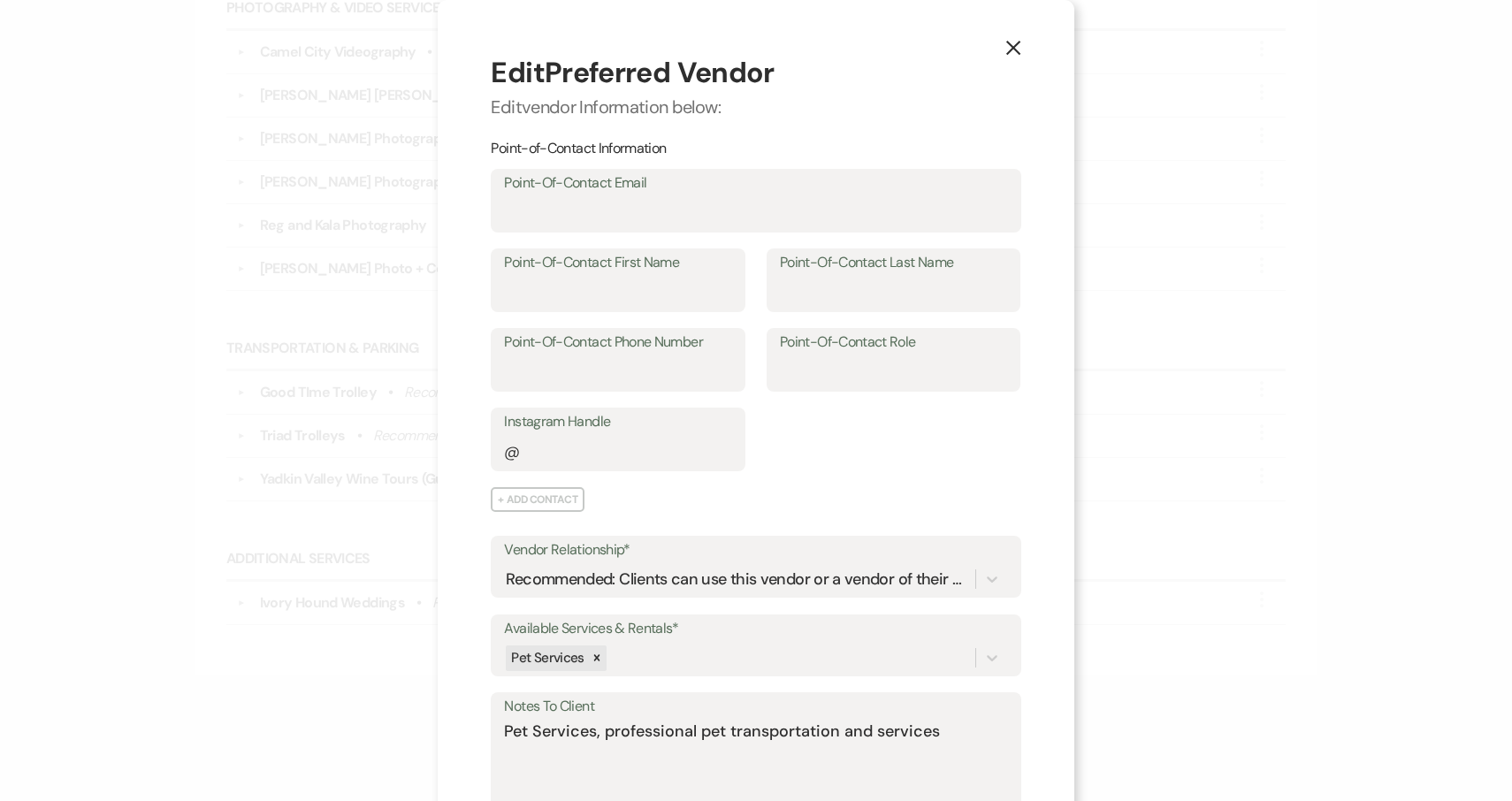
scroll to position [0, 0]
click at [1015, 42] on icon "X" at bounding box center [1013, 47] width 16 height 16
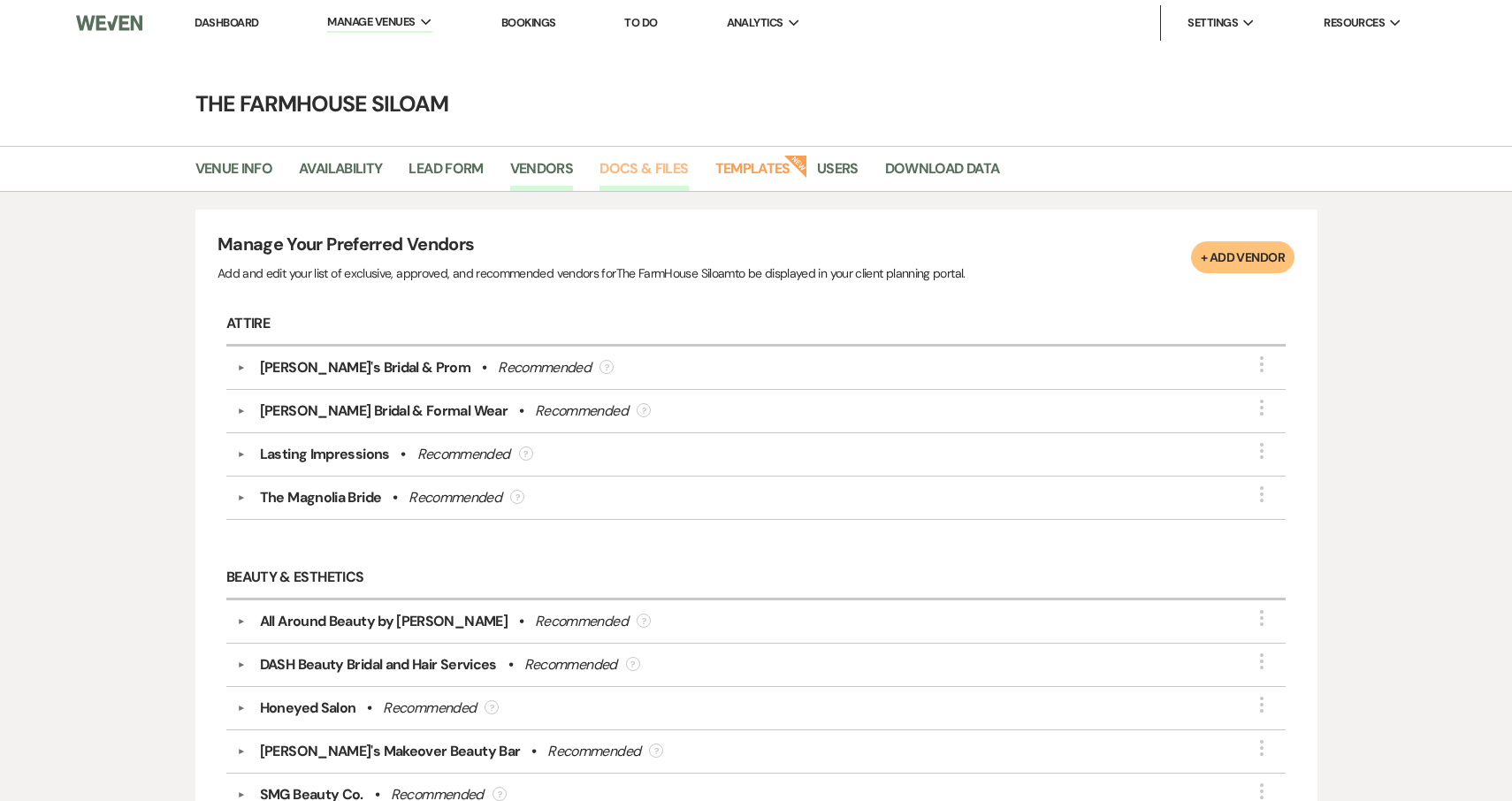
click at [638, 168] on link "Docs & Files" at bounding box center [644, 174] width 88 height 34
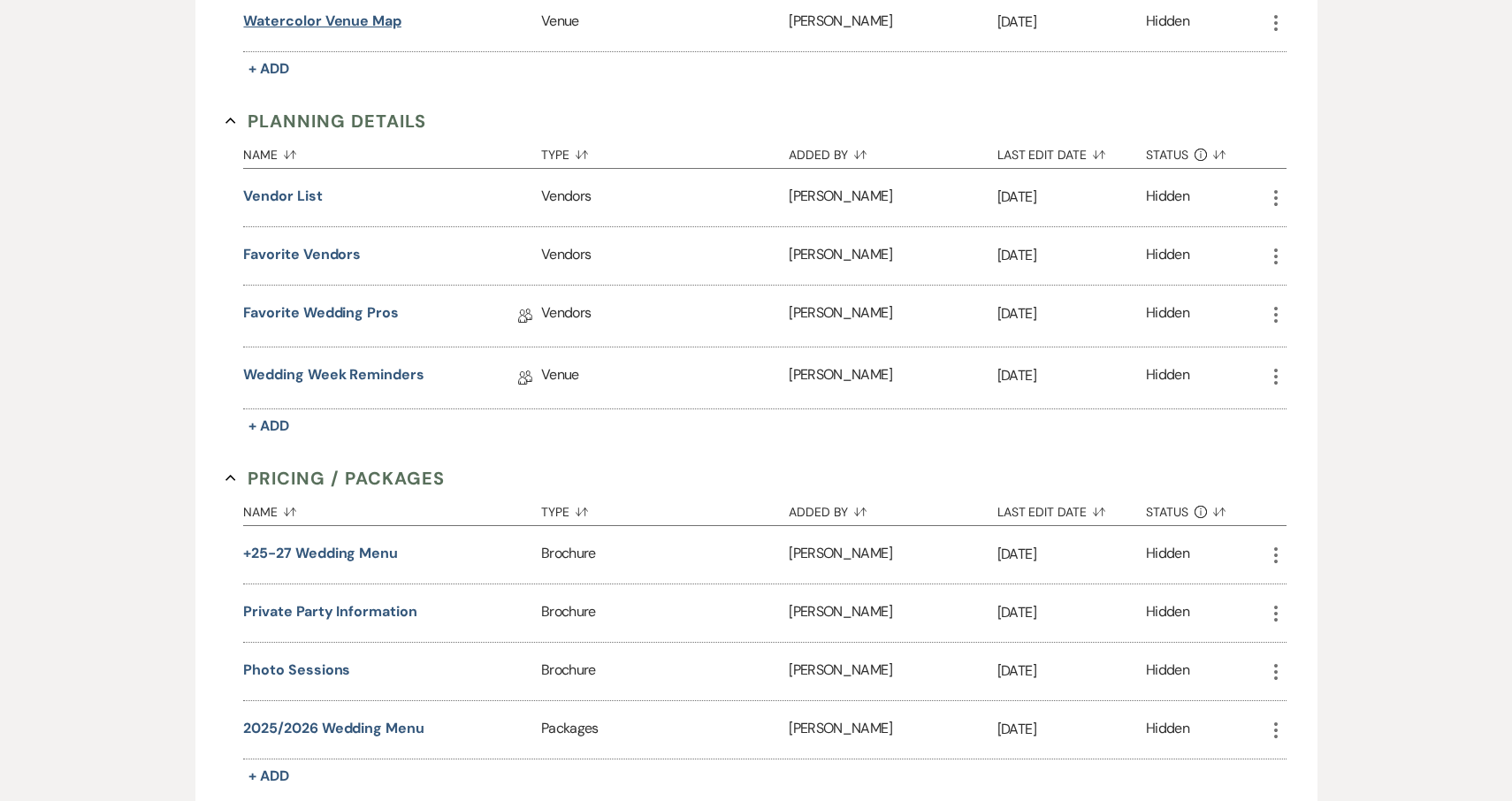
scroll to position [1896, 0]
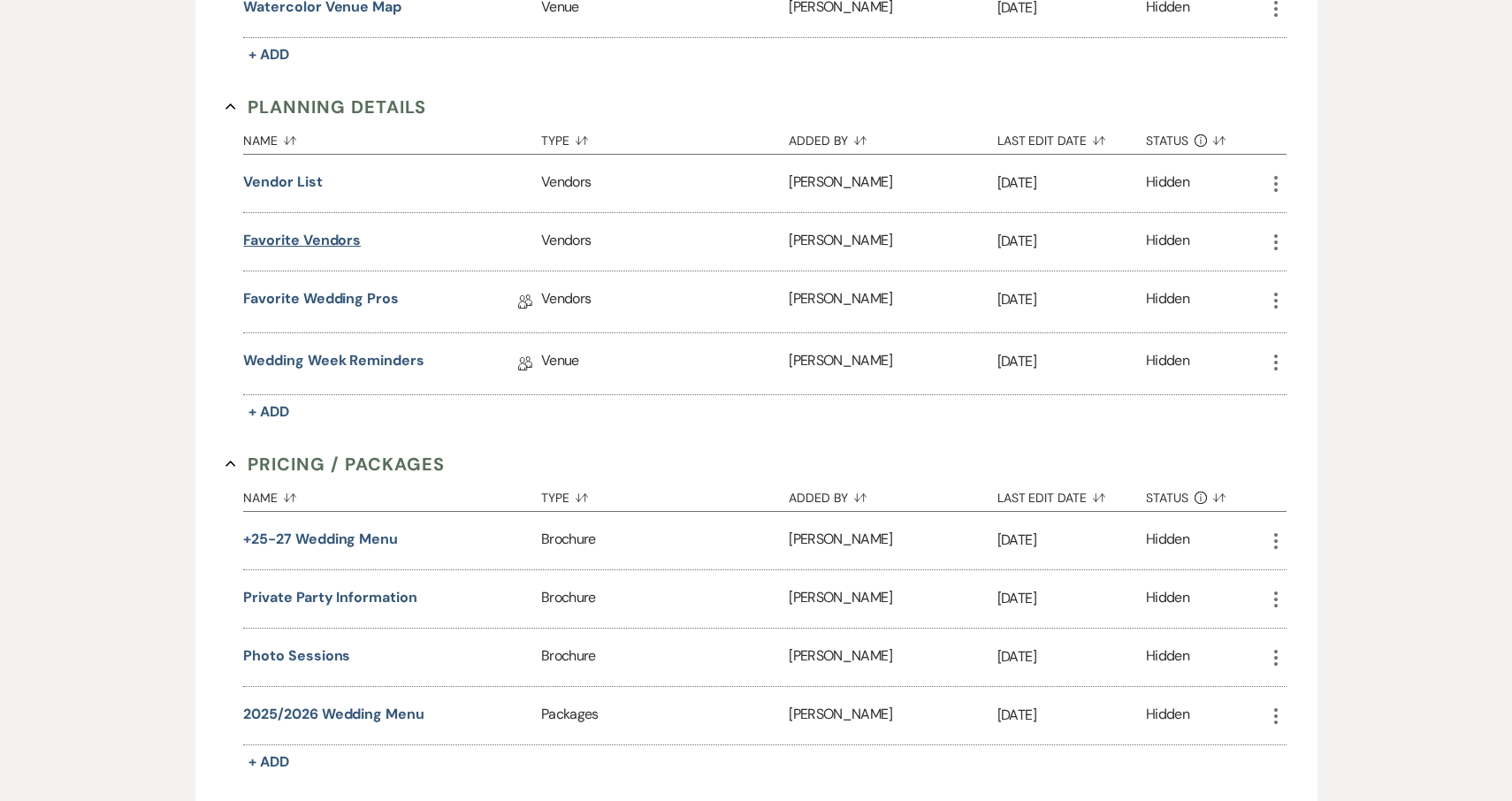
click at [331, 239] on button "Favorite Vendors" at bounding box center [302, 240] width 118 height 21
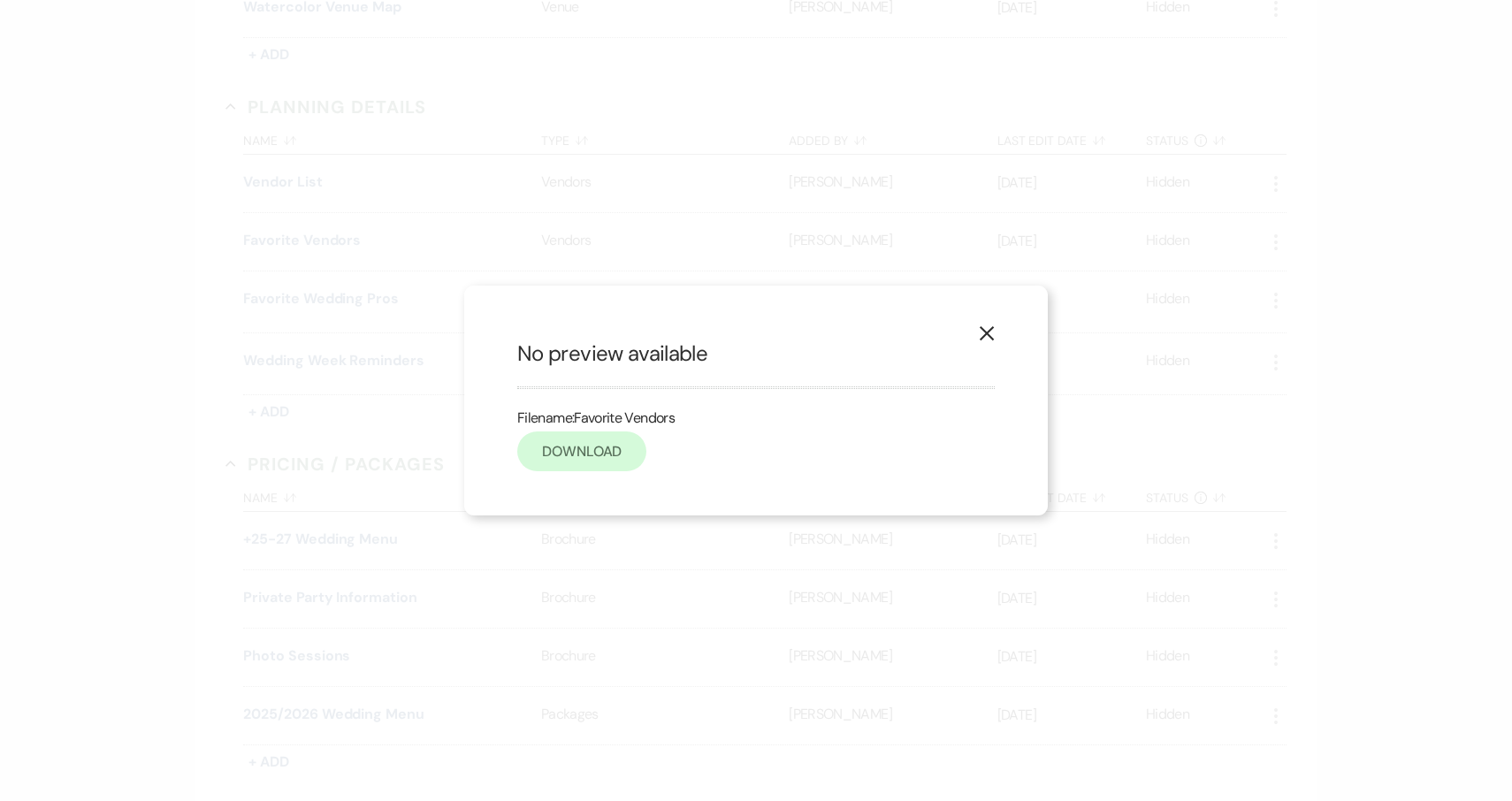
click at [596, 457] on link "Download" at bounding box center [581, 451] width 129 height 39
click at [983, 331] on use "button" at bounding box center [986, 333] width 14 height 14
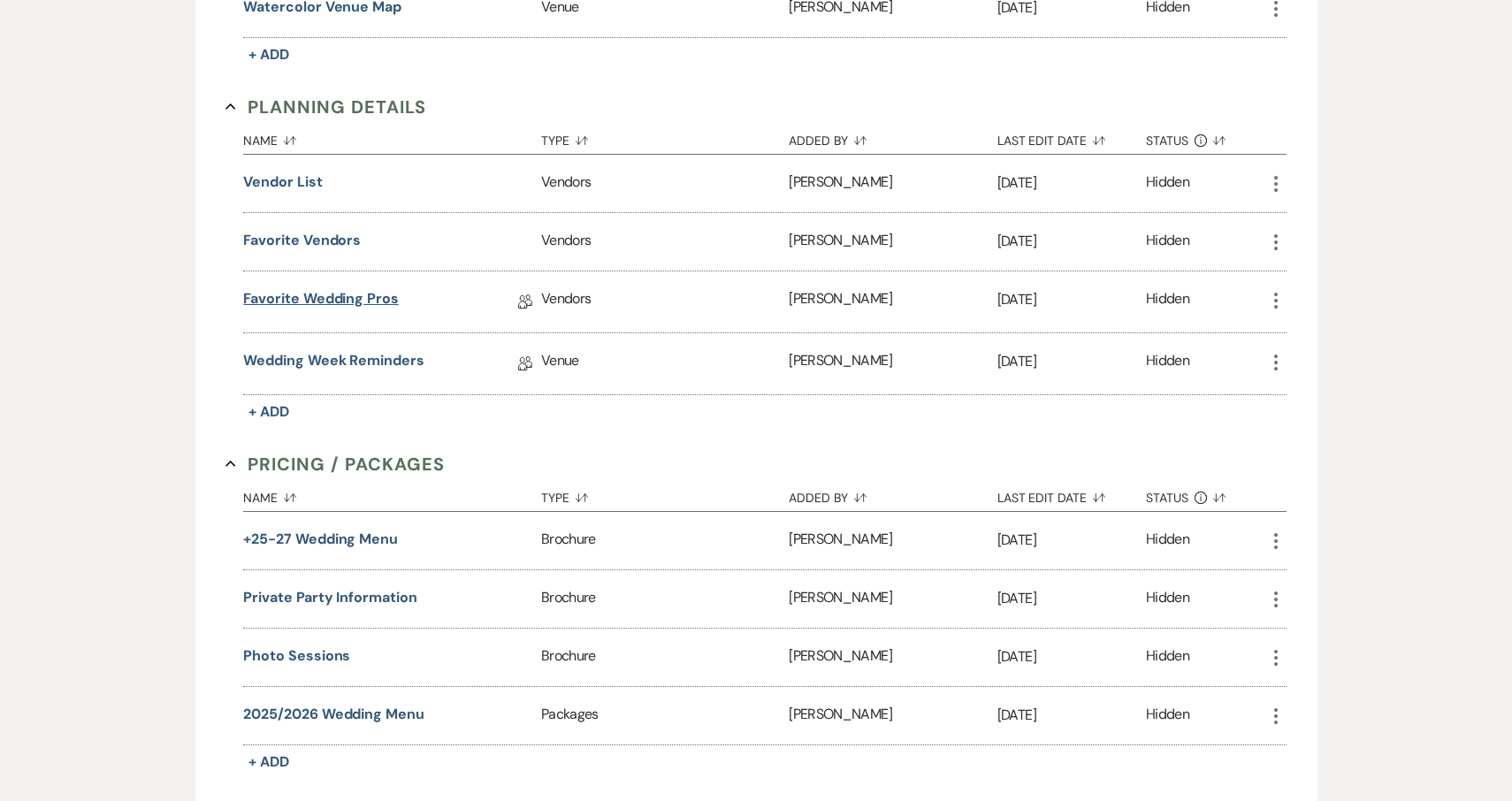
click at [366, 300] on link "Favorite Wedding Pros" at bounding box center [320, 302] width 155 height 28
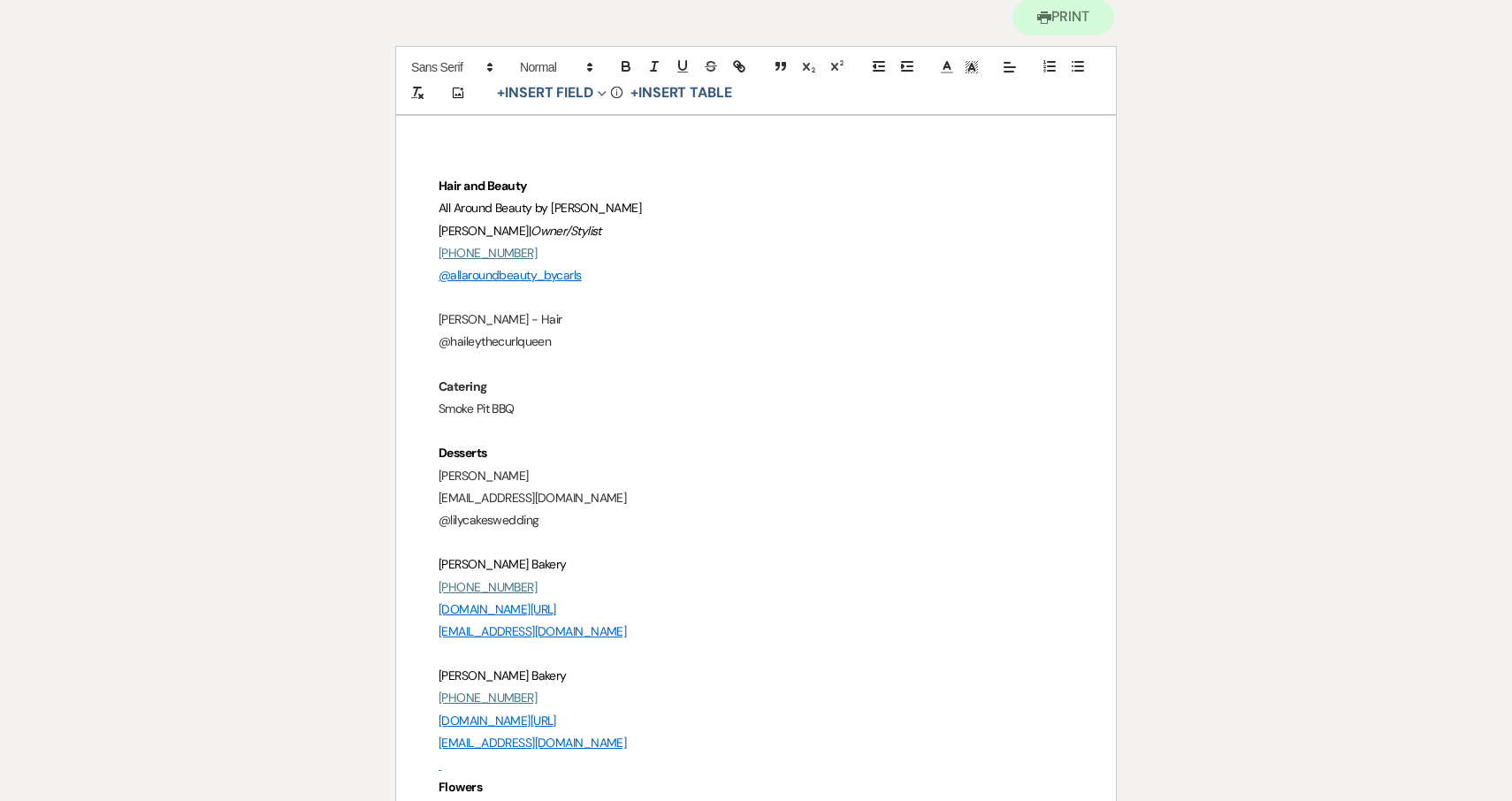
scroll to position [191, 0]
click at [573, 402] on p "Smoke Pit BBQ" at bounding box center [756, 408] width 634 height 22
click at [440, 402] on p "Smoke Pit BBQ" at bounding box center [756, 408] width 634 height 22
click at [575, 404] on p "The Smoke Pit BBQ" at bounding box center [756, 408] width 634 height 22
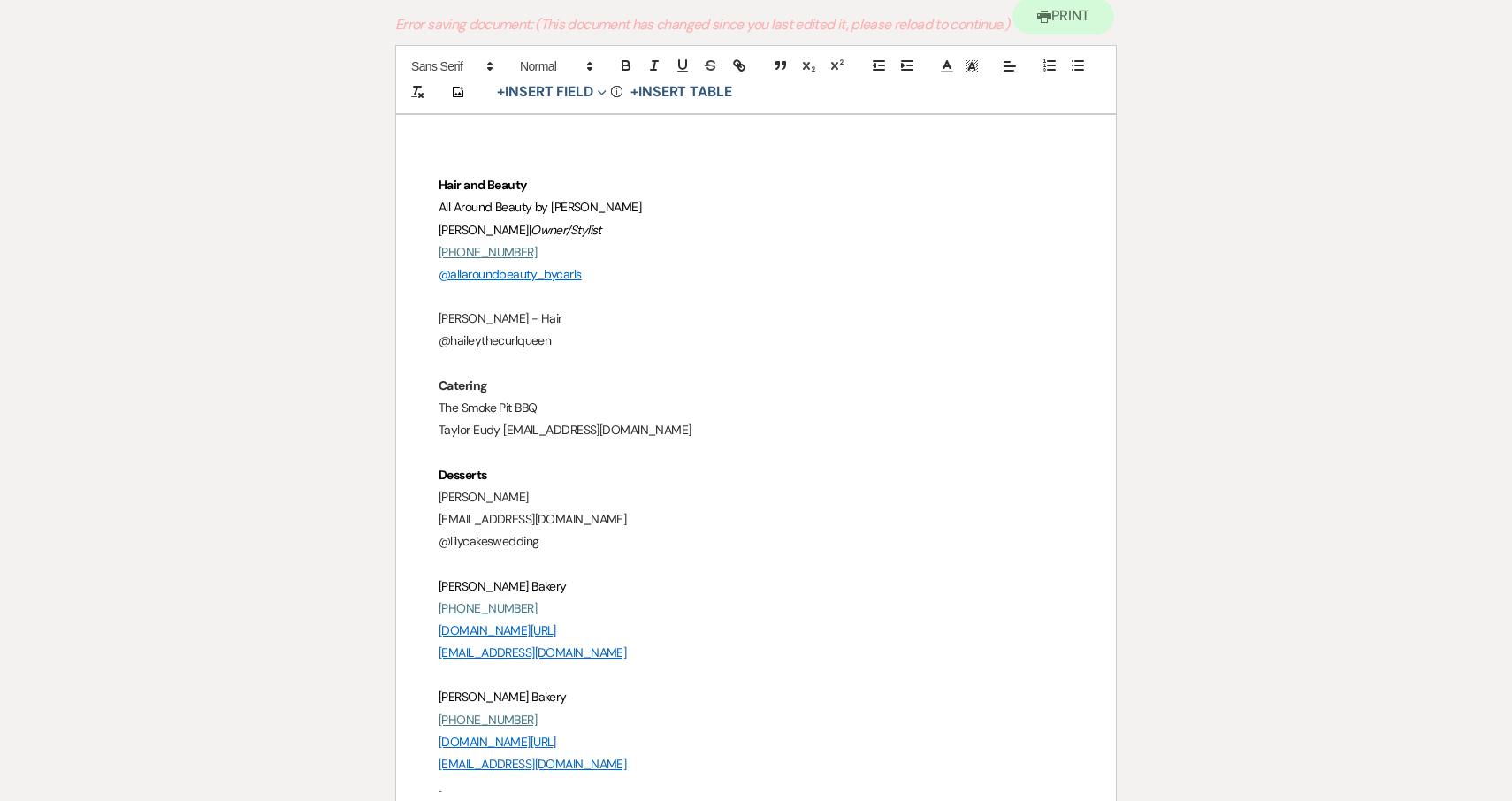
click at [500, 432] on p "Taylor Eudy taylor@thesmokepitnc.com" at bounding box center [756, 430] width 634 height 22
click at [500, 429] on p "Taylor Eudy taylor@thesmokepitnc.com" at bounding box center [756, 430] width 634 height 22
click at [503, 427] on p "Taylor Eudy taylor@thesmokepitnc.com" at bounding box center [756, 430] width 634 height 22
click at [501, 427] on p "Taylor Eudy taylor@thesmokepitnc.com" at bounding box center [756, 430] width 634 height 22
click at [502, 426] on p "Taylor Eudy taylor@thesmokepitnc.com" at bounding box center [756, 430] width 634 height 22
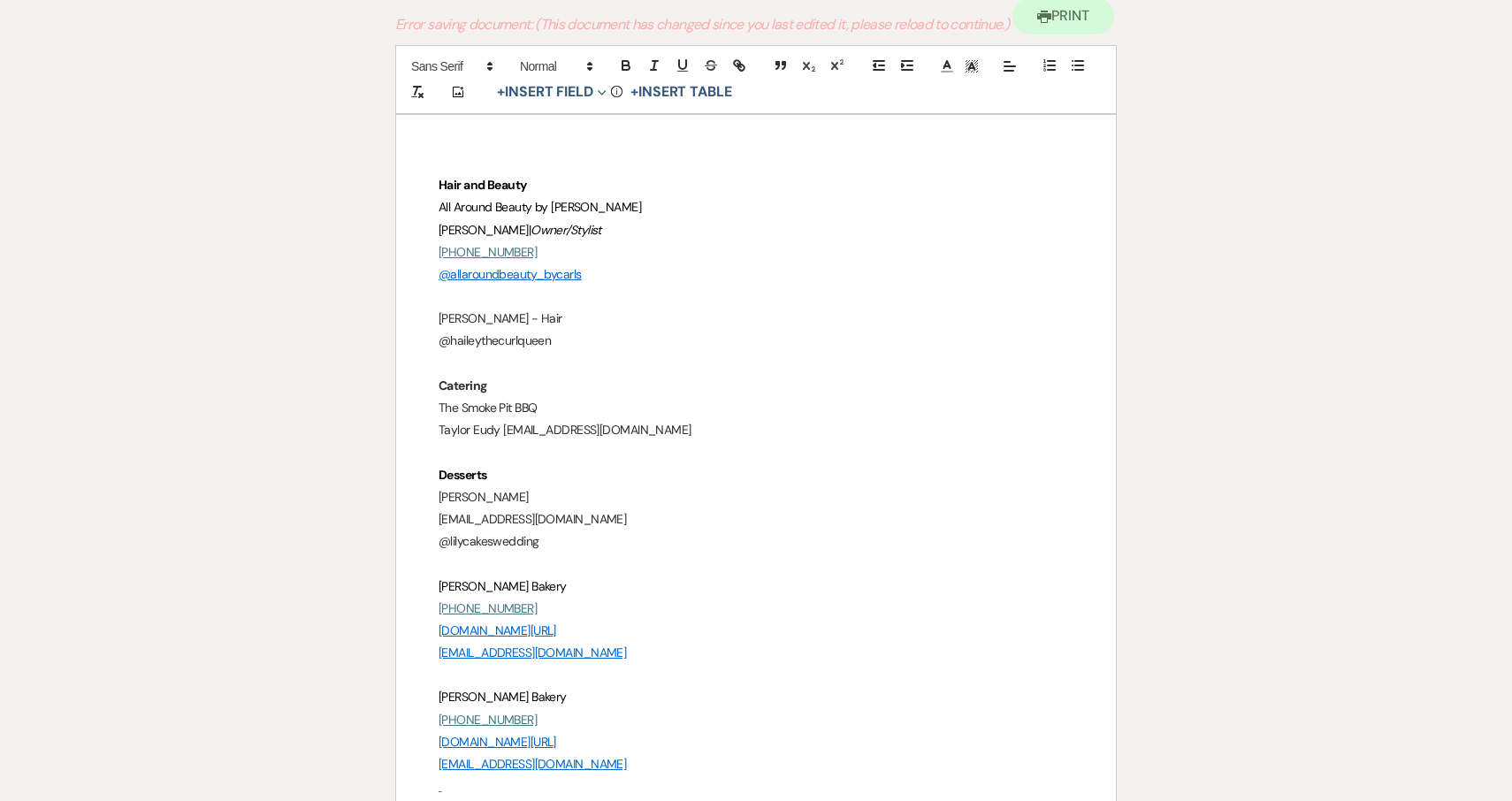
click at [497, 429] on p "Taylor Eudy taylor@thesmokepitnc.com" at bounding box center [756, 430] width 634 height 22
click at [596, 423] on p "Taylor Eudy taylor@thesmokepitnc.com" at bounding box center [756, 430] width 634 height 22
click at [575, 398] on p "The Smoke Pit BBQ" at bounding box center [756, 408] width 634 height 22
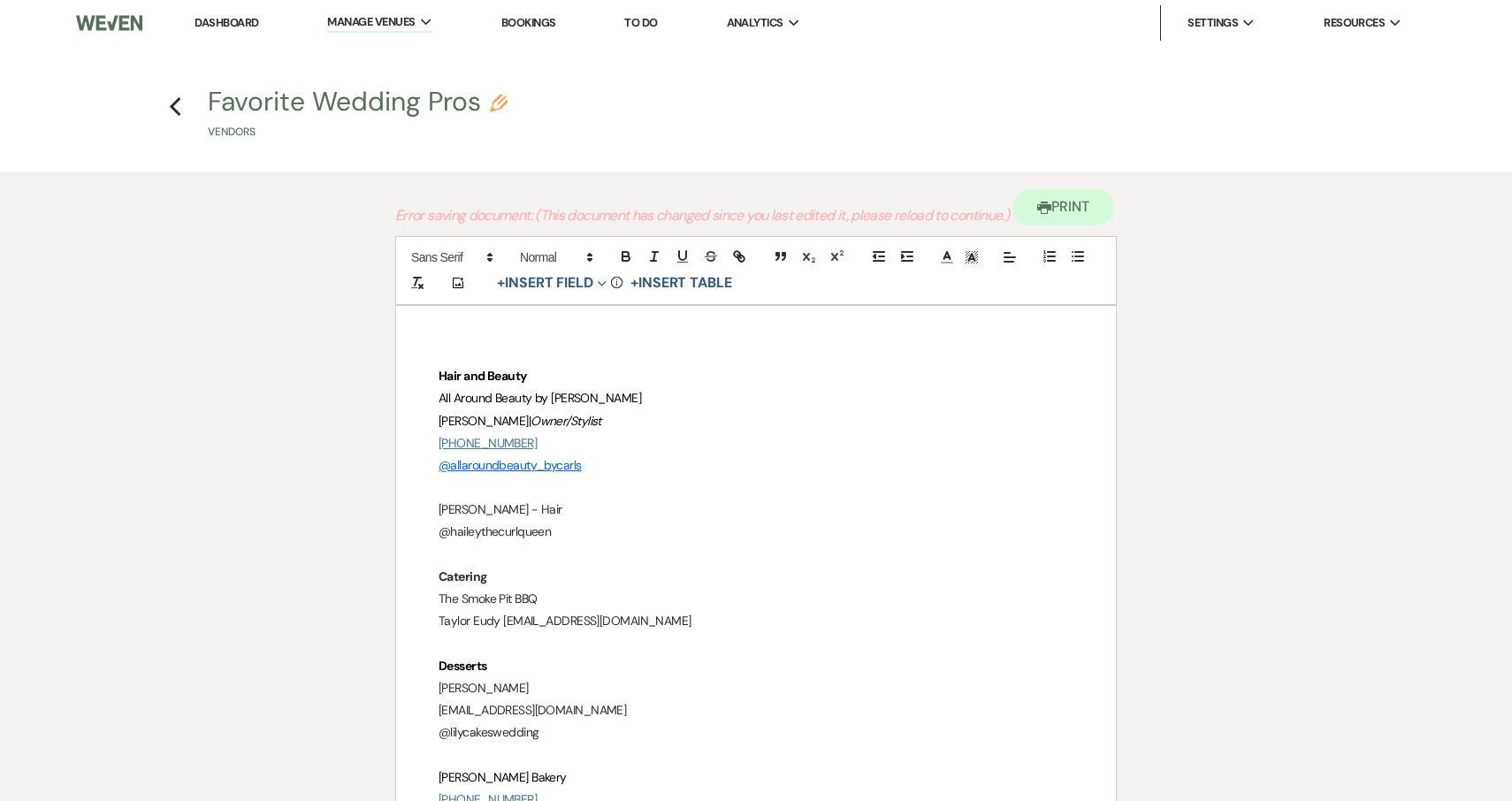
scroll to position [0, 0]
click at [503, 623] on p "Taylor Eudy taylor@thesmoke" at bounding box center [756, 621] width 634 height 22
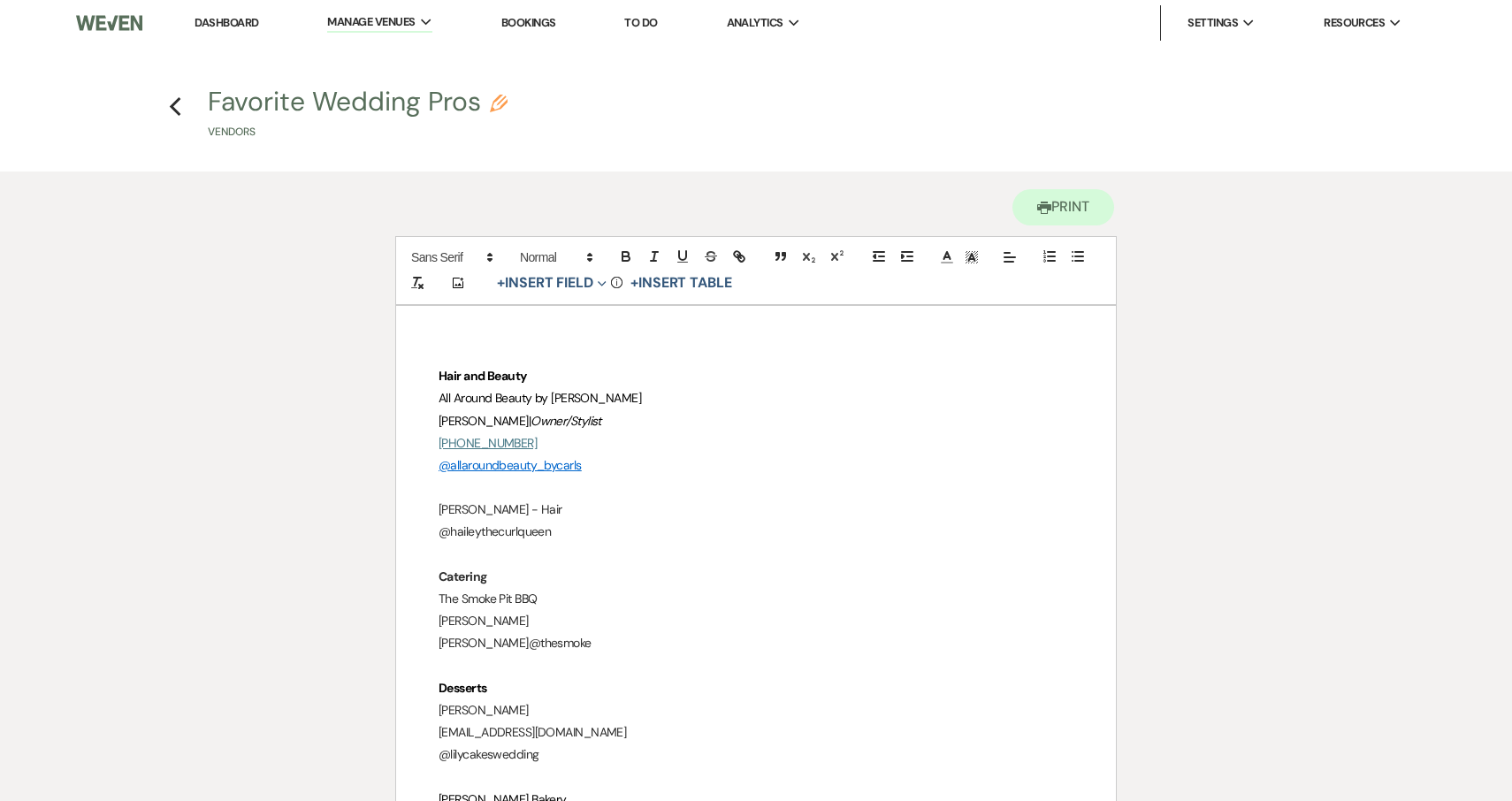
click at [554, 619] on p "Taylor Eudy" at bounding box center [756, 621] width 634 height 22
click at [561, 639] on p "taylor@thesmoke" at bounding box center [756, 643] width 634 height 22
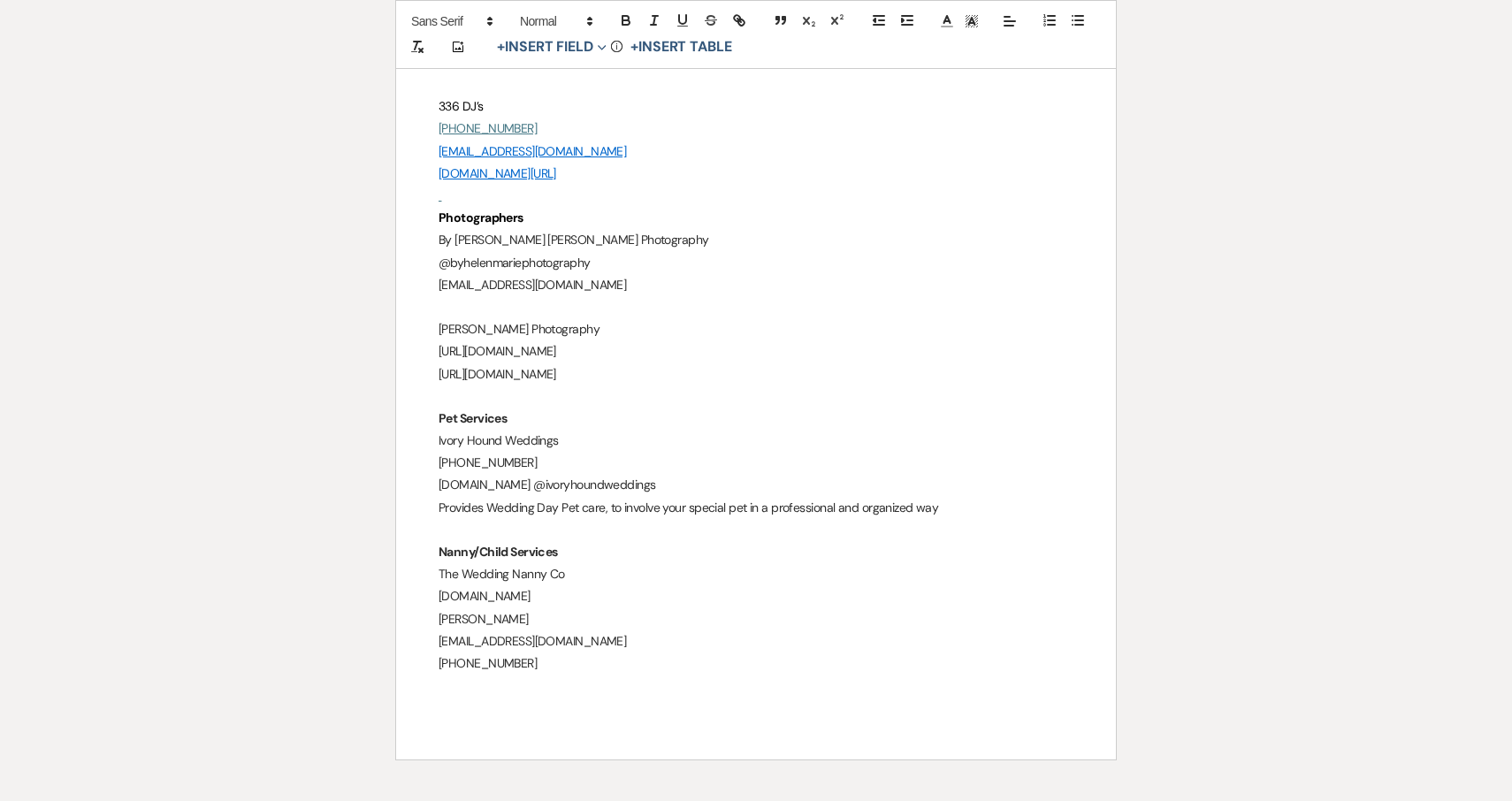
scroll to position [1473, 0]
click at [765, 367] on p "https://www.instagram.com/michaelbean_photography" at bounding box center [756, 374] width 634 height 22
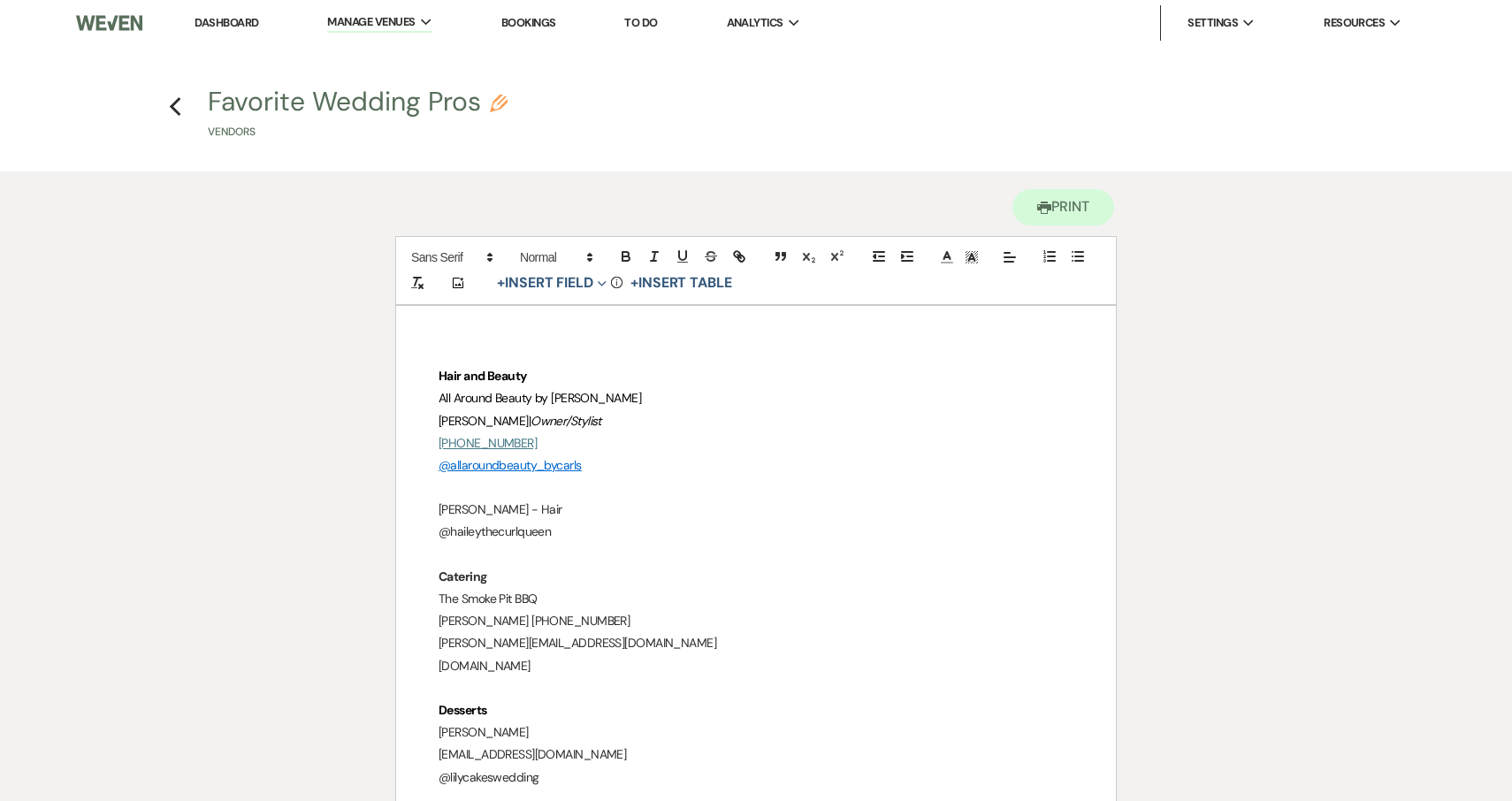
scroll to position [0, 0]
click at [500, 110] on icon "Pencil" at bounding box center [498, 103] width 17 height 17
select select "61"
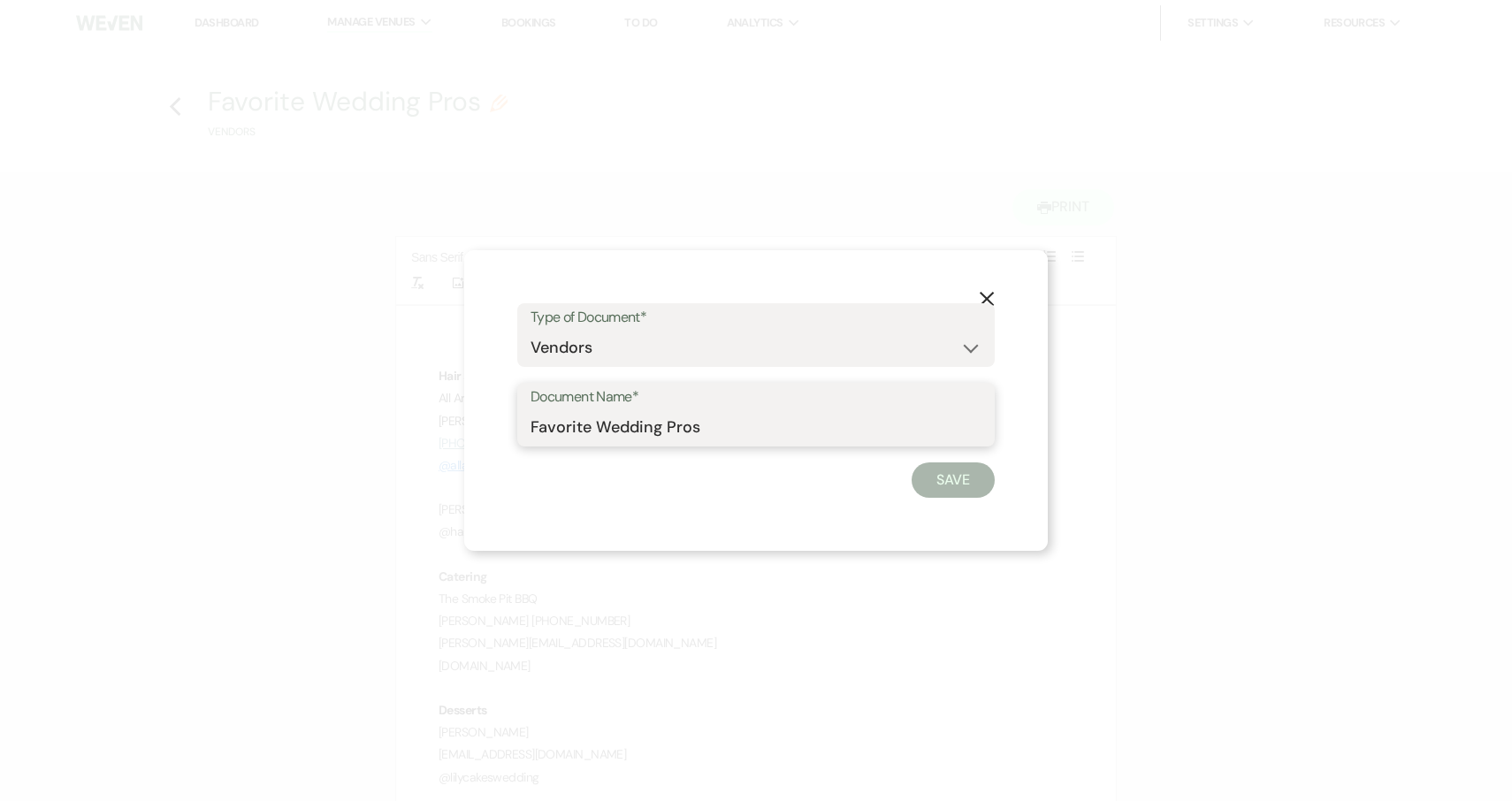
click at [732, 427] on input "Favorite Wedding Pros" at bounding box center [756, 428] width 451 height 35
type input "Favorite Wedding Pros Vendor List"
click at [952, 474] on button "Save" at bounding box center [953, 480] width 84 height 36
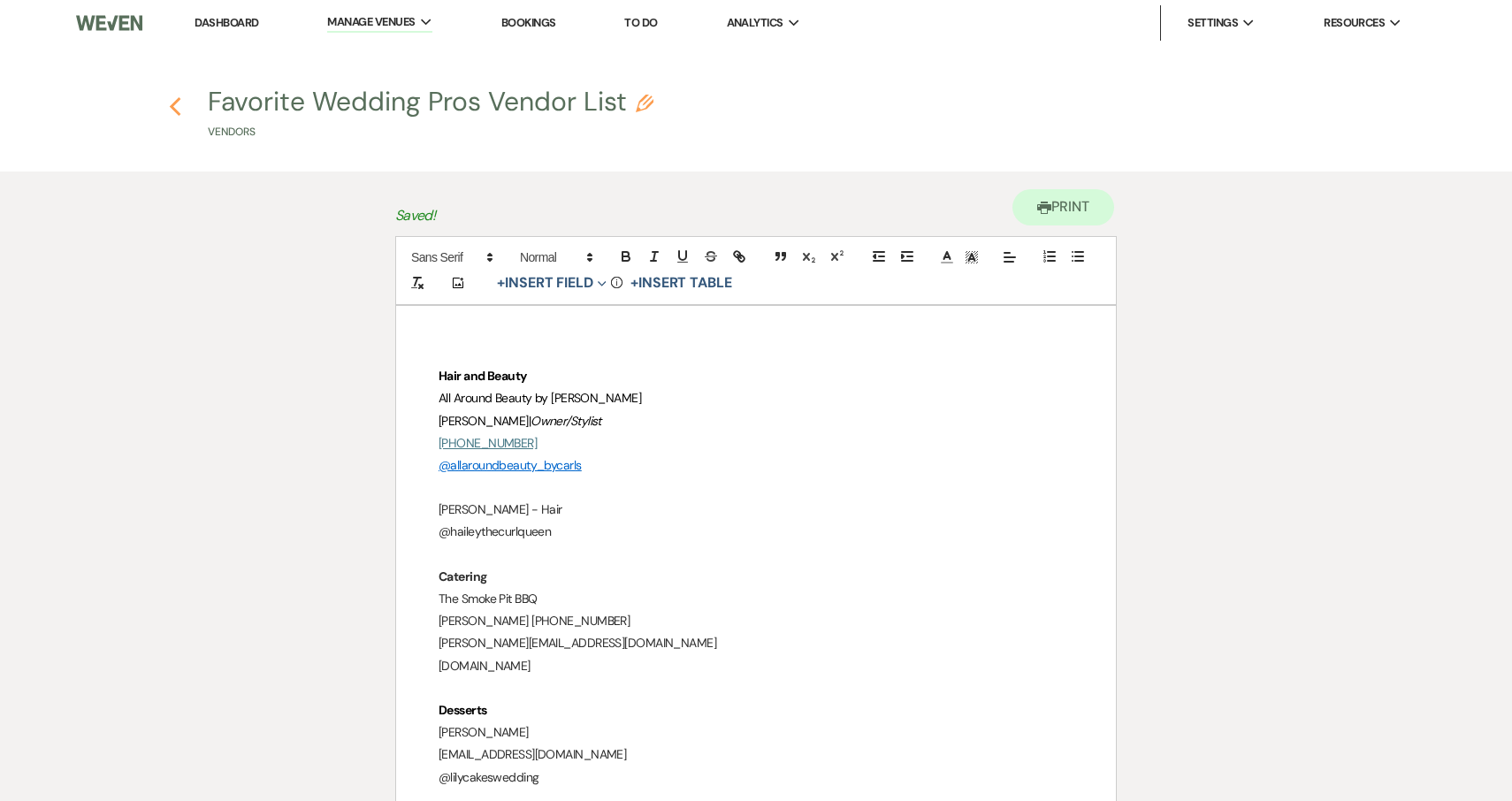
click at [176, 106] on icon "Previous" at bounding box center [175, 107] width 13 height 21
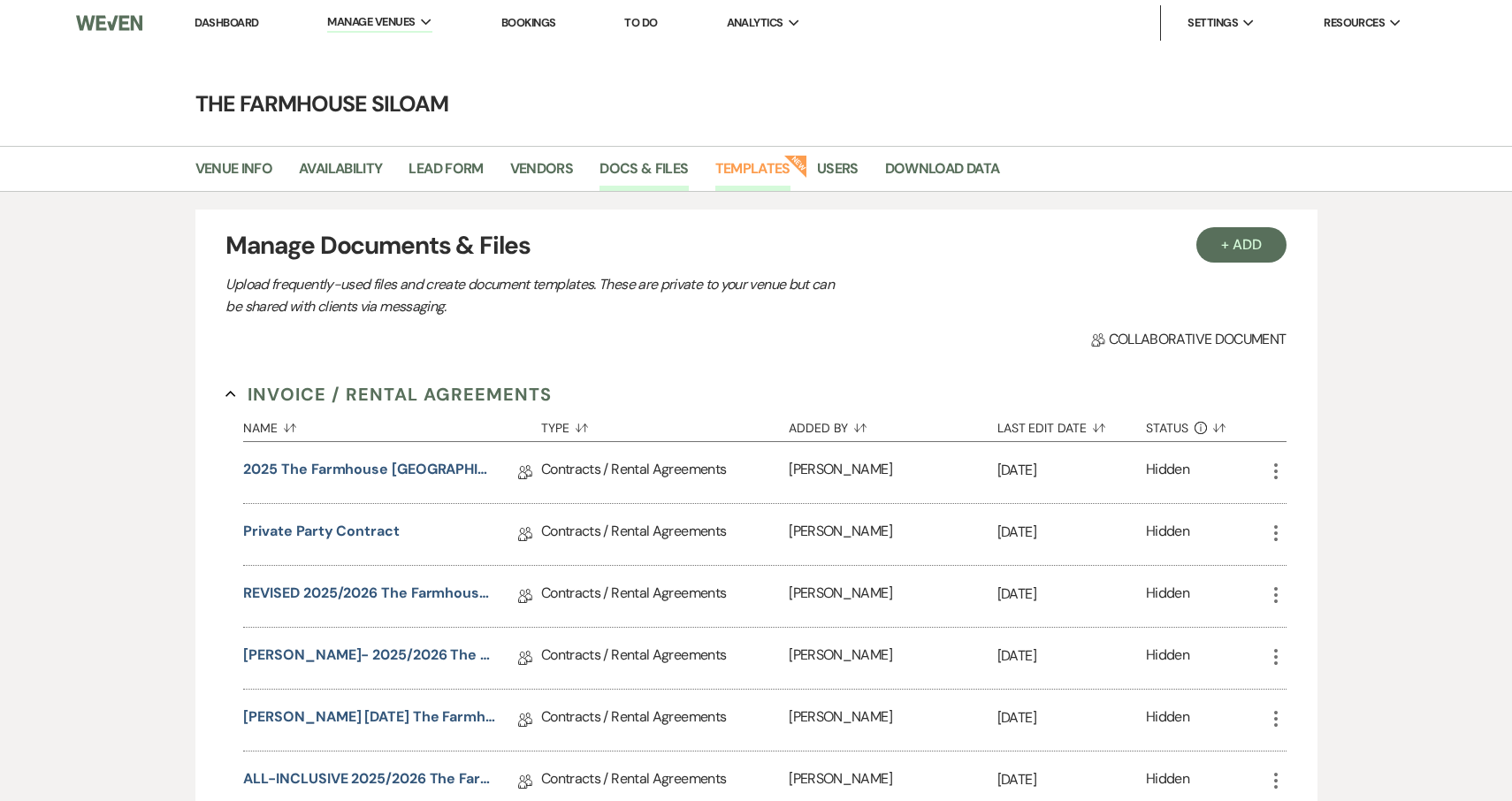
click at [766, 165] on link "Templates" at bounding box center [753, 174] width 75 height 34
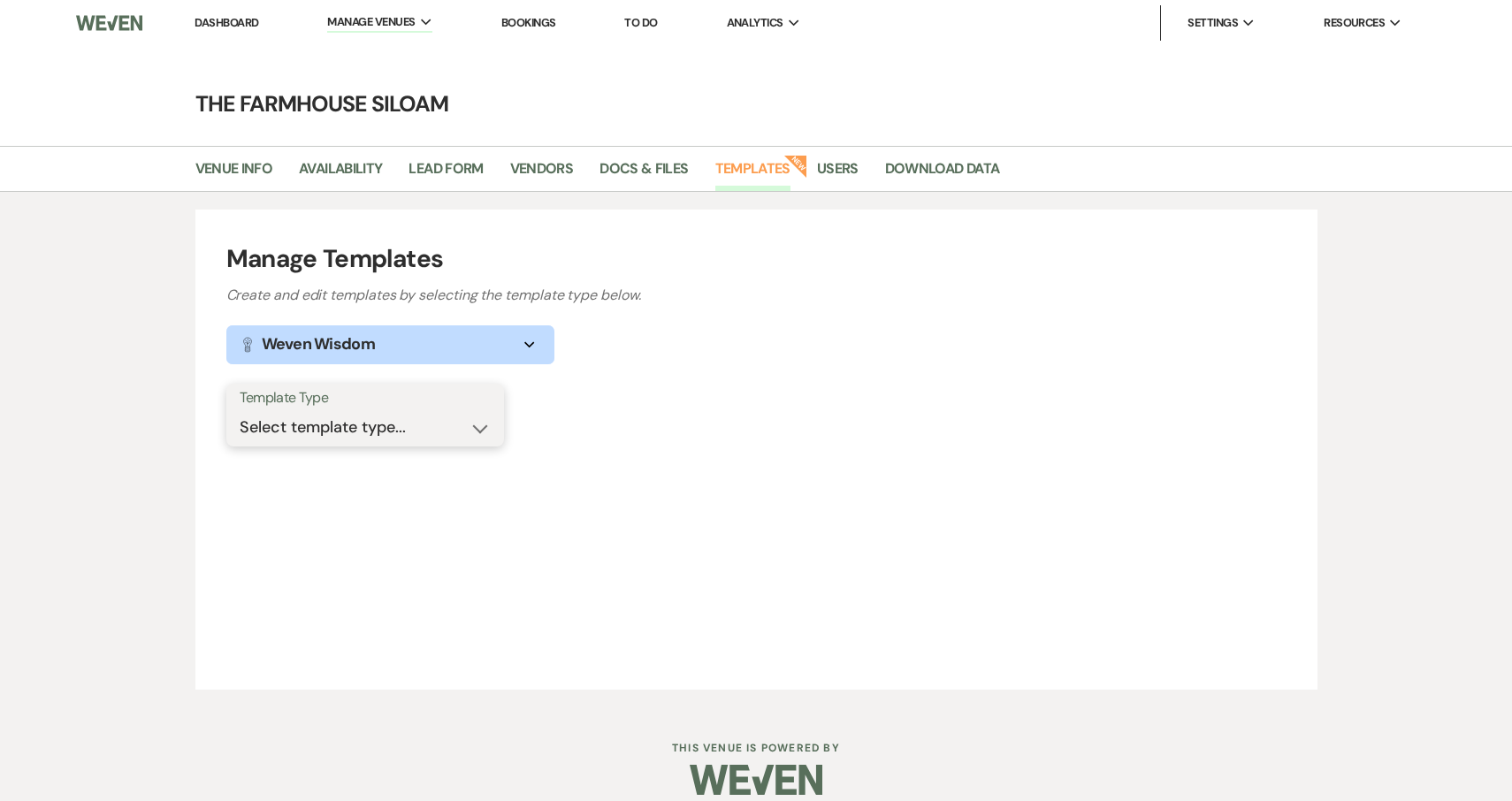
select select "Message Templates"
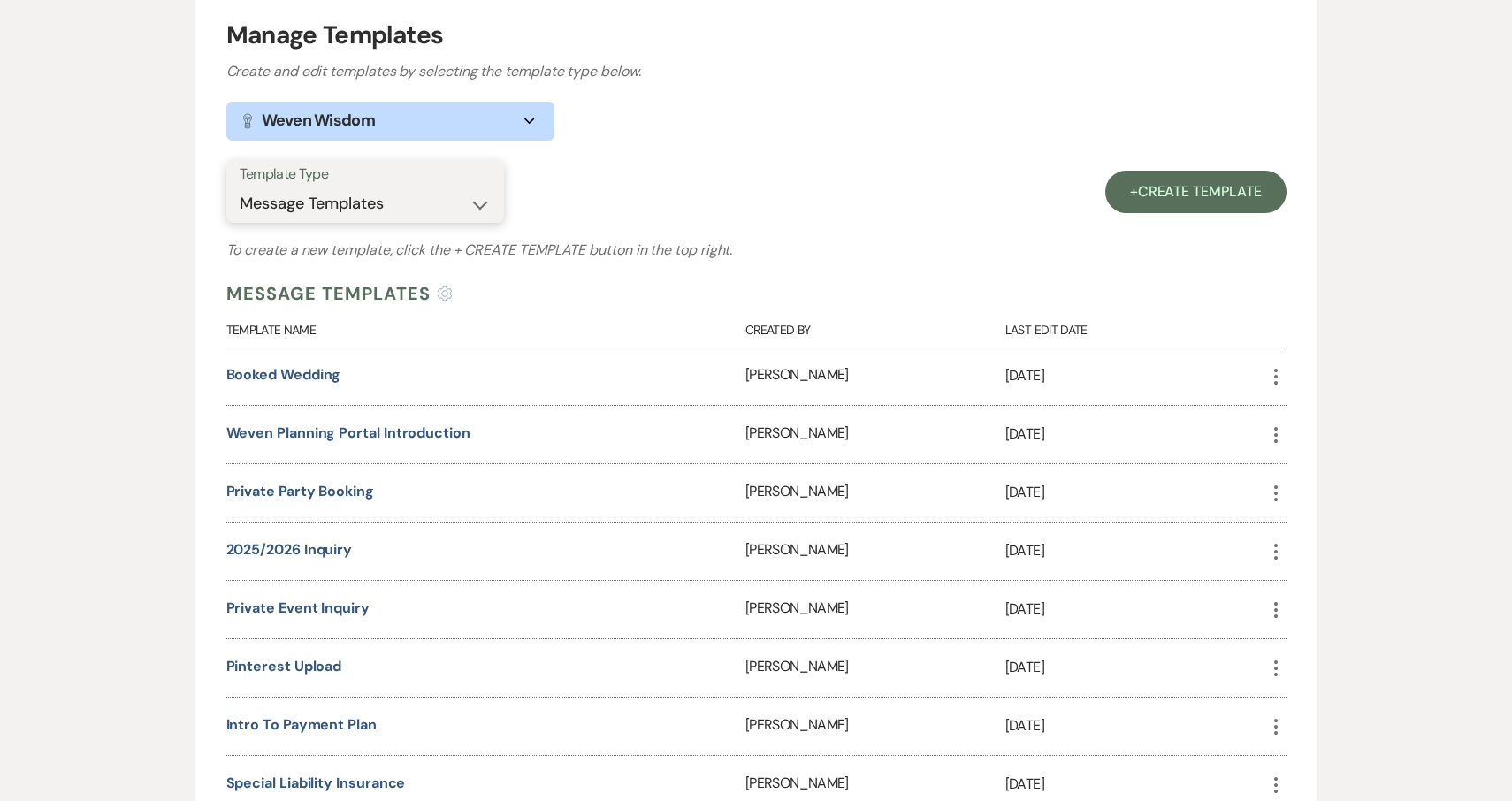
scroll to position [302, 0]
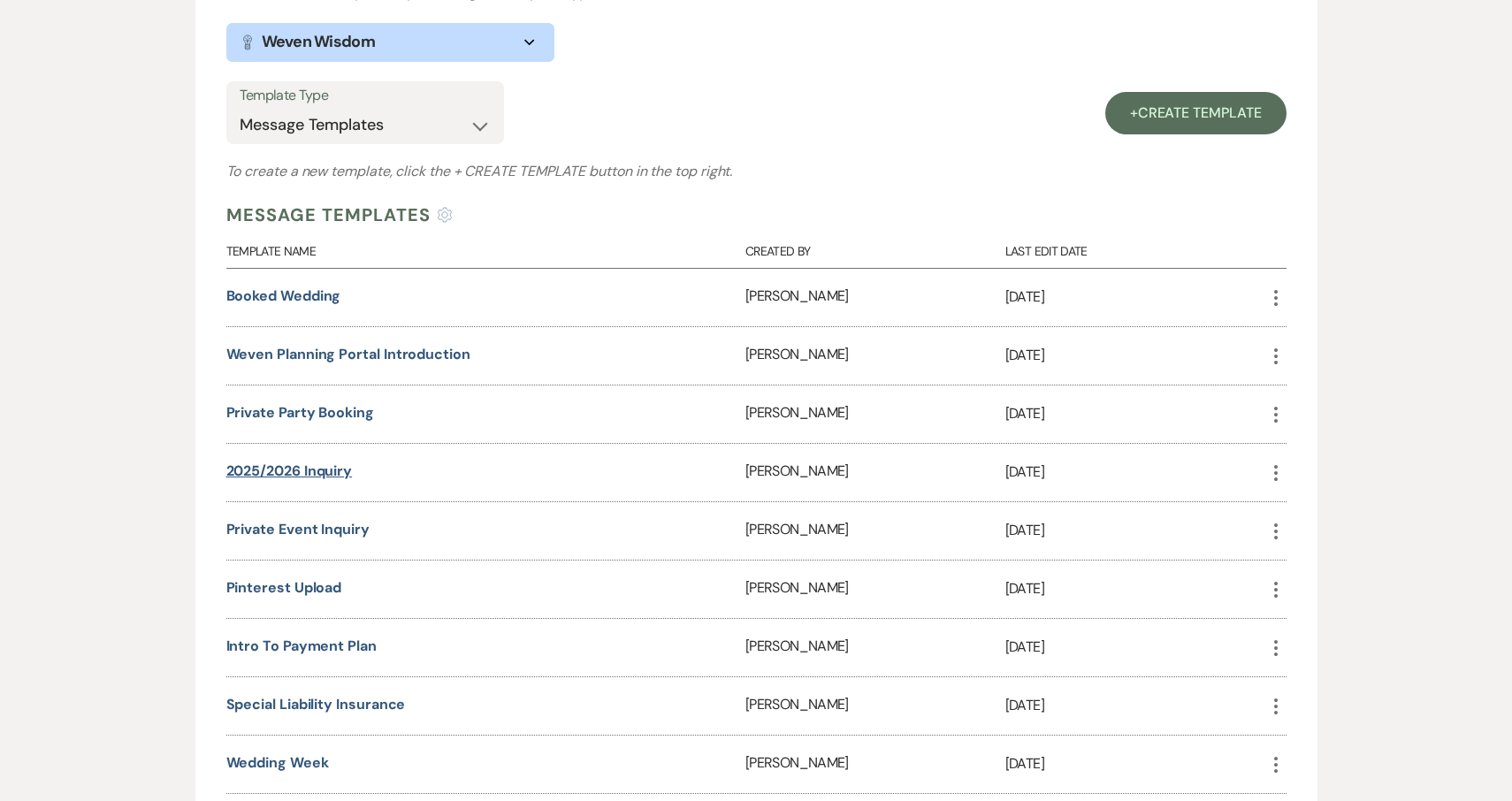
click at [322, 470] on link "2025/2026 Inquiry" at bounding box center [290, 471] width 127 height 18
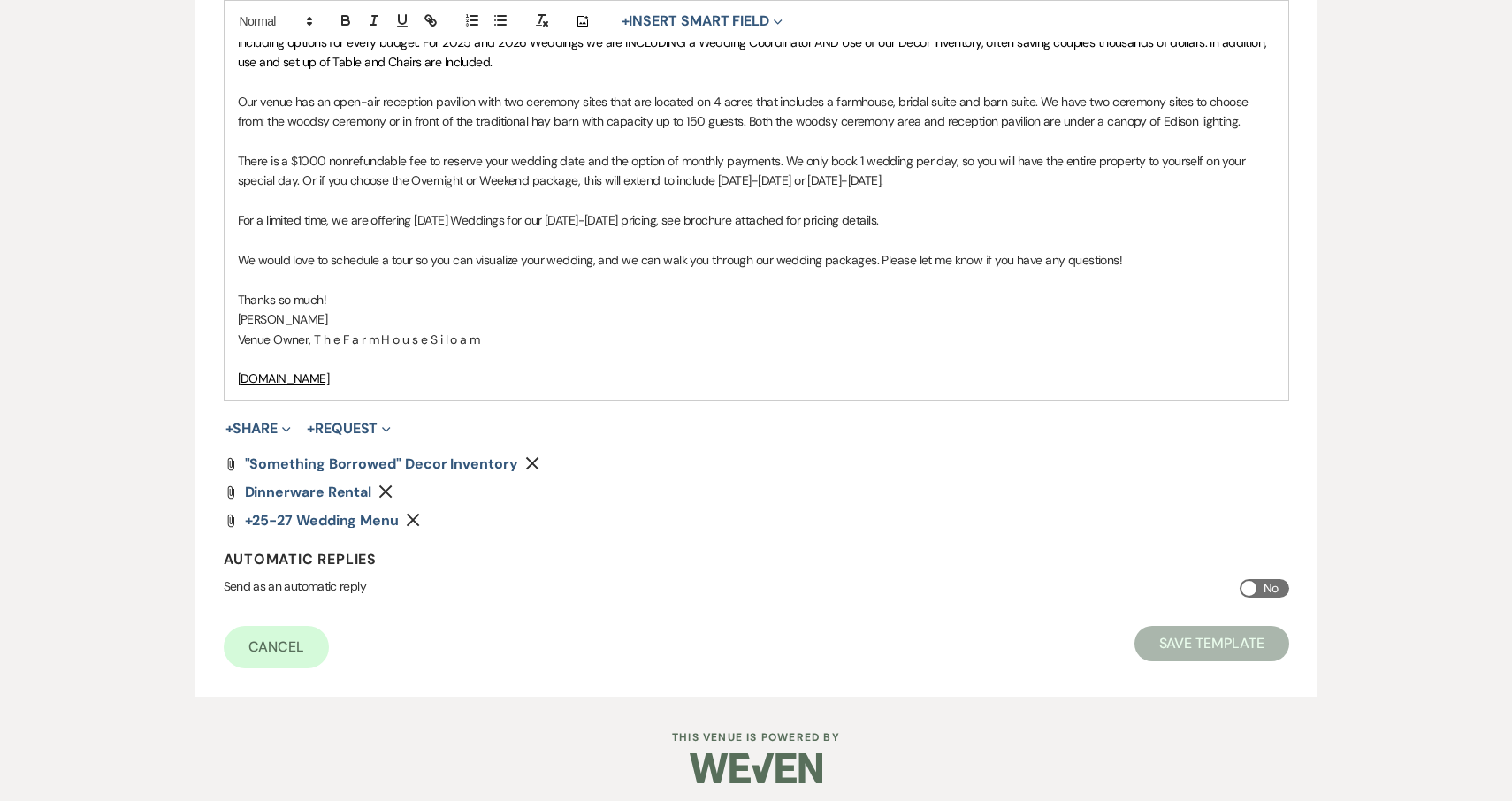
scroll to position [544, 0]
click at [278, 423] on button "+ Share Expand" at bounding box center [259, 429] width 66 height 14
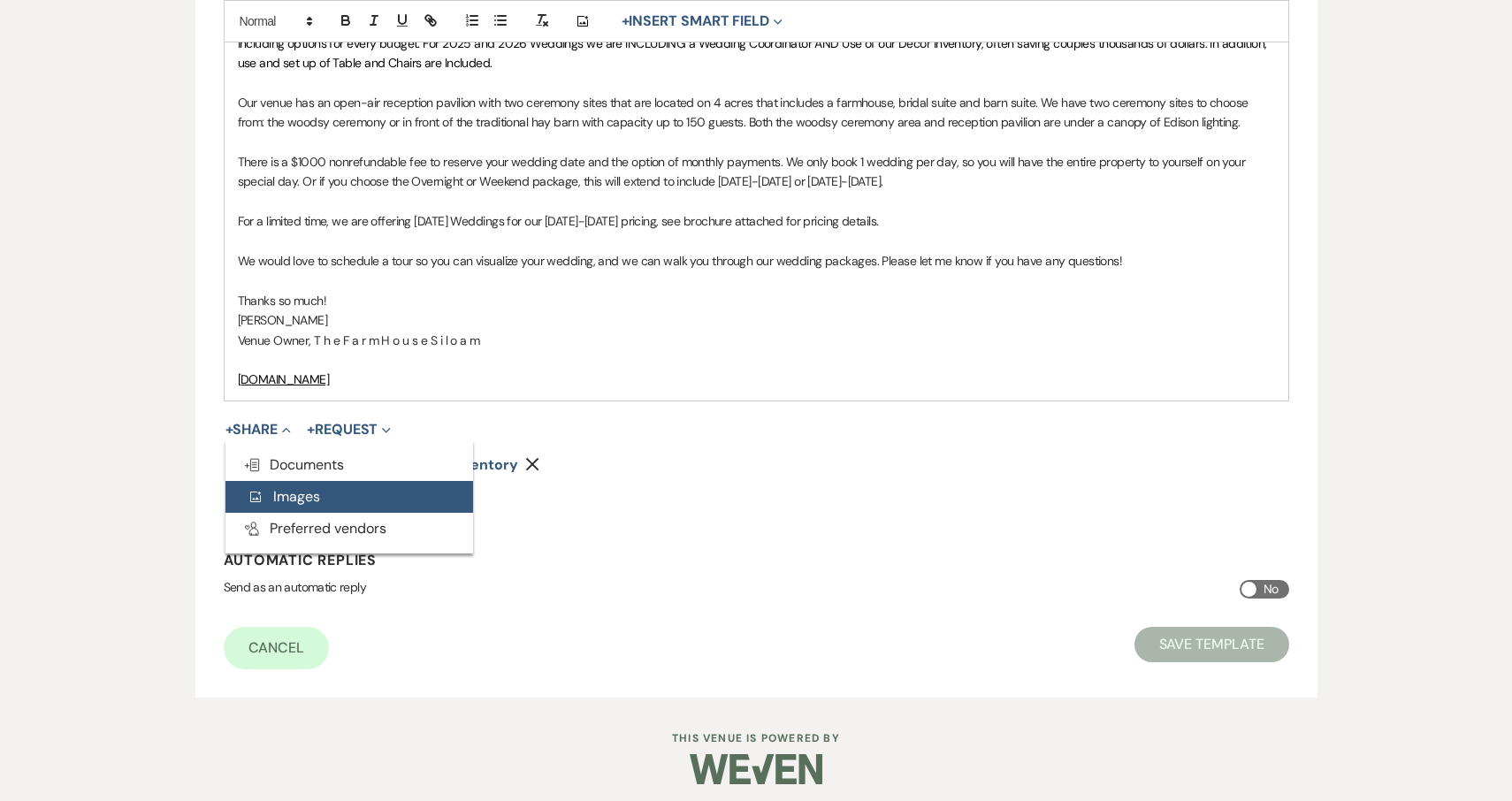
click at [280, 489] on span "Add Photo Images" at bounding box center [284, 497] width 73 height 18
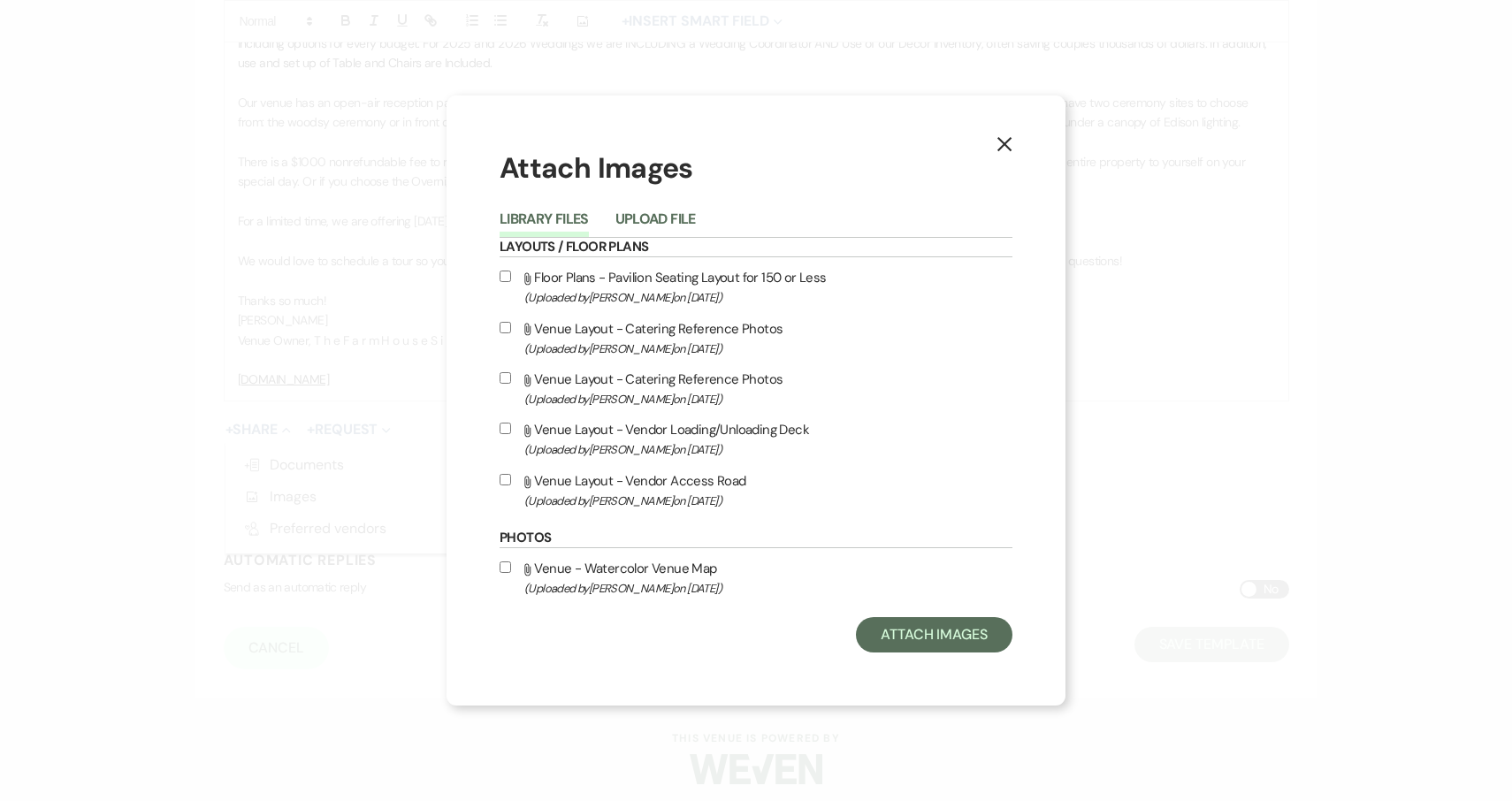
click at [498, 573] on div "X Attach Images Library Files Upload File Layouts / Floor Plans Attach File Flo…" at bounding box center [756, 400] width 619 height 609
click at [502, 571] on input "Attach File Venue - Watercolor Venue Map (Uploaded by [PERSON_NAME] on [DATE] )" at bounding box center [505, 567] width 12 height 12
checkbox input "true"
click at [904, 630] on button "Attach Images" at bounding box center [934, 635] width 156 height 36
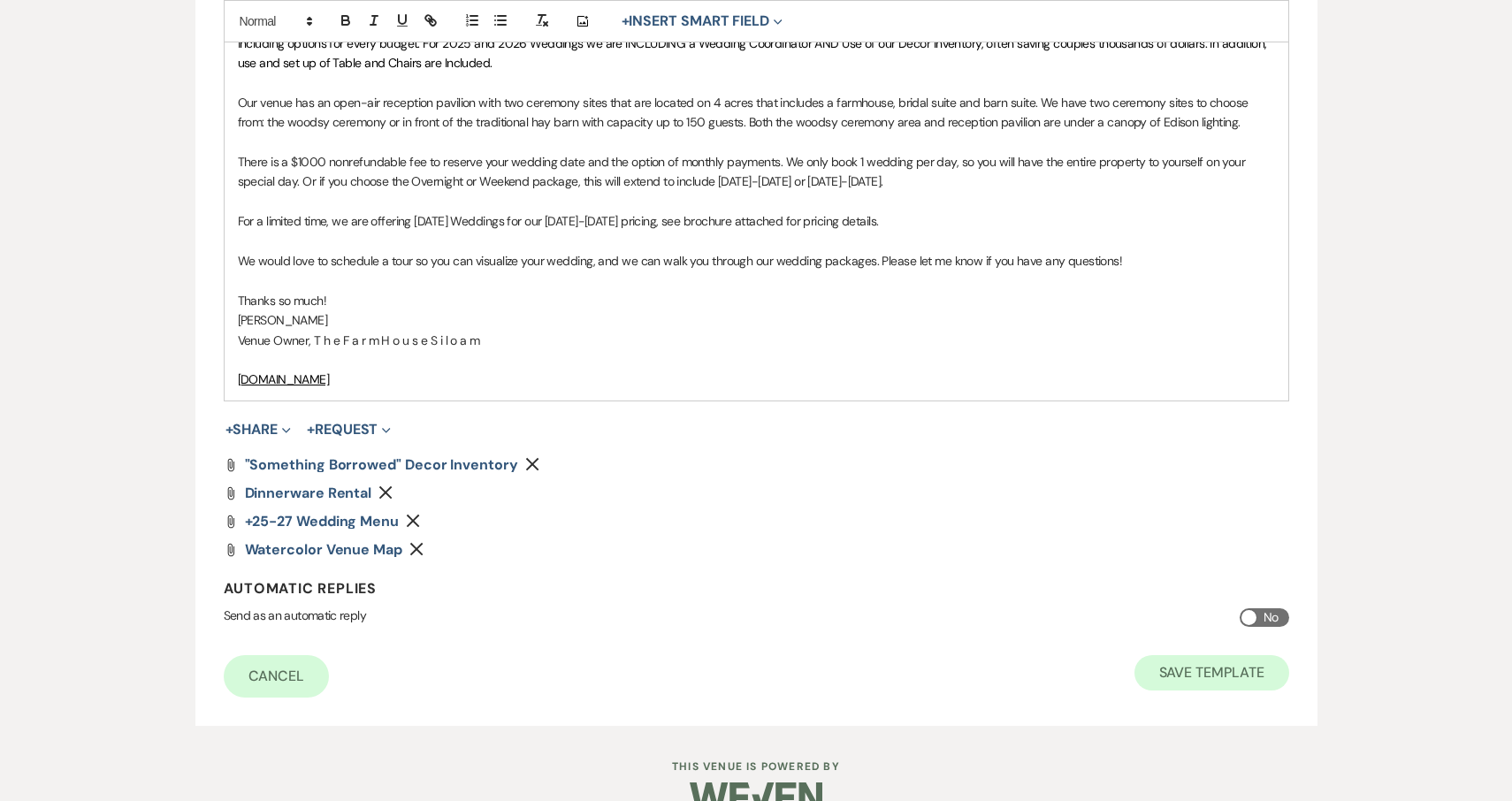
click at [1204, 664] on button "Save Template" at bounding box center [1211, 673] width 155 height 36
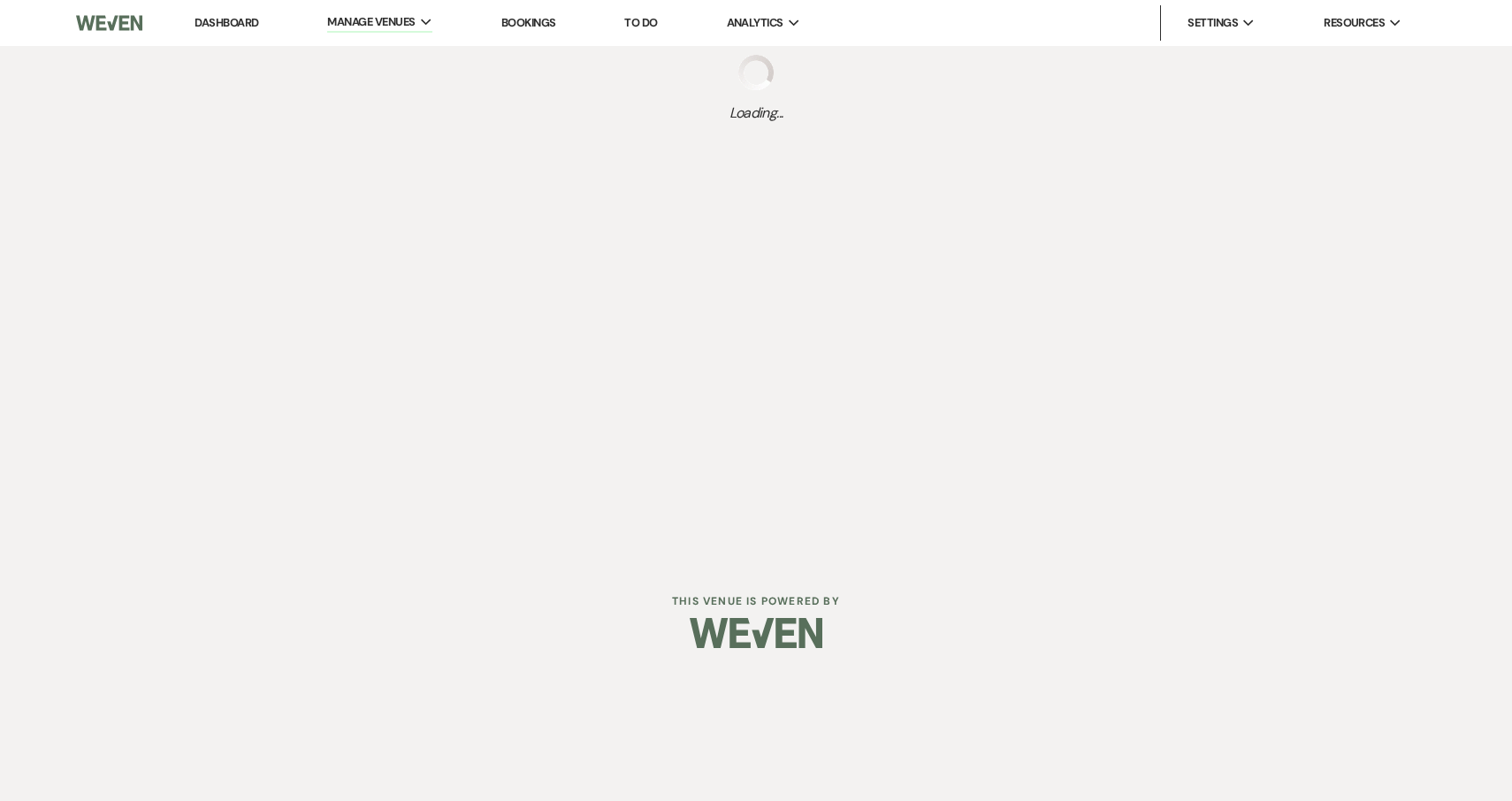
select select "Message Templates"
